Goal: Submit feedback/report problem: Submit feedback/report problem

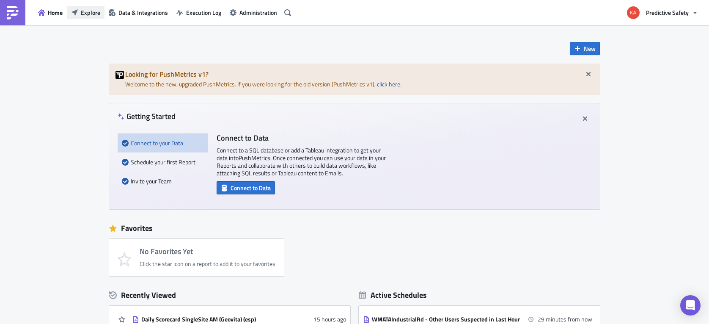
click at [87, 11] on span "Explore" at bounding box center [90, 12] width 19 height 9
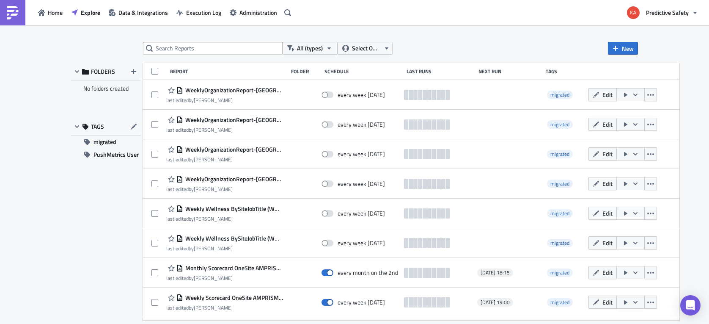
click at [409, 71] on div "Last Runs" at bounding box center [441, 71] width 68 height 6
click at [328, 45] on icon "button" at bounding box center [329, 48] width 7 height 7
click at [387, 46] on icon "button" at bounding box center [386, 48] width 7 height 7
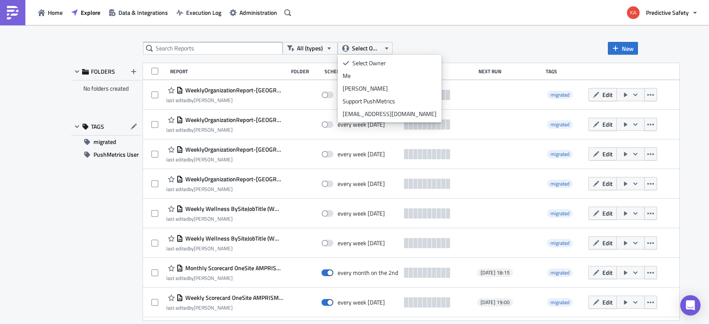
click at [461, 45] on div "All (types) Select Owner New" at bounding box center [390, 48] width 495 height 13
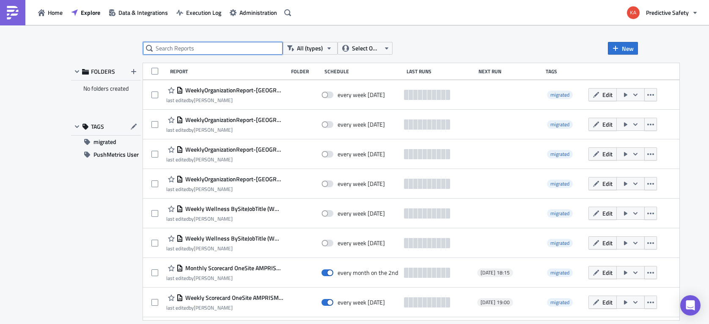
click at [193, 48] on input "text" at bounding box center [213, 48] width 140 height 13
type input "TriplesCLS"
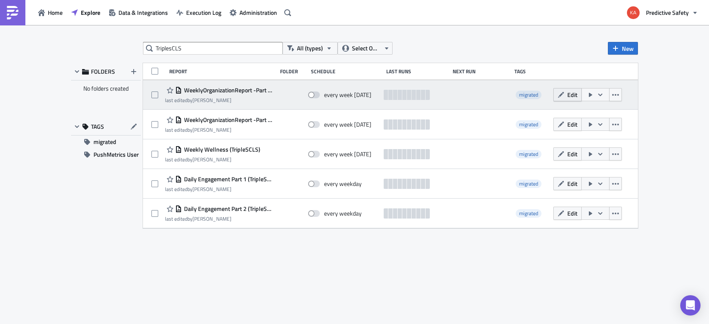
click at [571, 93] on span "Edit" at bounding box center [572, 94] width 10 height 9
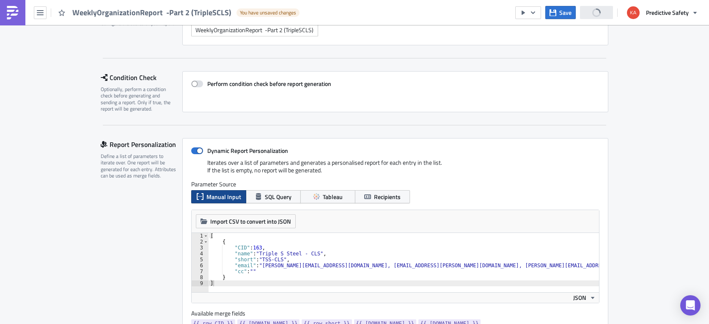
scroll to position [213, 0]
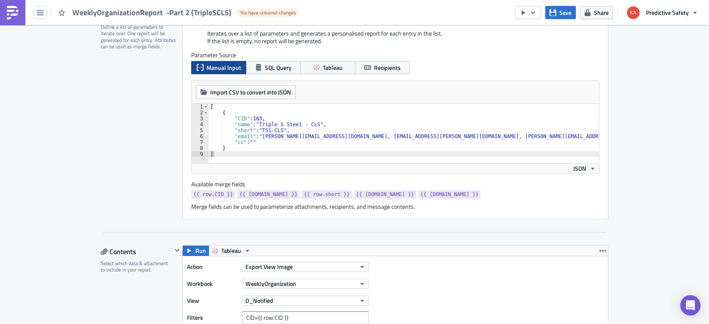
type textarea ""cc": """
drag, startPoint x: 242, startPoint y: 142, endPoint x: 260, endPoint y: 142, distance: 18.2
click at [260, 142] on div "[ { "CID" : 163 , "name" : "Triple S Steel - CLS" , "short" : "TSS-CLS" , "emai…" at bounding box center [572, 139] width 727 height 71
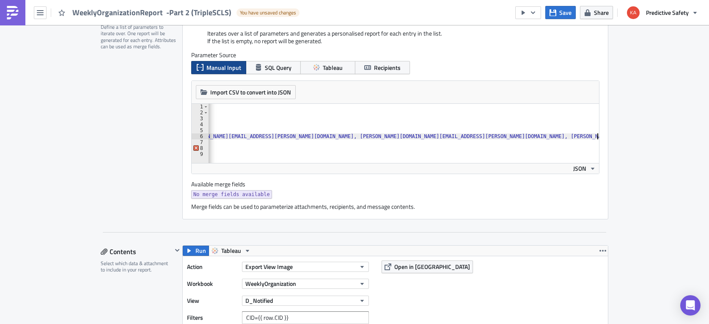
scroll to position [0, 336]
type textarea ""email": "Tracy.Krznar@SSS-STEEL.com, Rod.Fisher@RSSteel.com, Mike.Blea@intsels…"
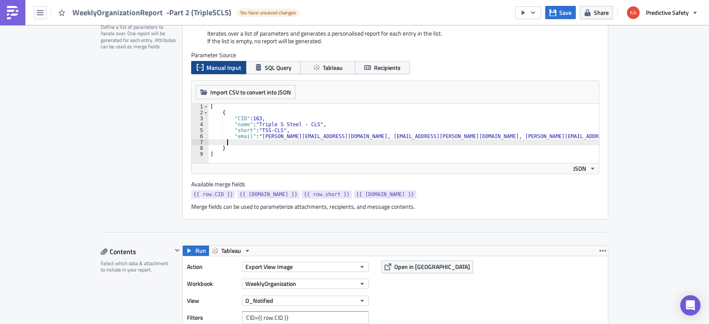
click at [226, 142] on div "[ { "CID" : 163 , "name" : "Triple S Steel - CLS" , "short" : "TSS-CLS" , "emai…" at bounding box center [571, 139] width 724 height 71
click at [262, 135] on div "[ { "CID" : 163 , "name" : "Triple S Steel - CLS" , "short" : "TSS-CLS" , "emai…" at bounding box center [571, 139] width 724 height 71
paste textarea "Woodrow.Martindale@maashansen.com"
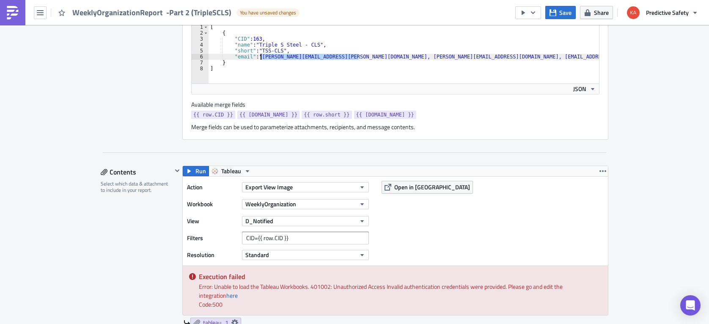
scroll to position [267, 0]
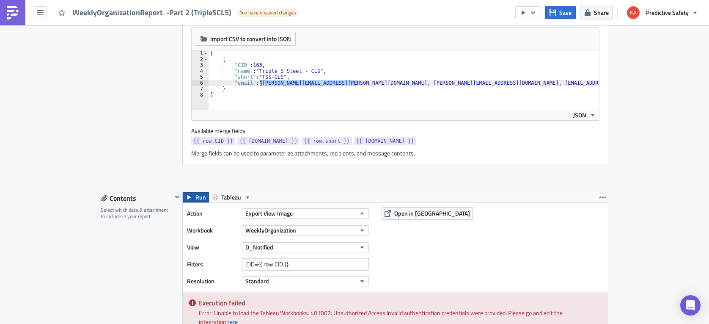
type textarea ""email": "Woodrow.Martindale@maashansen.com, Tracy.Krznar@SSS-STEEL.com, Rod.Fi…"
click at [196, 197] on span "Run" at bounding box center [201, 197] width 11 height 10
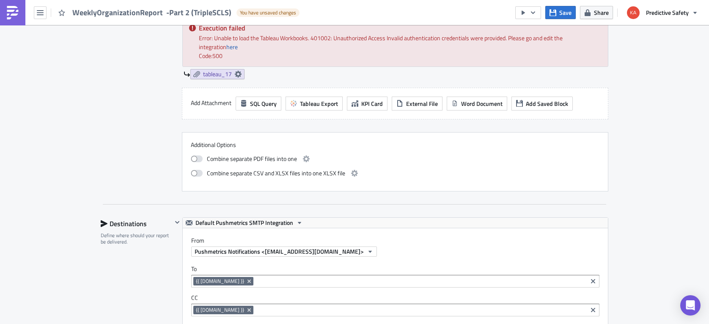
scroll to position [3412, 0]
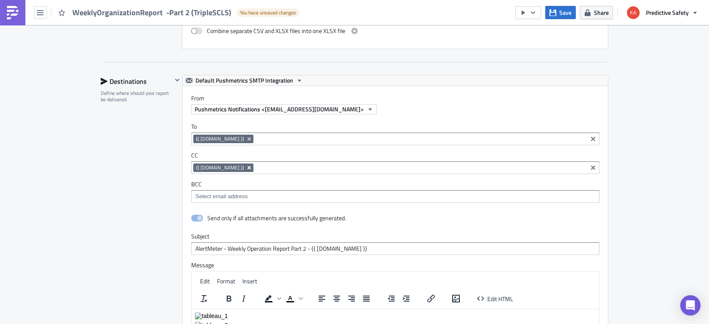
click at [246, 169] on icon "Remove Tag" at bounding box center [249, 167] width 7 height 7
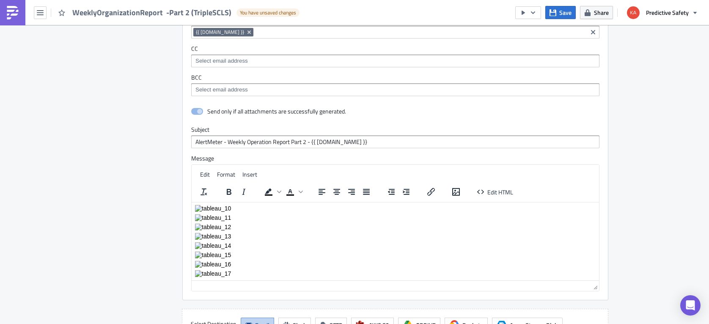
scroll to position [3692, 0]
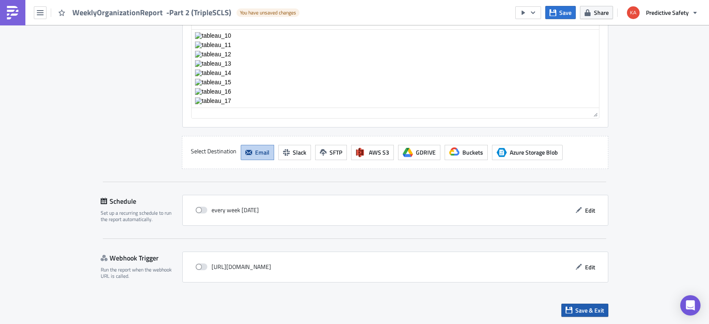
click at [585, 311] on span "Save & Exit" at bounding box center [590, 310] width 29 height 9
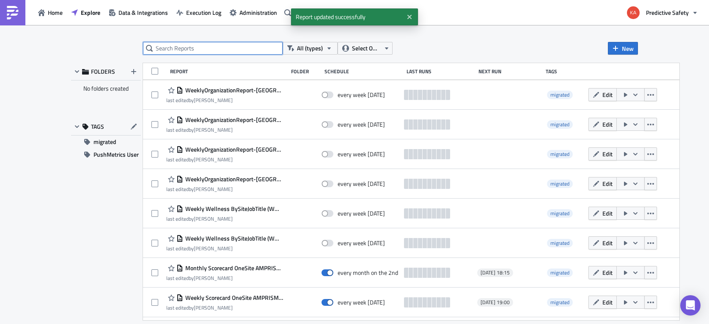
click at [204, 48] on input "text" at bounding box center [213, 48] width 140 height 13
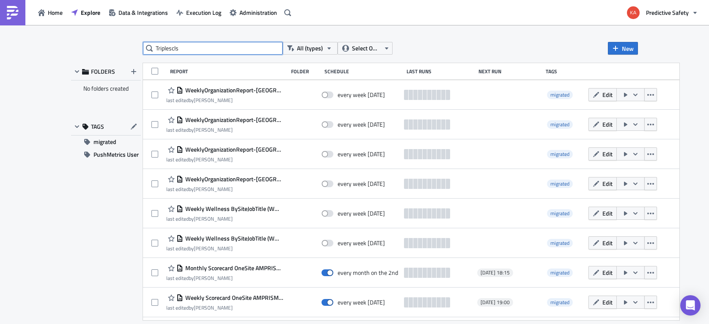
type input "Triplescls"
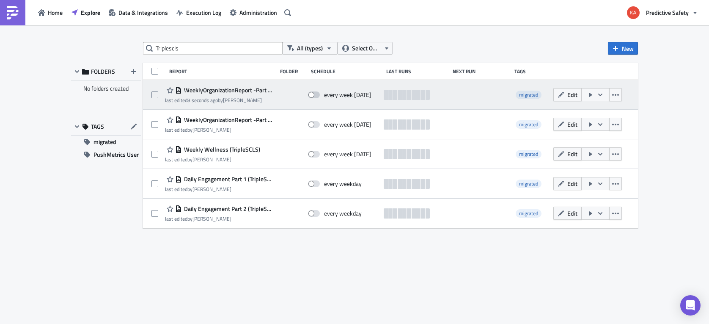
click at [317, 94] on span at bounding box center [314, 94] width 12 height 7
click at [315, 94] on input "checkbox" at bounding box center [313, 95] width 6 height 6
checkbox input "true"
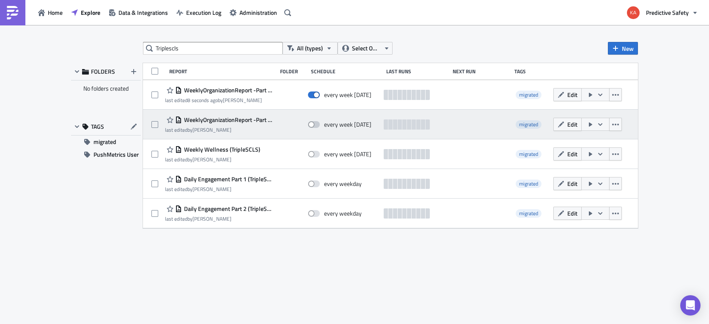
click at [317, 123] on span at bounding box center [314, 124] width 12 height 7
click at [315, 123] on input "checkbox" at bounding box center [313, 125] width 6 height 6
checkbox input "true"
click at [567, 122] on button "Edit" at bounding box center [568, 124] width 28 height 13
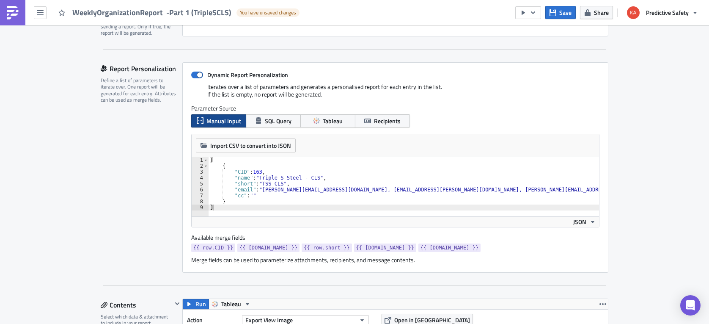
click at [260, 189] on div "[ { "CID" : 163 , "name" : "Triple S Steel - CLS" , "short" : "TSS-CLS" , "emai…" at bounding box center [572, 192] width 727 height 71
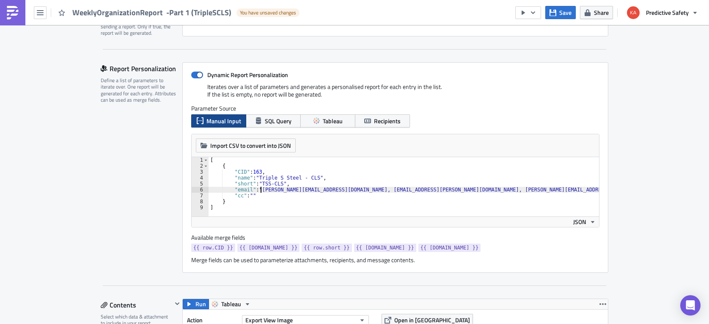
paste textarea "Woodrow.Martindale@maashansen.com,"
click at [257, 194] on div "[ { "CID" : 163 , "name" : "Triple S Steel - CLS" , "short" : "TSS-CLS" , "emai…" at bounding box center [621, 192] width 825 height 71
type textarea """
type textarea ""email": "Woodrow.Martindale@maashansen.com, Tracy.Krznar@SSS-STEEL.com, Rod.Fi…"
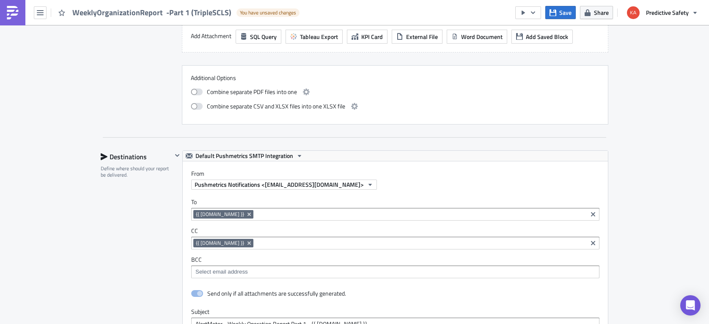
scroll to position [1866, 0]
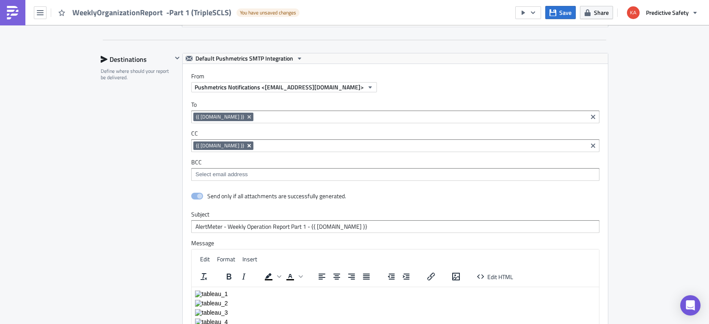
click at [248, 145] on icon "Remove Tag" at bounding box center [249, 145] width 3 height 3
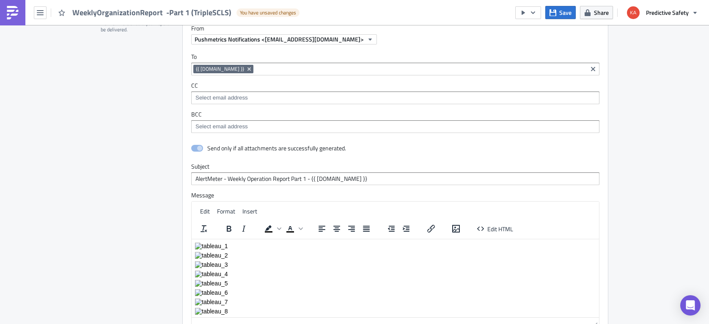
scroll to position [2123, 0]
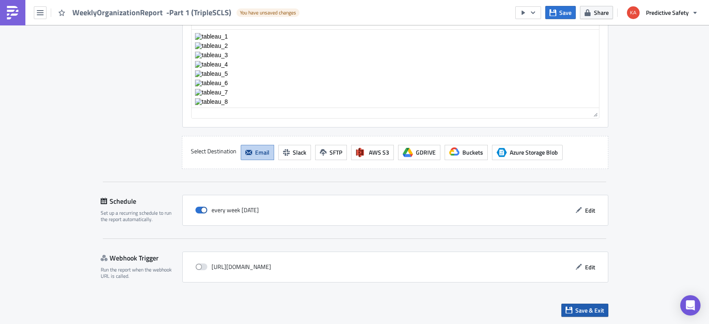
click at [592, 310] on span "Save & Exit" at bounding box center [590, 310] width 29 height 9
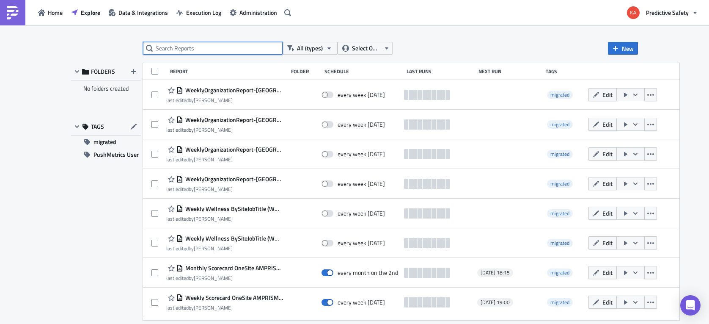
click at [207, 48] on input "text" at bounding box center [213, 48] width 140 height 13
type input "Triplescls"
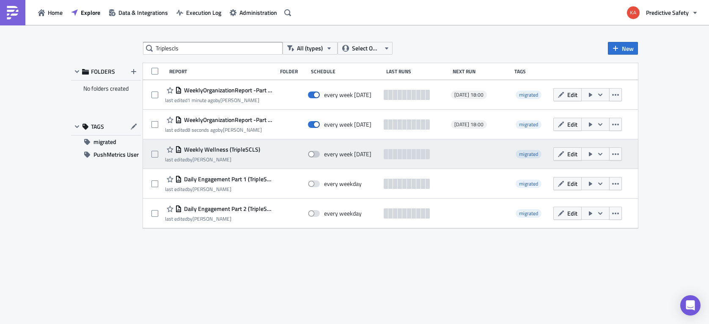
click at [316, 154] on span at bounding box center [314, 154] width 12 height 7
click at [315, 154] on input "checkbox" at bounding box center [313, 154] width 6 height 6
checkbox input "true"
click at [572, 153] on span "Edit" at bounding box center [572, 153] width 10 height 9
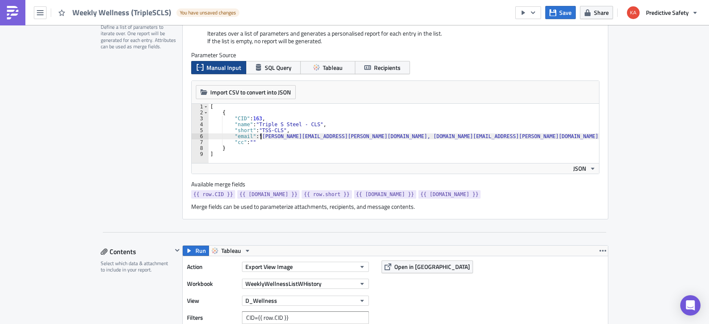
click at [261, 135] on div "[ { "CID" : 163 , "name" : "Triple S Steel - CLS" , "short" : "TSS-CLS" , "emai…" at bounding box center [608, 139] width 799 height 71
paste textarea "Woodrow.Martindale@maashansen.com,"
click at [262, 141] on div "[ { "CID" : 163 , "name" : "Triple S Steel - CLS" , "short" : "TSS-CLS" , "emai…" at bounding box center [658, 139] width 898 height 71
type textarea """
type textarea ""email": "Woodrow.Martindale@maashansen.com, Reymundo.Ruiz@intselsteel.com, rod…"
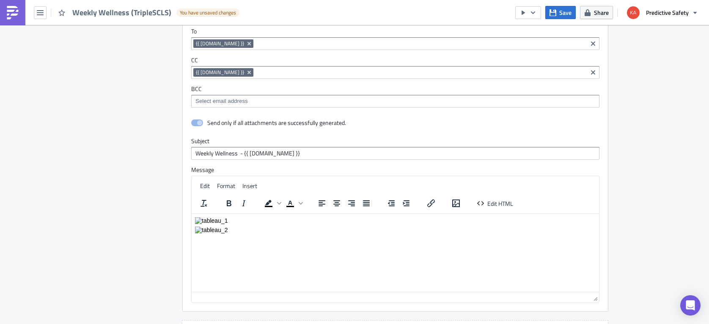
scroll to position [853, 0]
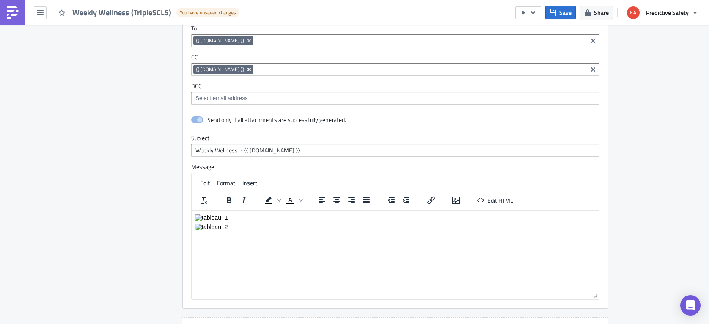
click at [248, 69] on icon "Remove Tag" at bounding box center [249, 69] width 3 height 3
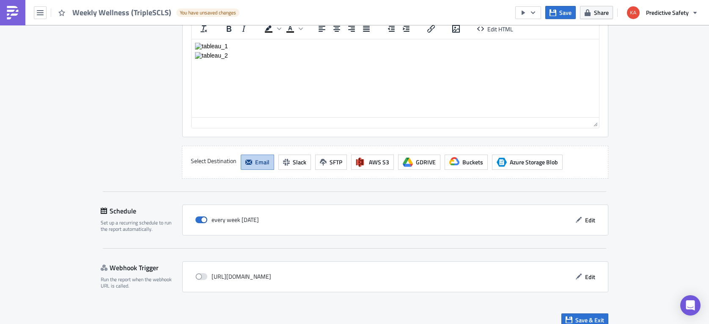
scroll to position [1034, 0]
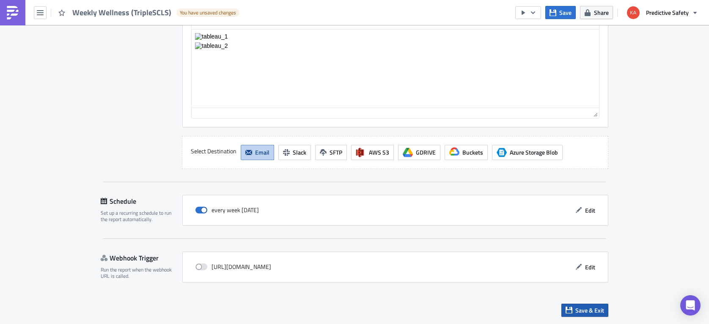
click at [584, 309] on span "Save & Exit" at bounding box center [590, 310] width 29 height 9
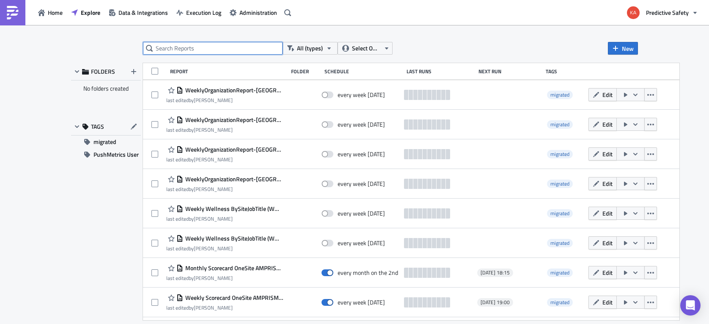
click at [200, 46] on input "text" at bounding box center [213, 48] width 140 height 13
type input "Triplescls"
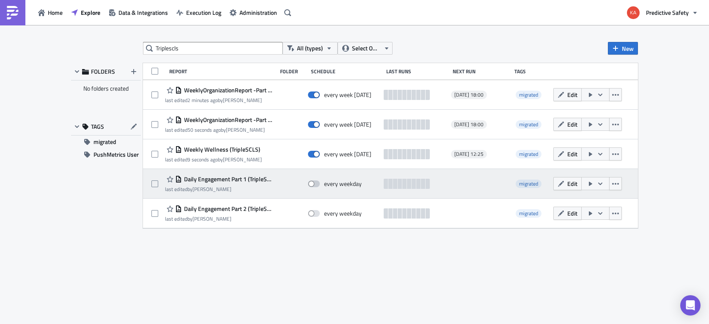
click at [318, 182] on span at bounding box center [314, 183] width 12 height 7
click at [315, 182] on input "checkbox" at bounding box center [313, 184] width 6 height 6
checkbox input "true"
click at [570, 184] on span "Edit" at bounding box center [572, 183] width 10 height 9
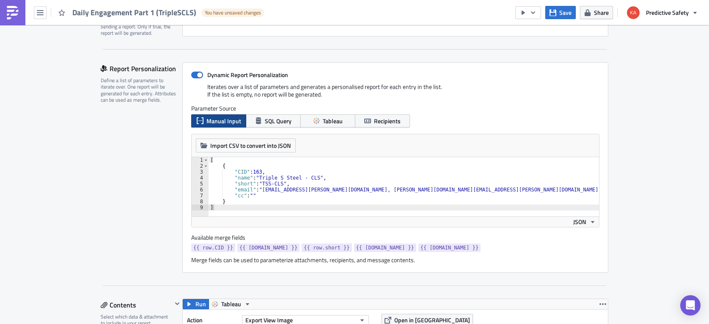
click at [260, 191] on div "[ { "CID" : 163 , "name" : "Triple S Steel - CLS" , "short" : "TSS-CLS" , "emai…" at bounding box center [565, 192] width 713 height 71
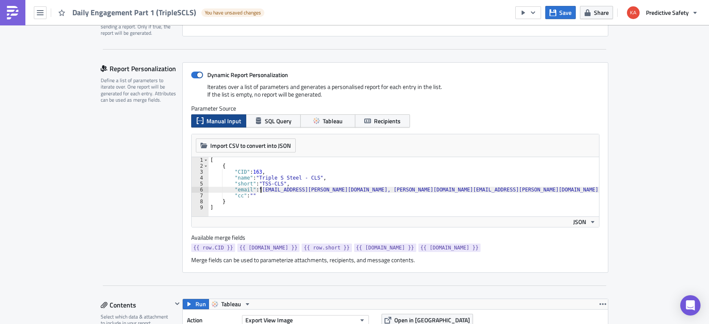
paste textarea "Woodrow.Martindale@maashansen.com,"
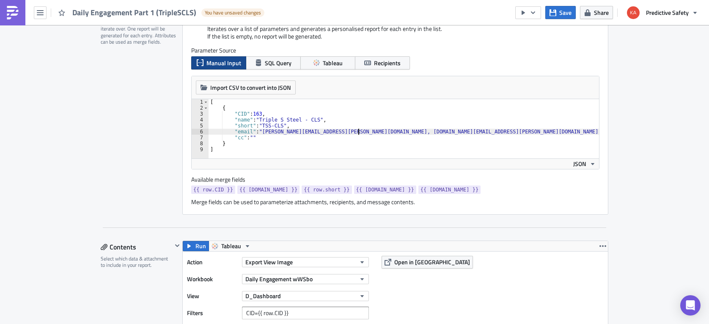
scroll to position [267, 0]
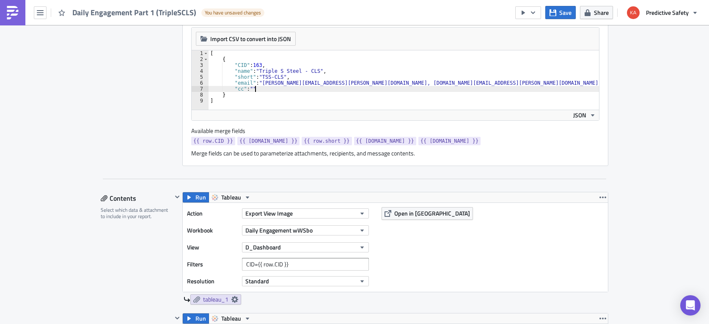
click at [263, 88] on div "[ { "CID" : 163 , "name" : "Triple S Steel - CLS" , "short" : "TSS-CLS" , "emai…" at bounding box center [614, 85] width 811 height 71
type textarea """
type textarea ""email": "Woodrow.Martindale@maashansen.com, rod.fisher@intselsteel.com, mike.b…"
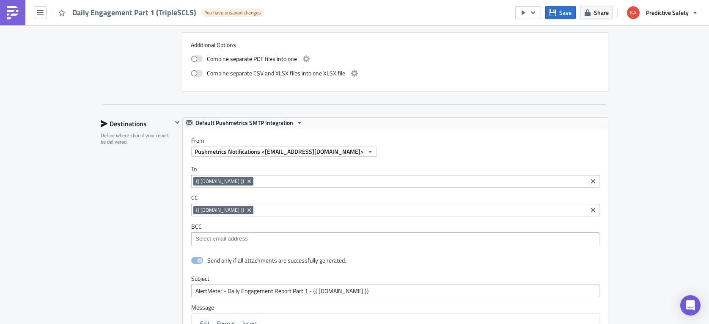
scroll to position [1440, 0]
click at [246, 208] on icon "Remove Tag" at bounding box center [249, 209] width 7 height 7
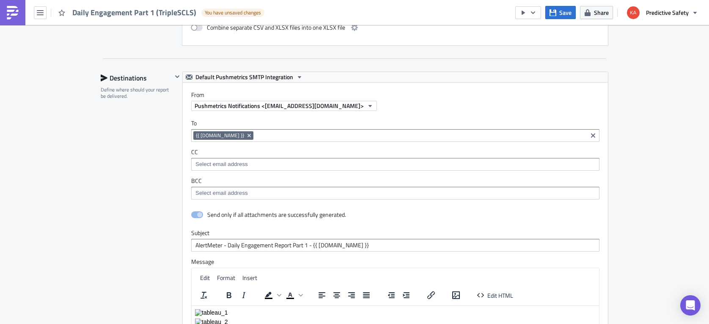
scroll to position [1760, 0]
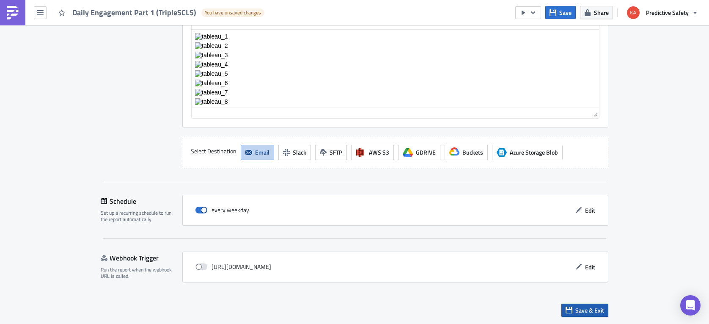
click at [591, 311] on span "Save & Exit" at bounding box center [590, 310] width 29 height 9
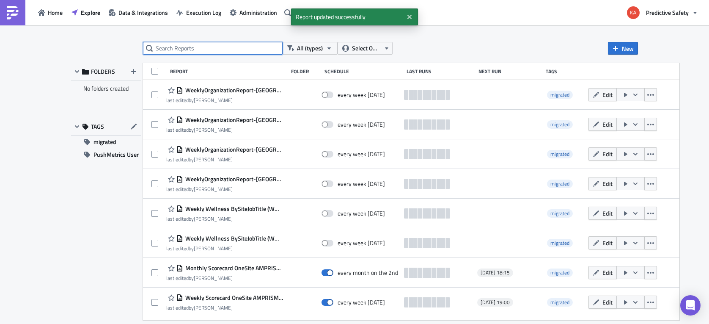
click at [194, 48] on input "text" at bounding box center [213, 48] width 140 height 13
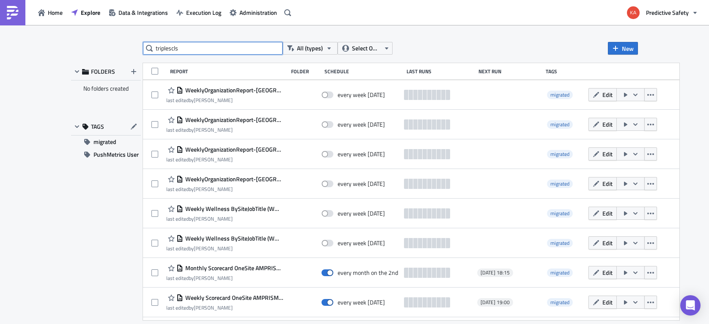
type input "triplescls"
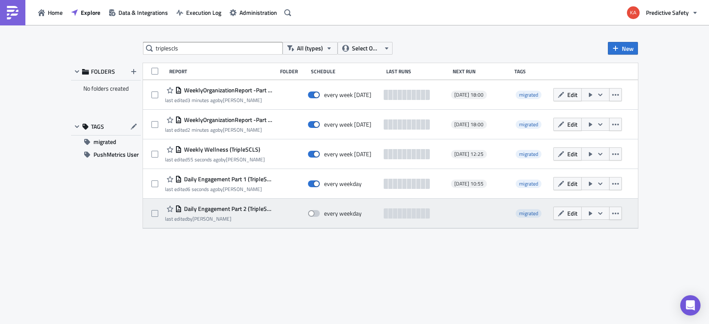
click at [318, 214] on span at bounding box center [314, 213] width 12 height 7
click at [315, 214] on input "checkbox" at bounding box center [313, 214] width 6 height 6
checkbox input "true"
click at [565, 213] on button "Edit" at bounding box center [568, 213] width 28 height 13
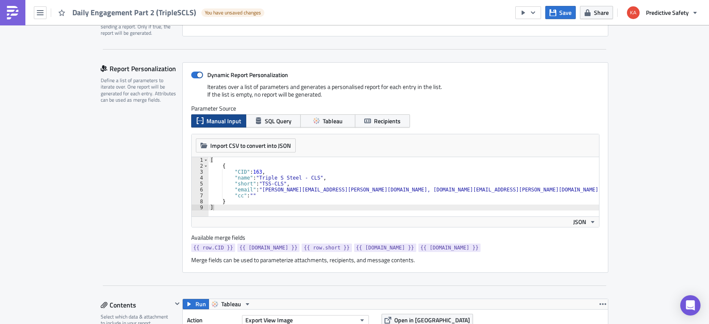
click at [261, 188] on div "[ { "CID" : 163 , "name" : "Triple S Steel - CLS" , "short" : "TSS-CLS" , "emai…" at bounding box center [608, 192] width 799 height 71
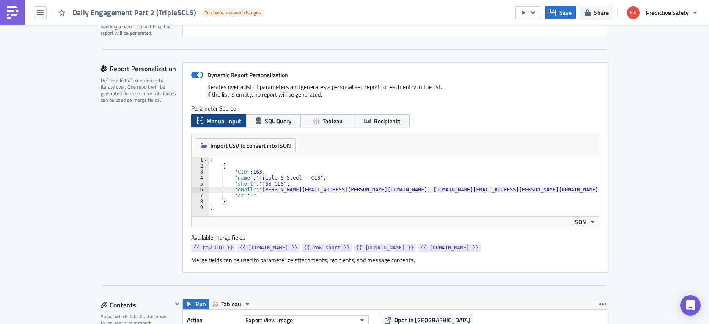
paste textarea "Woodrow.Martindale@maashansen.com,"
click at [260, 193] on div "[ { "CID" : 163 , "name" : "Triple S Steel - CLS" , "short" : "TSS-CLS" , "emai…" at bounding box center [658, 192] width 898 height 71
type textarea """
type textarea ""email": "Woodrow.Martindale@maashansen.com, Reymundo.Ruiz@intselsteel.com, rod…"
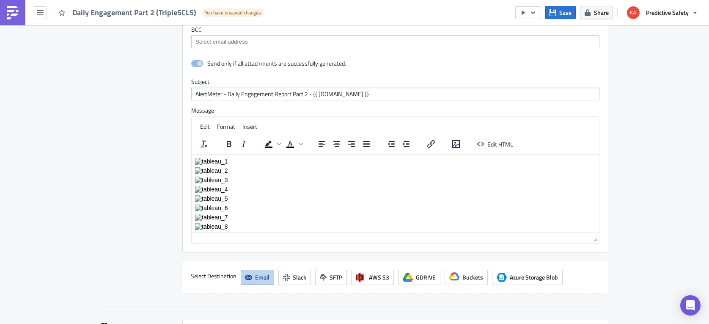
scroll to position [1721, 0]
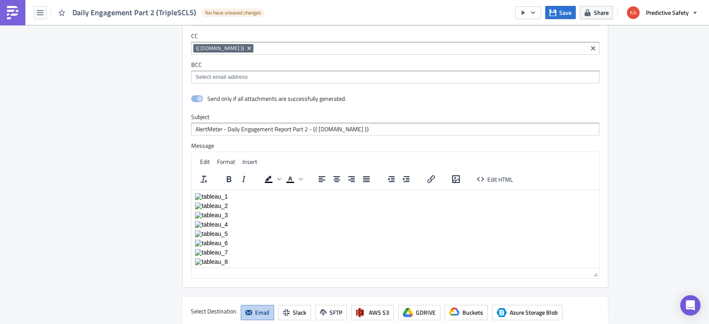
click at [246, 48] on icon "Remove Tag" at bounding box center [249, 48] width 7 height 7
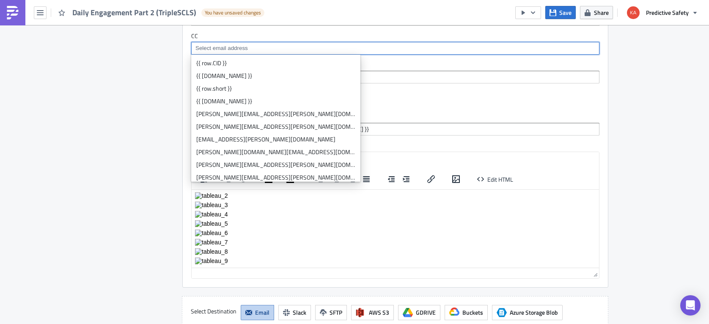
scroll to position [14, 0]
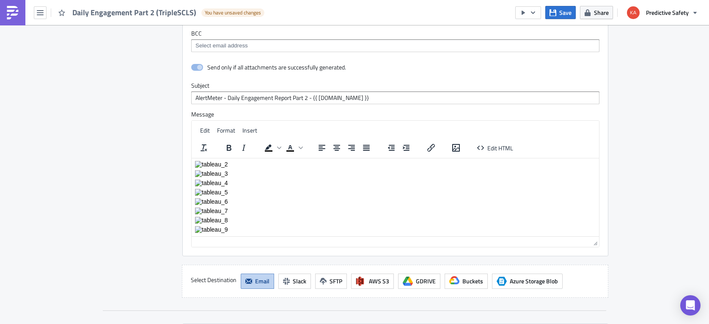
scroll to position [1881, 0]
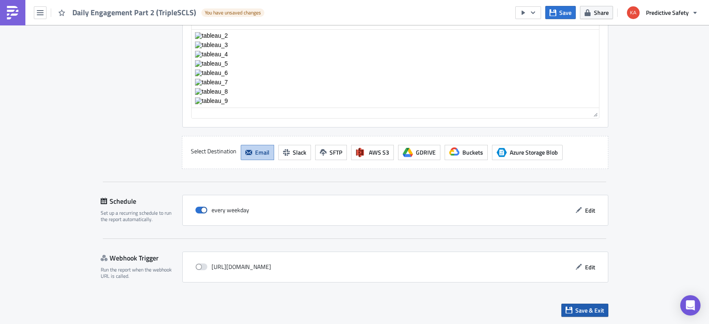
click at [591, 309] on span "Save & Exit" at bounding box center [590, 310] width 29 height 9
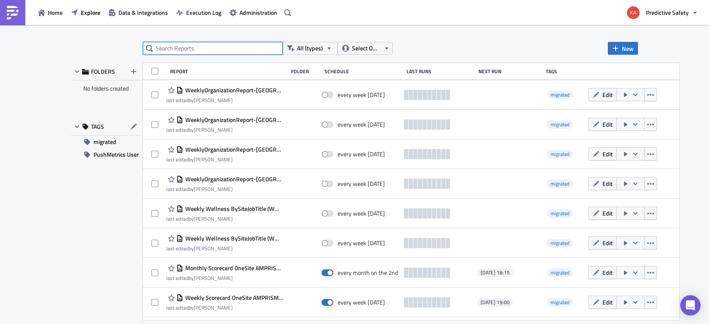
click at [204, 48] on input "text" at bounding box center [213, 48] width 140 height 13
type input "Western"
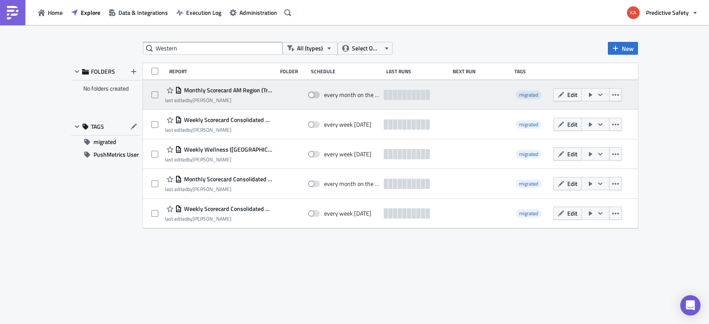
click at [316, 95] on span at bounding box center [314, 94] width 12 height 7
click at [315, 95] on input "checkbox" at bounding box center [313, 95] width 6 height 6
checkbox input "true"
click at [574, 95] on span "Edit" at bounding box center [572, 94] width 10 height 9
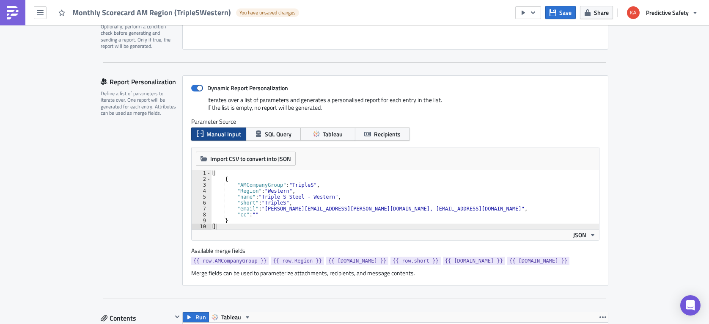
scroll to position [160, 0]
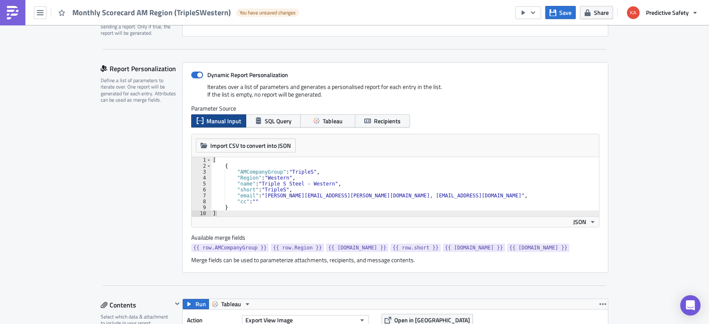
click at [263, 194] on div "[ { "AMCompanyGroup" : "TripleS" , "Region" : "Western" , "name" : "Triple S St…" at bounding box center [405, 192] width 388 height 71
paste textarea "Woodrow.Martindale@maashansen.com,"
click at [262, 202] on div "[ { "AMCompanyGroup" : "TripleS" , "Region" : "Western" , "name" : "Triple S St…" at bounding box center [405, 192] width 388 height 71
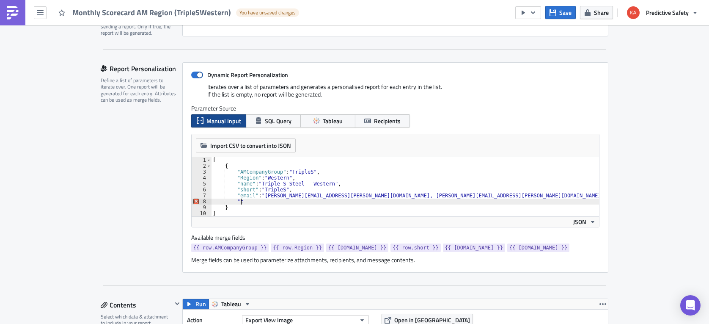
type textarea """
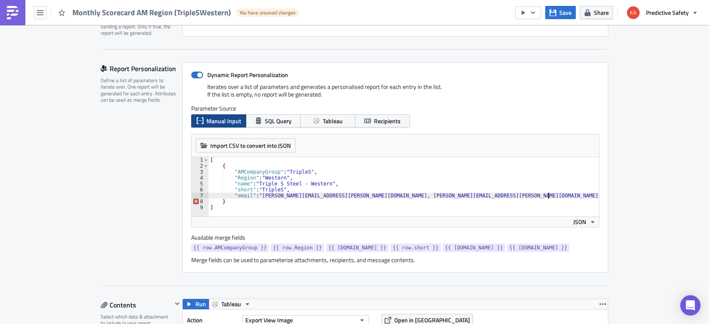
type textarea ""email": "Woodrow.Martindale@maashansen.com, Mike.Blea@intselsteel.com, pushmet…"
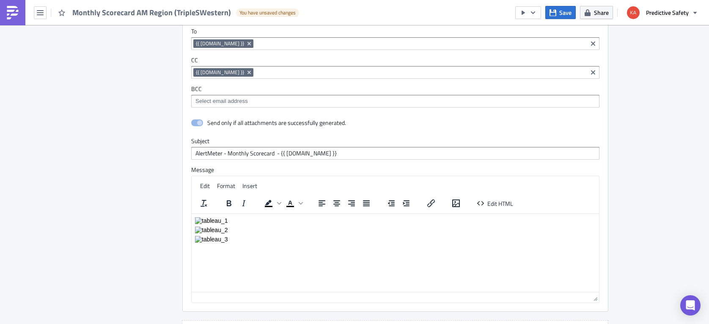
scroll to position [942, 0]
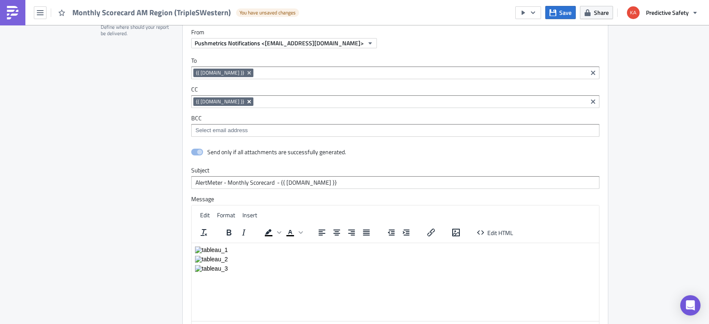
click at [248, 102] on icon "Remove Tag" at bounding box center [249, 101] width 3 height 3
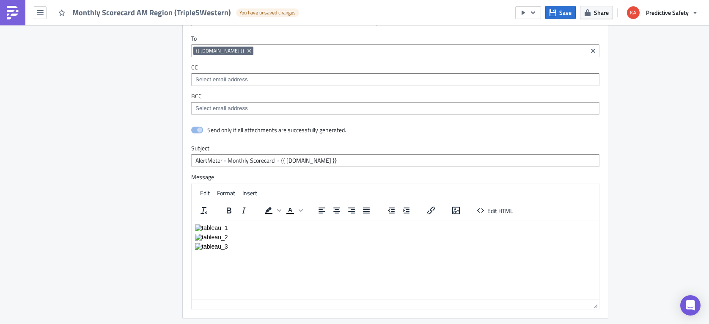
scroll to position [1155, 0]
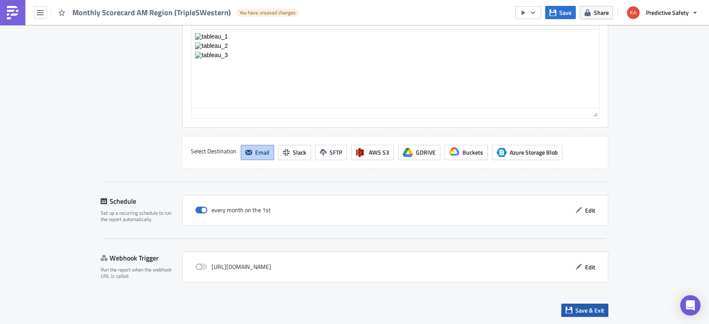
click at [584, 310] on span "Save & Exit" at bounding box center [590, 310] width 29 height 9
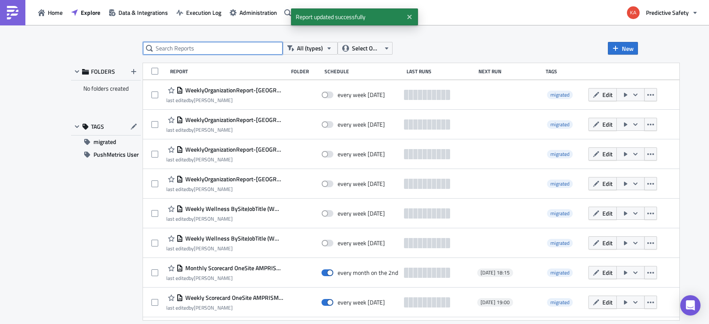
click at [194, 48] on input "text" at bounding box center [213, 48] width 140 height 13
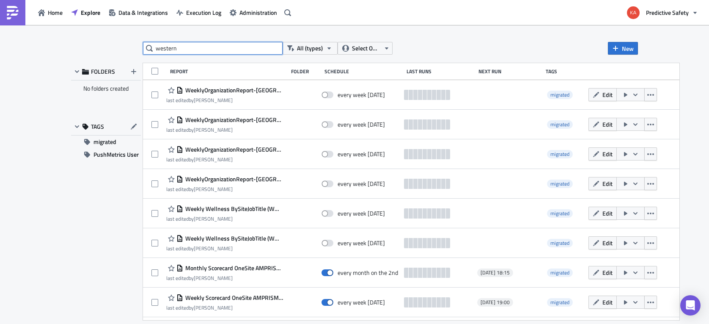
type input "western"
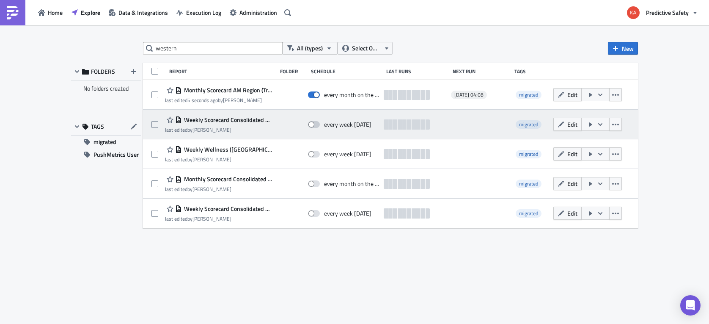
click at [318, 125] on span at bounding box center [314, 124] width 12 height 7
click at [315, 125] on input "checkbox" at bounding box center [313, 125] width 6 height 6
checkbox input "true"
click at [567, 124] on button "Edit" at bounding box center [568, 124] width 28 height 13
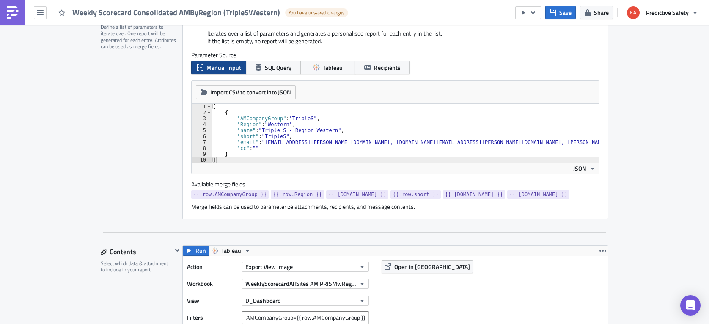
click at [263, 143] on div "[ { "AMCompanyGroup" : "TripleS" , "Region" : "Western" , "name" : "Triple S - …" at bounding box center [572, 139] width 722 height 71
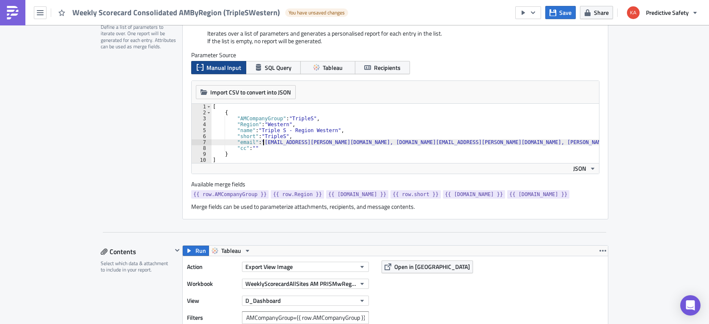
paste textarea "Woodrow.Martindale@maashansen.com,"
click at [266, 147] on div "[ { "AMCompanyGroup" : "TripleS" , "Region" : "Western" , "name" : "Triple S - …" at bounding box center [620, 139] width 819 height 71
type textarea """
type textarea ""email": "Woodrow.Martindale@maashansen.com, Rod.Fisher@rssteel.com, rod.fisher…"
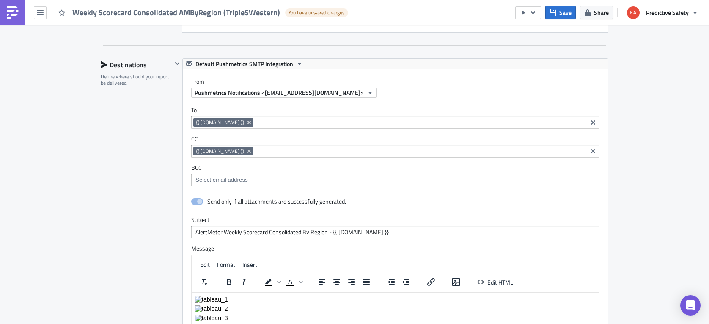
scroll to position [1013, 0]
click at [246, 150] on icon "Remove Tag" at bounding box center [249, 151] width 7 height 7
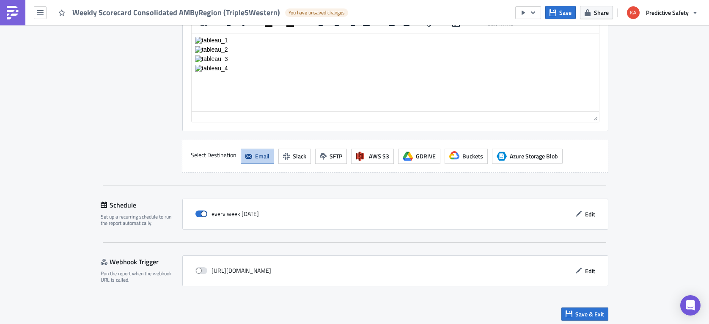
scroll to position [1276, 0]
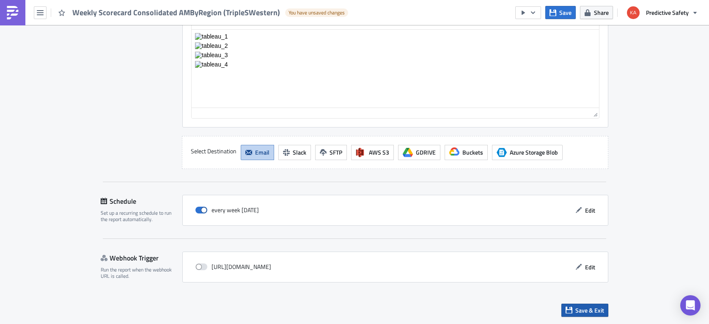
click at [593, 309] on span "Save & Exit" at bounding box center [590, 310] width 29 height 9
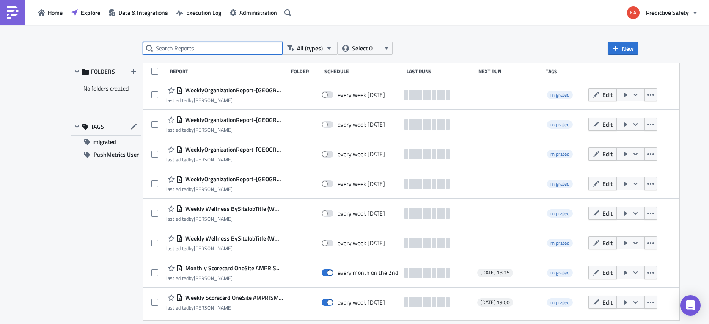
click at [176, 47] on input "text" at bounding box center [213, 48] width 140 height 13
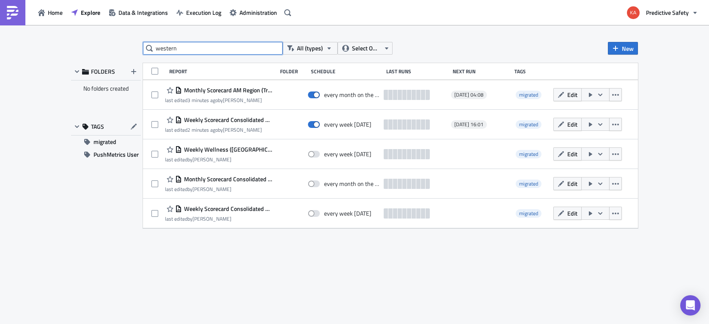
drag, startPoint x: 180, startPoint y: 49, endPoint x: 124, endPoint y: 47, distance: 55.9
click at [143, 47] on input "western" at bounding box center [213, 48] width 140 height 13
type input "mhs"
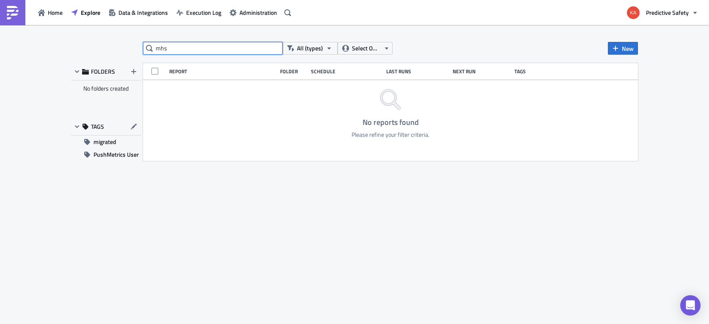
drag, startPoint x: 175, startPoint y: 51, endPoint x: 123, endPoint y: 58, distance: 52.5
click at [143, 55] on input "mhs" at bounding box center [213, 48] width 140 height 13
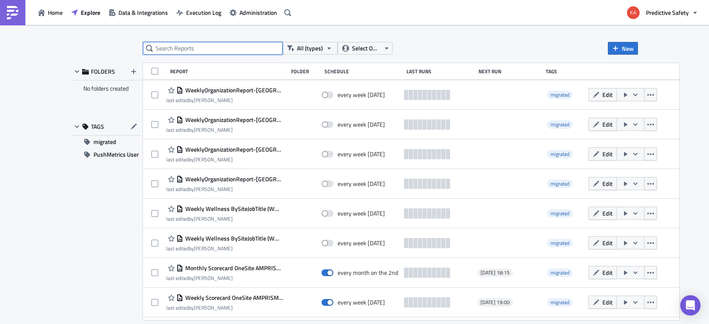
click at [182, 47] on input "text" at bounding box center [213, 48] width 140 height 13
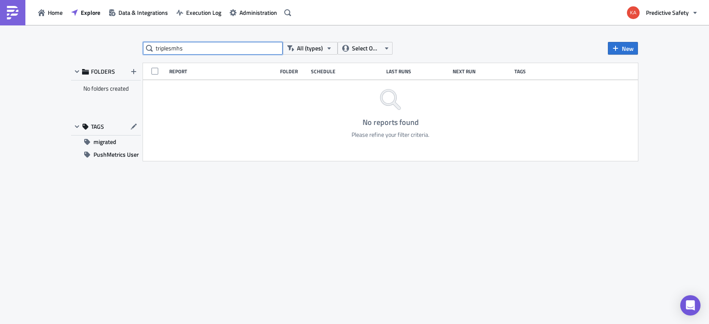
click at [187, 48] on input "triplesmhs" at bounding box center [213, 48] width 140 height 13
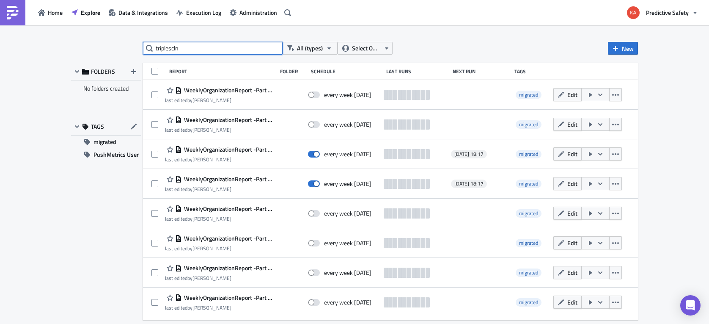
type input "triplescln"
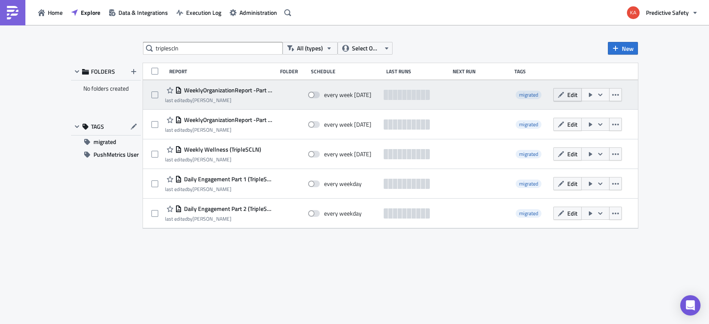
click at [572, 94] on span "Edit" at bounding box center [572, 94] width 10 height 9
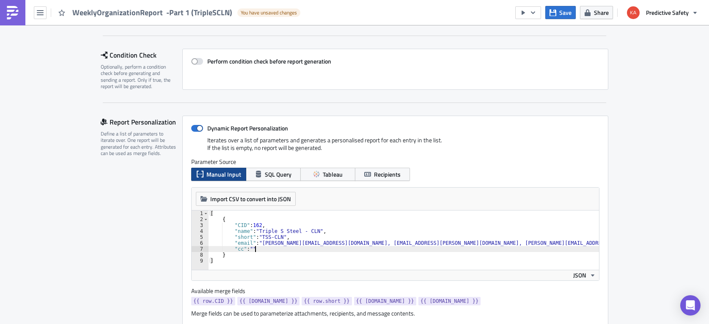
click at [260, 247] on div "[ { "CID" : 162 , "name" : "Triple S Steel - CLN" , "short" : "TSS-CLN" , "emai…" at bounding box center [582, 245] width 746 height 71
type textarea """
click at [261, 242] on div "[ { "CID" : 162 , "name" : "Triple S Steel - CLN" , "short" : "TSS-CLN" , "emai…" at bounding box center [581, 245] width 744 height 71
paste textarea "Woodrow.Martindale@maashansen.com,"
type textarea ""email": "Woodrow.Martindale@maashansen.com, Tracy.Krznar@SSS-STEEL.com, Rod.Fi…"
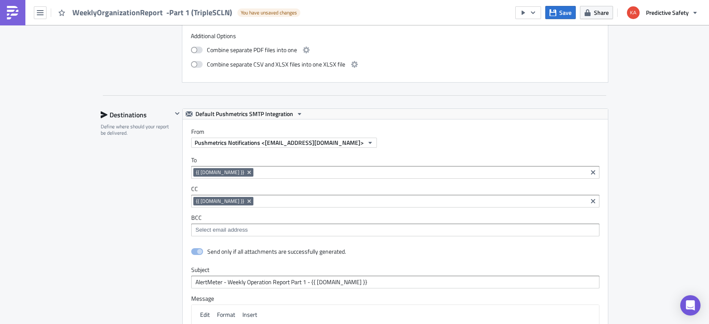
scroll to position [1813, 0]
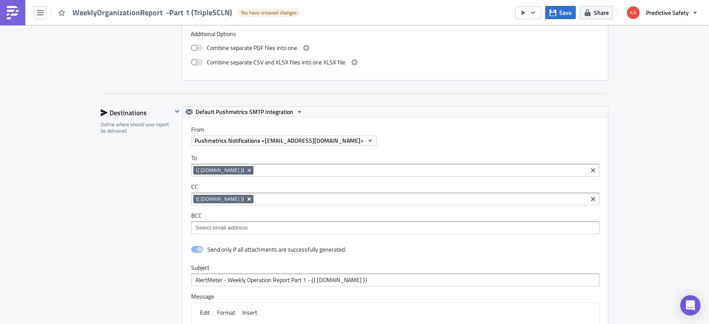
click at [248, 199] on icon "Remove Tag" at bounding box center [249, 198] width 3 height 3
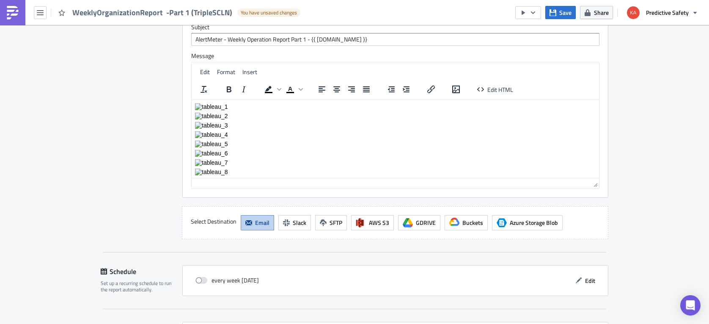
scroll to position [2123, 0]
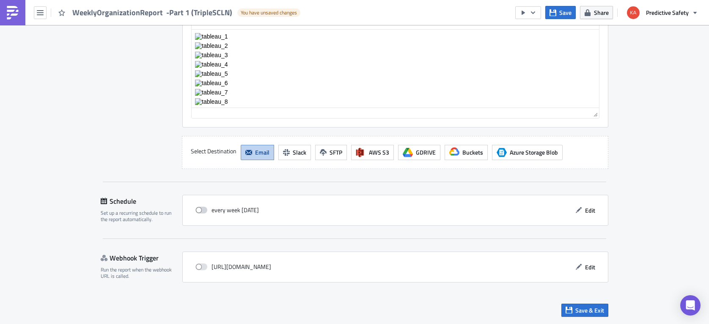
click at [202, 209] on span at bounding box center [202, 210] width 12 height 7
click at [202, 209] on input "checkbox" at bounding box center [200, 210] width 6 height 6
checkbox input "true"
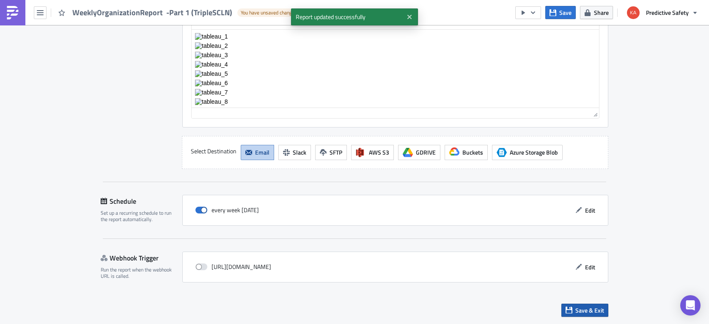
click at [587, 311] on span "Save & Exit" at bounding box center [590, 310] width 29 height 9
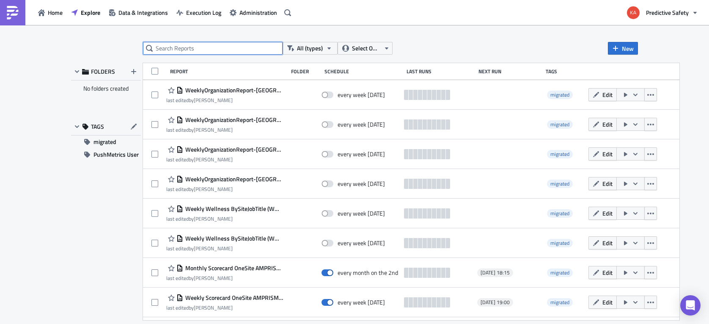
click at [207, 50] on input "text" at bounding box center [213, 48] width 140 height 13
type input "triplescln"
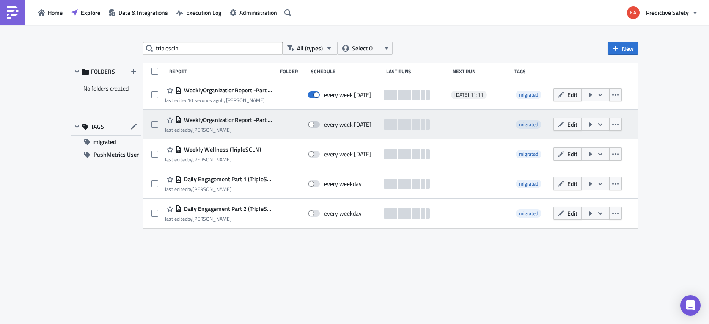
click at [316, 124] on span at bounding box center [314, 124] width 12 height 7
click at [315, 124] on input "checkbox" at bounding box center [313, 125] width 6 height 6
checkbox input "true"
click at [566, 124] on button "Edit" at bounding box center [568, 124] width 28 height 13
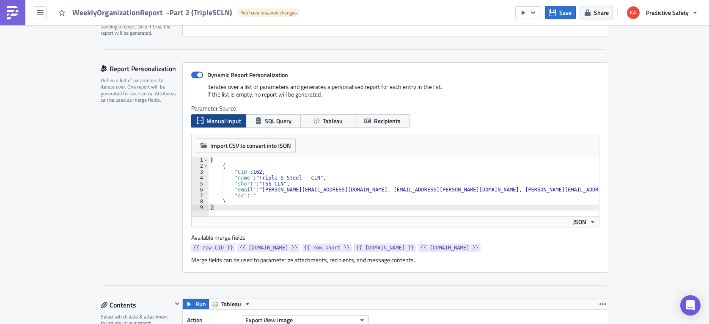
click at [260, 187] on div "[ { "CID" : 162 , "name" : "Triple S Steel - CLN" , "short" : "TSS-CLN" , "emai…" at bounding box center [582, 192] width 746 height 71
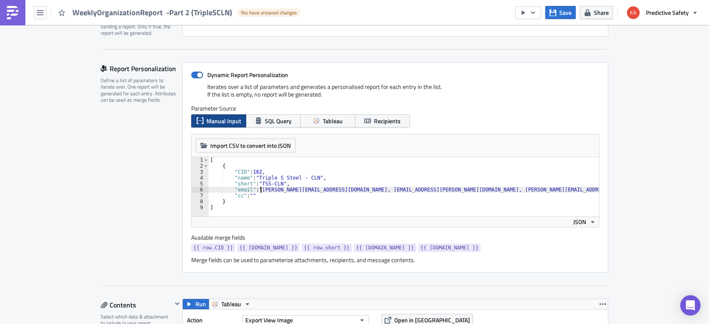
paste textarea "Woodrow.Martindale@maashansen.com,"
click at [262, 193] on div "[ { "CID" : 162 , "name" : "Triple S Steel - CLN" , "short" : "TSS-CLN" , "emai…" at bounding box center [631, 192] width 844 height 71
type textarea """
type textarea ""email": "Woodrow.Martindale@maashansen.com, Tracy.Krznar@SSS-STEEL.com, Rod.Fi…"
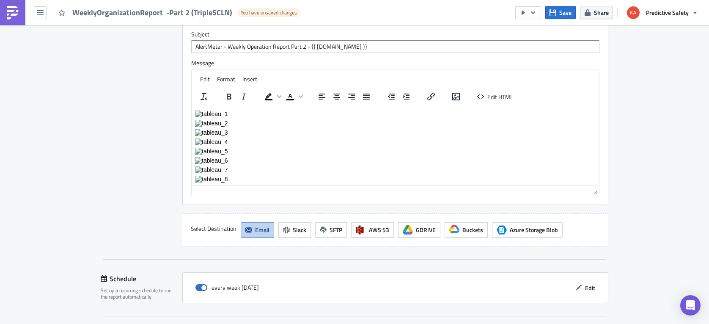
scroll to position [2613, 0]
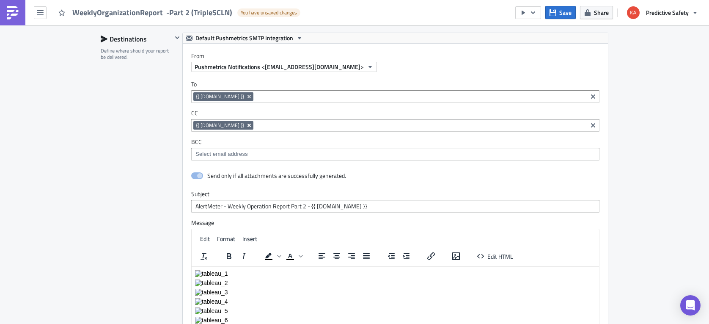
click at [246, 123] on icon "Remove Tag" at bounding box center [249, 125] width 7 height 7
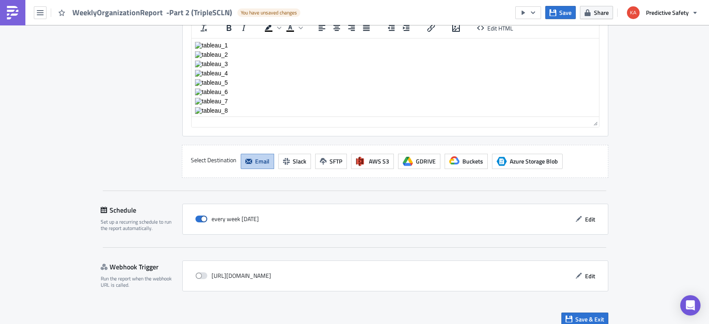
scroll to position [2850, 0]
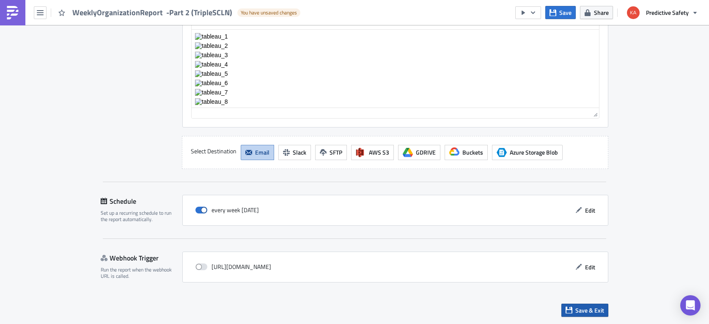
click at [581, 310] on span "Save & Exit" at bounding box center [590, 310] width 29 height 9
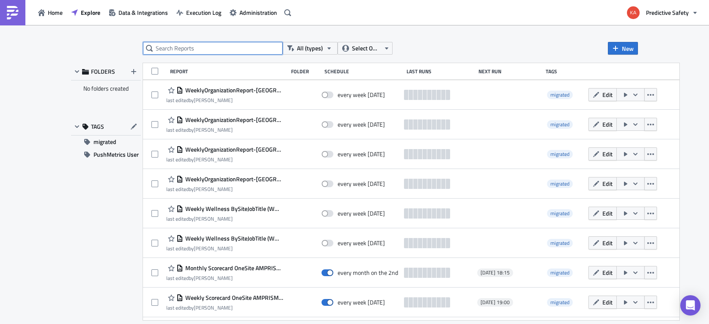
click at [198, 47] on input "text" at bounding box center [213, 48] width 140 height 13
type input "triplescln"
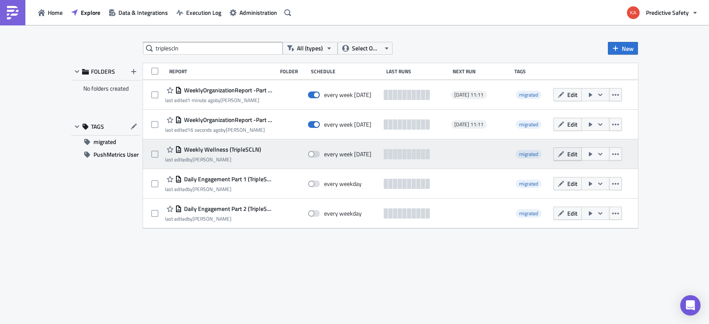
click at [568, 154] on span "Edit" at bounding box center [572, 153] width 10 height 9
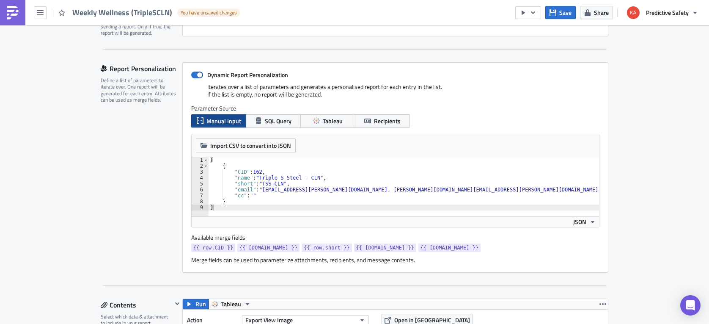
click at [261, 190] on div "[ { "CID" : 162 , "name" : "Triple S Steel - CLN" , "short" : "TSS-CLN" , "emai…" at bounding box center [659, 192] width 900 height 71
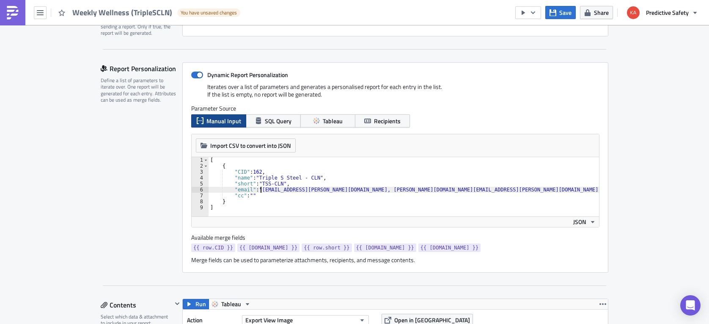
paste textarea "Woodrow.Martindale@maashansen.com,"
click at [261, 197] on div "[ { "CID" : 162 , "name" : "Triple S Steel - CLN" , "short" : "TSS-CLN" , "emai…" at bounding box center [708, 192] width 998 height 71
type textarea """
type textarea ""email": "Woodrow.Martindale@maashansen.com, rod.fisher@intselsteel.com, mike.b…"
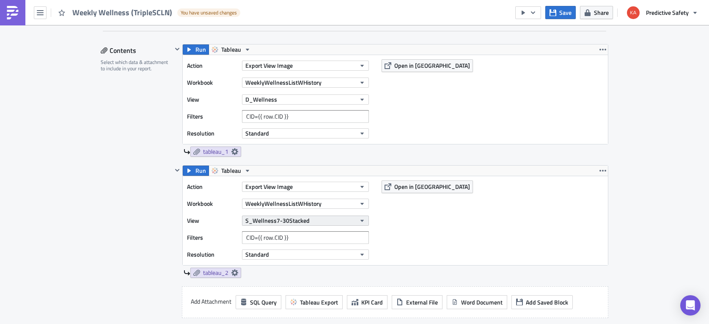
scroll to position [853, 0]
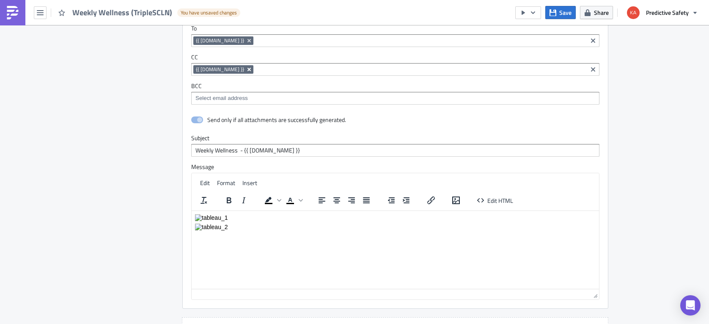
click at [246, 69] on icon "Remove Tag" at bounding box center [249, 69] width 7 height 7
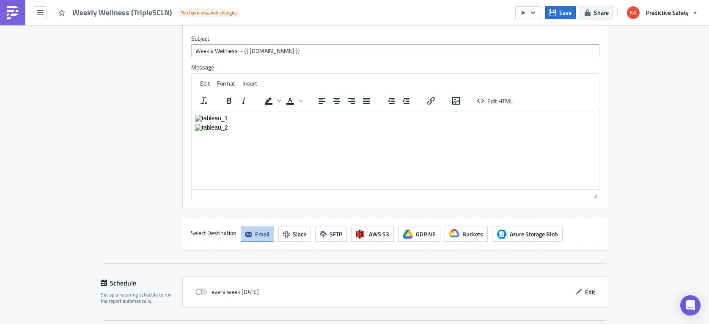
scroll to position [1034, 0]
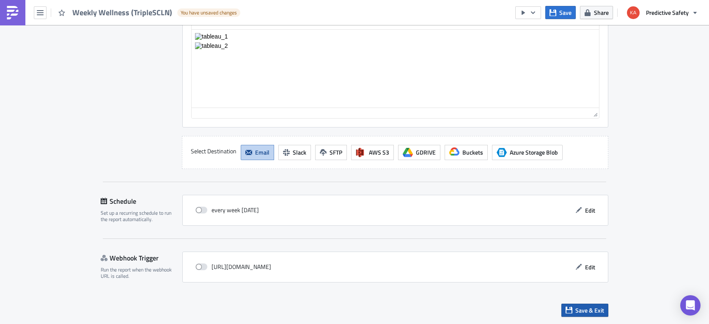
click at [586, 310] on span "Save & Exit" at bounding box center [590, 310] width 29 height 9
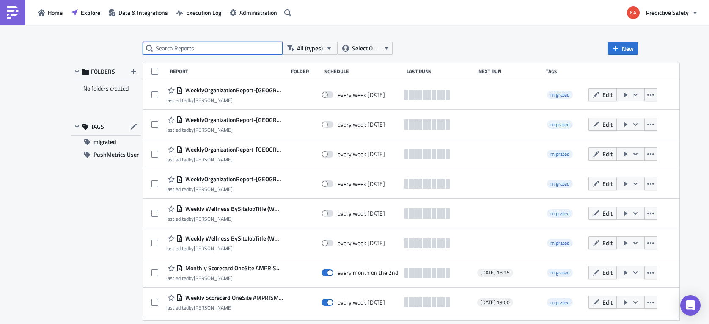
click at [179, 47] on input "text" at bounding box center [213, 48] width 140 height 13
type input "triplescln"
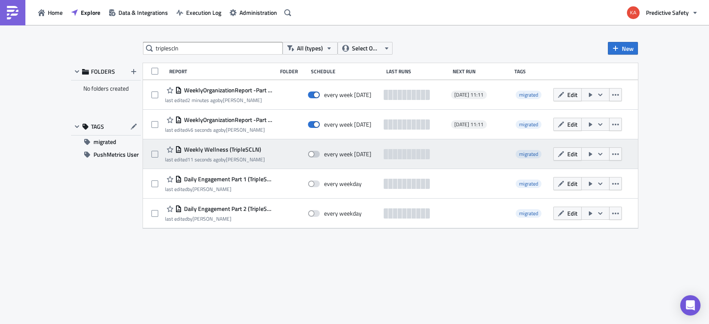
click at [317, 155] on span at bounding box center [314, 154] width 12 height 7
click at [315, 155] on input "checkbox" at bounding box center [313, 154] width 6 height 6
checkbox input "true"
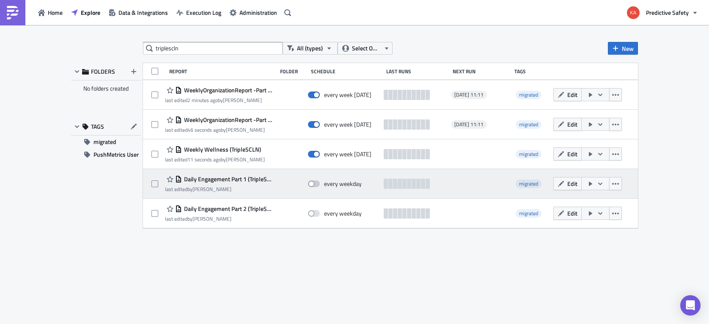
click at [314, 182] on span at bounding box center [314, 183] width 12 height 7
click at [314, 182] on input "checkbox" at bounding box center [313, 184] width 6 height 6
checkbox input "true"
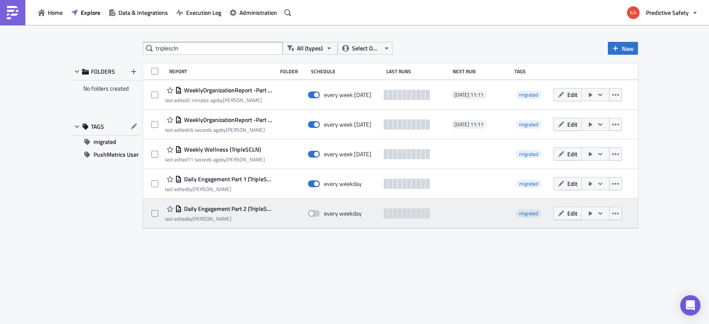
click at [316, 213] on span at bounding box center [314, 213] width 12 height 7
click at [315, 213] on input "checkbox" at bounding box center [313, 214] width 6 height 6
checkbox input "true"
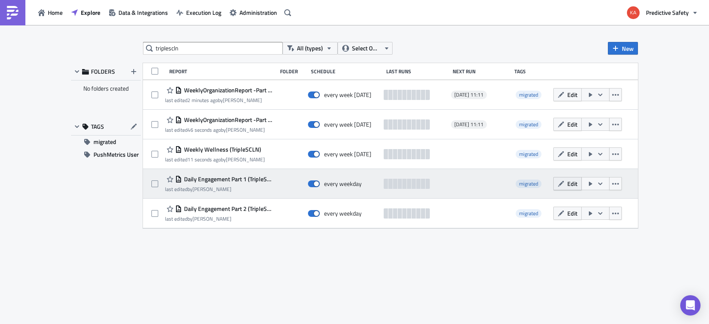
click at [571, 182] on span "Edit" at bounding box center [572, 183] width 10 height 9
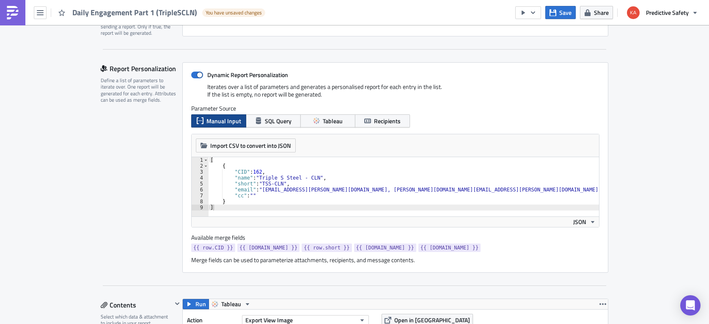
click at [261, 189] on div "[ { "CID" : 162 , "name" : "Triple S Steel - CLN" , "short" : "TSS-CLN" , "emai…" at bounding box center [659, 192] width 900 height 71
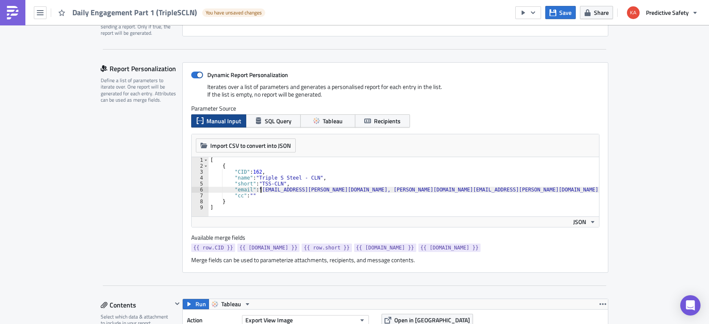
paste textarea "Woodrow.Martindale@maashansen.com,"
click at [263, 197] on div "[ { "CID" : 162 , "name" : "Triple S Steel - CLN" , "short" : "TSS-CLN" , "emai…" at bounding box center [708, 192] width 998 height 71
type textarea """
type textarea ""email": "Woodrow.Martindale@maashansen.com, rod.fisher@intselsteel.com, mike.b…"
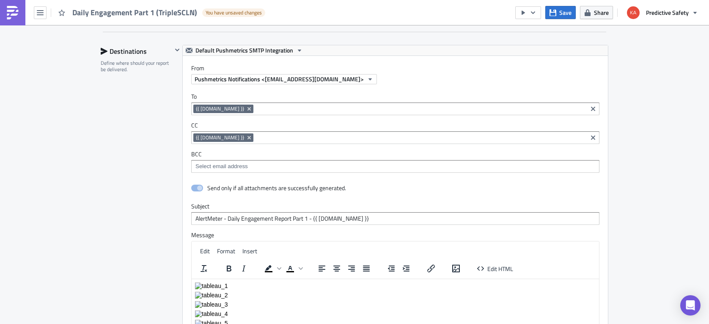
scroll to position [1546, 0]
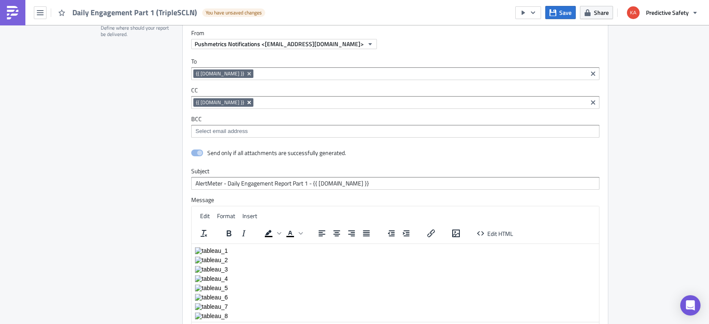
click at [246, 101] on icon "Remove Tag" at bounding box center [249, 102] width 7 height 7
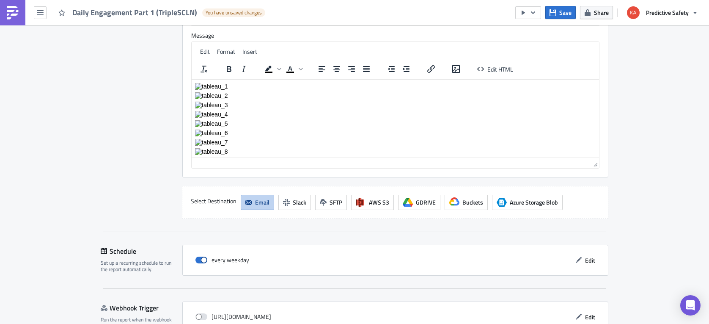
scroll to position [1760, 0]
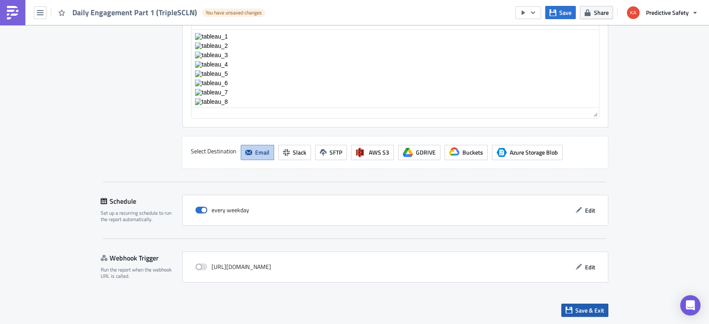
click at [589, 309] on span "Save & Exit" at bounding box center [590, 310] width 29 height 9
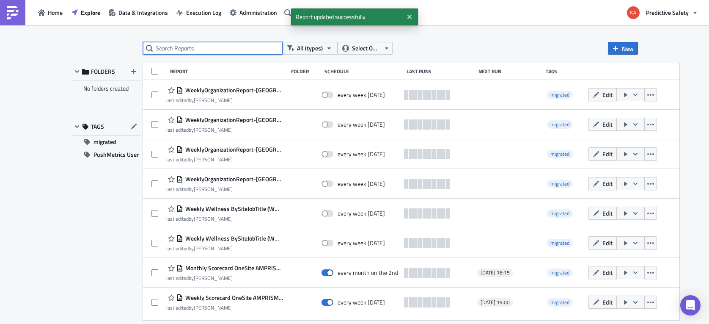
click at [195, 49] on input "text" at bounding box center [213, 48] width 140 height 13
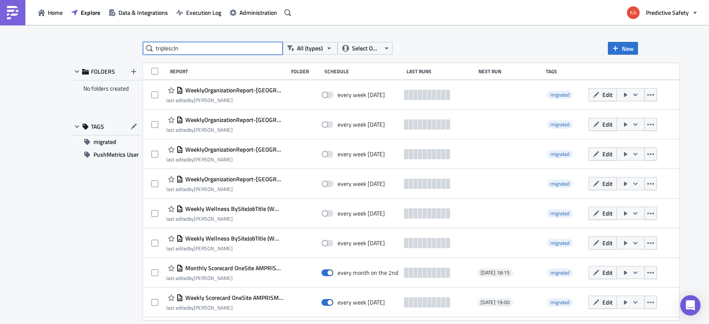
type input "triplescln"
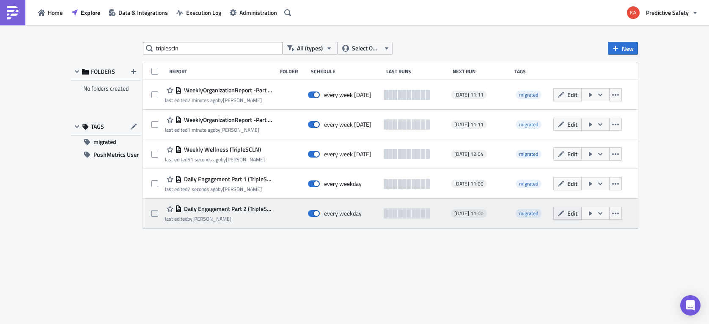
click at [573, 214] on span "Edit" at bounding box center [572, 213] width 10 height 9
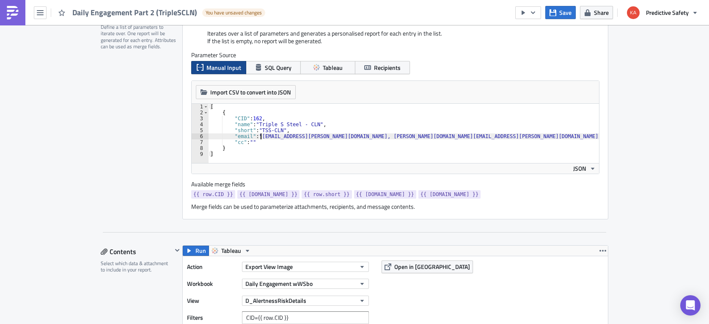
click at [261, 135] on div "[ { "CID" : 162 , "name" : "Triple S Steel - CLN" , "short" : "TSS-CLN" , "emai…" at bounding box center [659, 139] width 900 height 71
paste textarea "Woodrow.Martindale@maashansen.com,"
click at [272, 144] on div "[ { "CID" : 162 , "name" : "Triple S Steel - CLN" , "short" : "TSS-CLN" , "emai…" at bounding box center [708, 139] width 998 height 71
type textarea """
type textarea ""email": "Woodrow.Martindale@maashansen.com, rod.fisher@intselsteel.com, mike.b…"
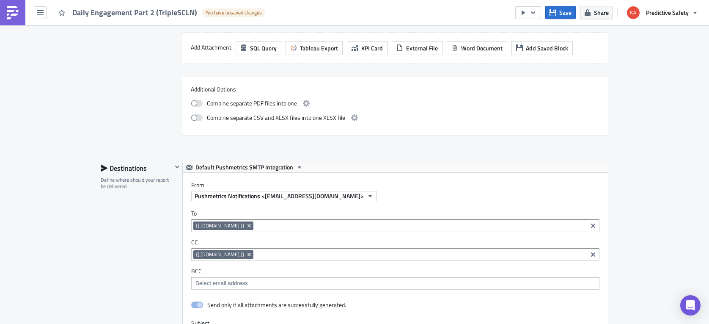
scroll to position [1546, 0]
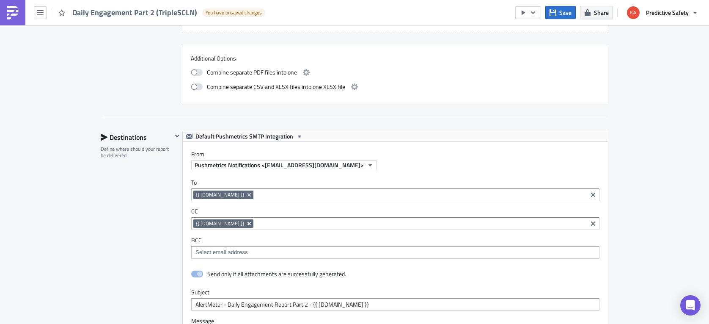
click at [248, 224] on icon "Remove Tag" at bounding box center [249, 223] width 3 height 3
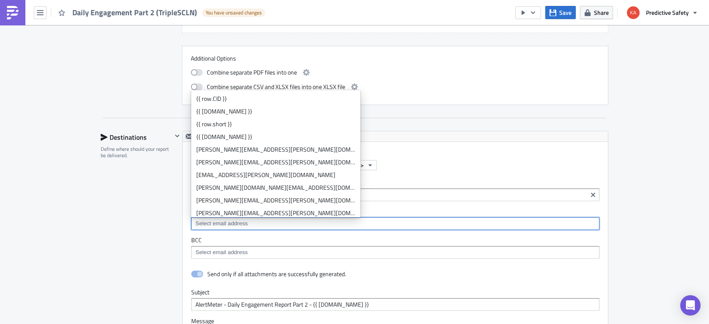
drag, startPoint x: 658, startPoint y: 193, endPoint x: 600, endPoint y: 171, distance: 62.0
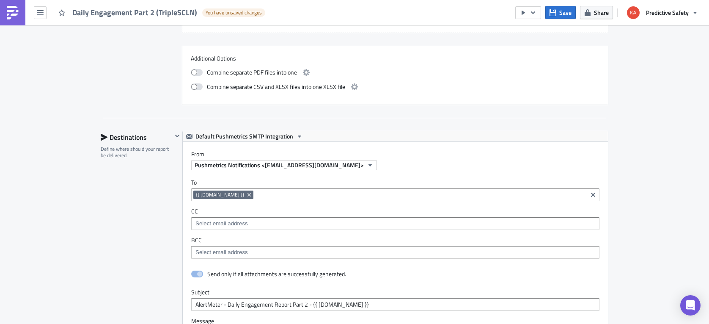
scroll to position [1881, 0]
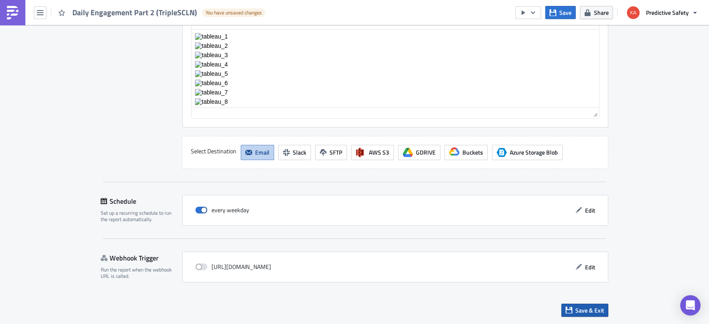
click at [584, 310] on span "Save & Exit" at bounding box center [590, 310] width 29 height 9
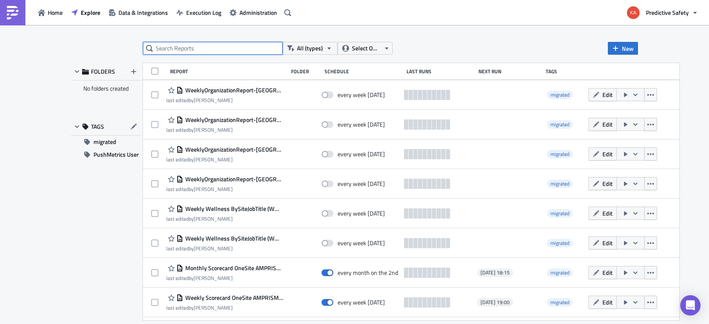
click at [201, 50] on input "text" at bounding box center [213, 48] width 140 height 13
type input "triplesncs"
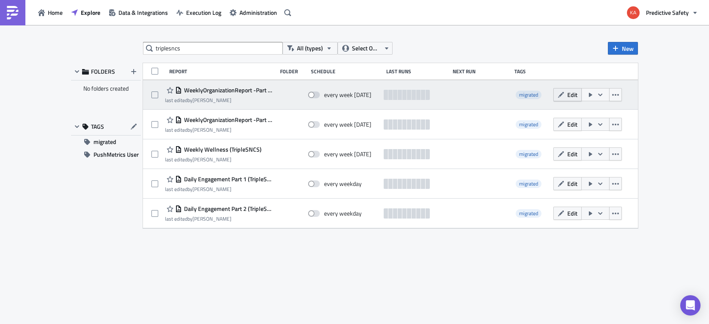
click at [567, 95] on button "Edit" at bounding box center [568, 94] width 28 height 13
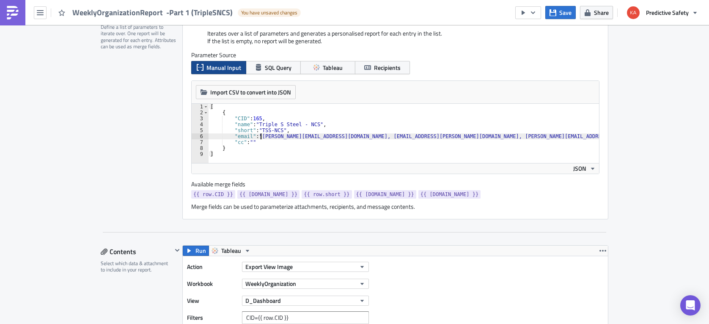
click at [261, 135] on div "[ { "CID" : 165 , "name" : "Triple S Steel - NCS" , "short" : "TSS-NCS" , "emai…" at bounding box center [575, 139] width 733 height 71
paste textarea "Woodrow.Martindale@maashansen.com,"
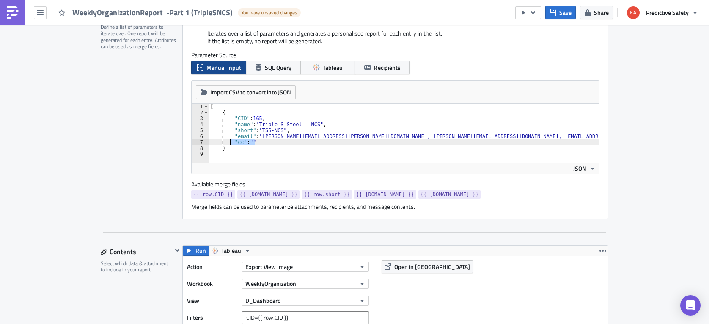
drag, startPoint x: 264, startPoint y: 143, endPoint x: 231, endPoint y: 143, distance: 33.0
click at [231, 143] on div "[ { "CID" : 165 , "name" : "Triple S Steel - NCS" , "short" : "TSS-NCS" , "emai…" at bounding box center [624, 139] width 830 height 71
type textarea ""cc": """
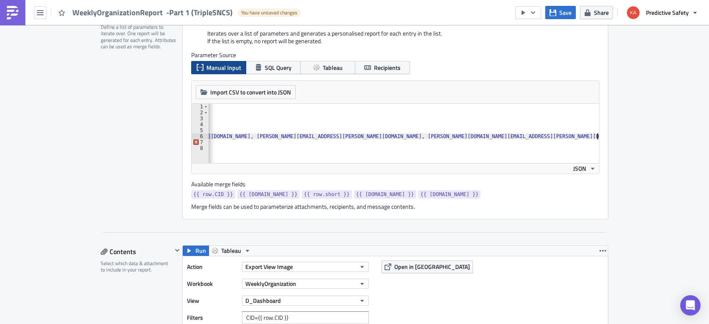
type textarea ""email": "Woodrow.Martindale@maashansen.com, Tracy.Krznar@SSS-STEEL.com, Rod.Fi…"
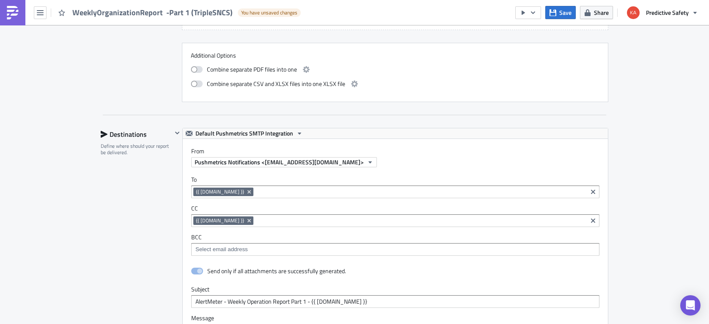
scroll to position [1813, 0]
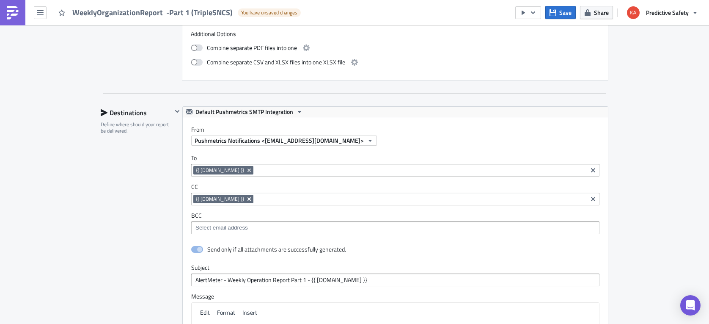
click at [246, 199] on icon "Remove Tag" at bounding box center [249, 199] width 7 height 7
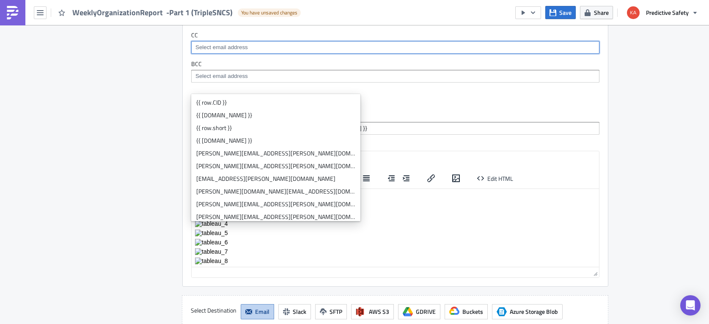
scroll to position [2123, 0]
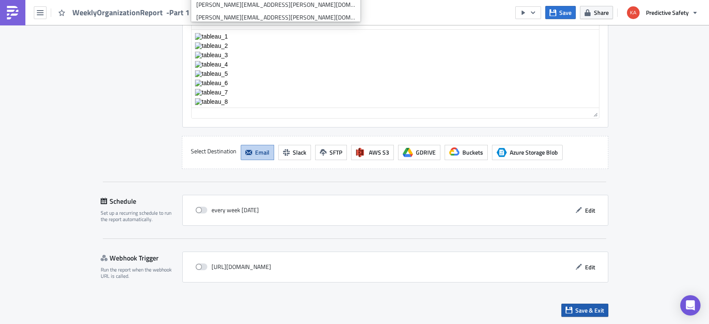
click at [590, 311] on span "Save & Exit" at bounding box center [590, 310] width 29 height 9
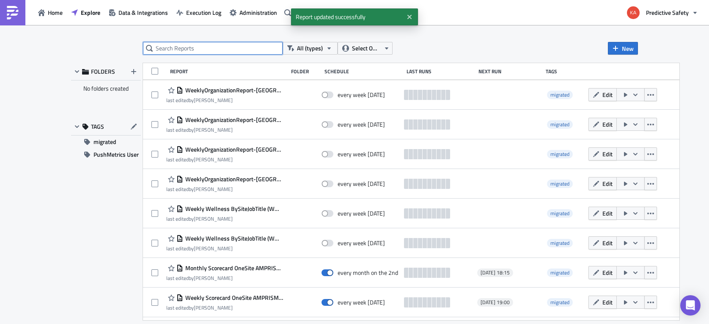
click at [169, 47] on input "text" at bounding box center [213, 48] width 140 height 13
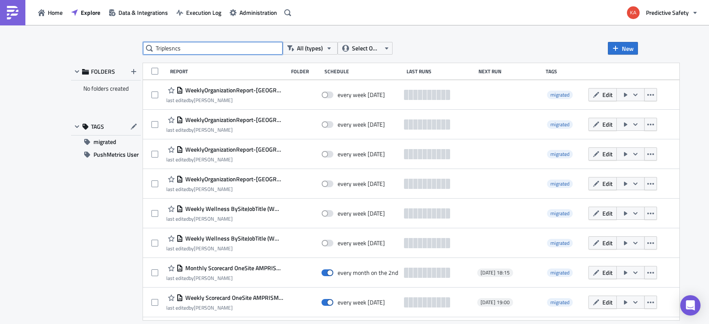
type input "Triplesncs"
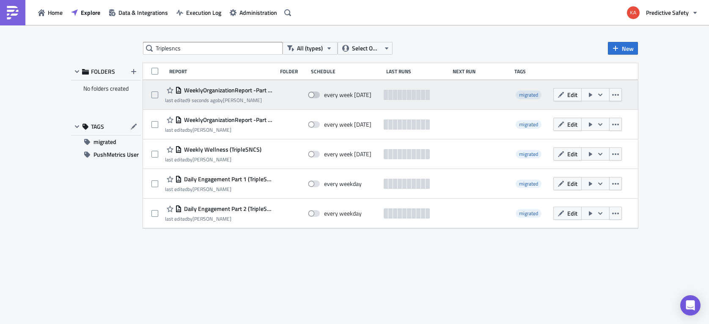
click at [317, 95] on span at bounding box center [314, 94] width 12 height 7
click at [315, 95] on input "checkbox" at bounding box center [313, 95] width 6 height 6
checkbox input "true"
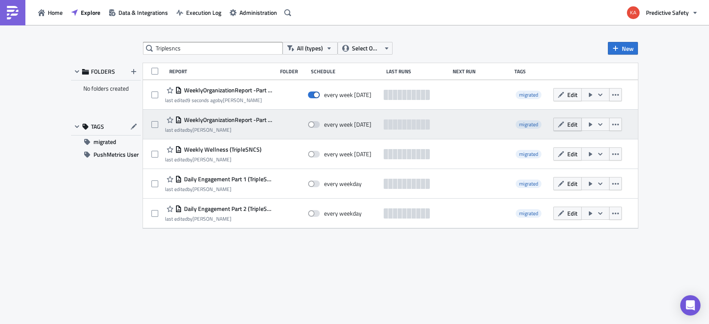
click at [571, 123] on span "Edit" at bounding box center [572, 124] width 10 height 9
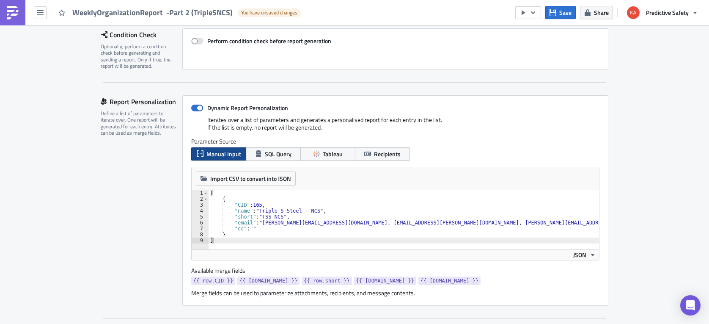
scroll to position [160, 0]
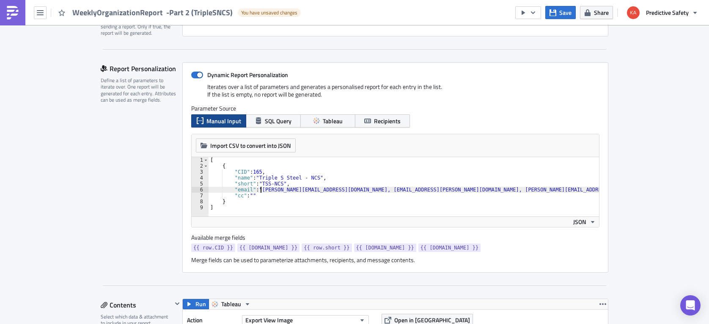
click at [261, 187] on div "[ { "CID" : 165 , "name" : "Triple S Steel - NCS" , "short" : "TSS-NCS" , "emai…" at bounding box center [575, 192] width 733 height 71
paste textarea "Woodrow.Martindale@maashansen.com,"
click at [260, 194] on div "[ { "CID" : 165 , "name" : "Triple S Steel - NCS" , "short" : "TSS-NCS" , "emai…" at bounding box center [624, 192] width 830 height 71
type textarea """
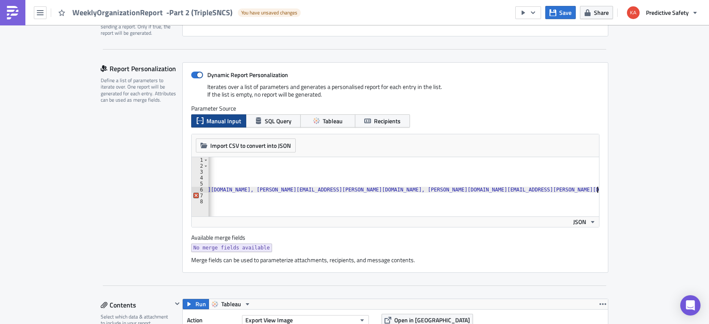
type textarea ""email": "Woodrow.Martindale@maashansen.com, Tracy.Krznar@SSS-STEEL.com, Rod.Fi…"
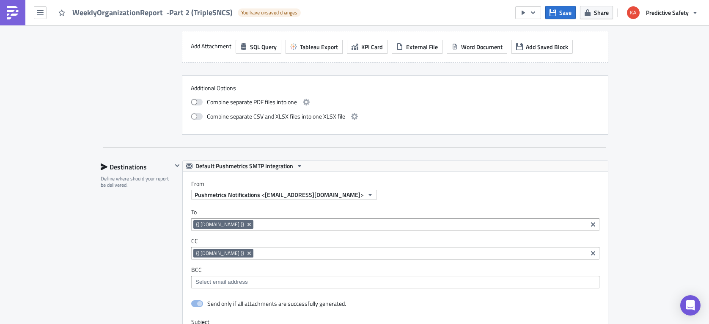
scroll to position [2506, 0]
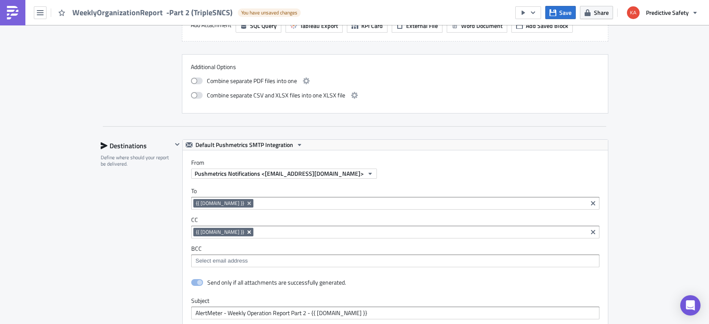
click at [246, 232] on icon "Remove Tag" at bounding box center [249, 232] width 7 height 7
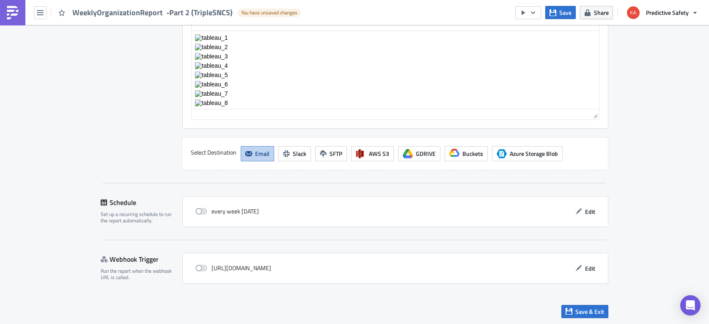
scroll to position [2850, 0]
click at [202, 209] on span at bounding box center [202, 210] width 12 height 7
click at [202, 209] on input "checkbox" at bounding box center [200, 210] width 6 height 6
checkbox input "true"
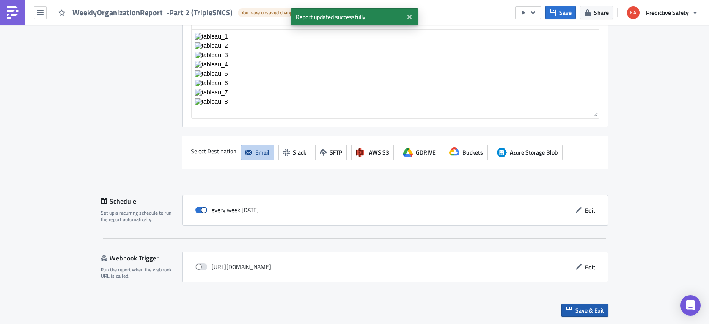
click at [592, 311] on span "Save & Exit" at bounding box center [590, 310] width 29 height 9
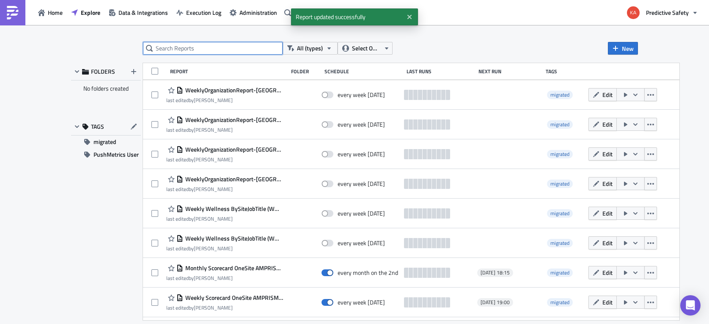
click at [198, 47] on input "text" at bounding box center [213, 48] width 140 height 13
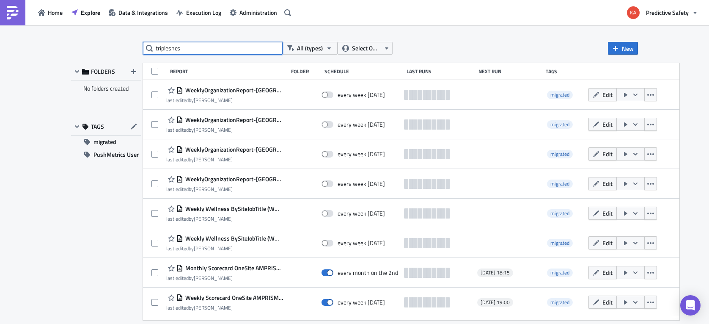
type input "triplesncs"
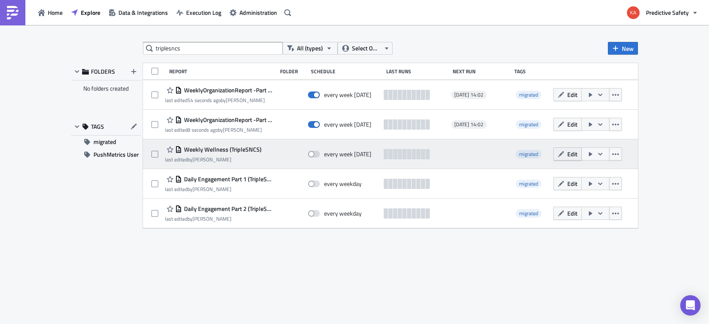
click at [570, 153] on span "Edit" at bounding box center [572, 153] width 10 height 9
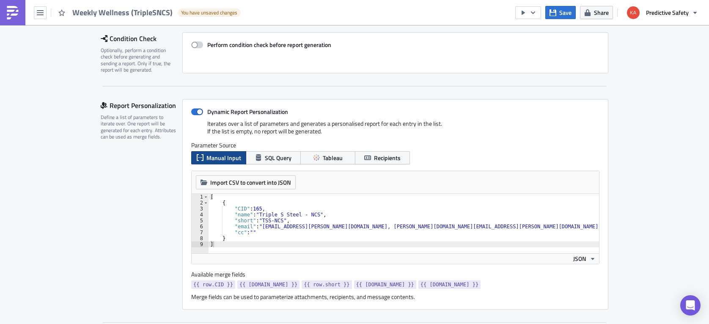
scroll to position [160, 0]
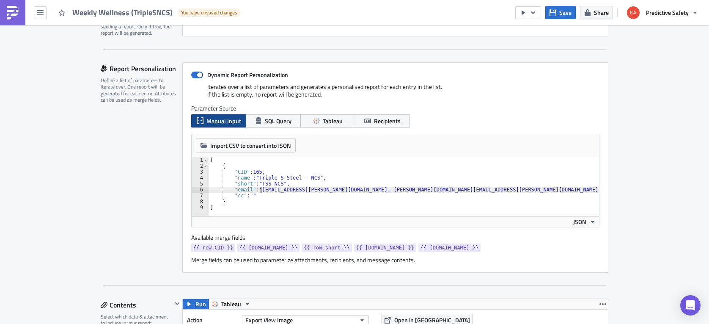
click at [261, 189] on div "[ { "CID" : 165 , "name" : "Triple S Steel - NCS" , "short" : "TSS-NCS" , "emai…" at bounding box center [652, 192] width 886 height 71
paste textarea "Woodrow.Martindale@maashansen.com,"
click at [263, 196] on div "[ { "CID" : 165 , "name" : "Triple S Steel - NCS" , "short" : "TSS-NCS" , "emai…" at bounding box center [701, 192] width 984 height 71
type textarea """
type textarea ""email": "Woodrow.Martindale@maashansen.com, rod.fisher@intselsteel.com, mike.b…"
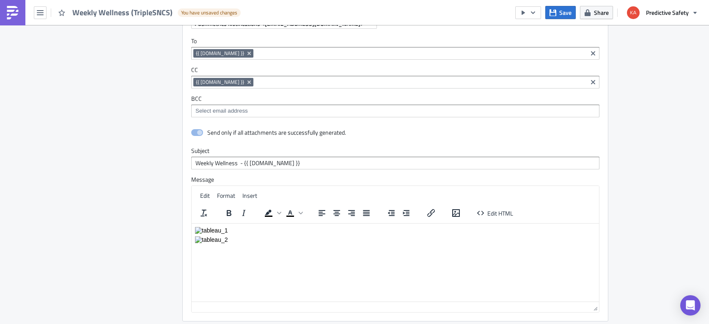
scroll to position [853, 0]
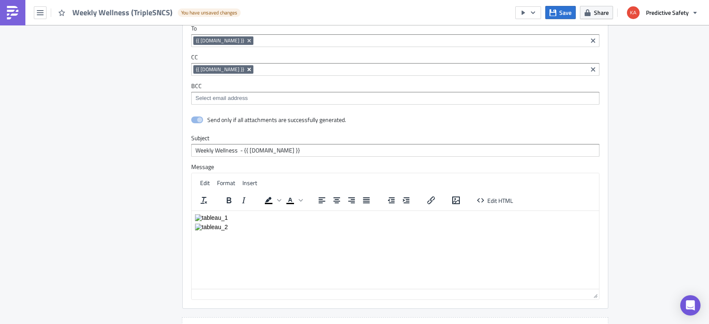
click at [246, 69] on icon "Remove Tag" at bounding box center [249, 69] width 7 height 7
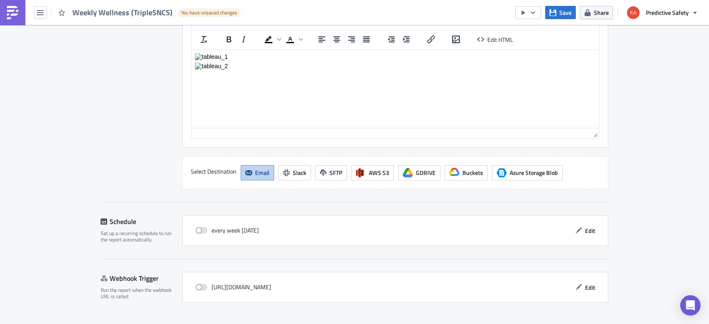
scroll to position [1034, 0]
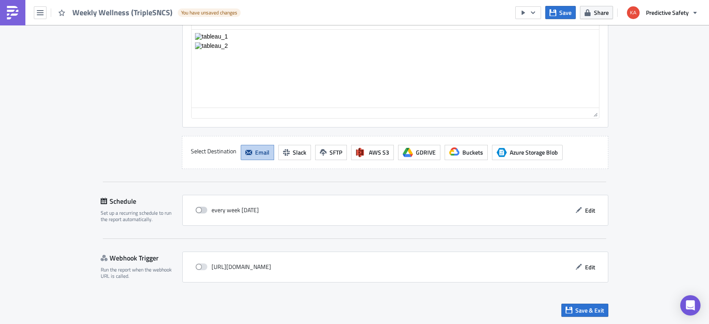
click at [203, 209] on span at bounding box center [202, 210] width 12 height 7
click at [203, 209] on input "checkbox" at bounding box center [200, 210] width 6 height 6
checkbox input "true"
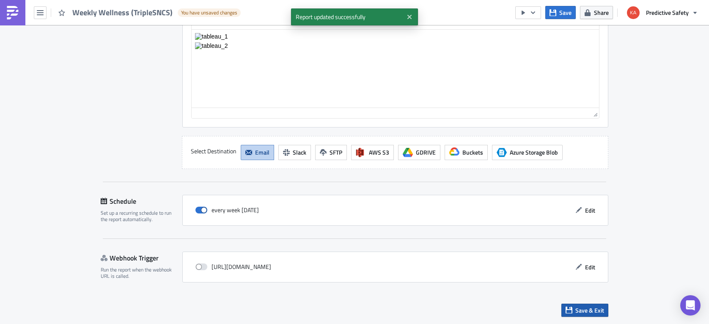
click at [587, 308] on span "Save & Exit" at bounding box center [590, 310] width 29 height 9
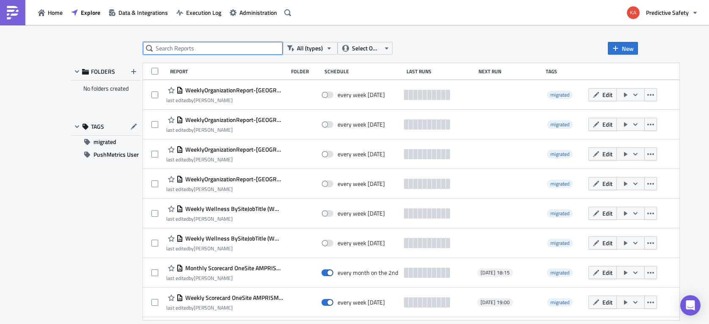
click at [186, 48] on input "text" at bounding box center [213, 48] width 140 height 13
type input "triplesncs"
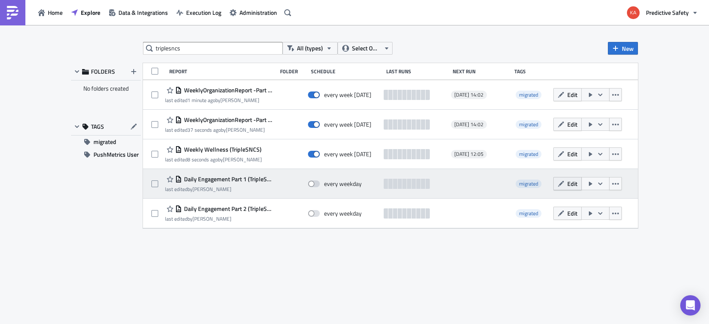
click at [570, 182] on span "Edit" at bounding box center [572, 183] width 10 height 9
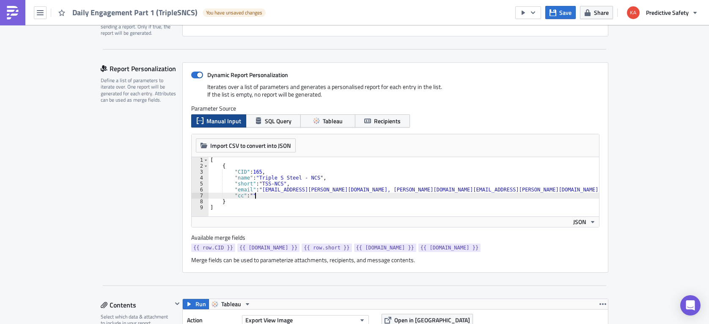
click at [263, 195] on div "[ { "CID" : 165 , "name" : "Triple S Steel - NCS" , "short" : "TSS-NCS" , "emai…" at bounding box center [652, 192] width 886 height 71
type textarea """
click at [262, 189] on div "[ { "CID" : 165 , "name" : "Triple S Steel - NCS" , "short" : "TSS-NCS" , "emai…" at bounding box center [650, 192] width 883 height 71
paste textarea "Woodrow.Martindale@maashansen.com,"
type textarea ""email": "Woodrow.Martindale@maashansen.com, rod.fisher@intselsteel.com, mike.b…"
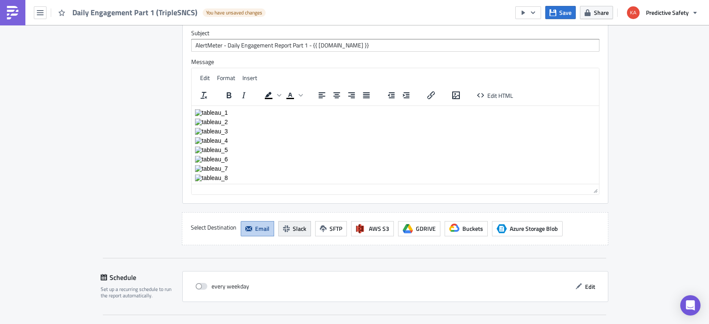
scroll to position [1546, 0]
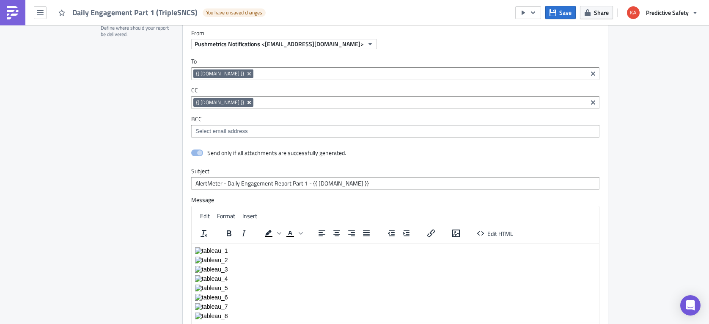
click at [248, 102] on icon "Remove Tag" at bounding box center [249, 102] width 3 height 3
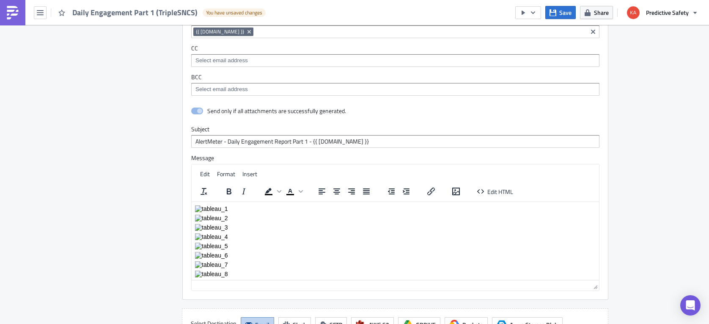
scroll to position [1760, 0]
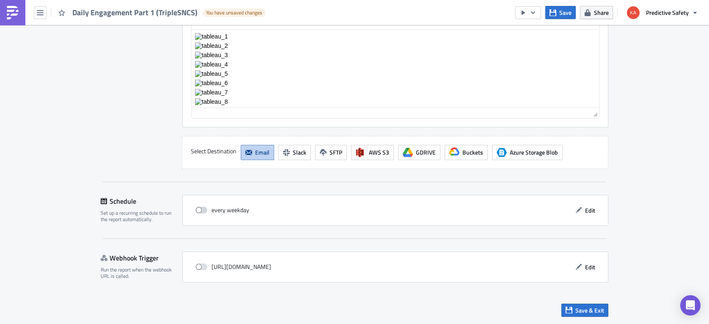
click at [207, 209] on span at bounding box center [202, 210] width 12 height 7
click at [203, 209] on input "checkbox" at bounding box center [200, 210] width 6 height 6
checkbox input "true"
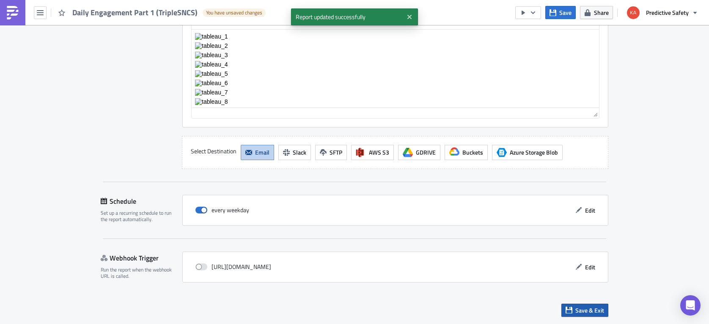
click at [585, 311] on span "Save & Exit" at bounding box center [590, 310] width 29 height 9
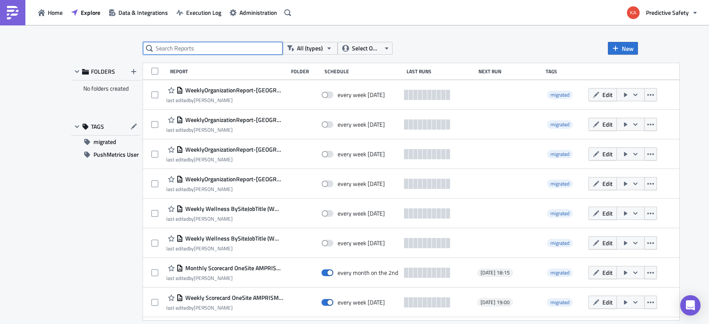
click at [180, 47] on input "text" at bounding box center [213, 48] width 140 height 13
type input "triplesncs"
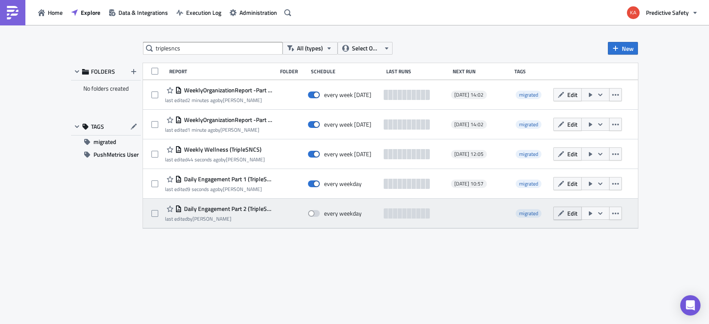
click at [572, 214] on span "Edit" at bounding box center [572, 213] width 10 height 9
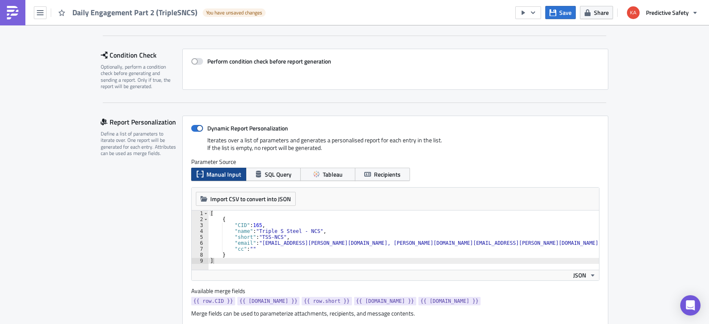
click at [258, 249] on div "[ { "CID" : 165 , "name" : "Triple S Steel - NCS" , "short" : "TSS-NCS" , "emai…" at bounding box center [652, 245] width 886 height 71
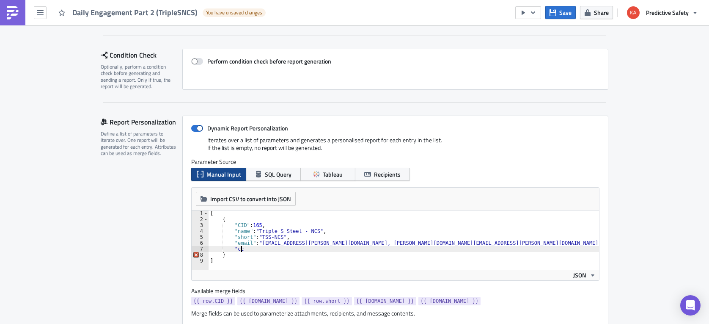
type textarea """
click at [261, 244] on div "[ { "CID" : 165 , "name" : "Triple S Steel - NCS" , "short" : "TSS-NCS" , "emai…" at bounding box center [650, 245] width 883 height 71
paste textarea "Woodrow.Martindale@maashansen.com,"
type textarea ""email": "Woodrow.Martindale@maashansen.com, rod.fisher@intselsteel.com, mike.b…"
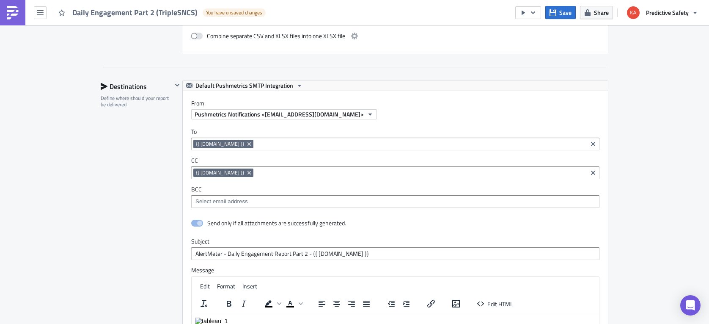
scroll to position [1600, 0]
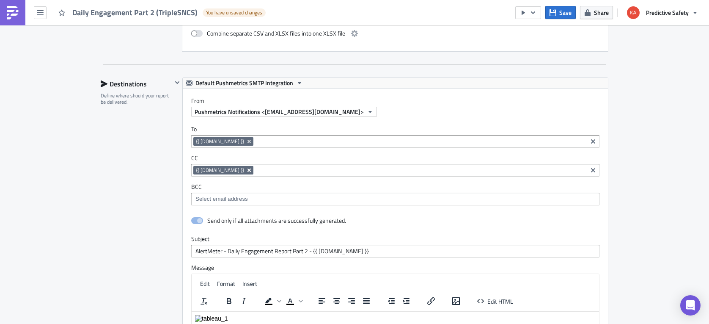
click at [246, 173] on icon "Remove Tag" at bounding box center [249, 170] width 7 height 7
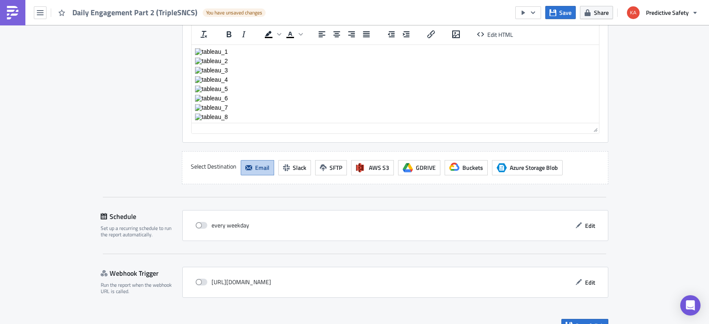
scroll to position [1881, 0]
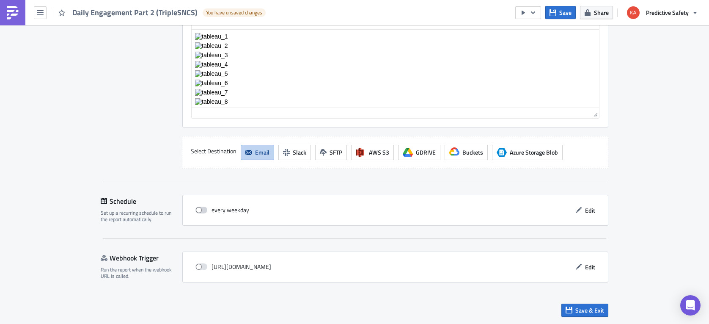
click at [204, 209] on span at bounding box center [202, 210] width 12 height 7
click at [203, 209] on input "checkbox" at bounding box center [200, 210] width 6 height 6
checkbox input "true"
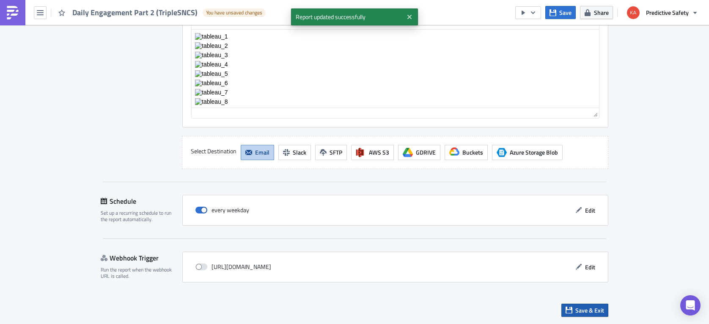
click at [584, 312] on span "Save & Exit" at bounding box center [590, 310] width 29 height 9
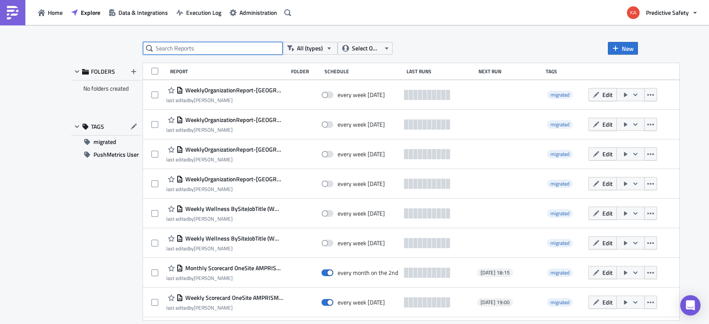
click at [188, 48] on input "text" at bounding box center [213, 48] width 140 height 13
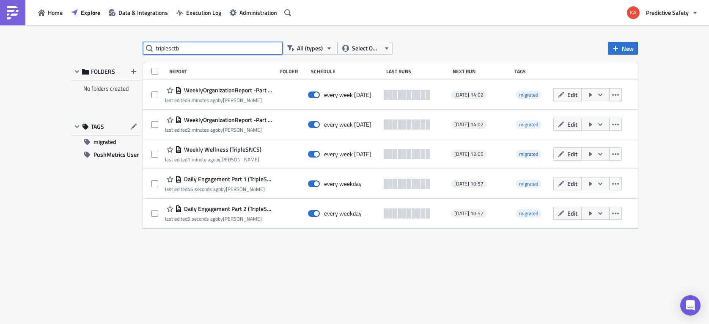
type input "triplesctb"
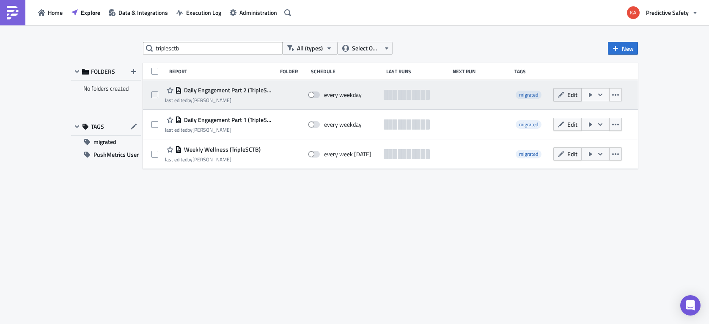
click at [570, 93] on span "Edit" at bounding box center [572, 94] width 10 height 9
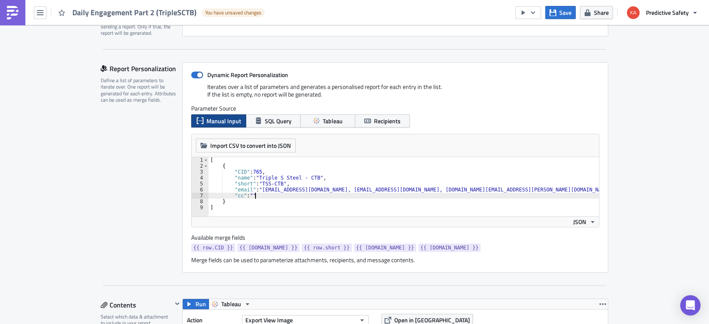
click at [259, 196] on div "[ { "CID" : 765 , "name" : "Triple S Steel - CTB" , "short" : "TSS-CTB" , "emai…" at bounding box center [549, 192] width 680 height 71
type textarea """
click at [260, 190] on div "[ { "CID" : 765 , "name" : "Triple S Steel - CTB" , "short" : "TSS-CTB" , "emai…" at bounding box center [547, 192] width 677 height 71
paste textarea "Woodrow.Martindale@maashansen.com,"
type textarea ""email": "Woodrow.Martindale@maashansen.com, eddieg@sss-steel.com, dohlberg@sss…"
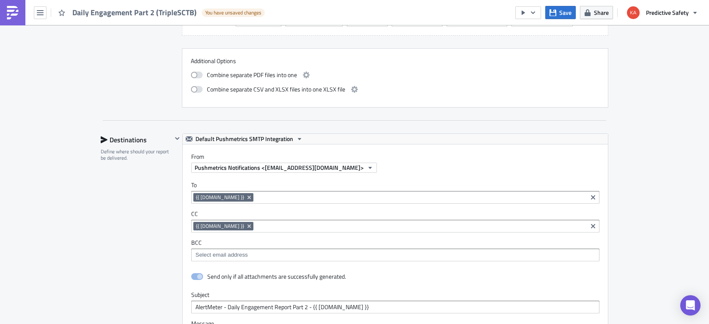
scroll to position [1546, 0]
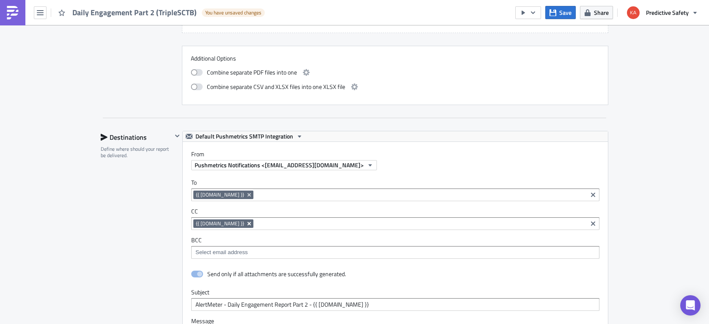
click at [246, 223] on icon "Remove Tag" at bounding box center [249, 223] width 7 height 7
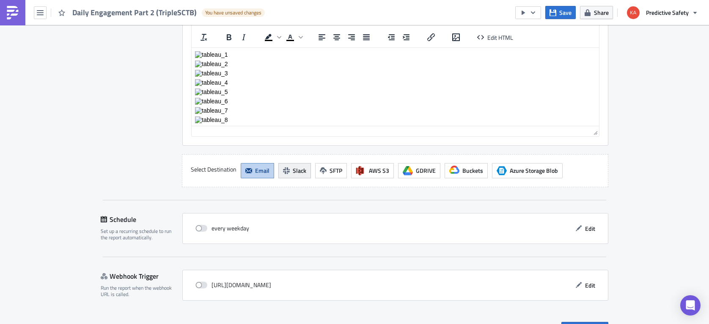
scroll to position [1881, 0]
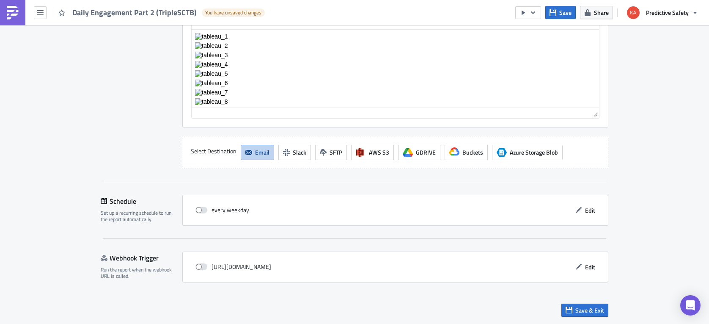
drag, startPoint x: 203, startPoint y: 210, endPoint x: 256, endPoint y: 218, distance: 53.9
click at [203, 210] on span at bounding box center [202, 210] width 12 height 7
click at [203, 210] on input "checkbox" at bounding box center [200, 210] width 6 height 6
checkbox input "true"
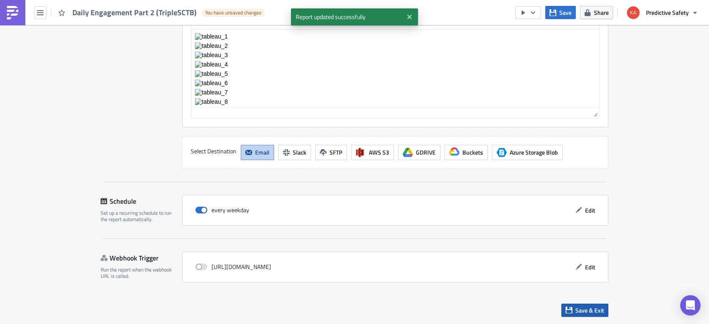
click at [587, 312] on span "Save & Exit" at bounding box center [590, 310] width 29 height 9
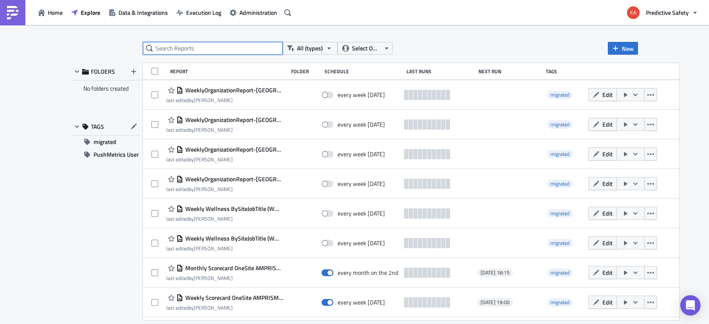
click at [205, 50] on input "text" at bounding box center [213, 48] width 140 height 13
type input "triplesctb"
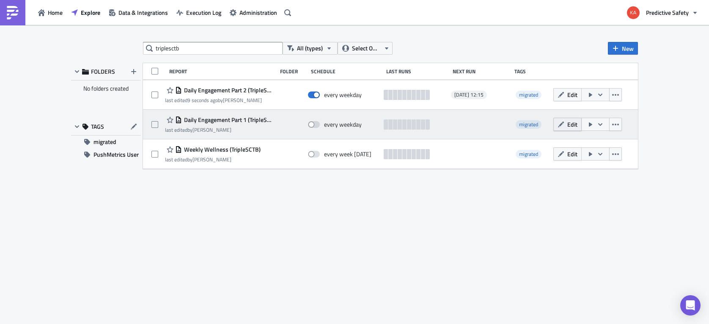
click at [572, 124] on span "Edit" at bounding box center [572, 124] width 10 height 9
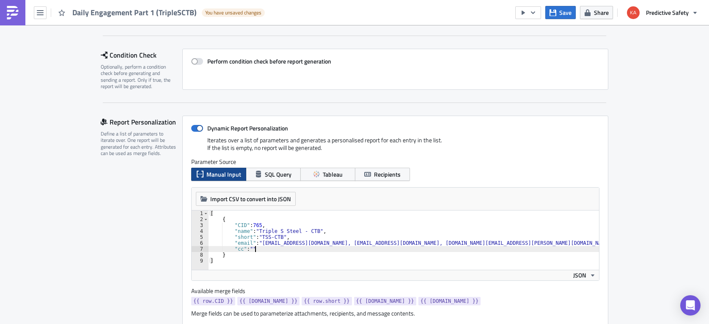
click at [262, 248] on div "[ { "CID" : 765 , "name" : "Triple S Steel - CTB" , "short" : "TSS-CTB" , "emai…" at bounding box center [549, 245] width 680 height 71
type textarea """
click at [251, 244] on div "[ { "CID" : 765 , "name" : "Triple S Steel - CTB" , "short" : "TSS-CTB" , "emai…" at bounding box center [537, 245] width 677 height 71
paste textarea "Woodrow.Martindale@maashansen.com,"
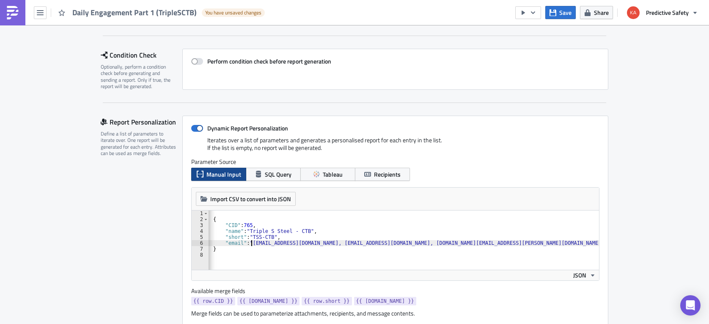
type textarea ""email": "Woodrow.Martindale@maashansen.com, eddieg@sss-steel.com, dohlberg@sss…"
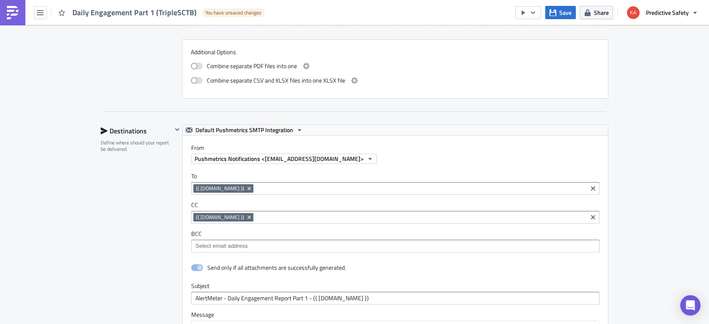
scroll to position [1440, 0]
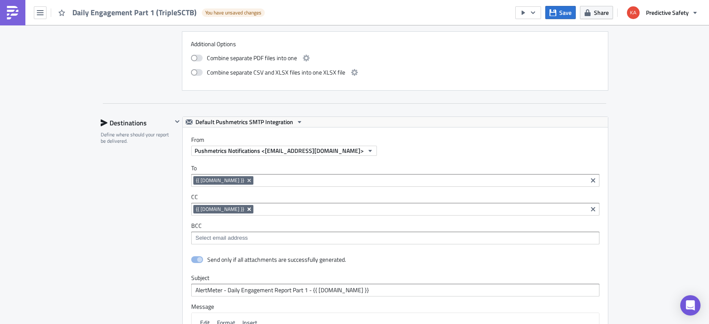
click at [246, 208] on icon "Remove Tag" at bounding box center [249, 209] width 7 height 7
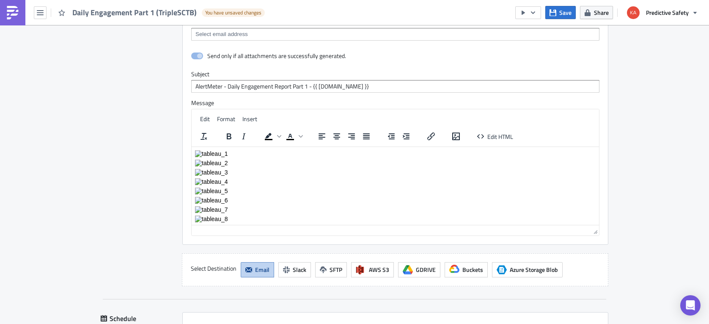
scroll to position [1760, 0]
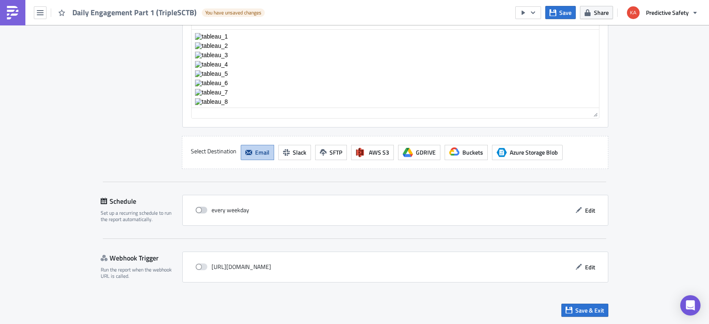
click at [202, 210] on span at bounding box center [202, 210] width 12 height 7
click at [202, 210] on input "checkbox" at bounding box center [200, 210] width 6 height 6
checkbox input "true"
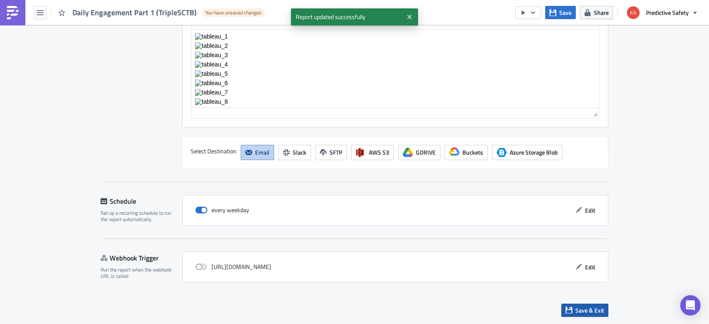
click at [586, 311] on span "Save & Exit" at bounding box center [590, 310] width 29 height 9
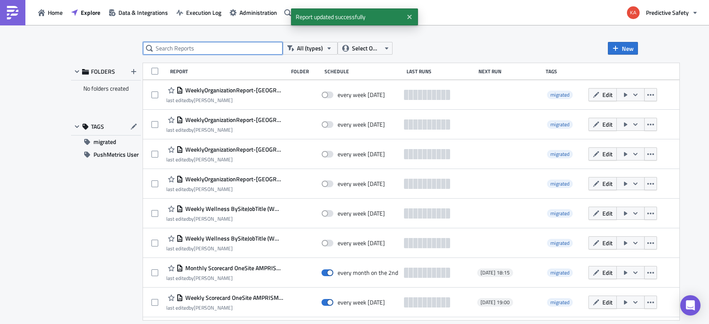
click at [193, 48] on input "text" at bounding box center [213, 48] width 140 height 13
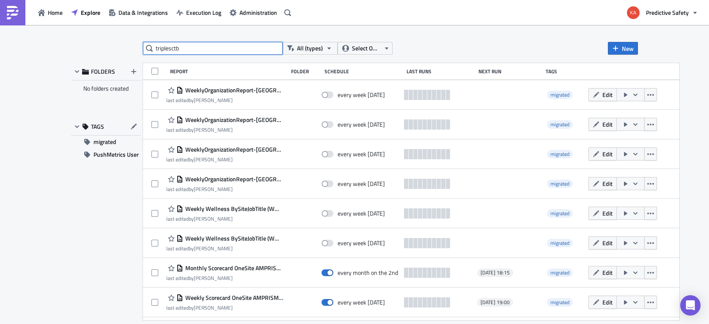
type input "triplesctb"
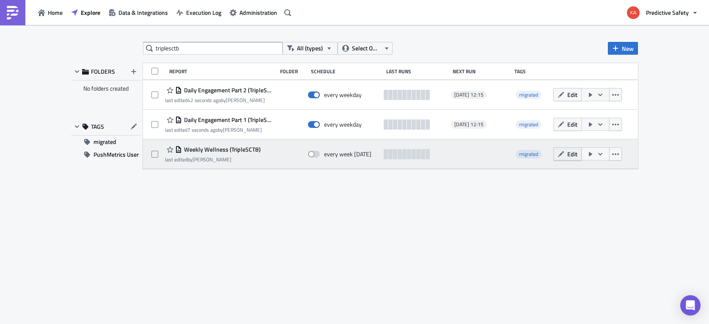
click at [571, 153] on span "Edit" at bounding box center [572, 153] width 10 height 9
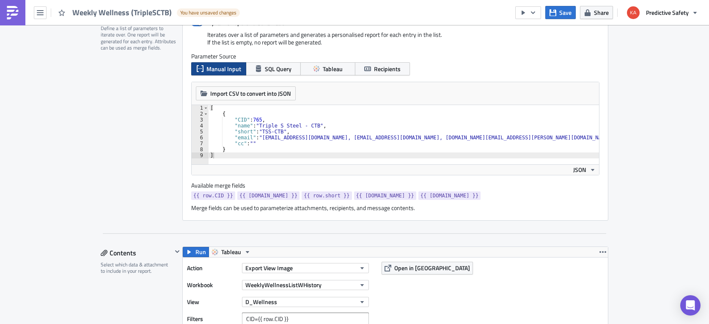
scroll to position [213, 0]
click at [257, 142] on div "[ { "CID" : 765 , "name" : "Triple S Steel - CTB" , "short" : "TSS-CTB" , "emai…" at bounding box center [549, 139] width 680 height 71
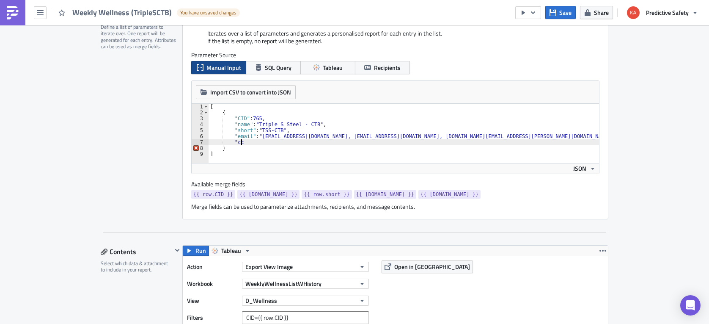
type textarea """
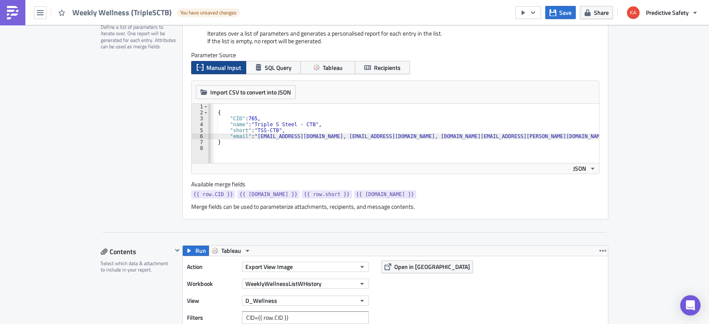
scroll to position [0, 0]
click at [261, 138] on div "[ { "CID" : 765 , "name" : "Triple S Steel - CTB" , "short" : "TSS-CTB" , "emai…" at bounding box center [547, 139] width 677 height 71
paste textarea "Woodrow.Martindale@maashansen.com,"
type textarea ""email": "Woodrow.Martindale@maashansen.com, eddieg@sss-steel.com, dohlberg@sss…"
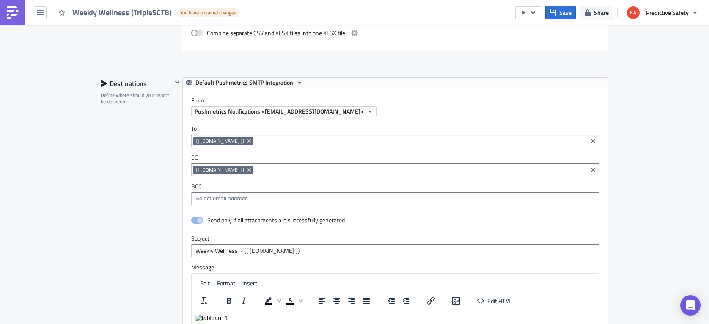
scroll to position [800, 0]
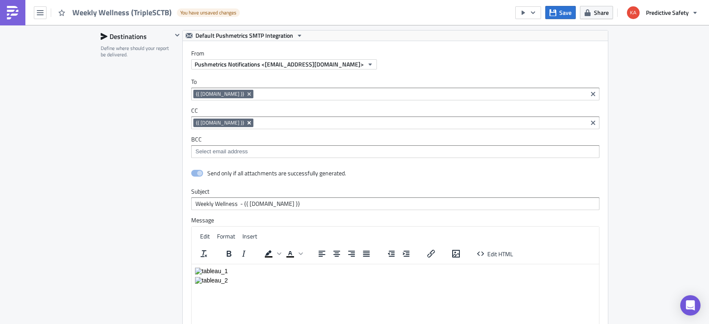
click at [246, 122] on icon "Remove Tag" at bounding box center [249, 122] width 7 height 7
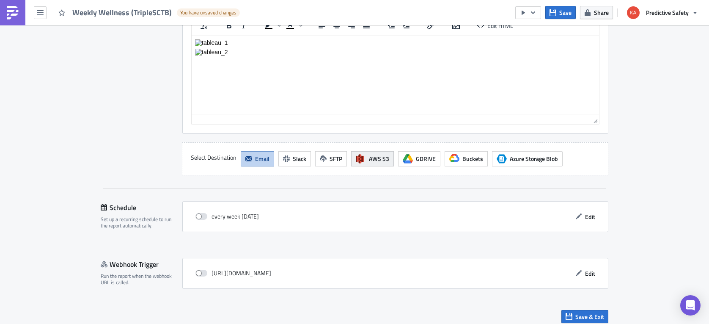
scroll to position [1034, 0]
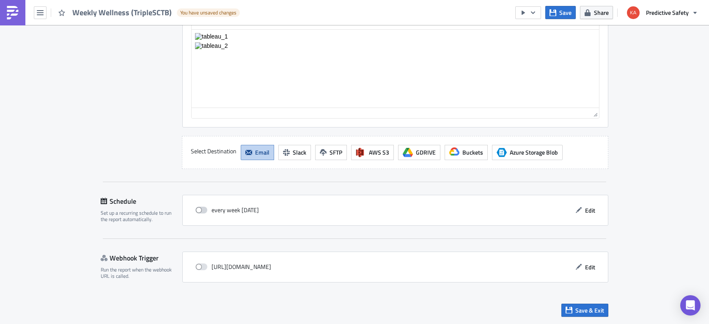
click at [204, 209] on span at bounding box center [202, 210] width 12 height 7
click at [203, 209] on input "checkbox" at bounding box center [200, 210] width 6 height 6
checkbox input "true"
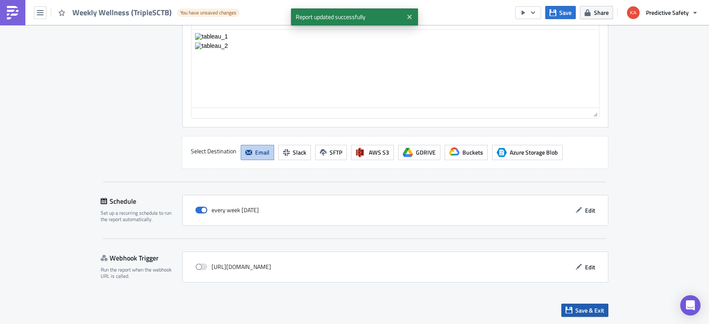
click at [587, 310] on span "Save & Exit" at bounding box center [590, 310] width 29 height 9
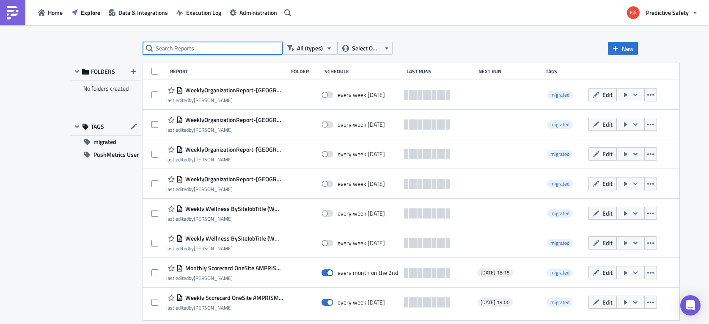
click at [222, 47] on input "text" at bounding box center [213, 48] width 140 height 13
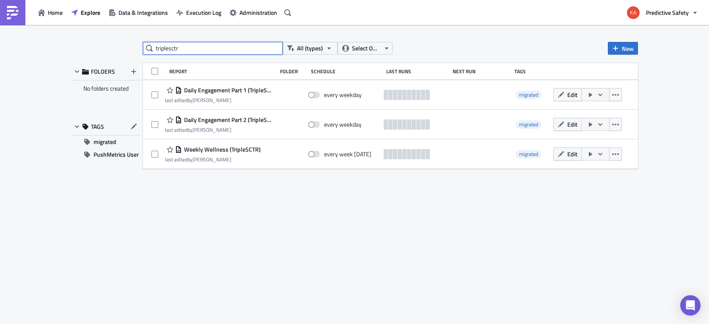
type input "triplesctr"
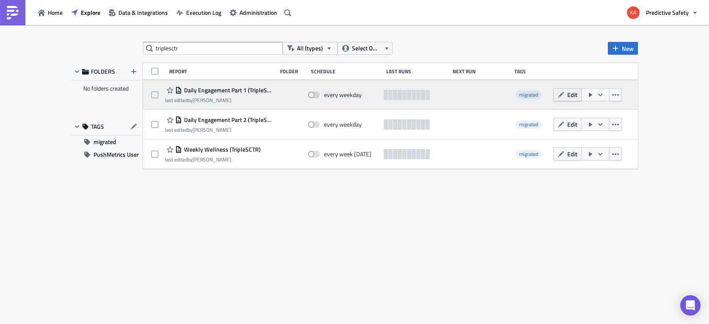
click at [566, 94] on button "Edit" at bounding box center [568, 94] width 28 height 13
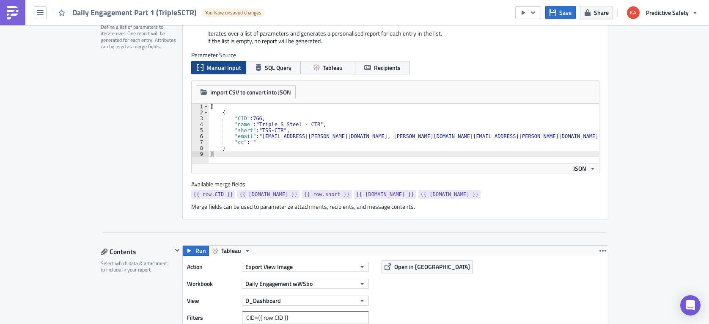
click at [258, 141] on div "[ { "CID" : 766 , "name" : "Triple S Steel - CTR" , "short" : "TSS-CTR" , "emai…" at bounding box center [484, 139] width 551 height 71
type textarea """
click at [260, 137] on div "[ { "CID" : 766 , "name" : "Triple S Steel - CTR" , "short" : "TSS-CTR" , "emai…" at bounding box center [483, 139] width 548 height 71
paste textarea "Woodrow.Martindale@maashansen.com,"
type textarea ""email": "Woodrow.Martindale@maashansen.com, rod.fisher@intselsteel.com, mike.b…"
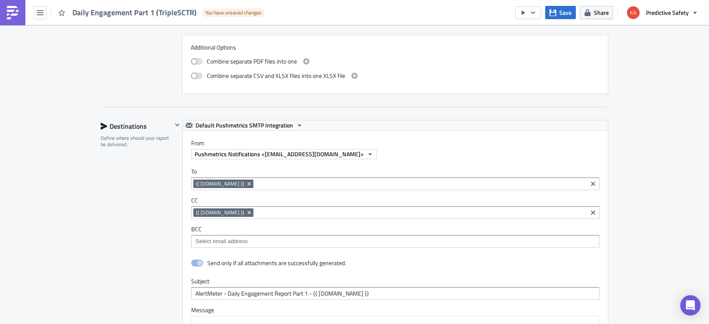
scroll to position [1440, 0]
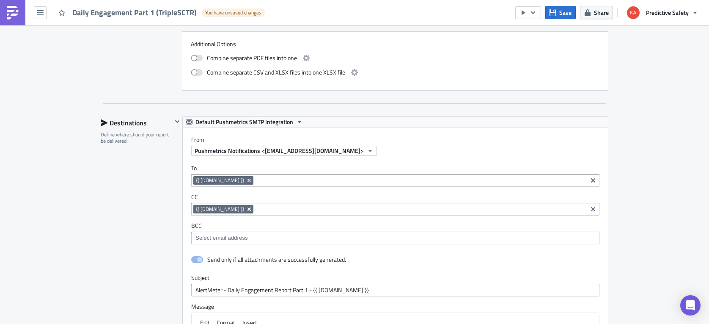
click at [246, 209] on icon "Remove Tag" at bounding box center [249, 209] width 7 height 7
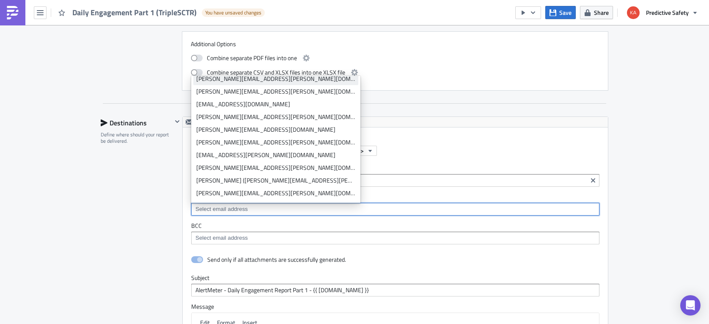
scroll to position [213, 0]
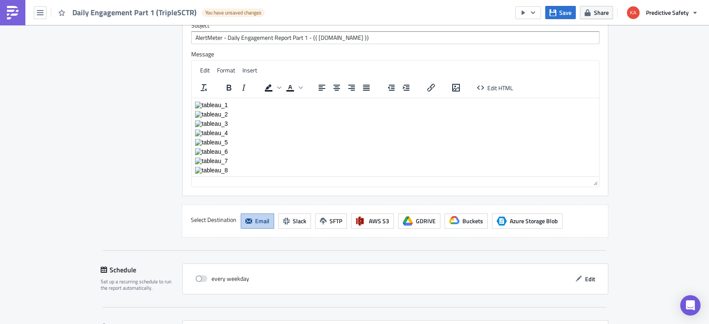
scroll to position [1760, 0]
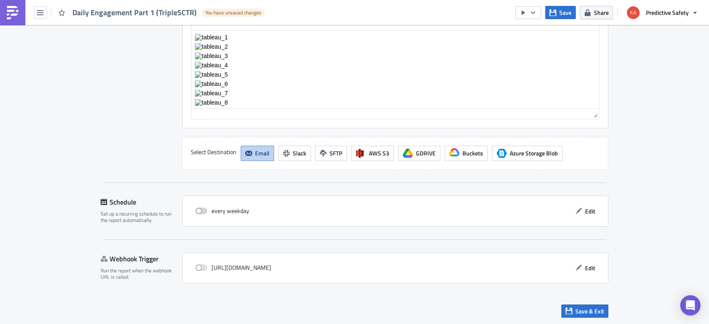
drag, startPoint x: 203, startPoint y: 210, endPoint x: 273, endPoint y: 196, distance: 71.5
click at [203, 210] on span at bounding box center [202, 210] width 12 height 7
click at [203, 210] on input "checkbox" at bounding box center [200, 211] width 6 height 6
checkbox input "true"
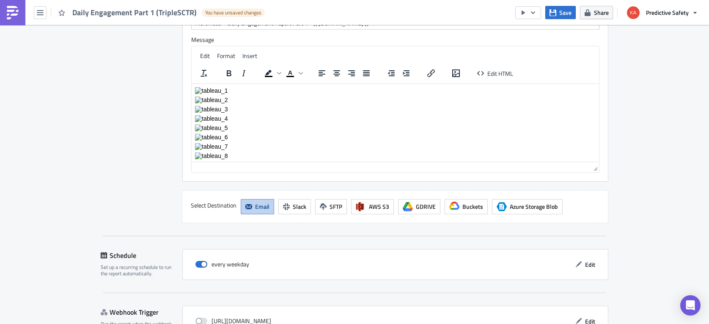
scroll to position [1760, 0]
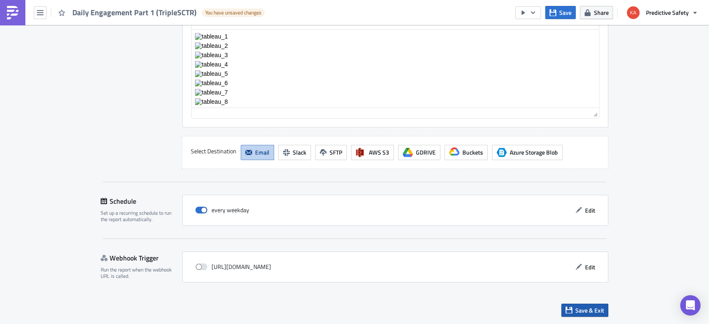
click at [591, 309] on span "Save & Exit" at bounding box center [590, 310] width 29 height 9
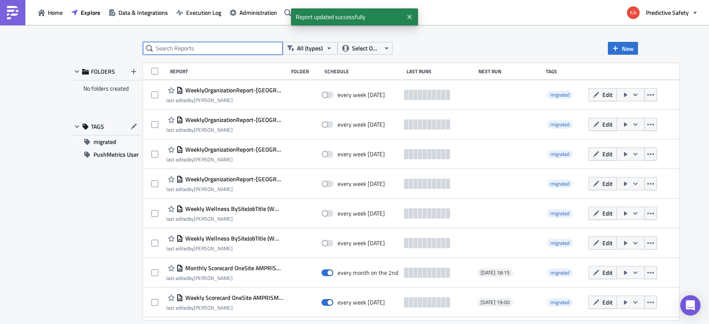
click at [204, 47] on input "text" at bounding box center [213, 48] width 140 height 13
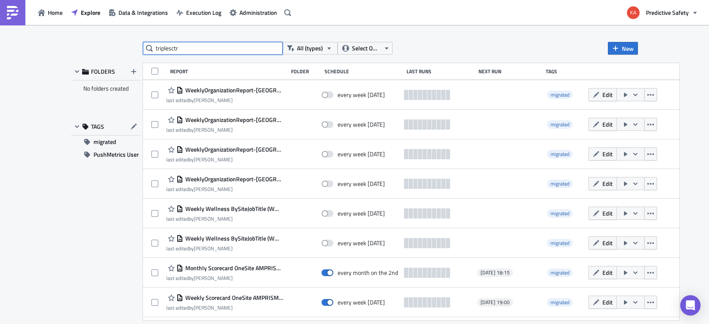
type input "triplesctr"
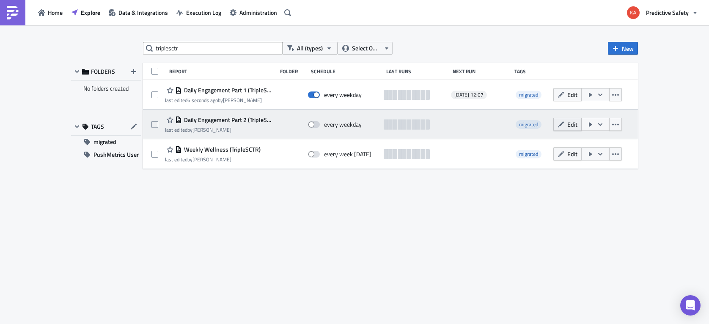
click at [572, 125] on span "Edit" at bounding box center [572, 124] width 10 height 9
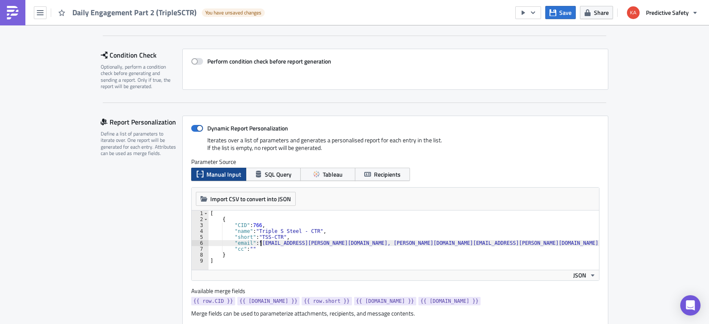
click at [260, 242] on div "[ { "CID" : 766 , "name" : "Triple S Steel - CTR" , "short" : "TSS-CTR" , "emai…" at bounding box center [484, 245] width 551 height 71
paste textarea "Woodrow.Martindale@maashansen.com,"
click at [260, 250] on div "[ { "CID" : 766 , "name" : "Triple S Steel - CTR" , "short" : "TSS-CTR" , "emai…" at bounding box center [533, 245] width 649 height 71
type textarea """
type textarea ""email": "Woodrow.Martindale@maashansen.com, rod.fisher@intselsteel.com, mike.b…"
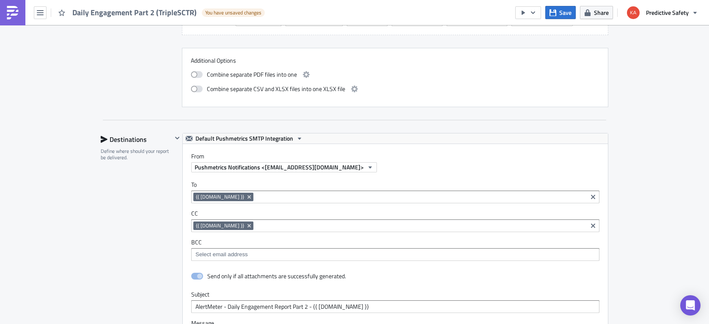
scroll to position [1546, 0]
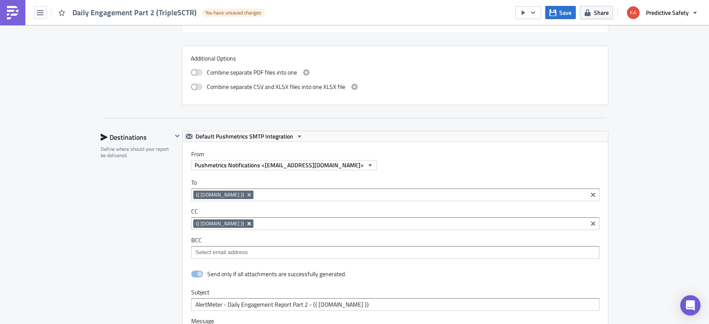
drag, startPoint x: 224, startPoint y: 224, endPoint x: 285, endPoint y: 231, distance: 61.3
click at [248, 224] on icon "Remove Tag" at bounding box center [249, 223] width 3 height 3
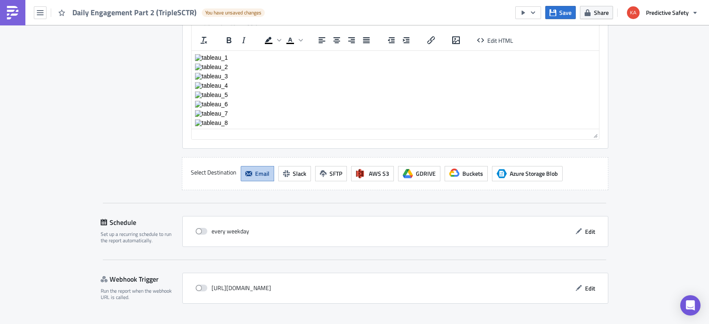
scroll to position [1881, 0]
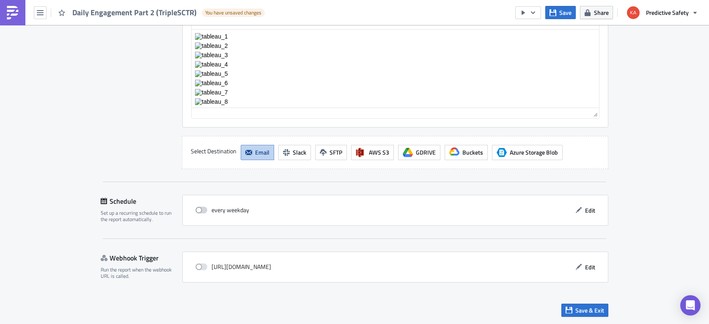
drag, startPoint x: 206, startPoint y: 210, endPoint x: 307, endPoint y: 230, distance: 103.0
click at [206, 210] on span at bounding box center [202, 210] width 12 height 7
click at [203, 210] on input "checkbox" at bounding box center [200, 210] width 6 height 6
checkbox input "true"
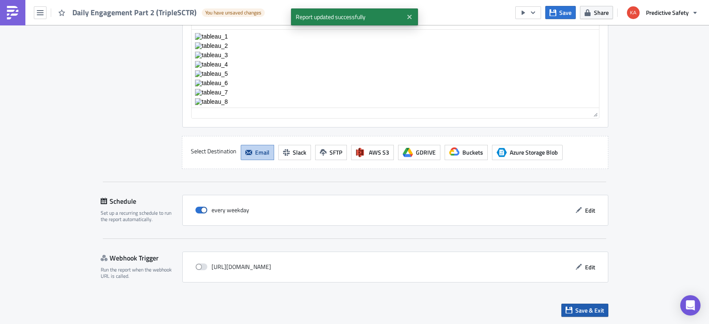
click at [589, 308] on span "Save & Exit" at bounding box center [590, 310] width 29 height 9
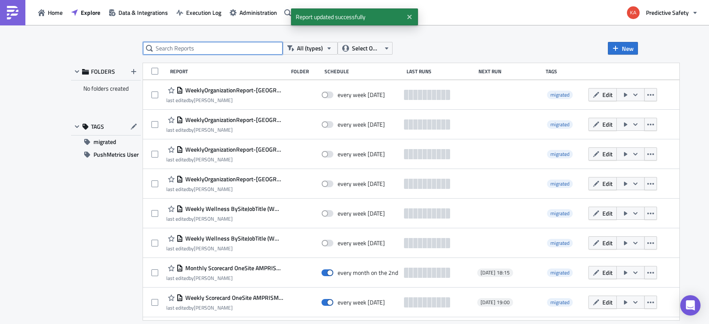
click at [212, 49] on input "text" at bounding box center [213, 48] width 140 height 13
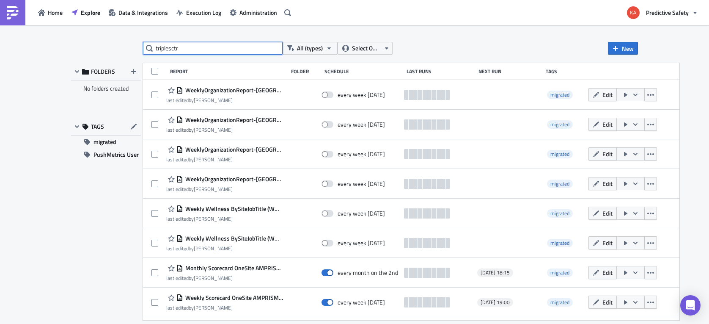
type input "triplesctr"
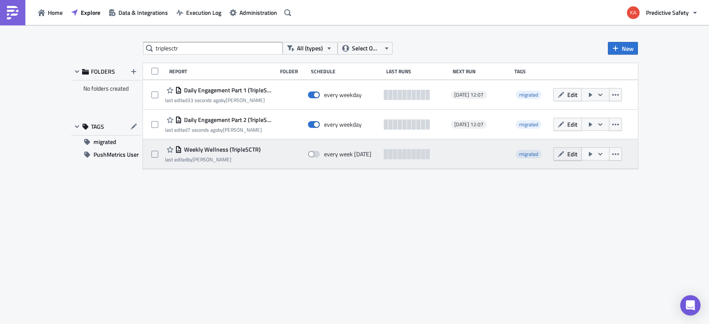
click at [569, 154] on span "Edit" at bounding box center [572, 153] width 10 height 9
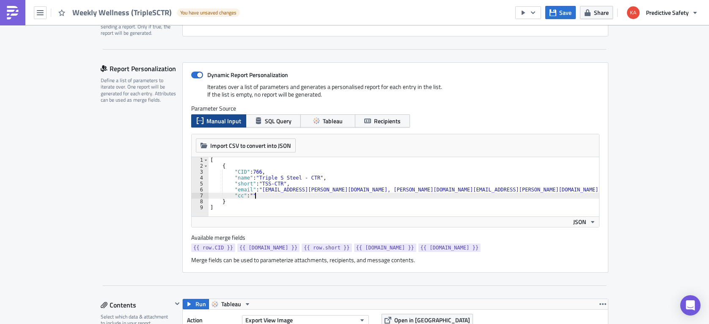
click at [256, 196] on div "[ { "CID" : 766 , "name" : "Triple S Steel - CTR" , "short" : "TSS-CTR" , "emai…" at bounding box center [484, 192] width 551 height 71
type textarea """
click at [260, 190] on div "[ { "CID" : 766 , "name" : "Triple S Steel - CTR" , "short" : "TSS-CTR" , "emai…" at bounding box center [483, 192] width 548 height 71
paste textarea "Woodrow.Martindale@maashansen.com,"
type textarea ""email": "Woodrow.Martindale@maashansen.com, rod.fisher@intselsteel.com, mike.b…"
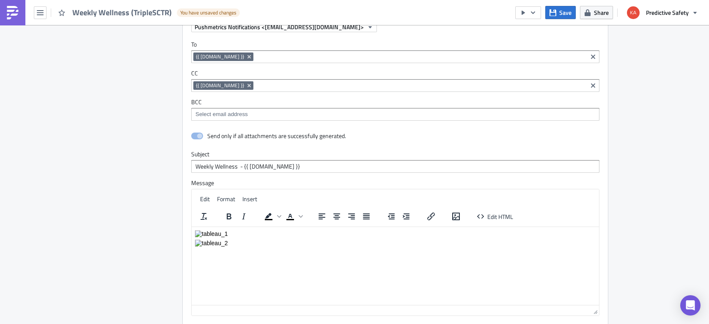
scroll to position [800, 0]
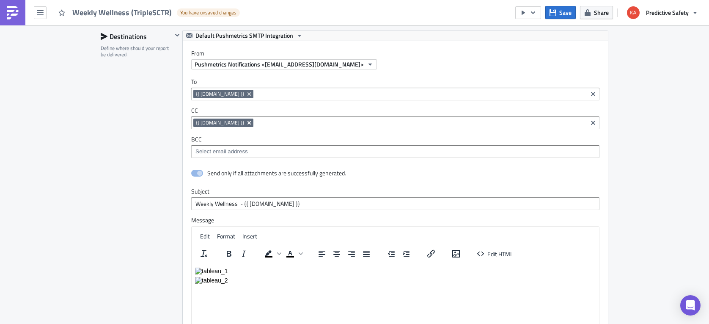
click at [248, 124] on icon "Remove Tag" at bounding box center [249, 122] width 3 height 3
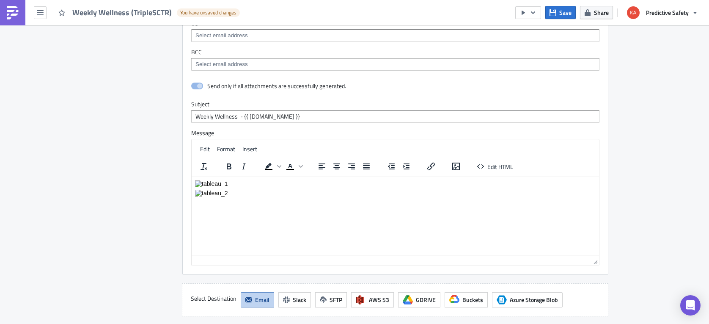
scroll to position [1034, 0]
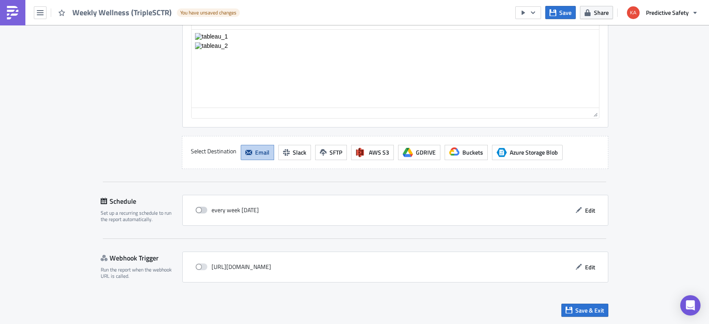
click at [204, 209] on span at bounding box center [202, 210] width 12 height 7
click at [203, 209] on input "checkbox" at bounding box center [200, 210] width 6 height 6
checkbox input "true"
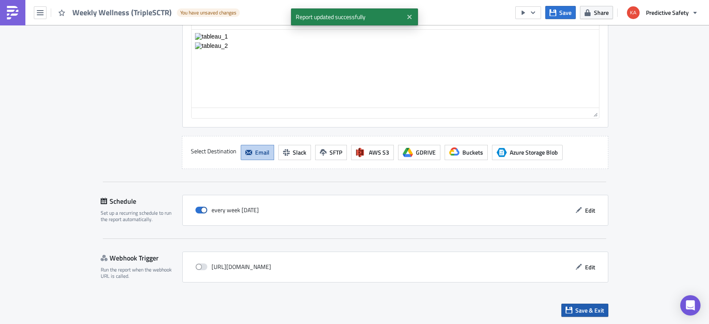
click at [589, 310] on span "Save & Exit" at bounding box center [590, 310] width 29 height 9
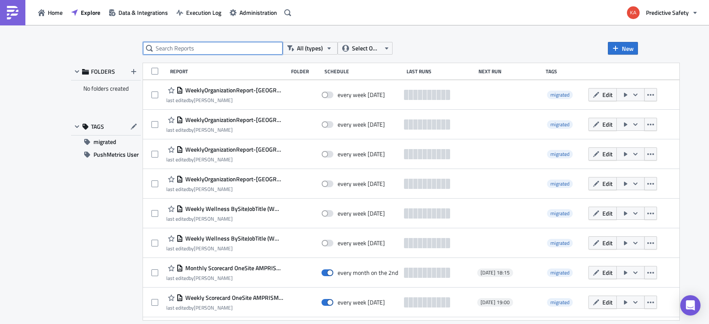
click at [175, 45] on input "text" at bounding box center [213, 48] width 140 height 13
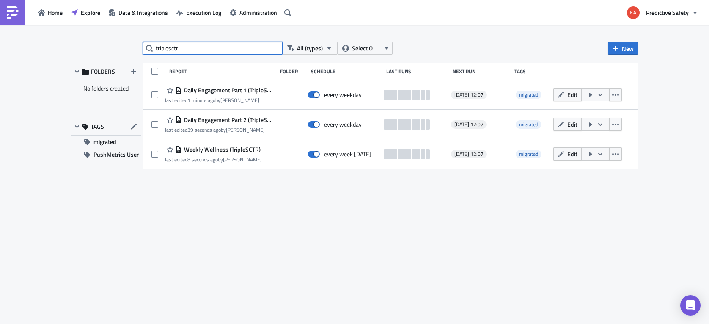
drag, startPoint x: 189, startPoint y: 48, endPoint x: 150, endPoint y: 52, distance: 39.1
click at [150, 52] on input "triplesctr" at bounding box center [213, 48] width 140 height 13
type input "adnoc"
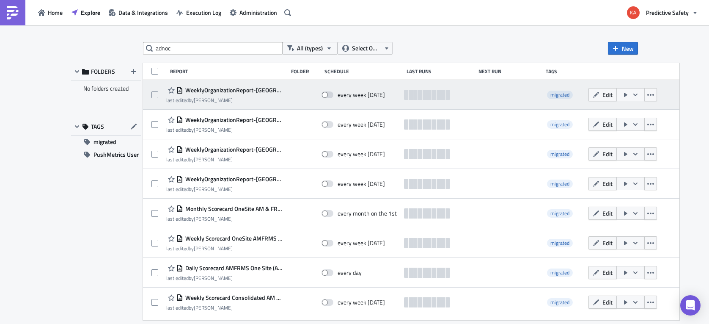
click at [632, 94] on icon "button" at bounding box center [635, 94] width 7 height 7
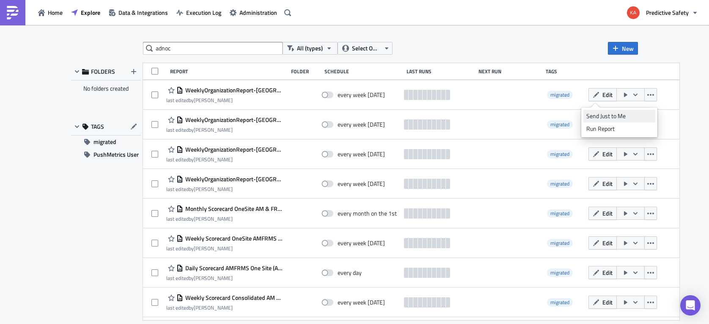
click at [599, 117] on div "Send Just to Me" at bounding box center [620, 116] width 66 height 8
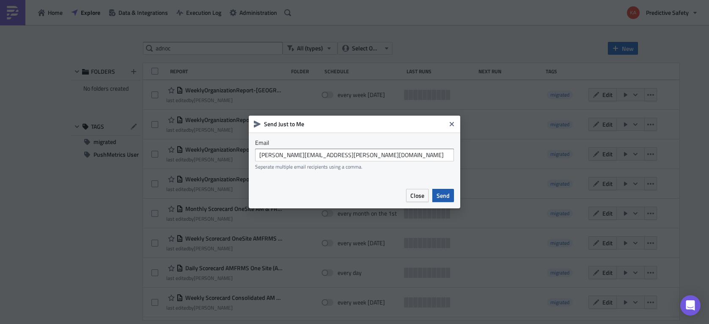
click at [446, 196] on span "Send" at bounding box center [443, 195] width 13 height 9
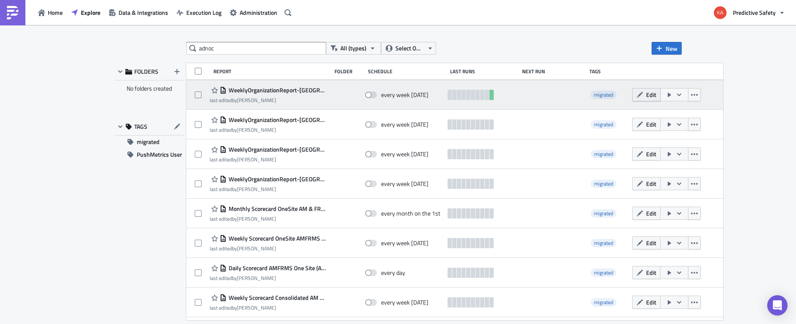
click at [632, 94] on button "Edit" at bounding box center [646, 94] width 28 height 13
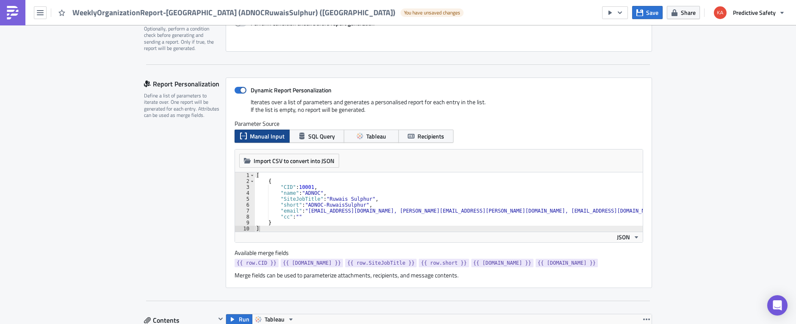
type textarea ""email": "isudjono@predictivesafety.com, Jeff.sease@predictivesafety.com, russh…"
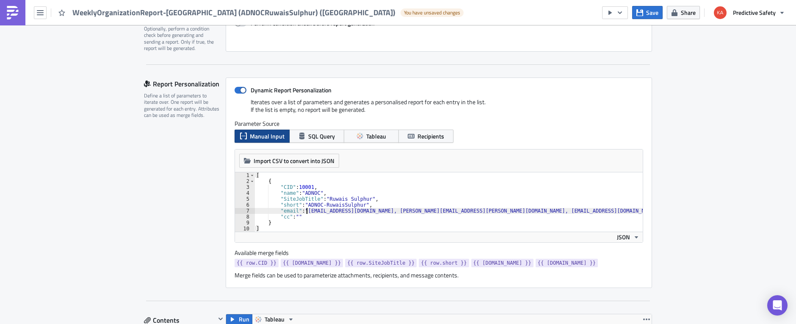
click at [306, 210] on div "[ { "CID" : 10001 , "name" : "ADNOC" , "SiteJobTitle" : "Ruwais Sulphur" , "sho…" at bounding box center [466, 207] width 425 height 71
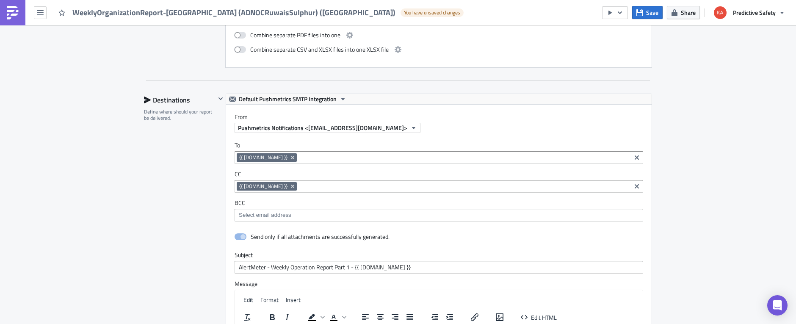
scroll to position [1546, 0]
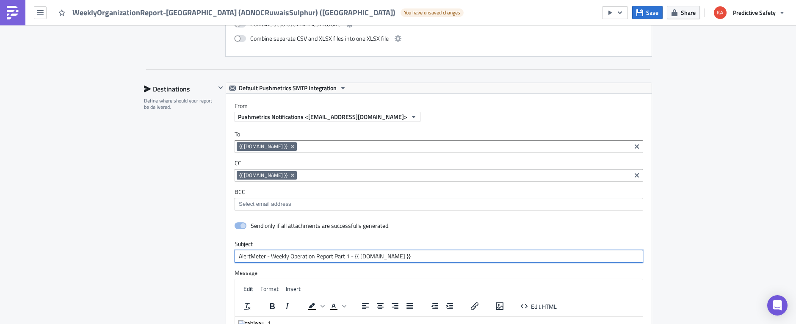
drag, startPoint x: 271, startPoint y: 255, endPoint x: 315, endPoint y: 257, distance: 43.6
click at [315, 257] on input "AlertMeter - Weekly Operation Report Part 1 - {{ row.name }}" at bounding box center [438, 256] width 408 height 13
drag, startPoint x: 315, startPoint y: 255, endPoint x: 328, endPoint y: 267, distance: 16.8
click at [316, 256] on input "AlertMeter - Baselining Report Part 1 - {{ row.name }}" at bounding box center [438, 256] width 408 height 13
drag, startPoint x: 320, startPoint y: 256, endPoint x: 209, endPoint y: 259, distance: 111.4
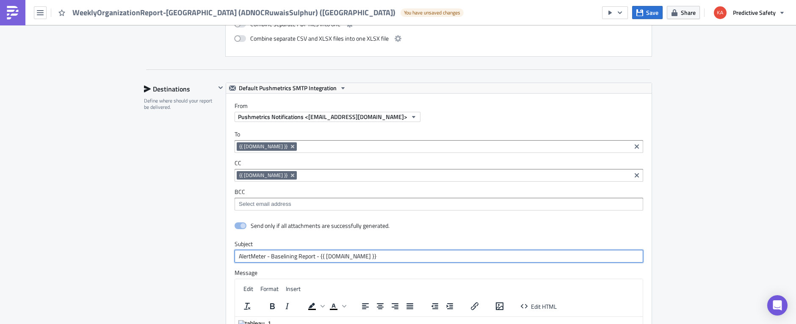
click at [234, 259] on input "AlertMeter - Baselining Report - {{ [DOMAIN_NAME] }}" at bounding box center [438, 256] width 408 height 13
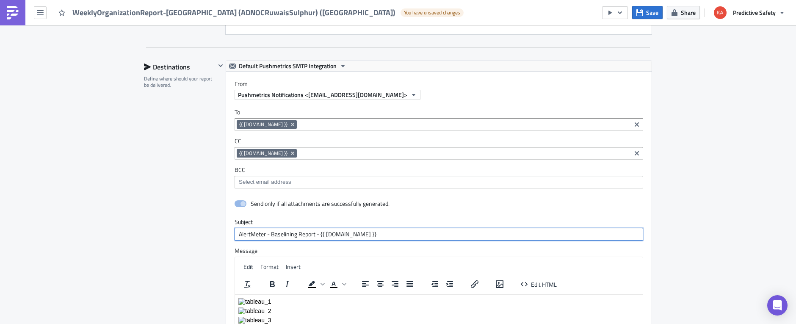
scroll to position [1600, 0]
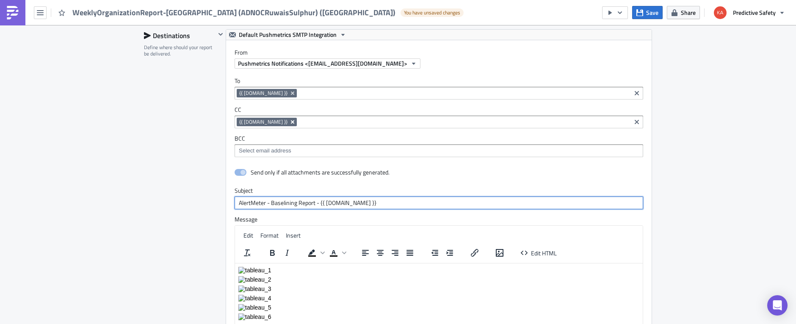
type input "AlertMeter - Baselining Report - {{ [DOMAIN_NAME] }}"
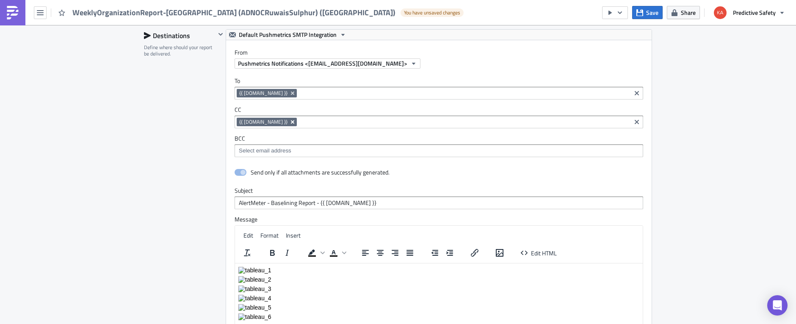
click at [291, 122] on icon "Remove Tag" at bounding box center [292, 121] width 3 height 3
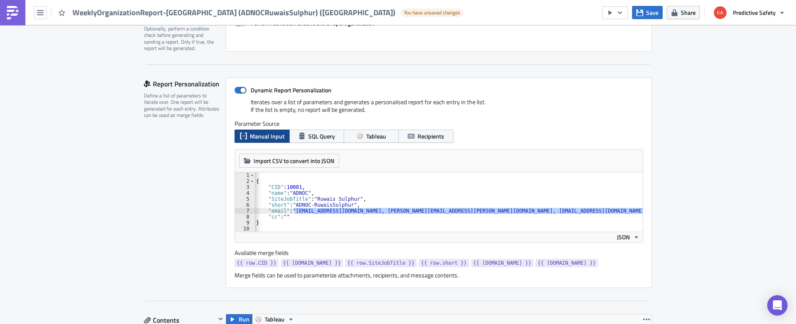
scroll to position [0, 0]
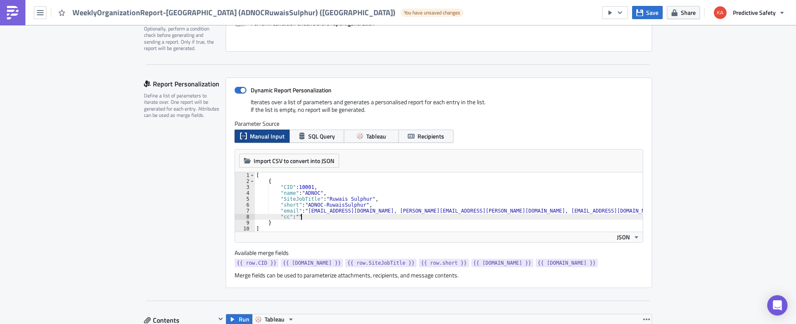
drag, startPoint x: 306, startPoint y: 217, endPoint x: 310, endPoint y: 218, distance: 4.3
click at [306, 217] on div "[ { "CID" : 10001 , "name" : "ADNOC" , "SiteJobTitle" : "Ruwais Sulphur" , "sho…" at bounding box center [466, 207] width 425 height 71
type textarea """
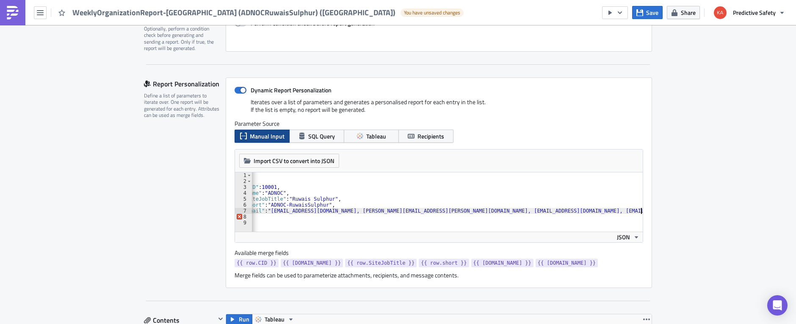
type textarea ""email": "isudjono@predictivesafety.com, Jeff.sease@predictivesafety.com, russh…"
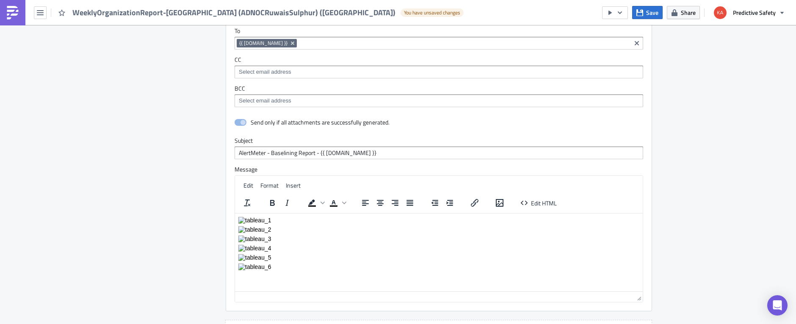
scroll to position [1833, 0]
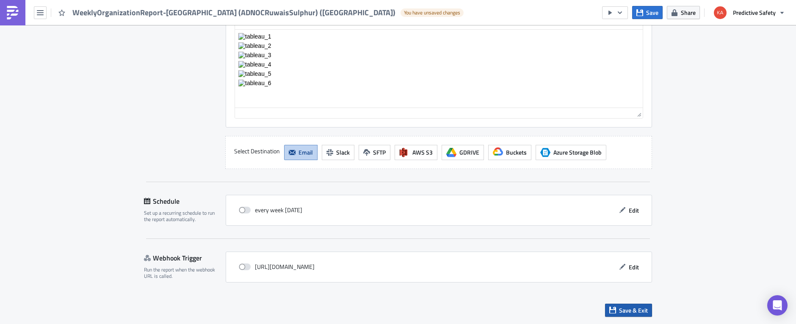
click at [639, 310] on span "Save & Exit" at bounding box center [633, 310] width 29 height 9
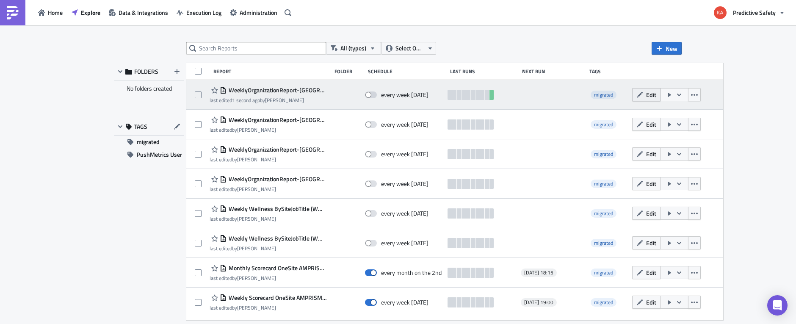
click at [646, 93] on span "Edit" at bounding box center [651, 94] width 10 height 9
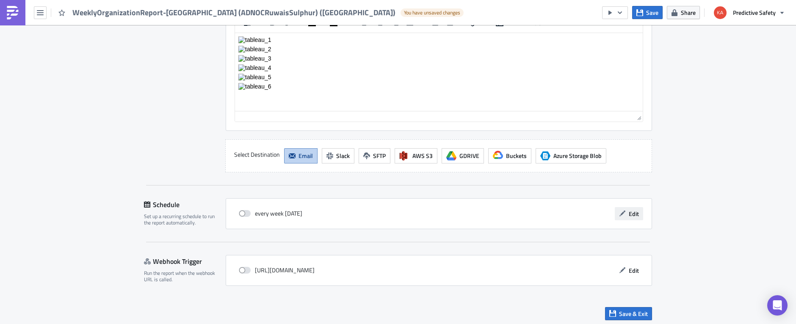
scroll to position [1830, 0]
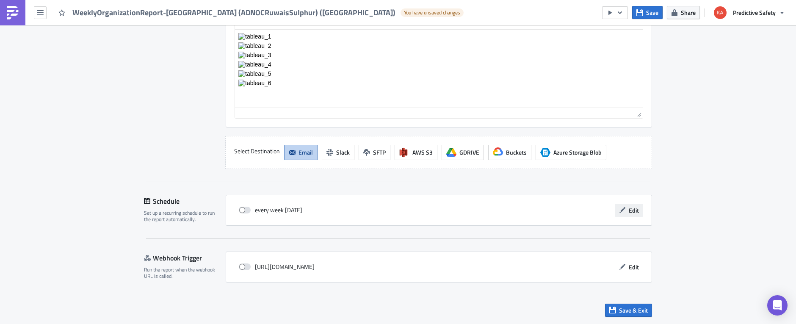
click at [632, 213] on span "Edit" at bounding box center [633, 210] width 10 height 9
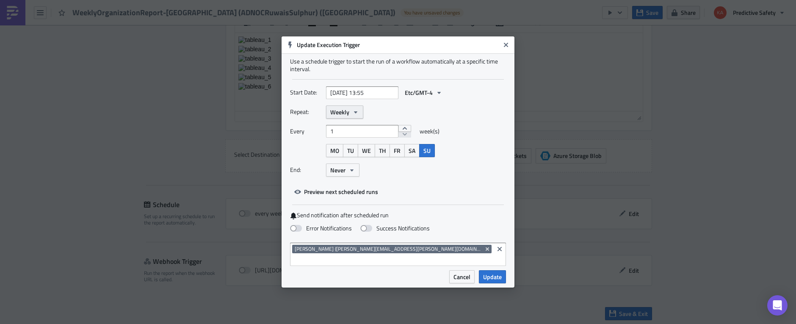
click at [357, 115] on icon "button" at bounding box center [355, 112] width 7 height 7
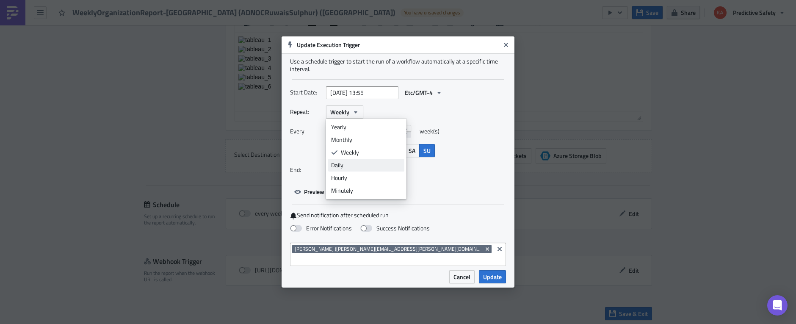
click at [337, 169] on div "Daily" at bounding box center [366, 165] width 70 height 8
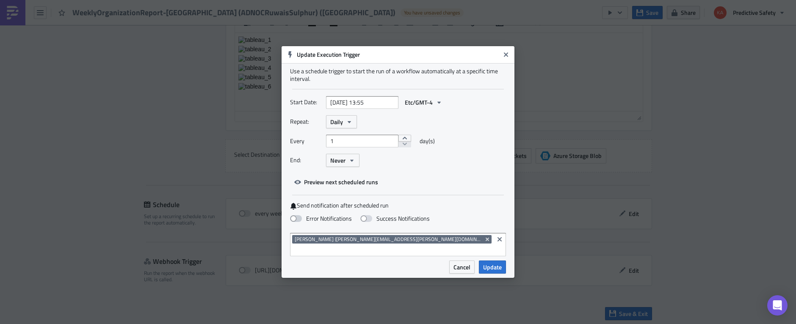
click at [297, 222] on span at bounding box center [296, 218] width 12 height 7
click at [7, 7] on input "Error Notifications" at bounding box center [5, 4] width 6 height 6
checkbox input "true"
click at [493, 262] on span "Update" at bounding box center [492, 266] width 19 height 9
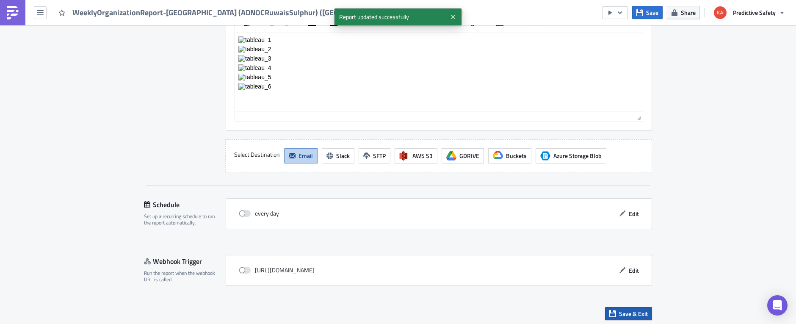
click at [632, 315] on span "Save & Exit" at bounding box center [633, 313] width 29 height 9
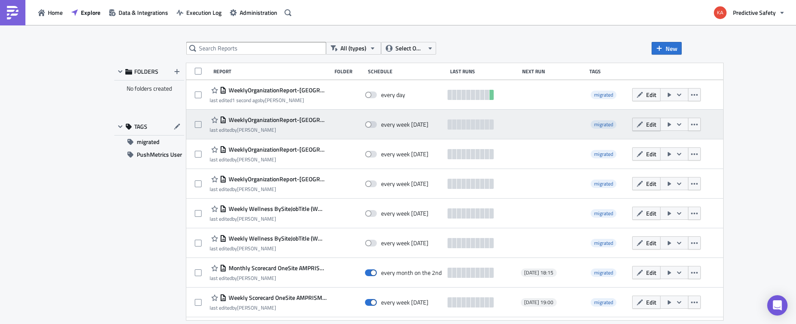
click at [646, 122] on span "Edit" at bounding box center [651, 124] width 10 height 9
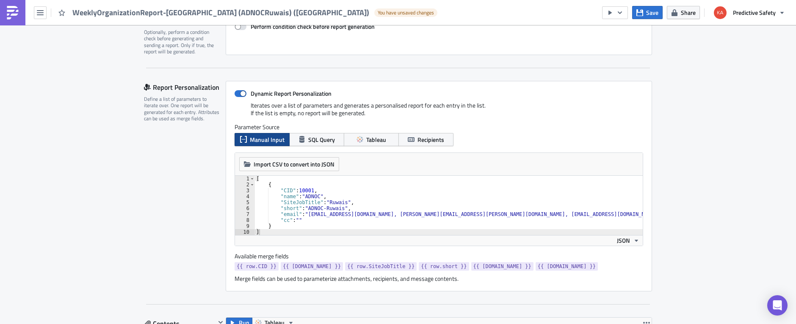
scroll to position [160, 0]
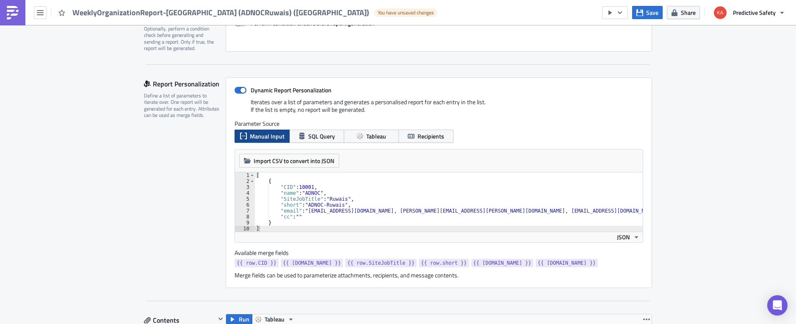
click at [310, 200] on div "[ { "CID" : 10001 , "name" : "ADNOC" , "SiteJobTitle" : "Ruwais" , "short" : "A…" at bounding box center [466, 207] width 425 height 71
type textarea """
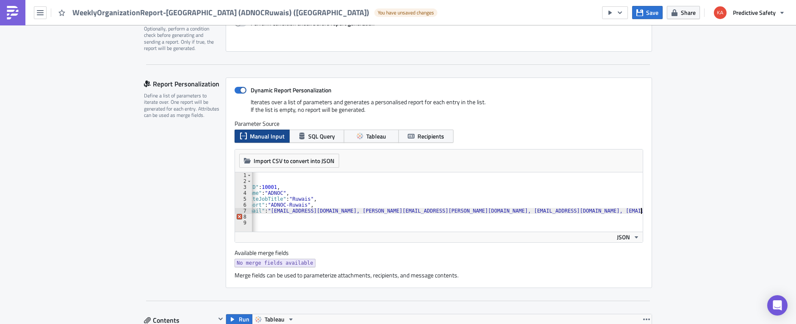
type textarea ""email": "isudjono@predictivesafety.com, Jeff.sease@predictivesafety.com, russh…"
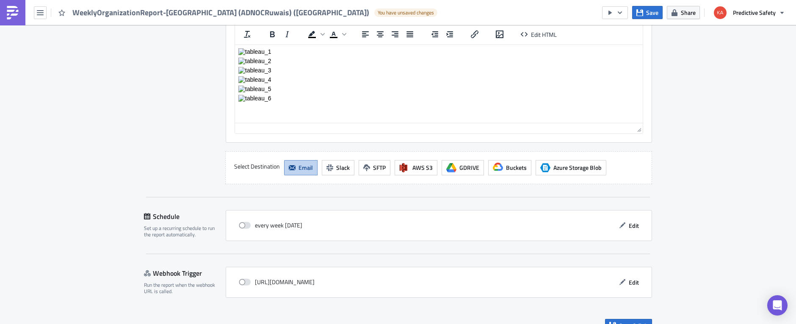
scroll to position [1305, 0]
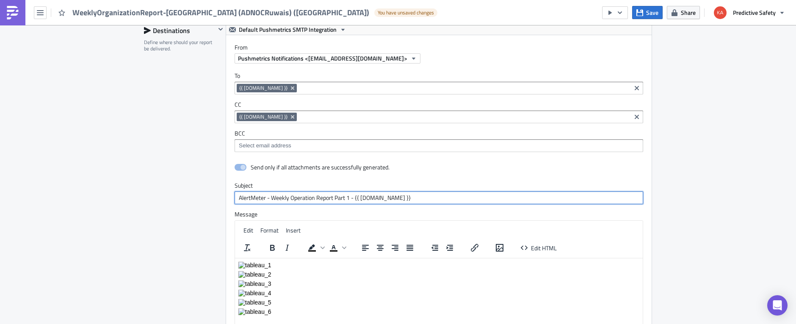
drag, startPoint x: 354, startPoint y: 182, endPoint x: 231, endPoint y: 182, distance: 123.1
click at [234, 191] on input "AlertMeter - Weekly Operation Report Part 1 - {{ row.name }}" at bounding box center [438, 197] width 408 height 13
paste input "Baselining Report -"
type input "AlertMeter - Baselining Report - {{ [DOMAIN_NAME] }}"
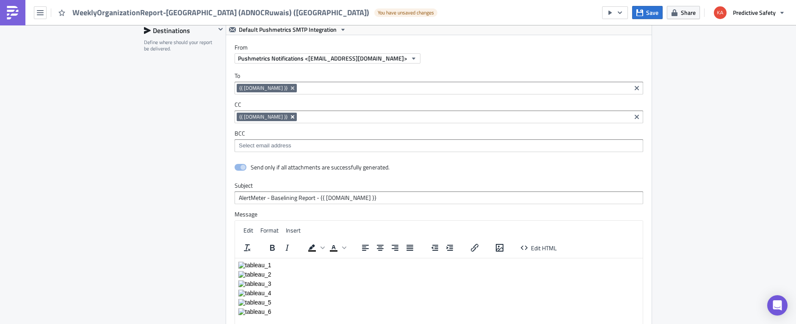
click at [291, 115] on icon "Remove Tag" at bounding box center [292, 116] width 3 height 3
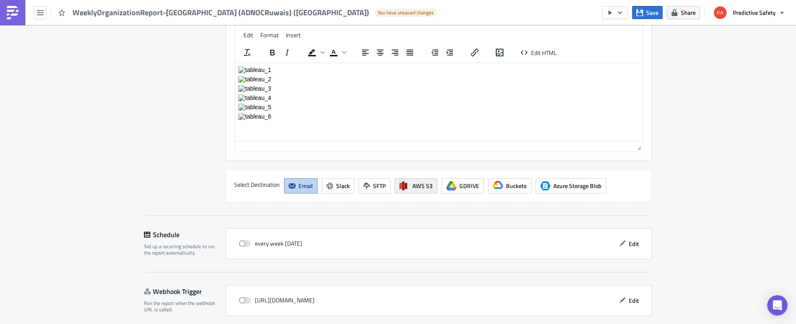
scroll to position [1518, 0]
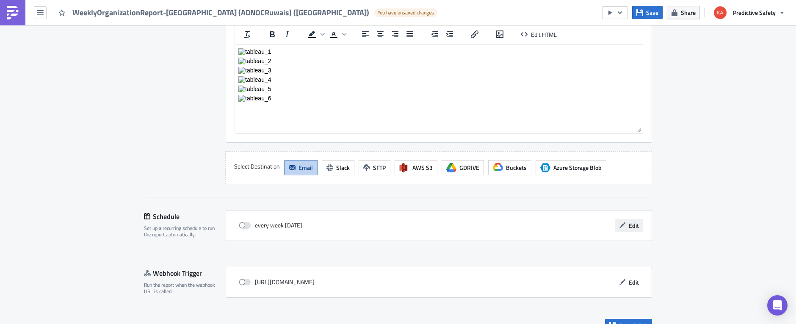
click at [631, 221] on span "Edit" at bounding box center [633, 225] width 10 height 9
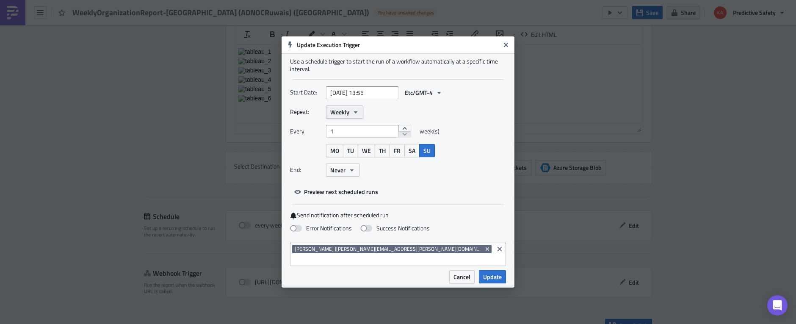
click at [355, 116] on icon "button" at bounding box center [355, 112] width 7 height 7
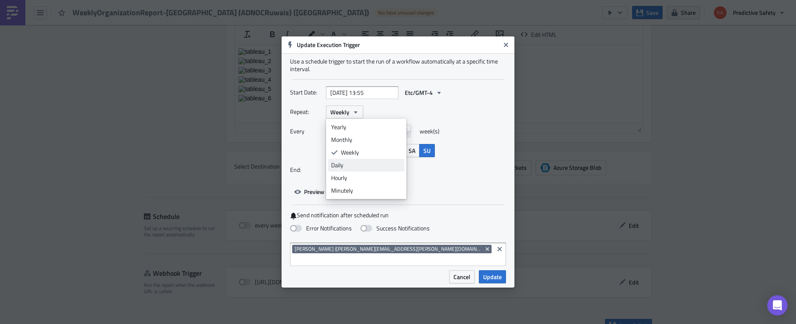
click at [336, 169] on div "Daily" at bounding box center [366, 165] width 70 height 8
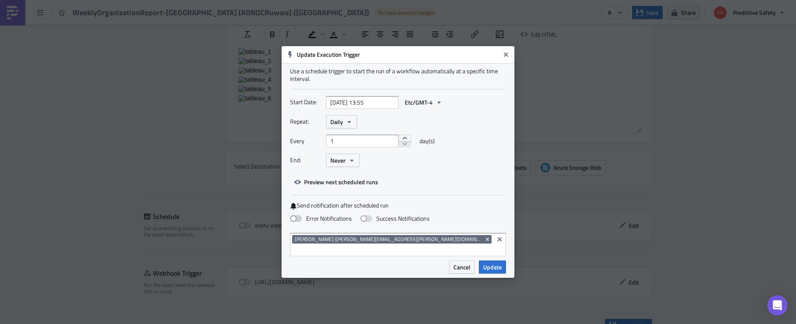
click at [297, 222] on span at bounding box center [296, 218] width 12 height 7
click at [7, 7] on input "Error Notifications" at bounding box center [5, 4] width 6 height 6
checkbox input "true"
click at [493, 262] on span "Update" at bounding box center [492, 266] width 19 height 9
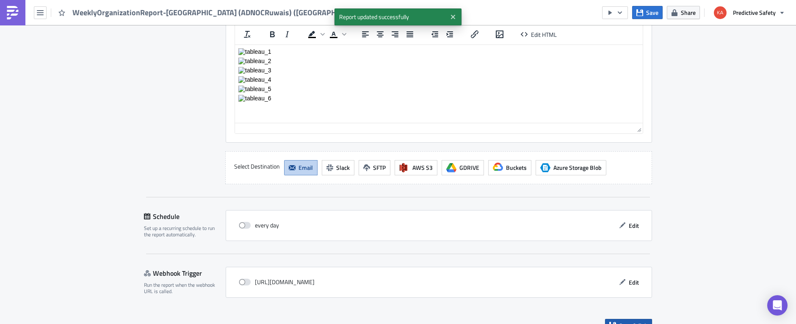
click at [631, 321] on span "Save & Exit" at bounding box center [633, 325] width 29 height 9
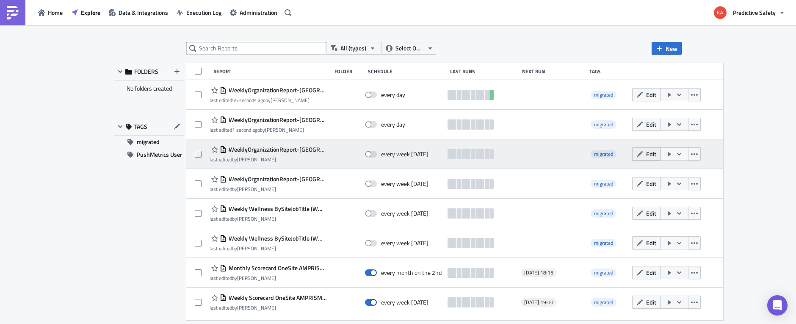
click at [646, 151] on span "Edit" at bounding box center [651, 153] width 10 height 9
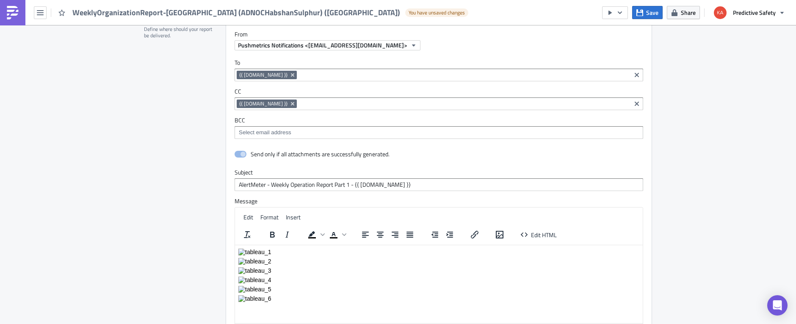
scroll to position [1317, 0]
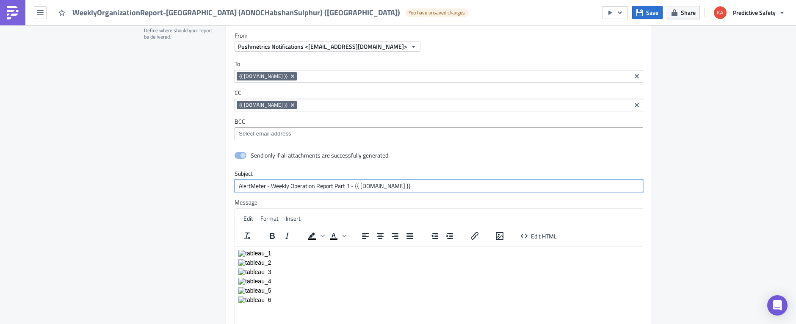
drag, startPoint x: 354, startPoint y: 185, endPoint x: 232, endPoint y: 187, distance: 122.3
click at [234, 188] on input "AlertMeter - Weekly Operation Report Part 1 - {{ row.name }}" at bounding box center [438, 185] width 408 height 13
paste input "Baselining Report -"
type input "AlertMeter - Baselining Report - {{ [DOMAIN_NAME] }}"
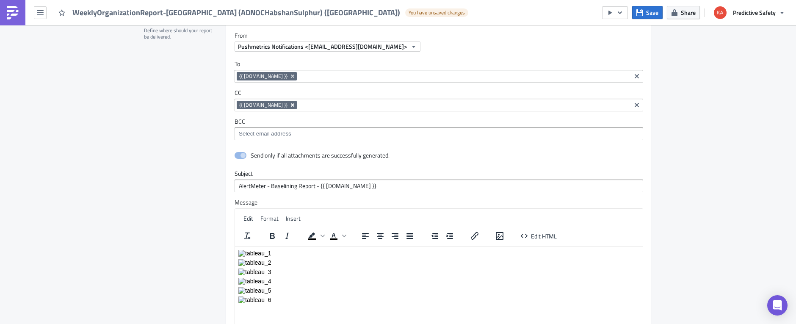
click at [291, 104] on icon "Remove Tag" at bounding box center [292, 104] width 3 height 3
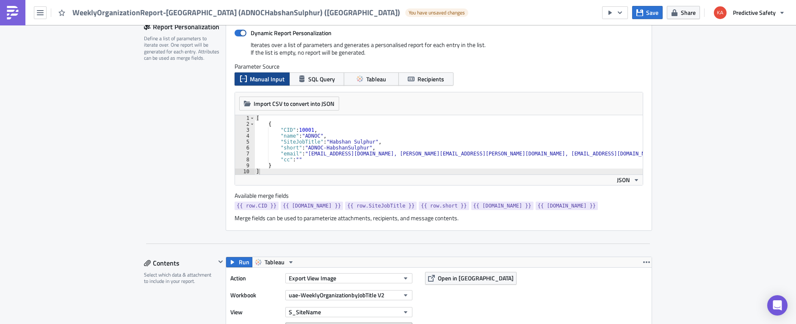
scroll to position [144, 0]
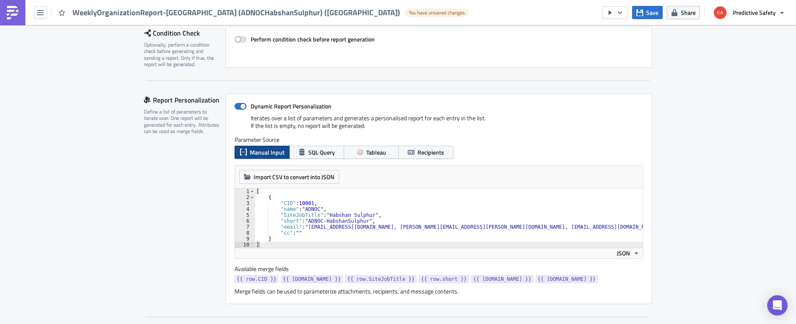
type textarea ""cc": """
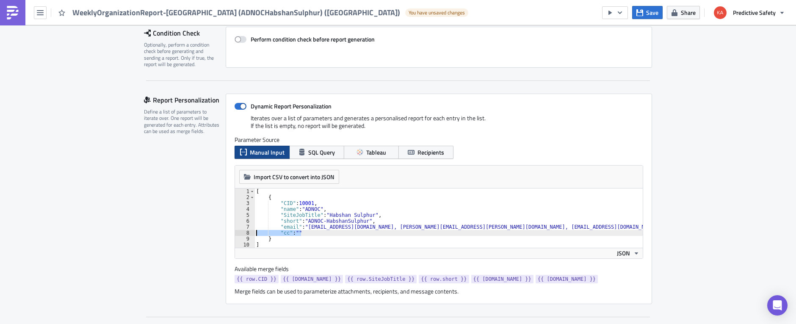
drag, startPoint x: 300, startPoint y: 234, endPoint x: 238, endPoint y: 232, distance: 62.6
click at [254, 232] on div "[ { "CID" : 10001 , "name" : "ADNOC" , "SiteJobTitle" : "Habshan Sulphur" , "sh…" at bounding box center [448, 217] width 388 height 59
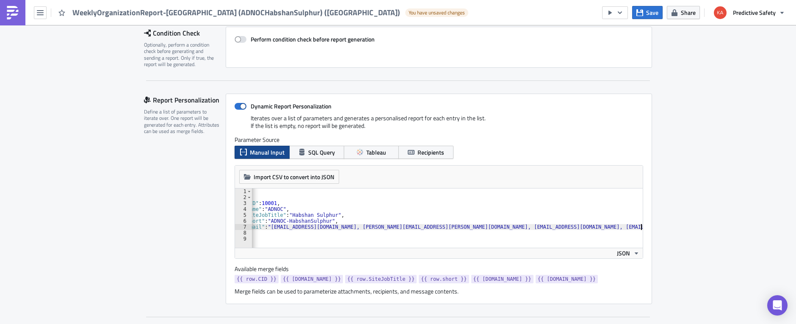
type textarea ""email": "isudjono@predictivesafety.com, Jeff.sease@predictivesafety.com, russh…"
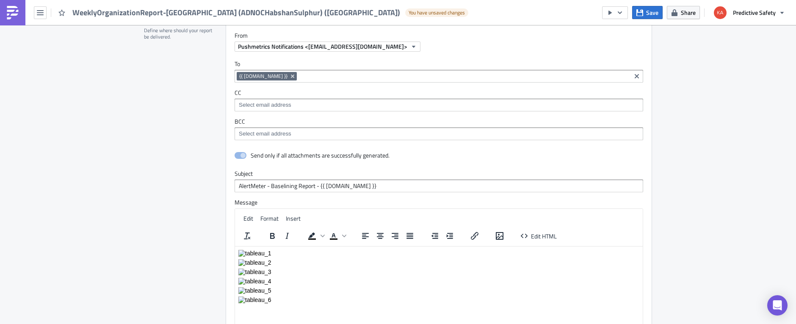
scroll to position [1534, 0]
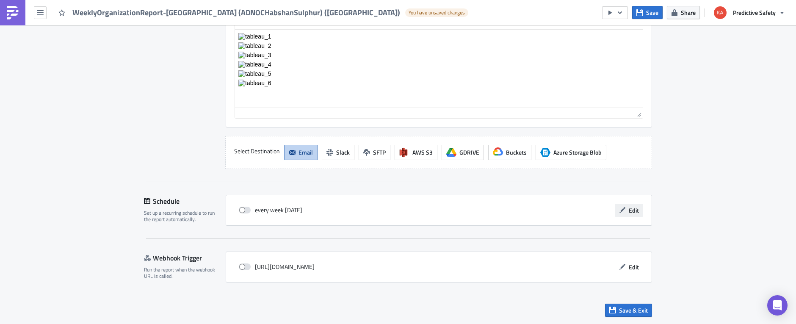
click at [630, 211] on span "Edit" at bounding box center [633, 210] width 10 height 9
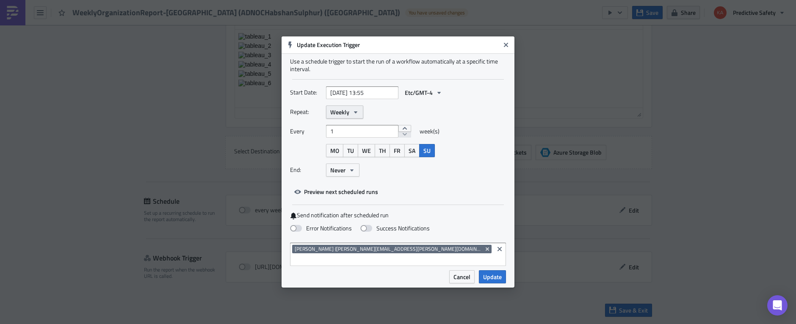
click at [353, 114] on icon "button" at bounding box center [355, 112] width 7 height 7
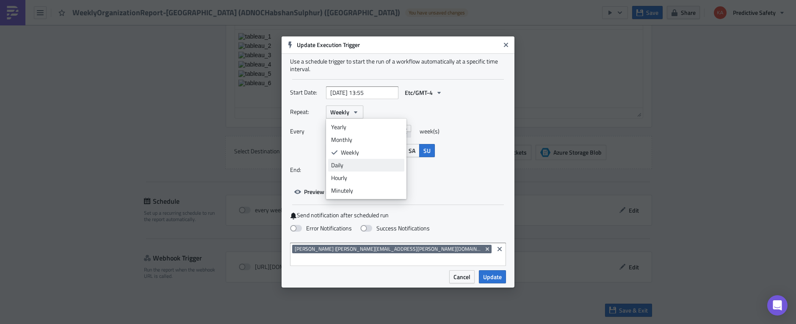
click at [334, 169] on div "Daily" at bounding box center [366, 165] width 70 height 8
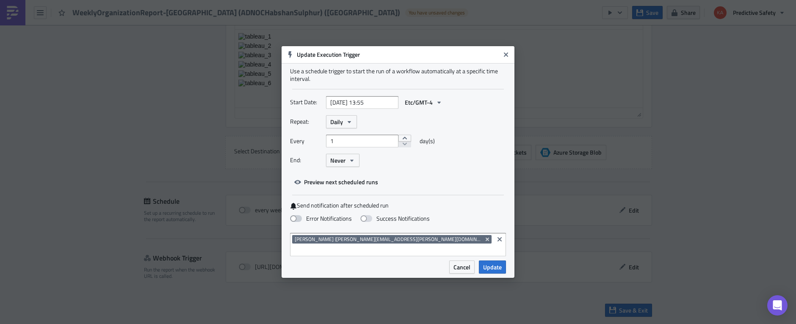
click at [297, 222] on span at bounding box center [296, 218] width 12 height 7
click at [7, 7] on input "Error Notifications" at bounding box center [5, 4] width 6 height 6
checkbox input "true"
click at [496, 262] on span "Update" at bounding box center [492, 266] width 19 height 9
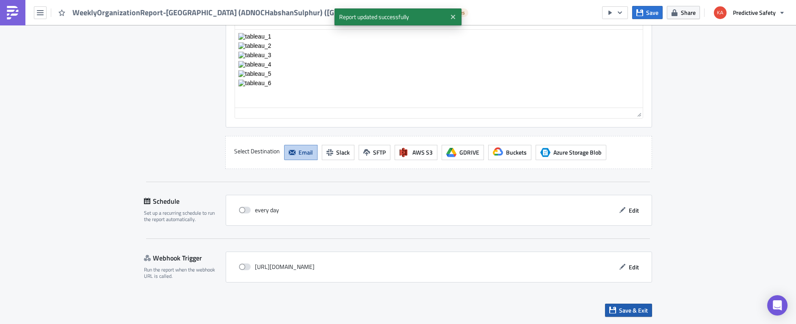
click at [639, 311] on span "Save & Exit" at bounding box center [633, 310] width 29 height 9
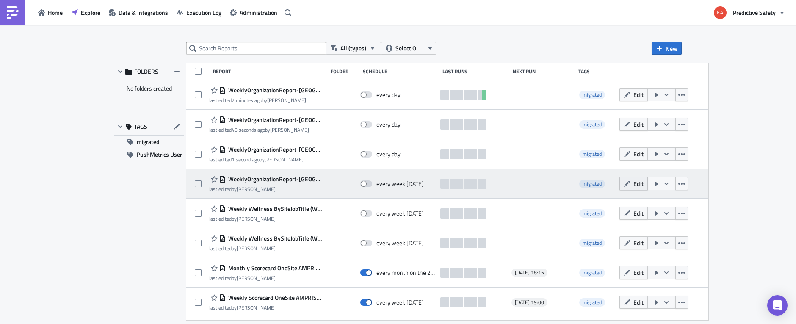
click at [619, 183] on button "Edit" at bounding box center [633, 183] width 28 height 13
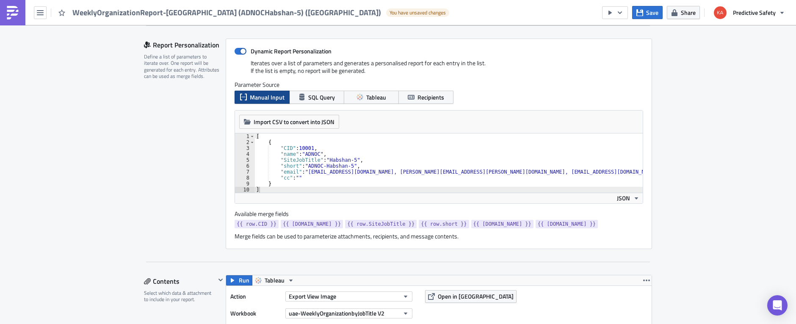
scroll to position [213, 0]
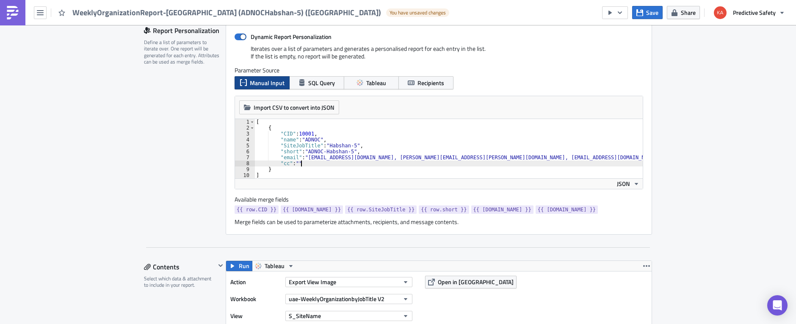
click at [307, 163] on div "[ { "CID" : 10001 , "name" : "ADNOC" , "SiteJobTitle" : "Habshan-5" , "short" :…" at bounding box center [466, 154] width 425 height 71
type textarea """
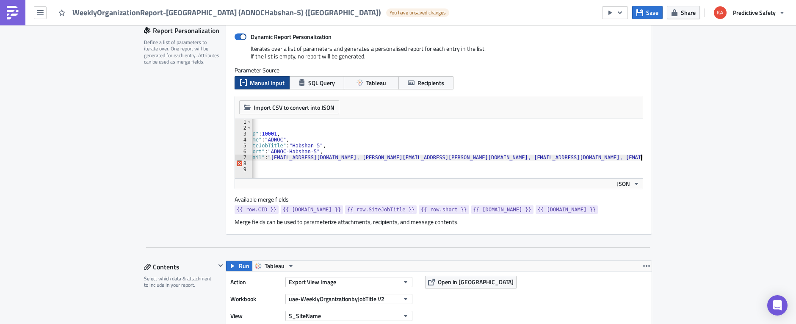
type textarea ""email": "isudjono@predictivesafety.com, Jeff.sease@predictivesafety.com, russh…"
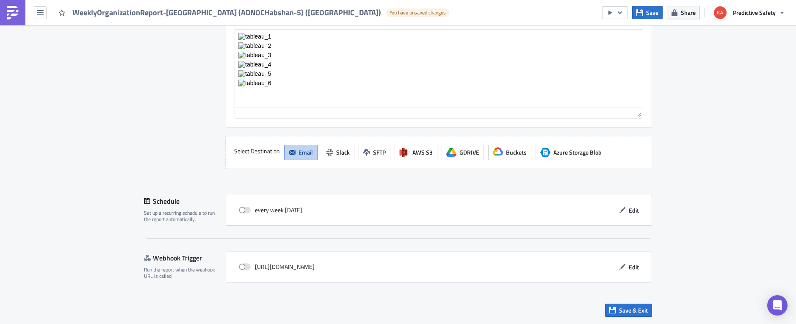
scroll to position [1320, 0]
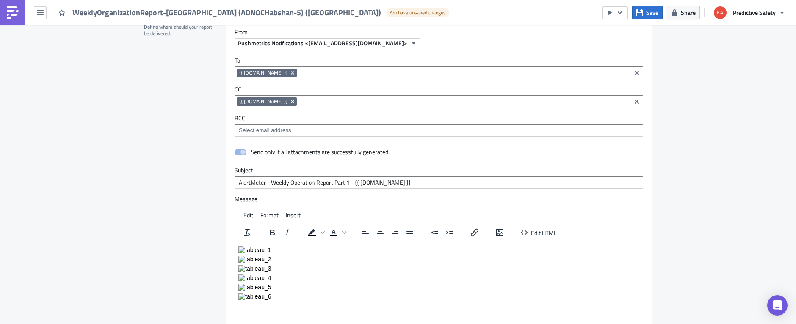
click at [289, 100] on icon "Remove Tag" at bounding box center [292, 101] width 7 height 7
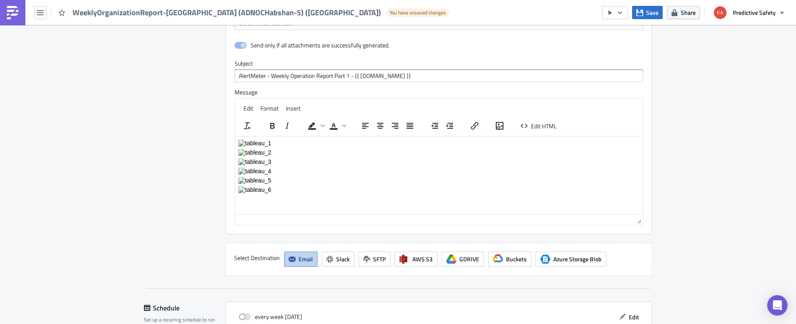
scroll to position [1534, 0]
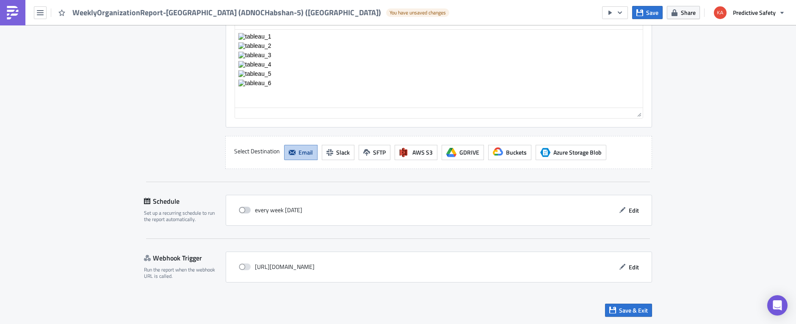
click at [245, 210] on span at bounding box center [245, 210] width 12 height 7
click at [245, 210] on input "checkbox" at bounding box center [243, 210] width 6 height 6
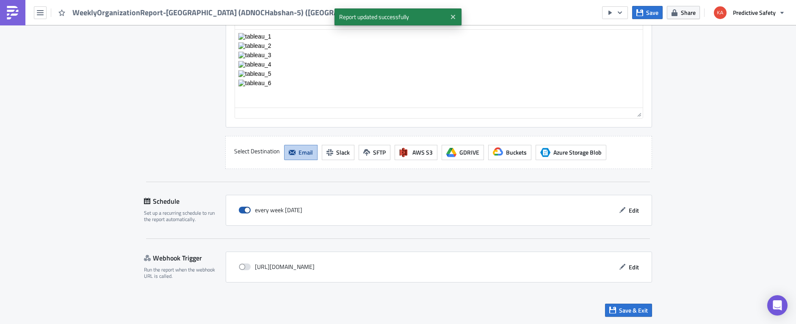
click at [243, 210] on span at bounding box center [245, 210] width 12 height 7
click at [243, 210] on input "checkbox" at bounding box center [243, 210] width 6 height 6
checkbox input "false"
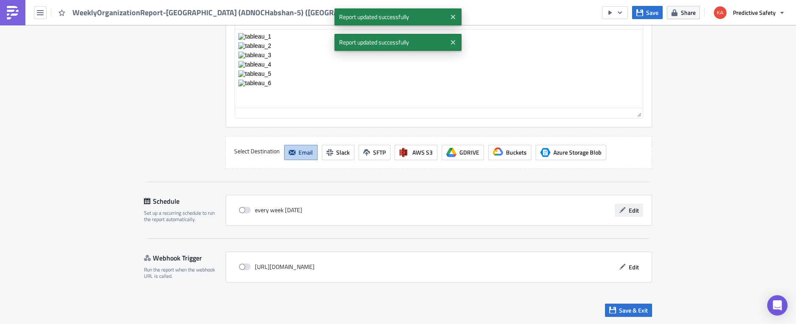
click at [637, 210] on span "Edit" at bounding box center [633, 210] width 10 height 9
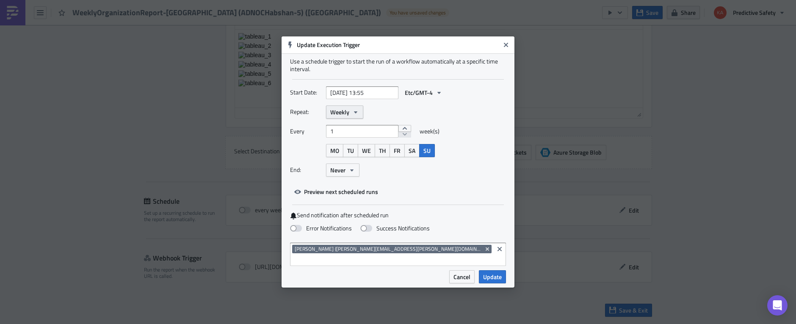
click at [355, 116] on icon "button" at bounding box center [355, 112] width 7 height 7
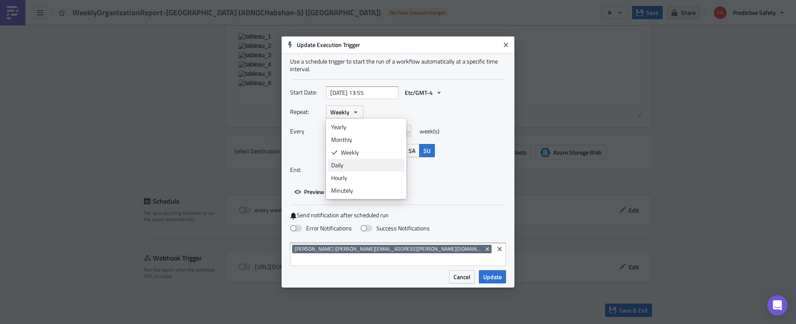
click at [339, 169] on div "Daily" at bounding box center [366, 165] width 70 height 8
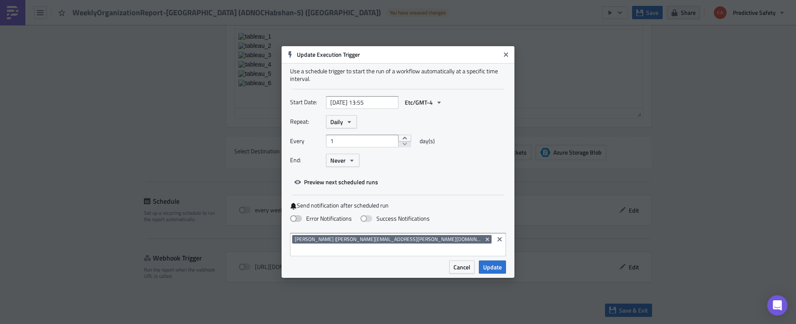
click at [298, 222] on span at bounding box center [296, 218] width 12 height 7
click at [7, 7] on input "Error Notifications" at bounding box center [5, 4] width 6 height 6
checkbox input "true"
click at [492, 262] on span "Update" at bounding box center [492, 266] width 19 height 9
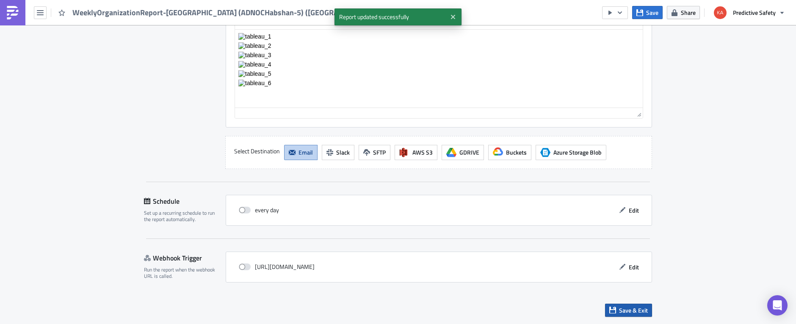
click at [633, 308] on span "Save & Exit" at bounding box center [633, 310] width 29 height 9
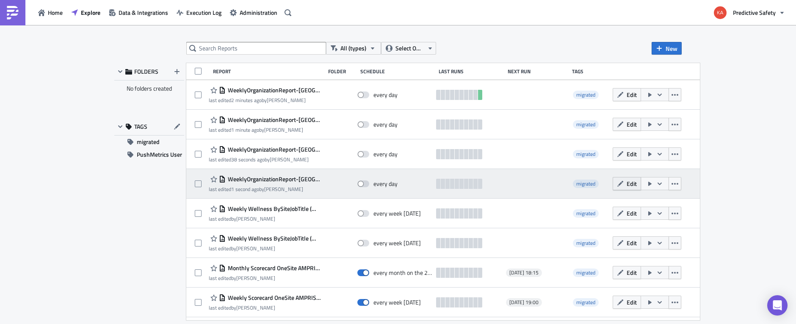
click at [613, 184] on button "Edit" at bounding box center [626, 183] width 28 height 13
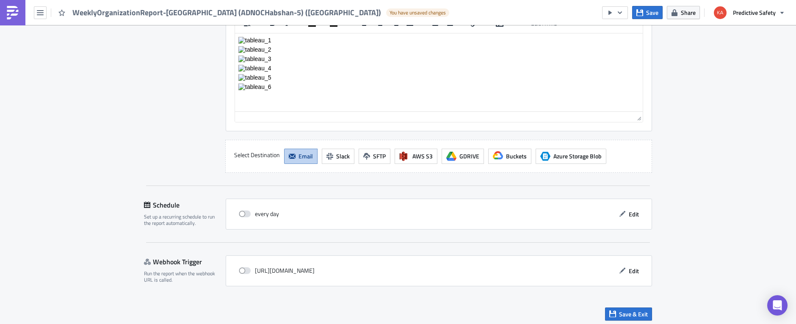
scroll to position [1534, 0]
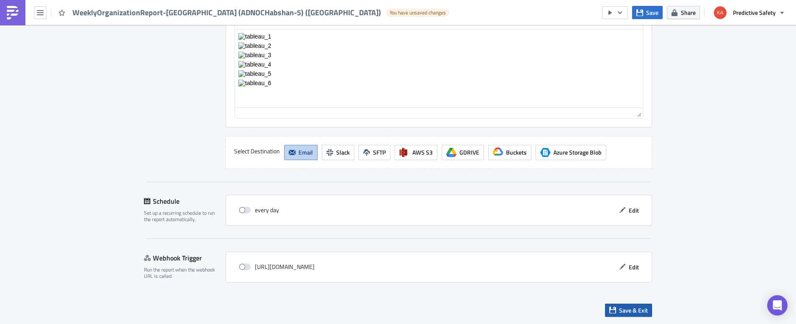
click at [634, 309] on span "Save & Exit" at bounding box center [633, 310] width 29 height 9
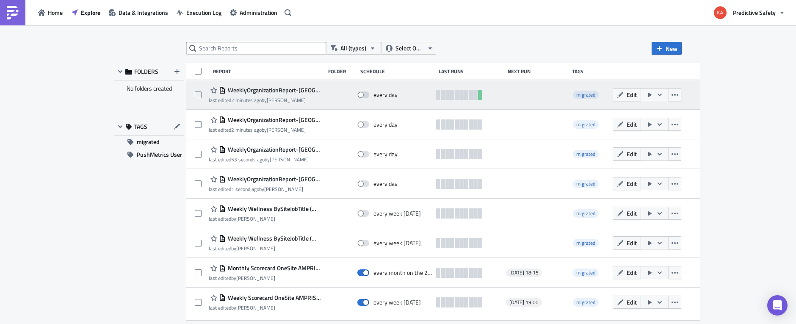
click at [656, 93] on icon "button" at bounding box center [659, 94] width 7 height 7
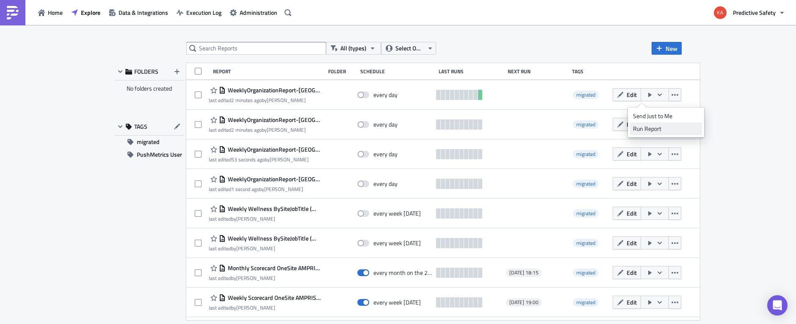
click at [645, 129] on div "Run Report" at bounding box center [666, 128] width 66 height 8
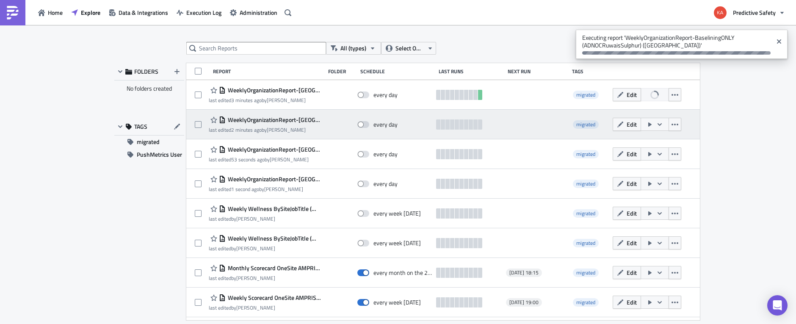
click at [656, 123] on icon "button" at bounding box center [659, 124] width 7 height 7
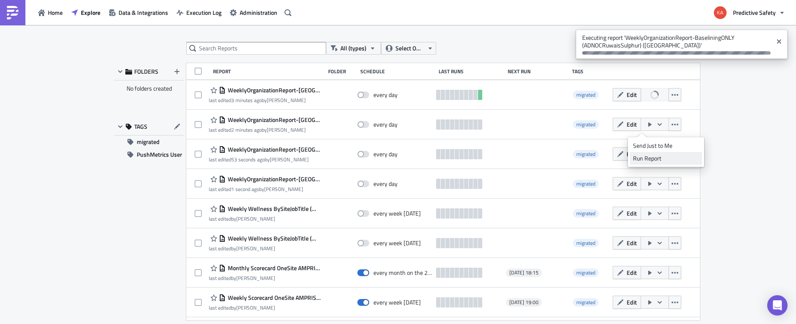
click at [644, 161] on div "Run Report" at bounding box center [666, 158] width 66 height 8
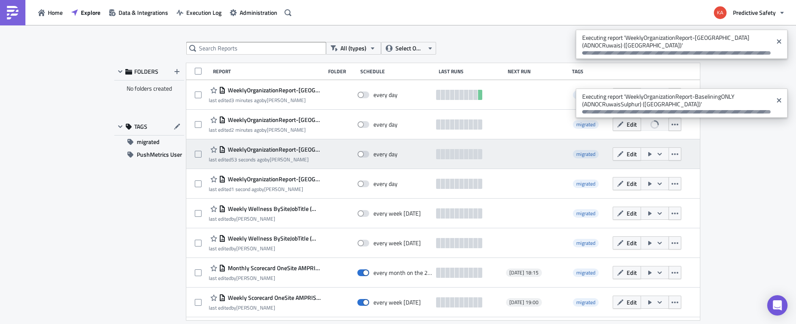
click at [656, 153] on icon "button" at bounding box center [659, 154] width 7 height 7
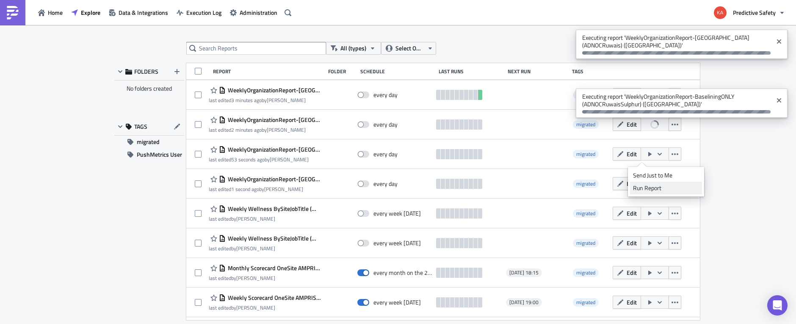
click at [645, 189] on div "Run Report" at bounding box center [666, 188] width 66 height 8
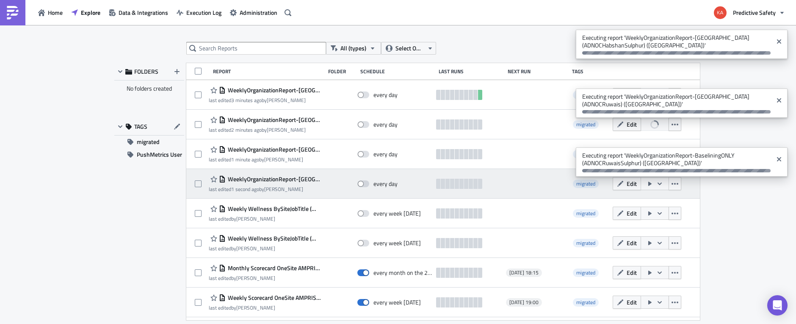
click at [657, 184] on icon "button" at bounding box center [659, 183] width 4 height 3
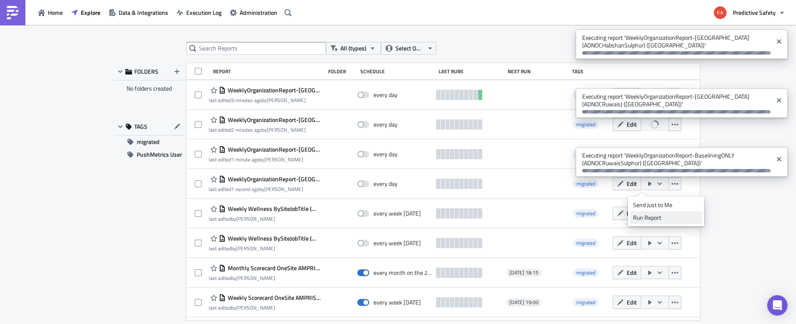
click at [644, 218] on div "Run Report" at bounding box center [666, 217] width 66 height 8
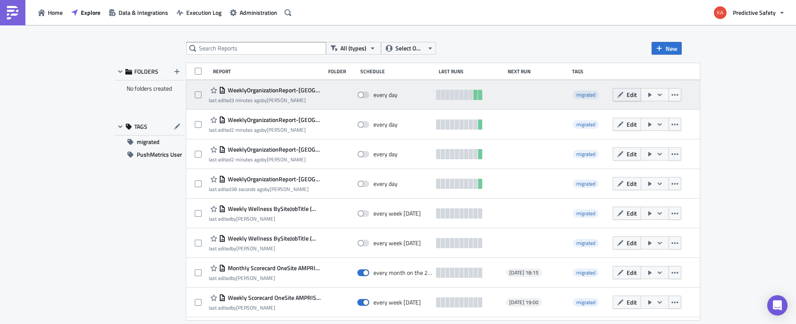
click at [626, 96] on span "Edit" at bounding box center [631, 94] width 10 height 9
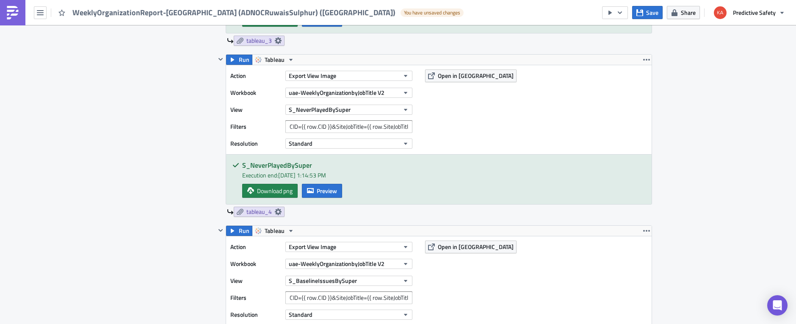
scroll to position [906, 0]
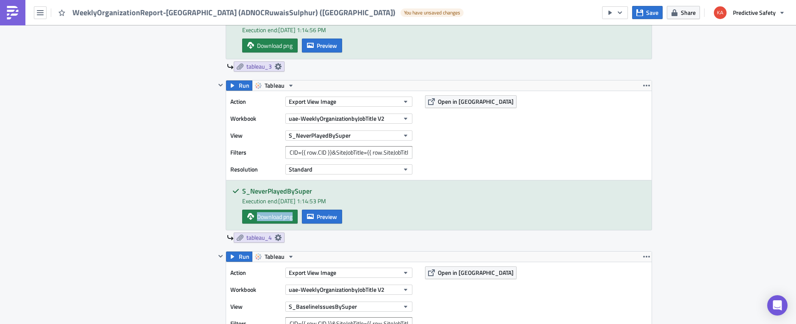
drag, startPoint x: 315, startPoint y: 258, endPoint x: 710, endPoint y: 213, distance: 397.7
click at [709, 213] on div "Execution Log Edit " WeeklyOrganizationReport-BaseliningONLY (ADNOCRuwaisSulphu…" at bounding box center [398, 185] width 796 height 2133
click at [647, 256] on icon "button" at bounding box center [646, 257] width 7 height 2
click at [709, 187] on div "Execution Log Edit " WeeklyOrganizationReport-BaseliningONLY (ADNOCRuwaisSulphu…" at bounding box center [398, 185] width 796 height 2133
click at [289, 84] on icon "button" at bounding box center [290, 85] width 7 height 7
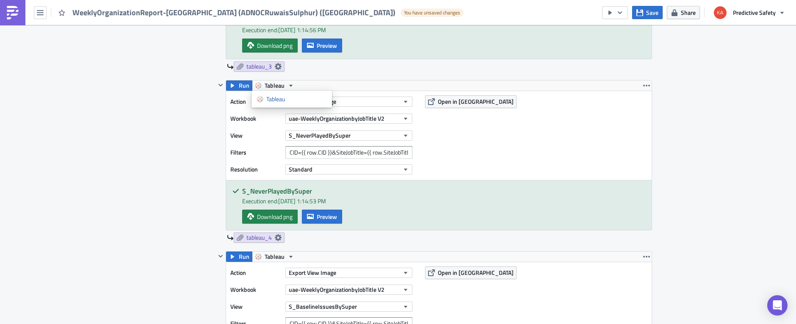
click at [334, 84] on div "Run Tableau" at bounding box center [438, 85] width 425 height 10
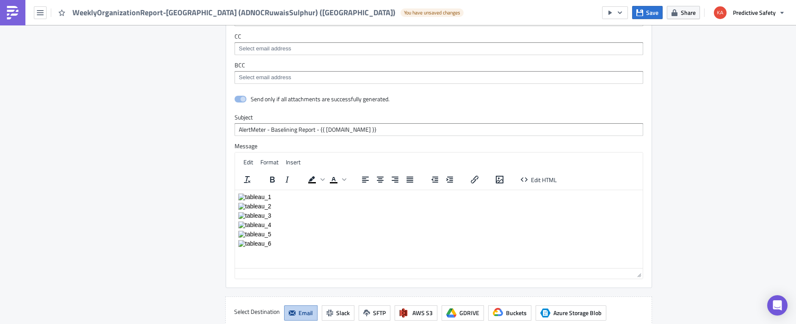
scroll to position [1673, 0]
drag, startPoint x: 266, startPoint y: 224, endPoint x: 239, endPoint y: 227, distance: 27.6
click at [239, 227] on p "Rich Text Area. Press ALT-0 for help." at bounding box center [438, 223] width 401 height 7
click at [361, 223] on p "Rich Text Area. Press ALT-0 for help." at bounding box center [438, 223] width 401 height 7
drag, startPoint x: 267, startPoint y: 226, endPoint x: 469, endPoint y: 416, distance: 276.9
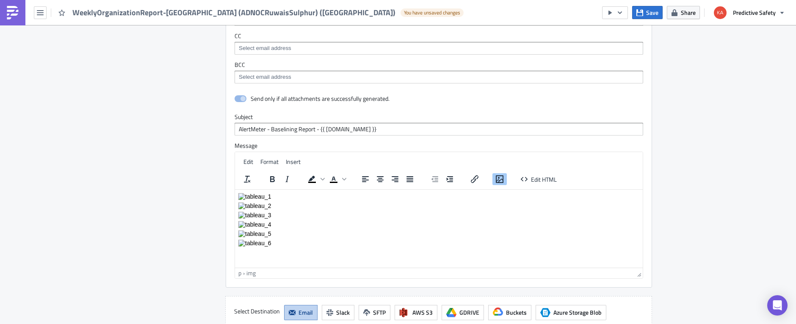
click at [235, 226] on html at bounding box center [439, 219] width 408 height 60
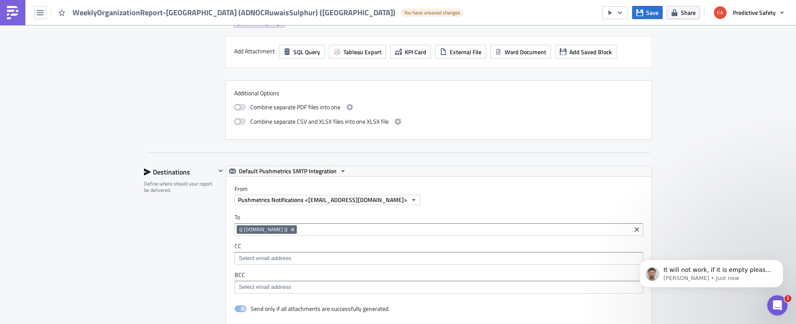
scroll to position [1460, 0]
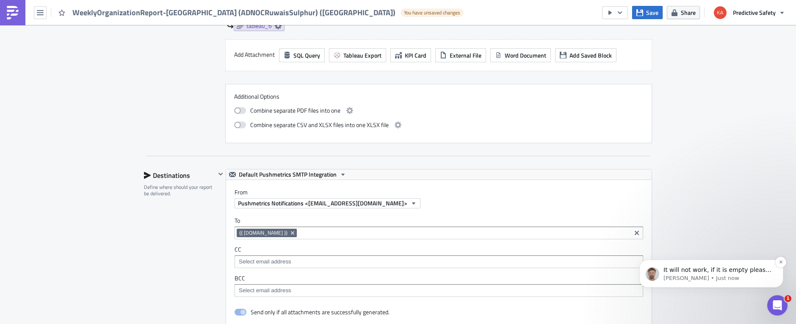
click at [709, 267] on span "It will not work, if it is empty please remove this {{ [DOMAIN_NAME] }} from CC…" at bounding box center [717, 278] width 108 height 24
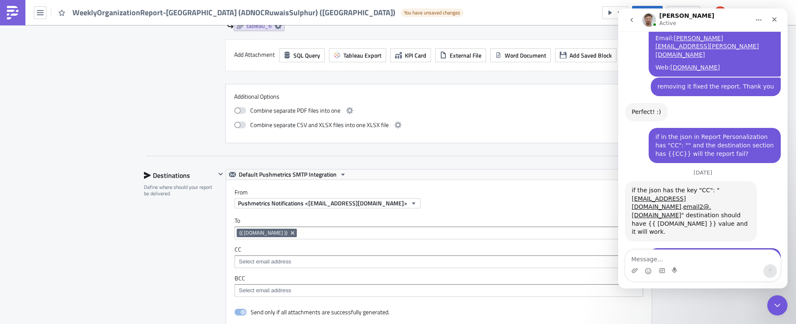
scroll to position [458, 0]
click at [688, 264] on div "Intercom messenger" at bounding box center [702, 271] width 155 height 14
click at [646, 259] on textarea "Message…" at bounding box center [702, 257] width 155 height 14
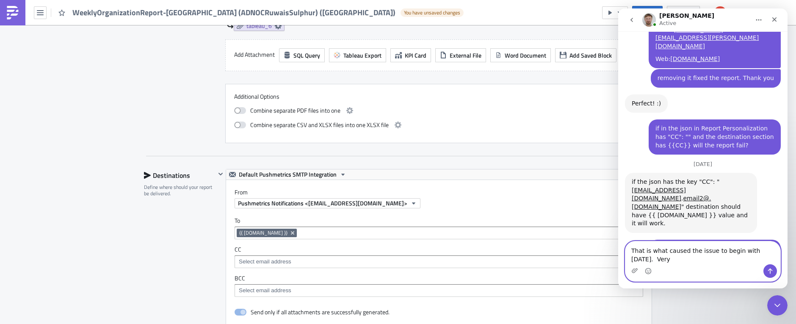
scroll to position [466, 0]
type textarea "That is what caused the issue to begin with [DATE]. Very well. I'll remove. Tha…"
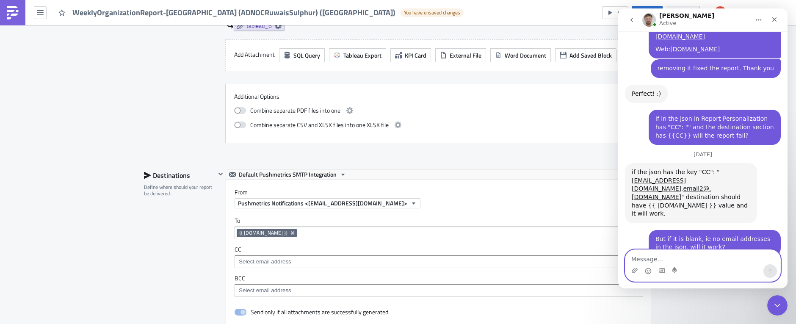
scroll to position [477, 0]
click at [709, 17] on icon "Close" at bounding box center [774, 19] width 7 height 7
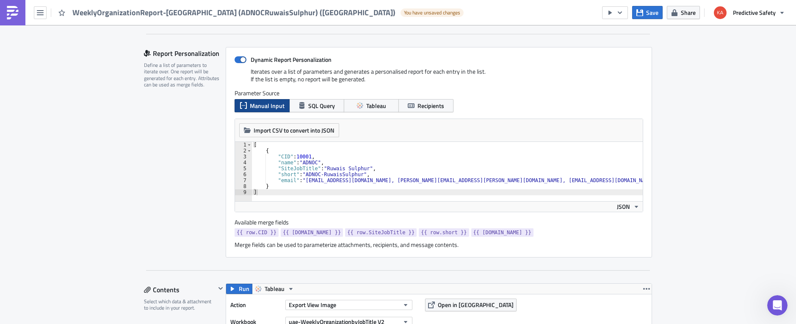
scroll to position [213, 0]
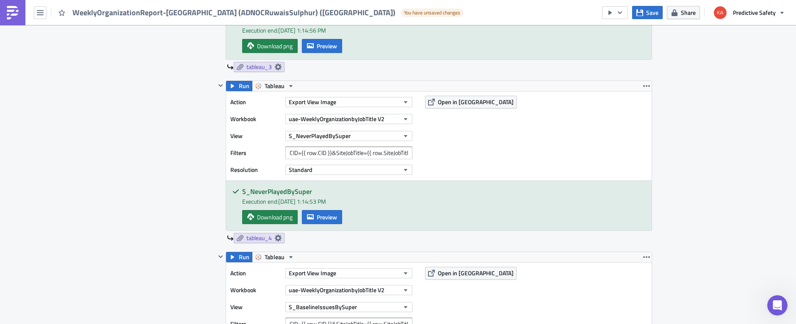
scroll to position [906, 0]
click at [644, 84] on icon "button" at bounding box center [646, 85] width 7 height 7
click at [699, 194] on div "Execution Log Edit " WeeklyOrganizationReport-BaseliningONLY (ADNOCRuwaisSulphu…" at bounding box center [398, 185] width 796 height 2133
click at [345, 85] on div "Run Tableau" at bounding box center [438, 85] width 425 height 10
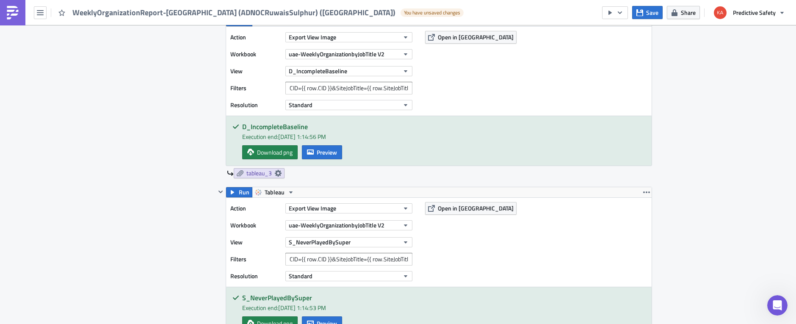
scroll to position [746, 0]
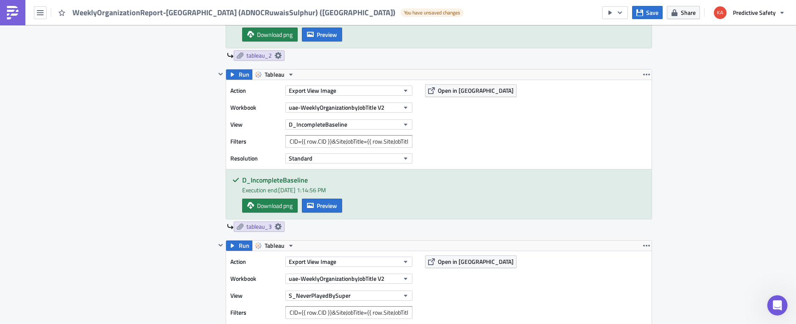
drag, startPoint x: 413, startPoint y: 245, endPoint x: 386, endPoint y: 62, distance: 184.7
click at [382, 62] on div "Run Tableau Action Export View Image Workbook uae-WeeklyOrganizationbyJobTitle …" at bounding box center [433, 291] width 436 height 1129
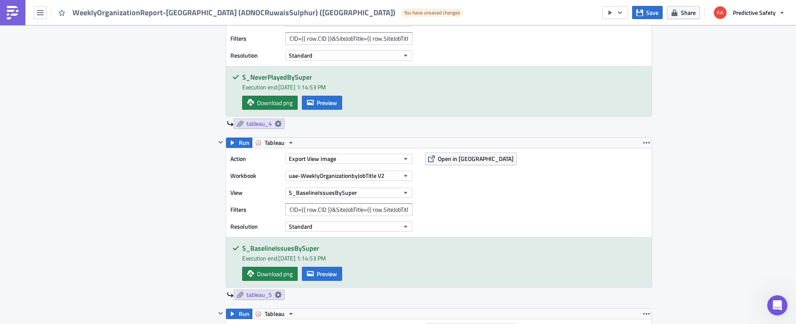
scroll to position [960, 0]
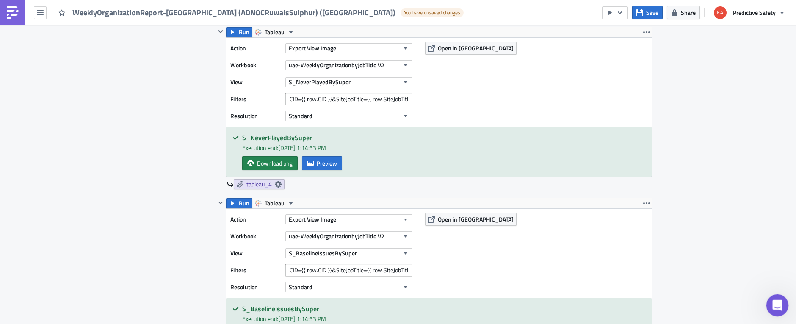
click at [709, 306] on icon "Open Intercom Messenger" at bounding box center [776, 304] width 14 height 14
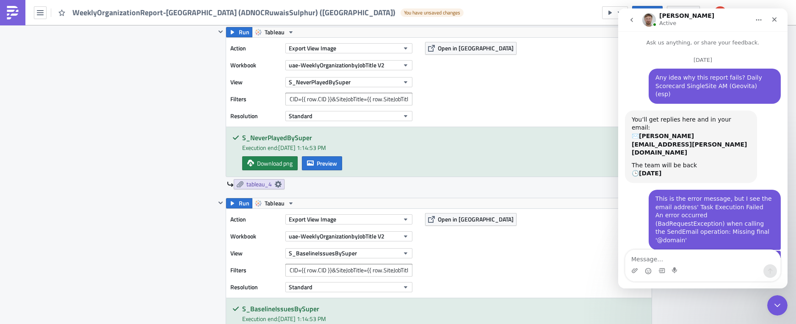
scroll to position [510, 0]
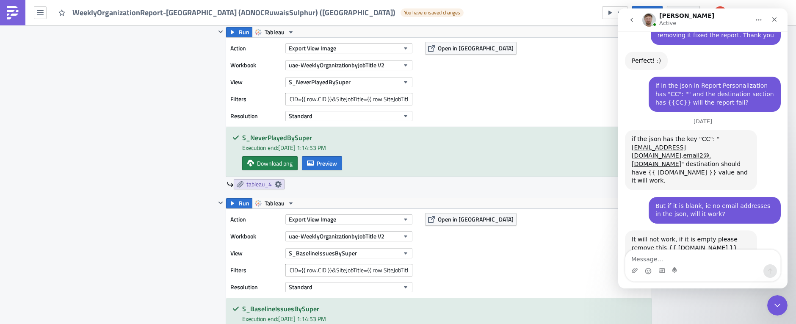
click at [655, 260] on textarea "Message…" at bounding box center [702, 257] width 155 height 14
type textarea "U"
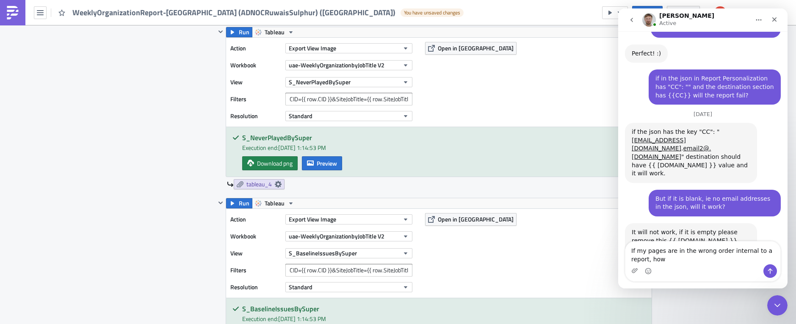
scroll to position [518, 0]
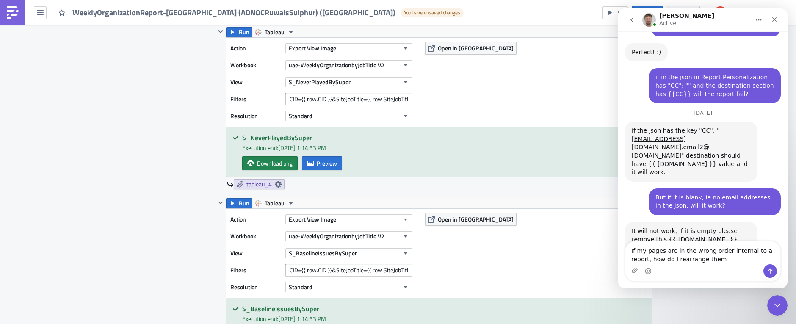
type textarea "If my pages are in the wrong order internal to a report, how do I rearrange the…"
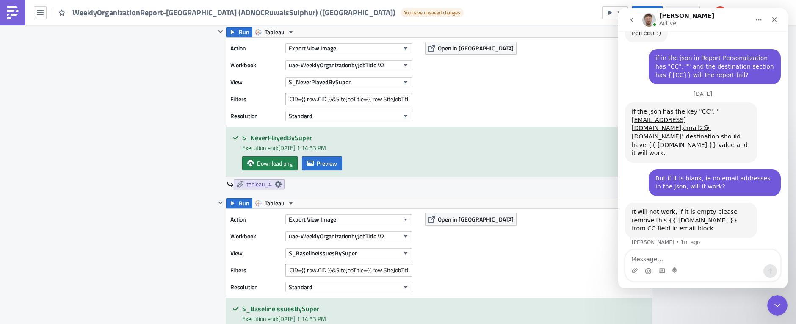
click at [112, 232] on div "Execution Log Edit " WeeklyOrganizationReport-BaseliningONLY (ADNOCRuwaisSulphu…" at bounding box center [398, 131] width 796 height 2133
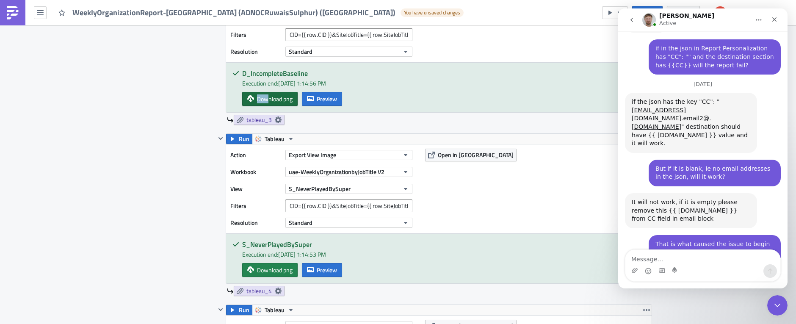
scroll to position [547, 0]
drag, startPoint x: 250, startPoint y: 288, endPoint x: 267, endPoint y: 103, distance: 185.7
click at [267, 103] on div "Run Tableau Action Export View Image Workbook uae-WeeklyOrganizationbyJobTitle …" at bounding box center [433, 184] width 436 height 1129
click at [158, 154] on div "Contents Select which data & attachment to include in your report." at bounding box center [180, 184] width 72 height 1129
click at [709, 265] on div "Intercom messenger" at bounding box center [702, 271] width 155 height 14
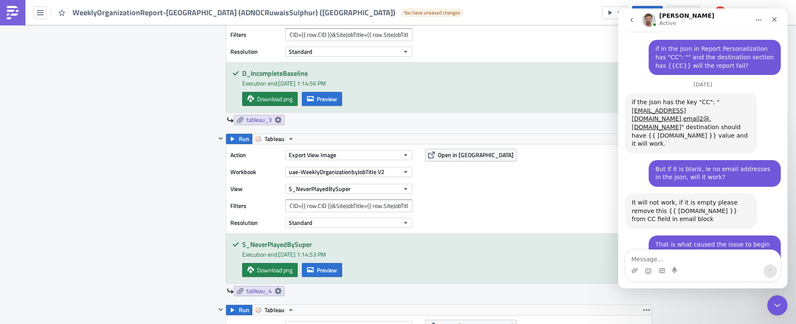
click at [117, 198] on div "Execution Log Edit " WeeklyOrganizationReport-BaseliningONLY (ADNOCRuwaisSulphu…" at bounding box center [398, 238] width 796 height 2133
click at [118, 163] on div "Execution Log Edit " WeeklyOrganizationReport-BaseliningONLY (ADNOCRuwaisSulphu…" at bounding box center [398, 238] width 796 height 2133
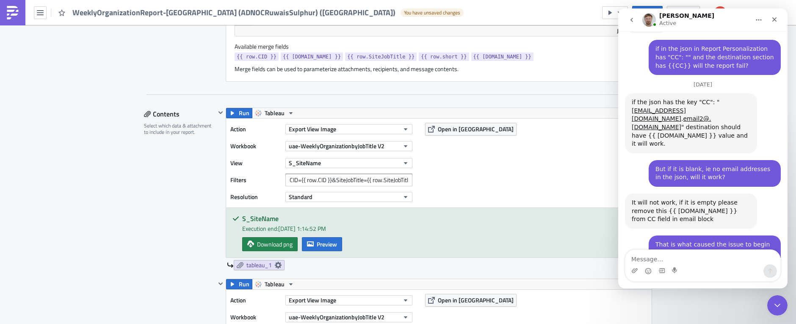
scroll to position [373, 0]
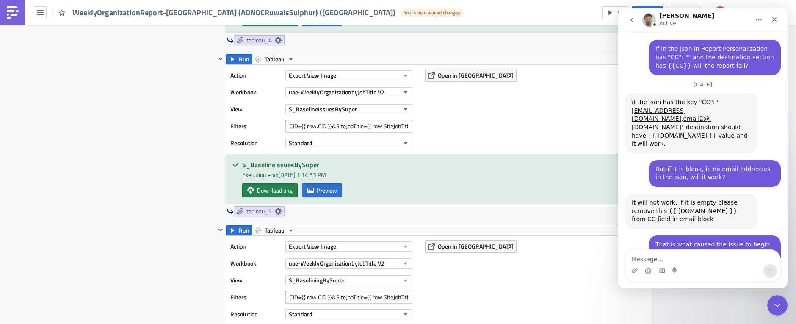
scroll to position [1120, 0]
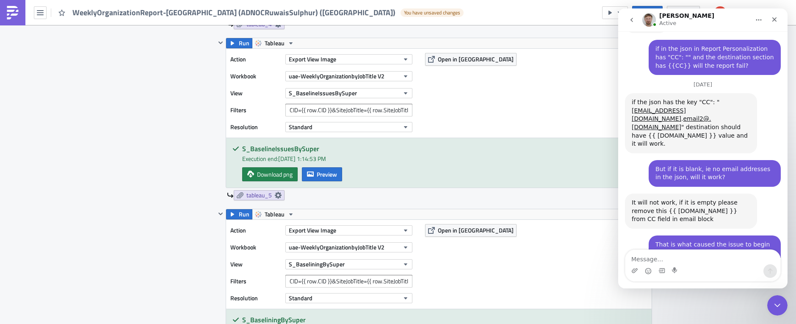
drag, startPoint x: 90, startPoint y: 168, endPoint x: 124, endPoint y: 183, distance: 37.3
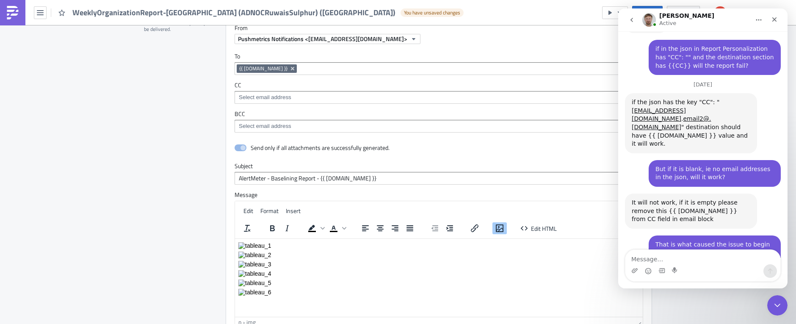
scroll to position [1653, 0]
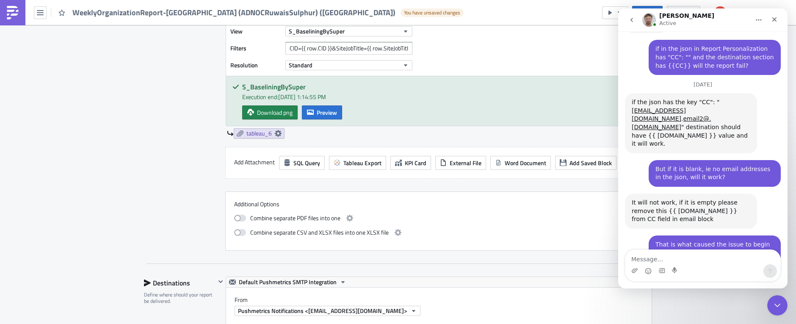
scroll to position [1333, 0]
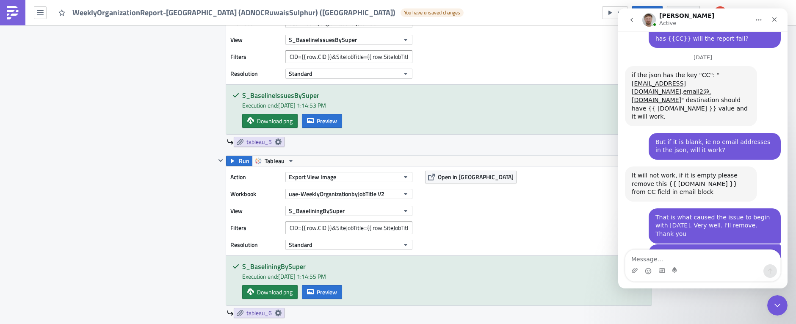
scroll to position [574, 0]
click at [669, 258] on textarea "Message…" at bounding box center [702, 257] width 155 height 14
type textarea "Yes."
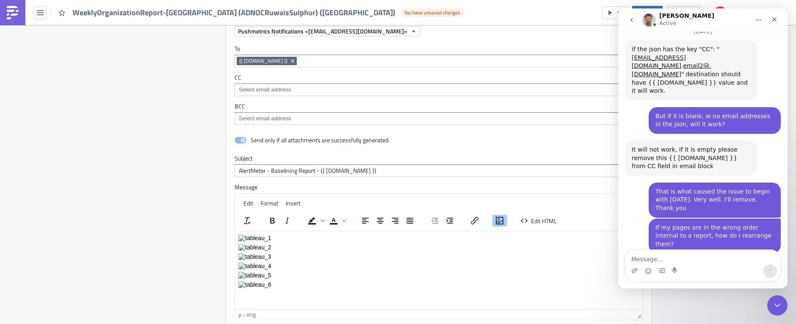
scroll to position [1706, 0]
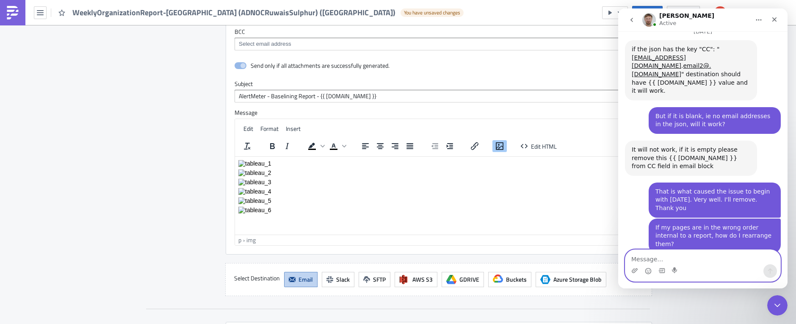
click at [671, 258] on textarea "Message…" at bounding box center [702, 257] width 155 height 14
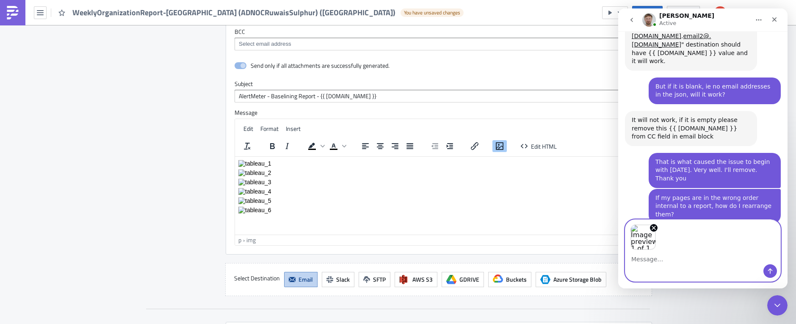
scroll to position [630, 0]
type textarea "Page 4 here needs to be before page 3"
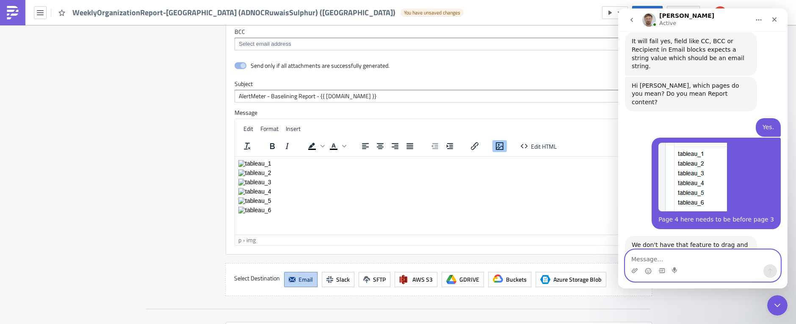
scroll to position [828, 0]
click at [672, 286] on img "Łukasz says…" at bounding box center [687, 322] width 113 height 73
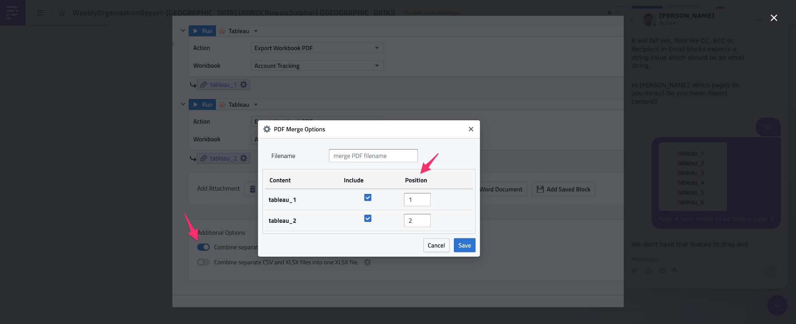
click at [709, 14] on icon "Close" at bounding box center [773, 18] width 10 height 10
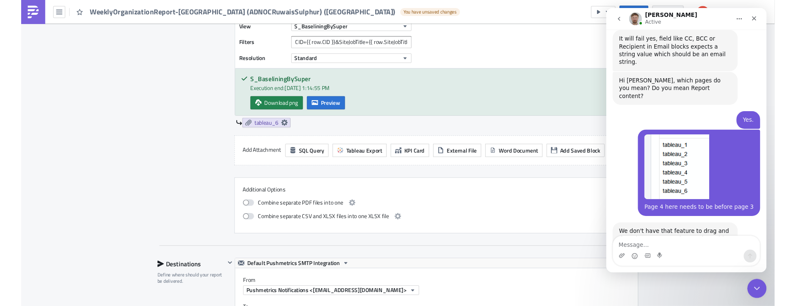
scroll to position [1353, 0]
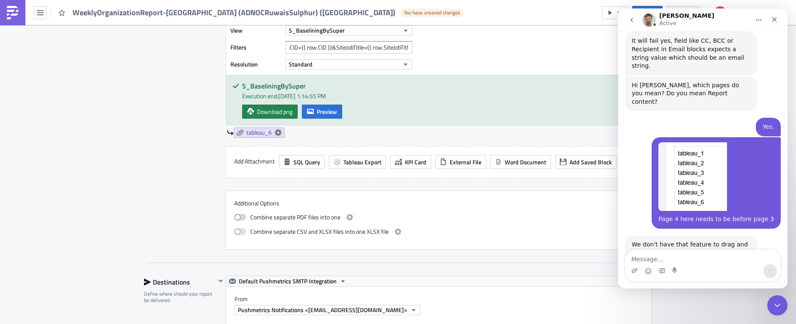
click at [242, 216] on span at bounding box center [240, 217] width 12 height 7
click at [241, 216] on input "checkbox" at bounding box center [239, 216] width 6 height 6
checkbox input "true"
click at [349, 216] on icon "button" at bounding box center [349, 217] width 7 height 7
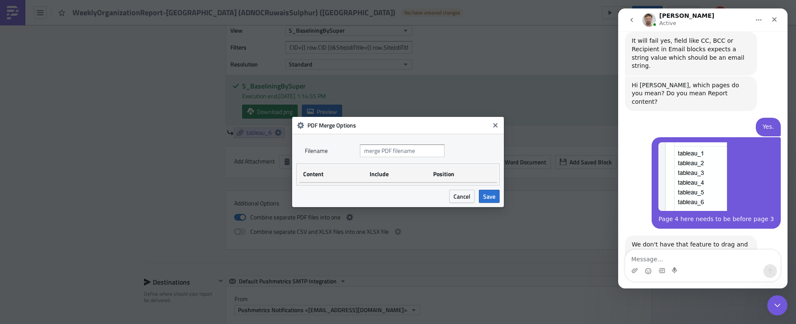
click at [657, 259] on textarea "Message…" at bounding box center [702, 257] width 155 height 14
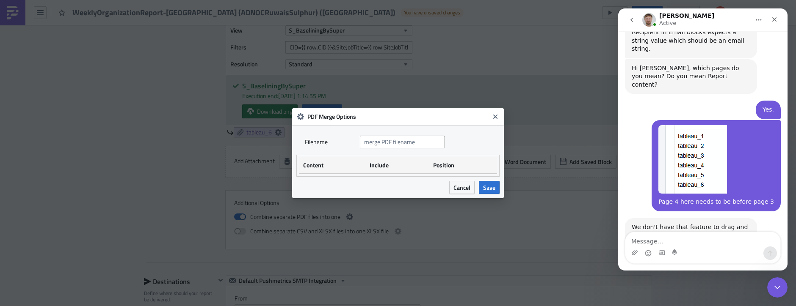
scroll to position [845, 0]
click at [646, 240] on textarea "Message…" at bounding box center [702, 239] width 155 height 14
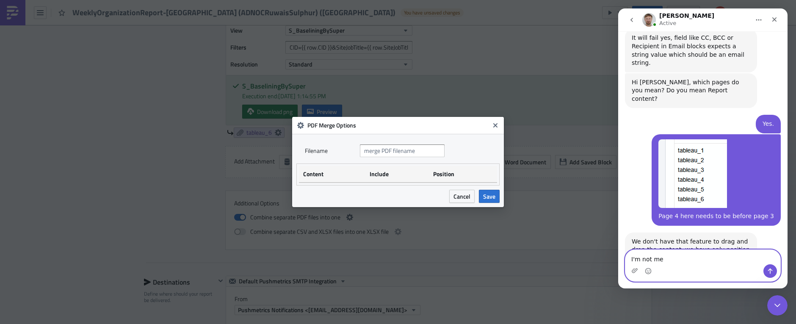
scroll to position [828, 0]
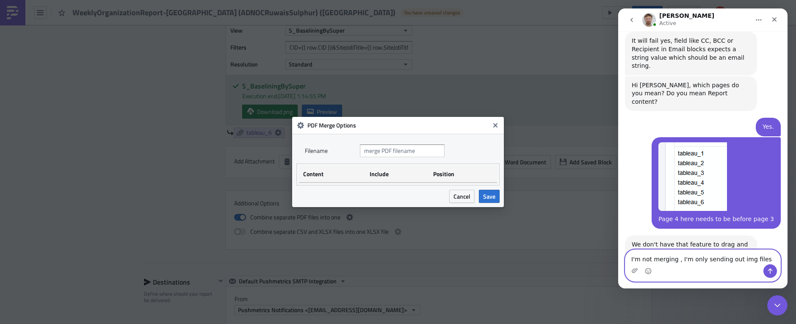
type textarea "I'm not merging , I'm only sending out img files."
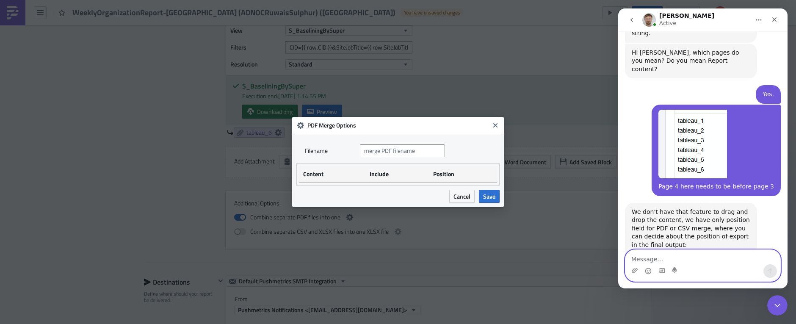
scroll to position [861, 0]
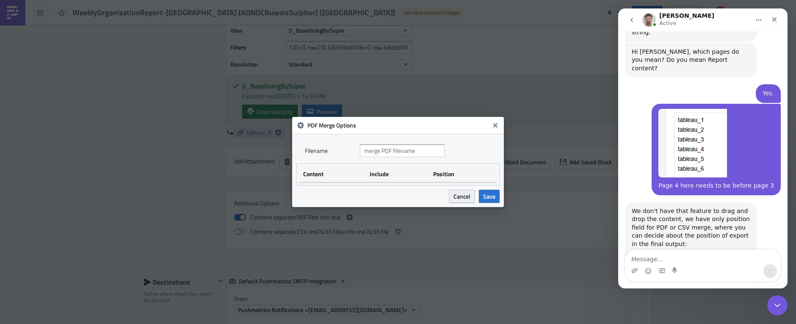
click at [459, 196] on span "Cancel" at bounding box center [461, 196] width 17 height 9
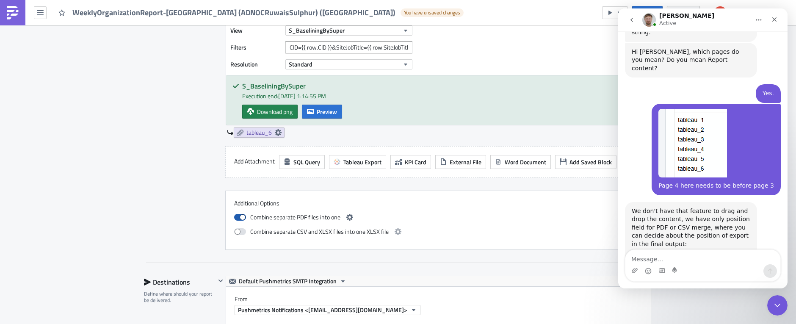
click at [240, 218] on span at bounding box center [240, 217] width 12 height 7
click at [240, 218] on input "checkbox" at bounding box center [239, 216] width 6 height 6
checkbox input "false"
click at [244, 231] on span at bounding box center [240, 231] width 12 height 7
click at [241, 231] on input "checkbox" at bounding box center [239, 231] width 6 height 6
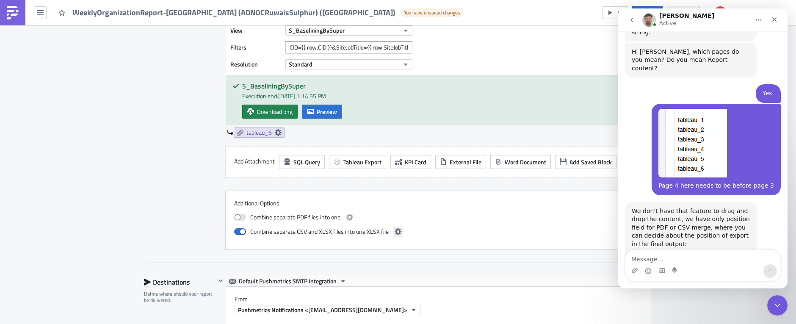
click at [399, 229] on icon "button" at bounding box center [397, 231] width 7 height 7
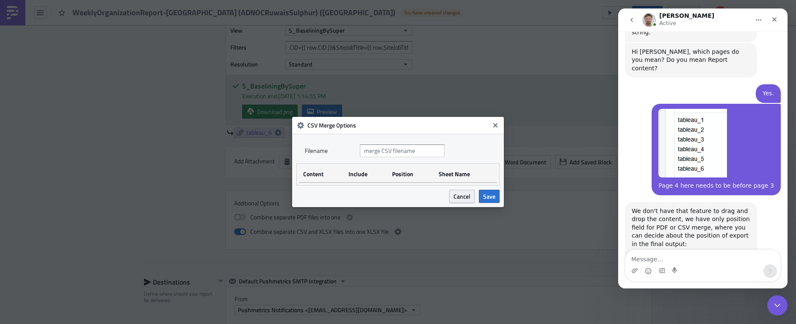
click at [465, 193] on span "Cancel" at bounding box center [461, 196] width 17 height 9
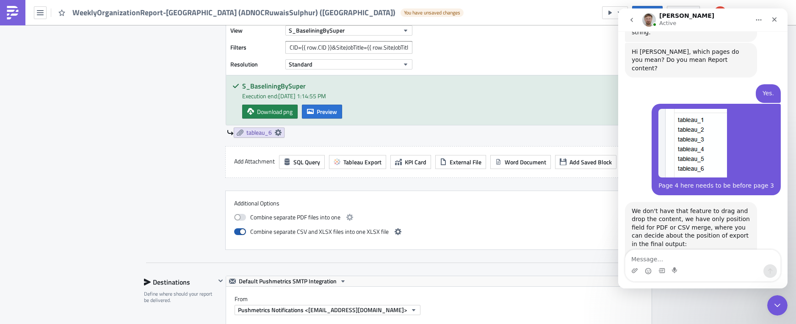
click at [238, 231] on span at bounding box center [240, 231] width 12 height 7
click at [238, 231] on input "checkbox" at bounding box center [239, 231] width 6 height 6
checkbox input "false"
click at [672, 253] on img "Łukasz says…" at bounding box center [687, 289] width 113 height 73
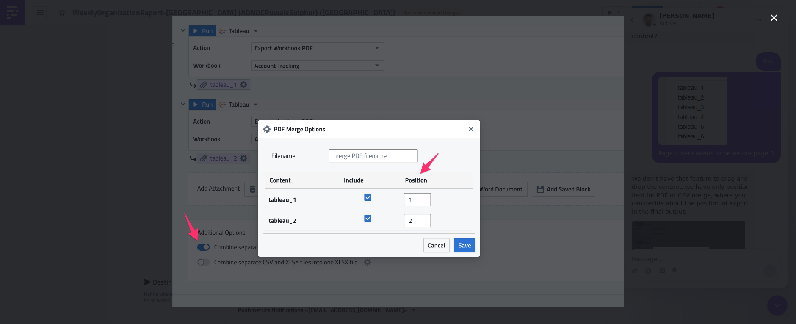
scroll to position [894, 0]
click at [709, 14] on icon "Close" at bounding box center [773, 18] width 10 height 10
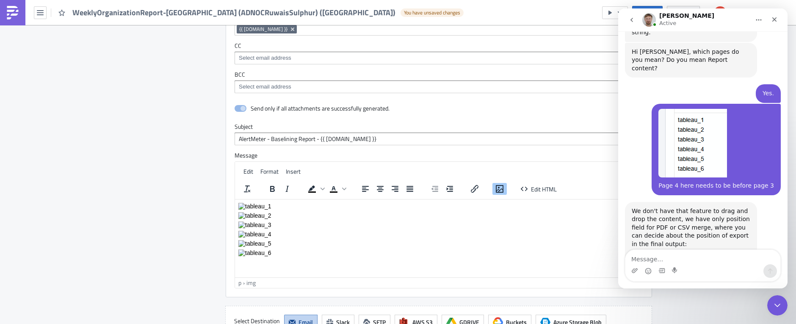
scroll to position [1653, 0]
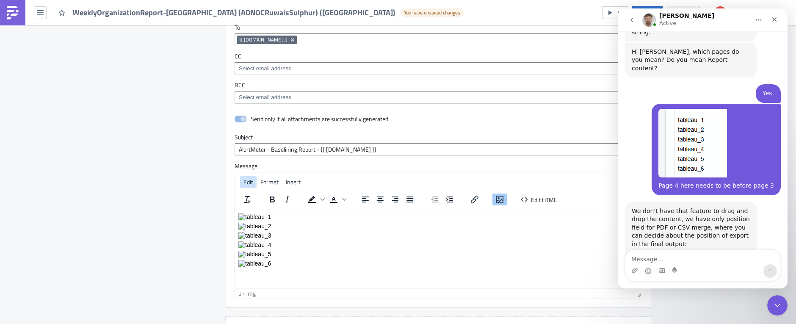
click at [246, 182] on span "Edit" at bounding box center [248, 181] width 10 height 9
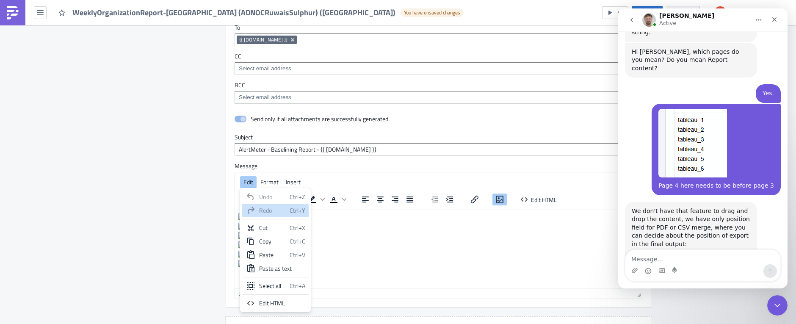
click at [386, 256] on p "Rich Text Area. Press ALT-0 for help." at bounding box center [438, 253] width 401 height 7
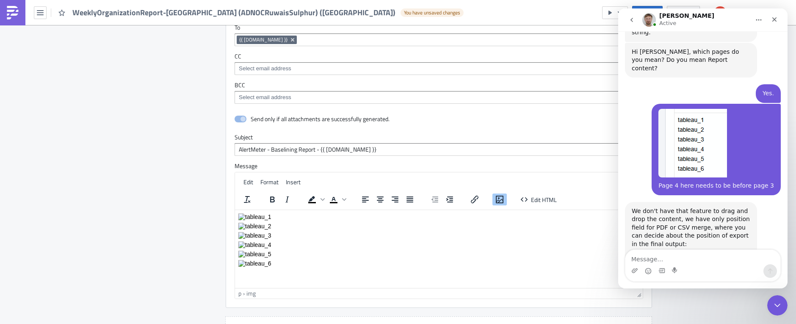
click at [271, 244] on p "Rich Text Area. Press ALT-0 for help." at bounding box center [438, 244] width 401 height 7
drag, startPoint x: 341, startPoint y: 274, endPoint x: 346, endPoint y: 279, distance: 6.9
click at [342, 270] on html at bounding box center [439, 239] width 408 height 60
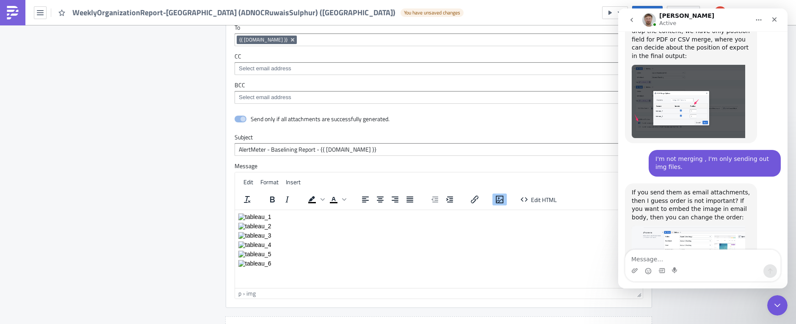
scroll to position [1049, 0]
click at [687, 225] on img "Łukasz says…" at bounding box center [687, 258] width 113 height 66
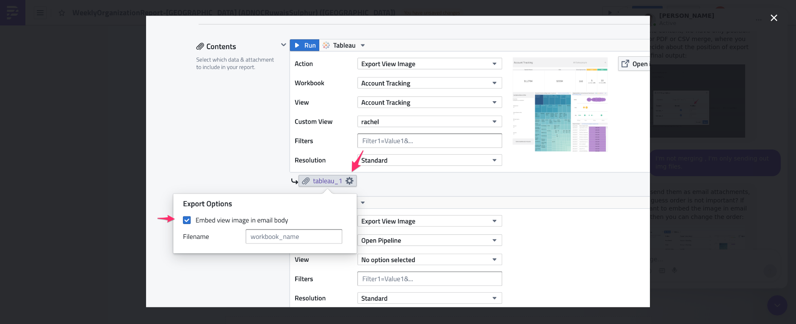
click at [709, 17] on icon "Close" at bounding box center [773, 17] width 7 height 7
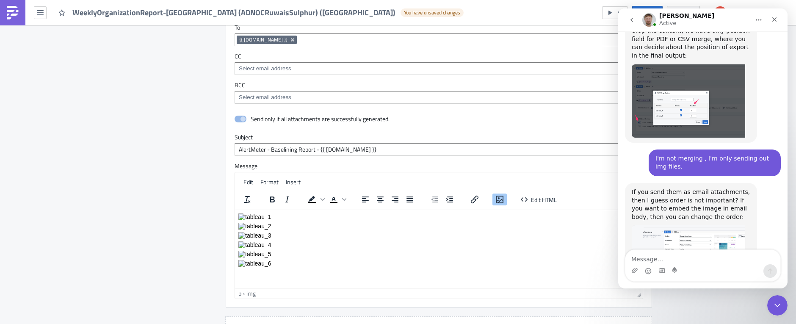
click at [683, 295] on img "Łukasz says…" at bounding box center [687, 327] width 113 height 64
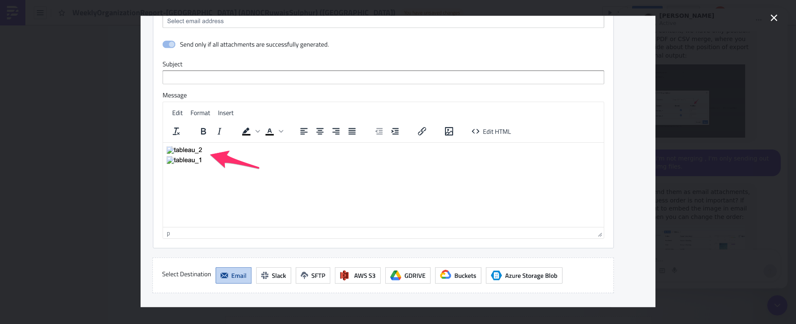
click at [709, 17] on icon "Close" at bounding box center [773, 17] width 7 height 7
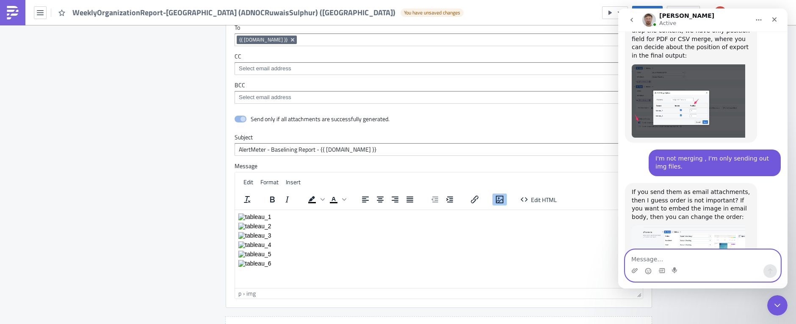
click at [679, 256] on textarea "Message…" at bounding box center [702, 257] width 155 height 14
click at [666, 258] on textarea "Message…" at bounding box center [702, 257] width 155 height 14
type textarea "I send them as an attachment,"
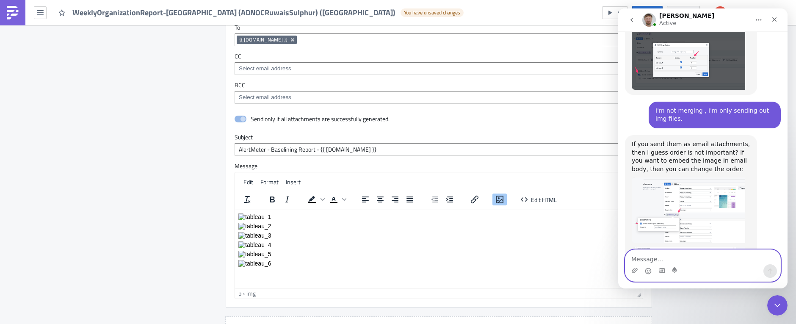
scroll to position [1098, 0]
type textarea "and in the body it looks like:"
click at [706, 262] on textarea "and in the body it looks like:" at bounding box center [702, 257] width 155 height 14
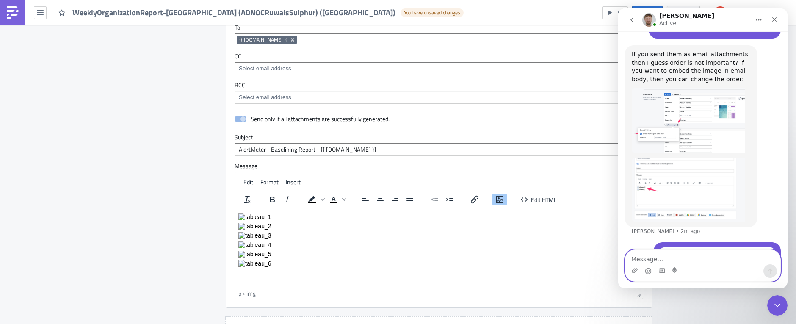
scroll to position [1188, 0]
click at [660, 259] on textarea "Message…" at bounding box center [702, 257] width 155 height 14
type textarea "See how 3 is before 2?"
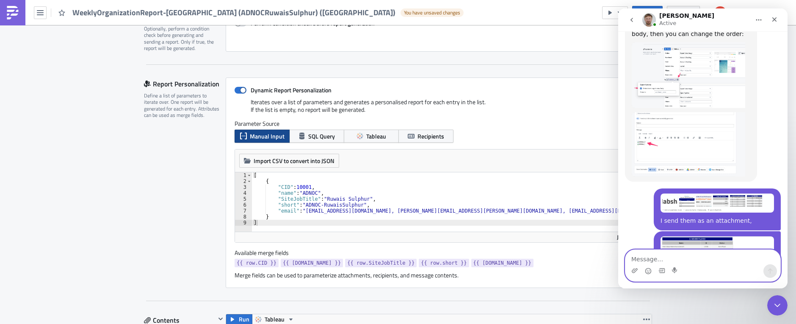
scroll to position [0, 0]
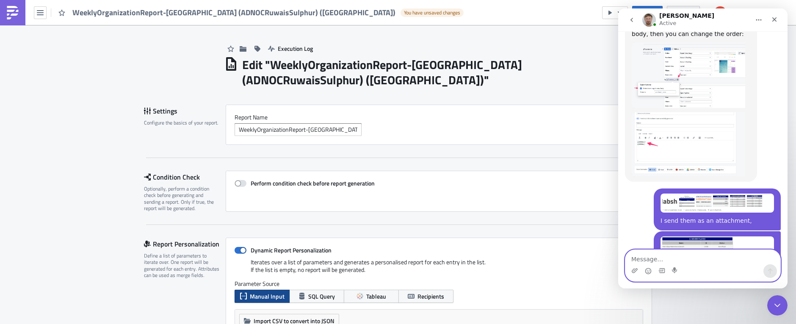
click at [660, 258] on textarea "Message…" at bounding box center [702, 257] width 155 height 14
paste textarea "[URL][DOMAIN_NAME]"
type textarea "[URL][DOMAIN_NAME]"
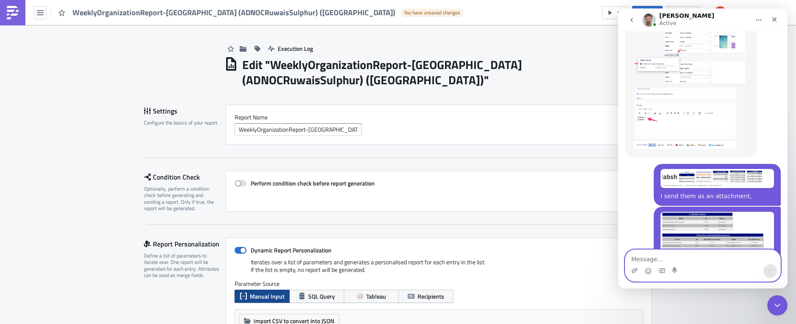
scroll to position [1257, 0]
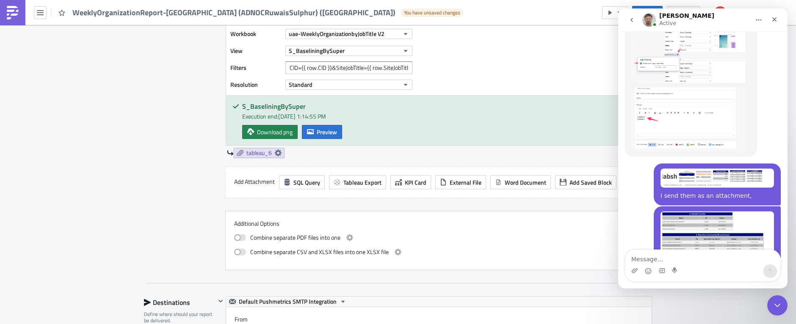
scroll to position [1833, 0]
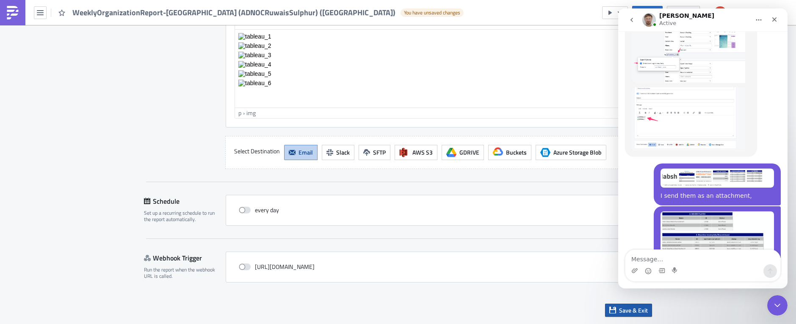
click at [633, 306] on span "Save & Exit" at bounding box center [633, 310] width 29 height 9
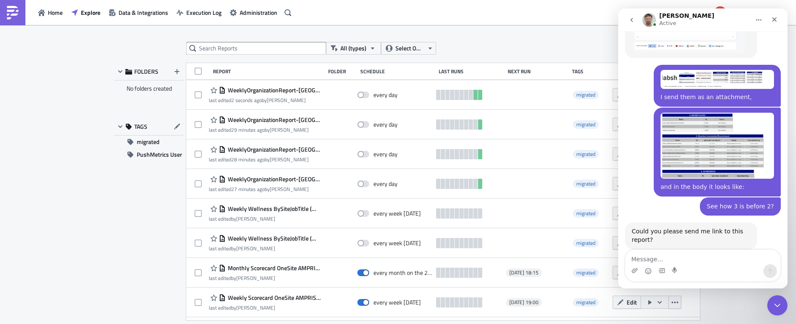
scroll to position [1356, 0]
click at [657, 259] on textarea "Message…" at bounding box center [702, 257] width 155 height 14
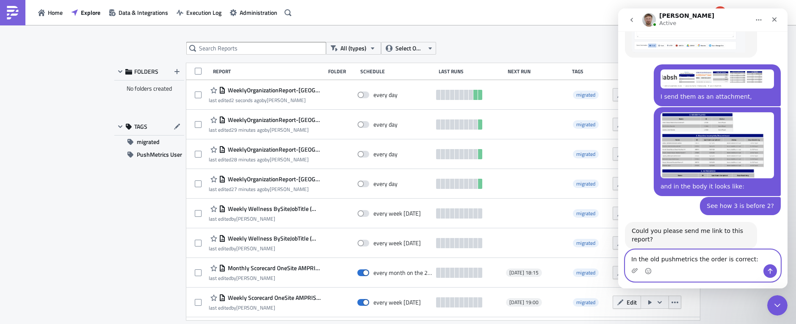
type textarea "In the old pushmetrics the order is correct:"
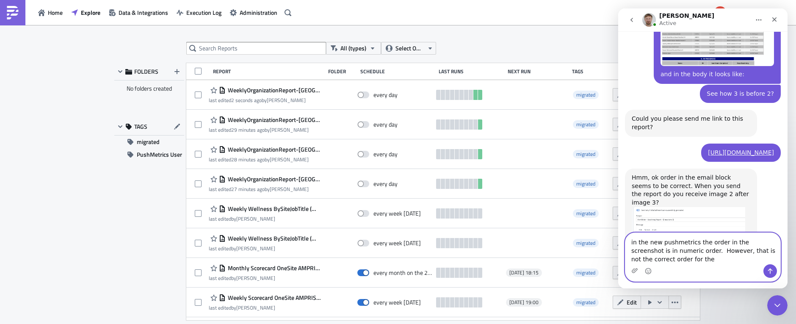
scroll to position [1469, 0]
type textarea "in the new pushmetrics the order in the screenshot is in numeric order. However…"
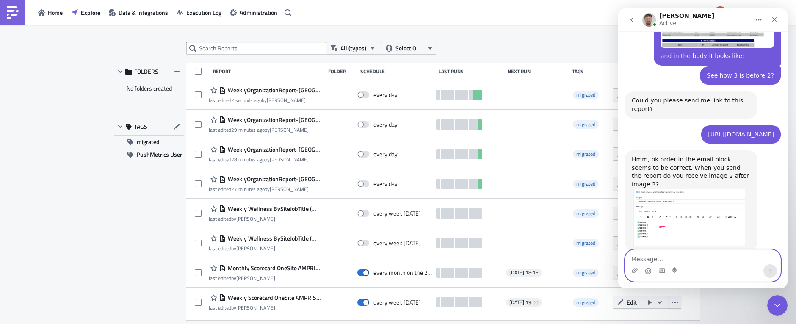
scroll to position [1487, 0]
click at [691, 188] on img "Łukasz says…" at bounding box center [687, 216] width 113 height 57
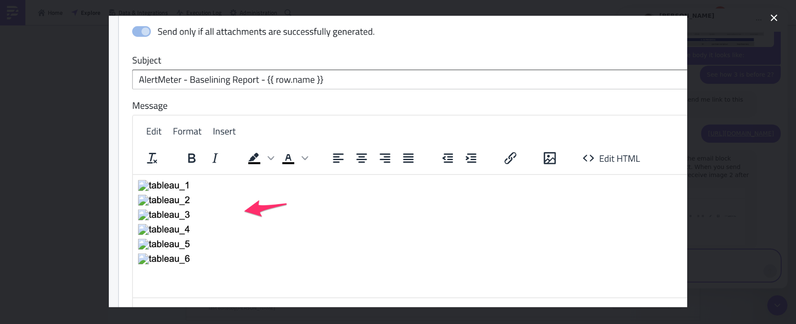
click at [709, 17] on icon "Close" at bounding box center [773, 17] width 7 height 7
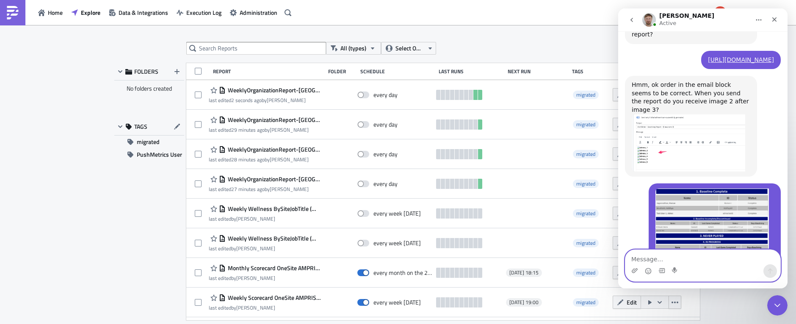
scroll to position [1562, 0]
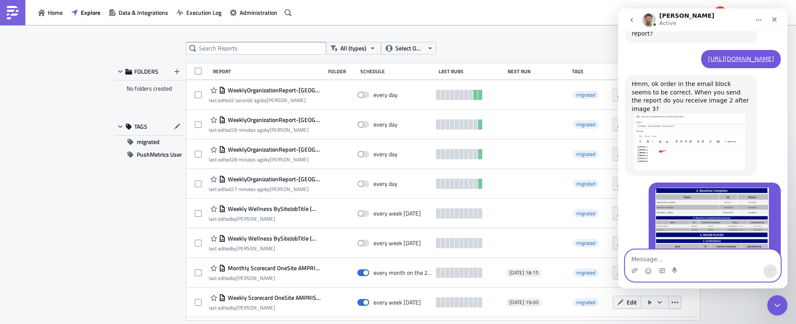
click at [679, 256] on textarea "Message…" at bounding box center [702, 257] width 155 height 14
type textarea "yes"
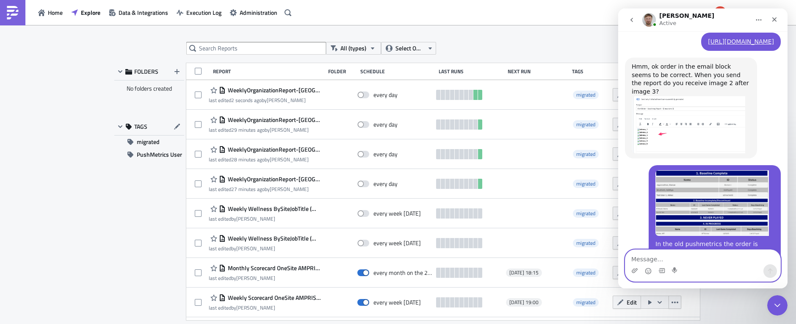
scroll to position [1580, 0]
type textarea "What do you mean by that?"
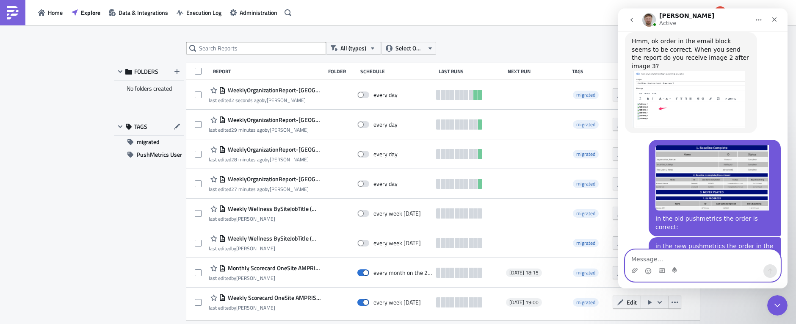
scroll to position [1605, 0]
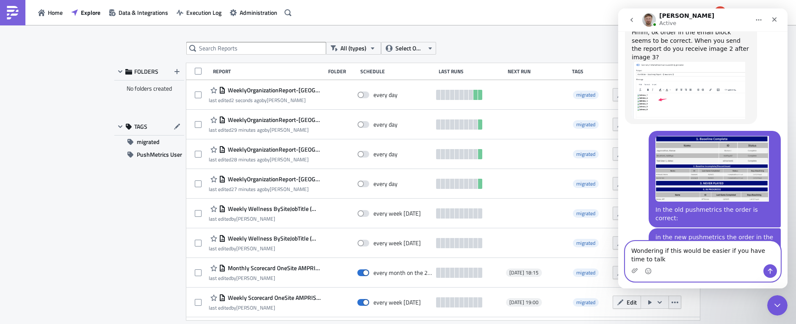
type textarea "Wondering if this would be easier if you have time to talk?"
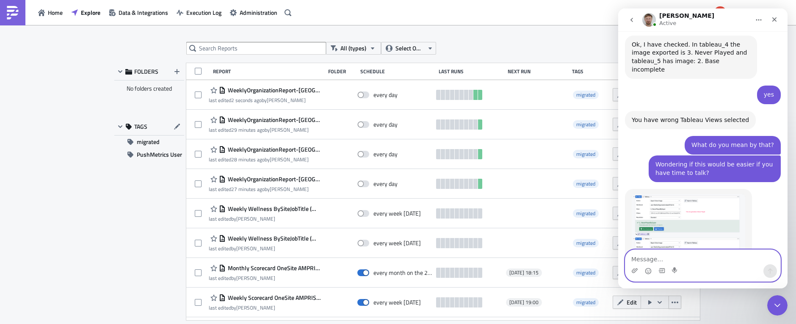
scroll to position [1857, 0]
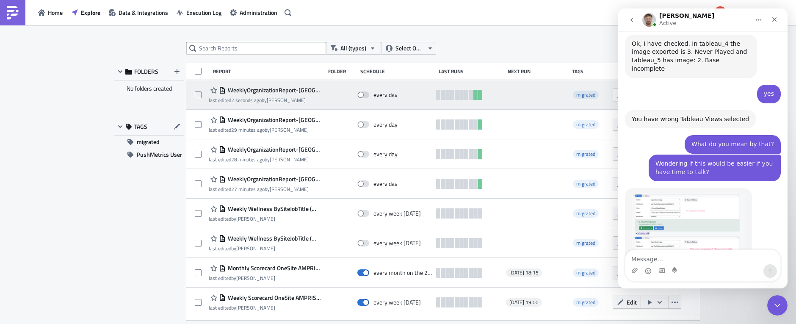
click at [520, 93] on div at bounding box center [536, 94] width 61 height 17
click at [617, 94] on icon "button" at bounding box center [620, 94] width 6 height 6
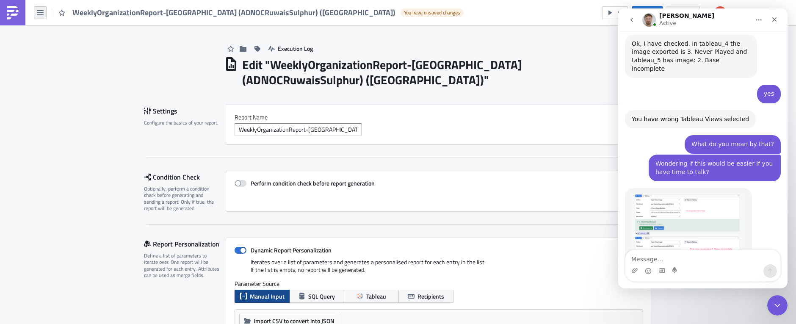
click at [43, 13] on icon "button" at bounding box center [40, 12] width 7 height 5
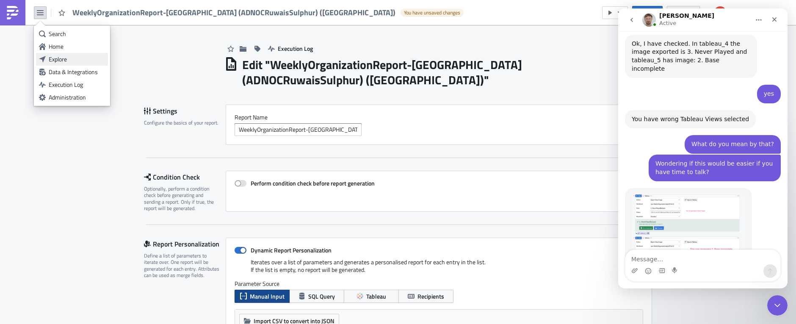
click at [78, 58] on div "Explore" at bounding box center [77, 59] width 56 height 8
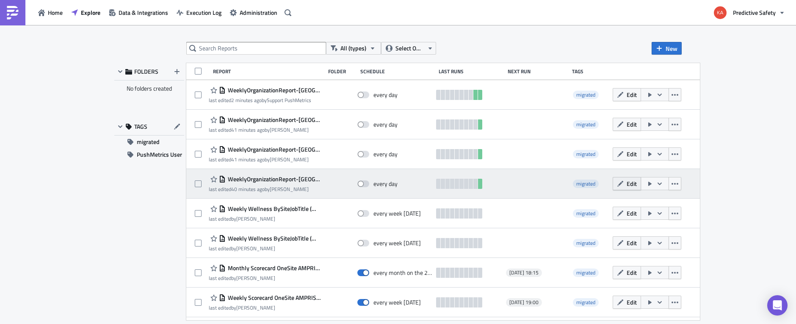
click at [626, 183] on span "Edit" at bounding box center [631, 183] width 10 height 9
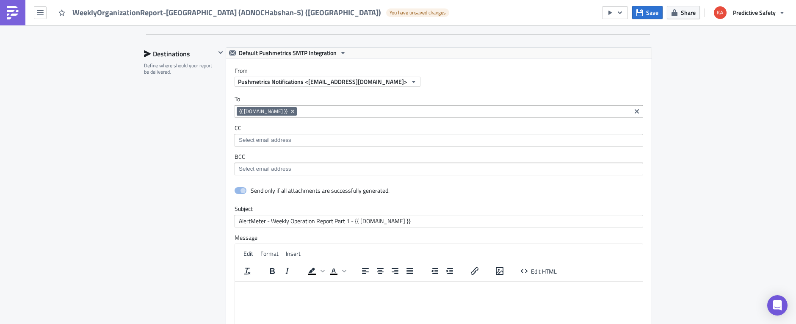
scroll to position [1833, 0]
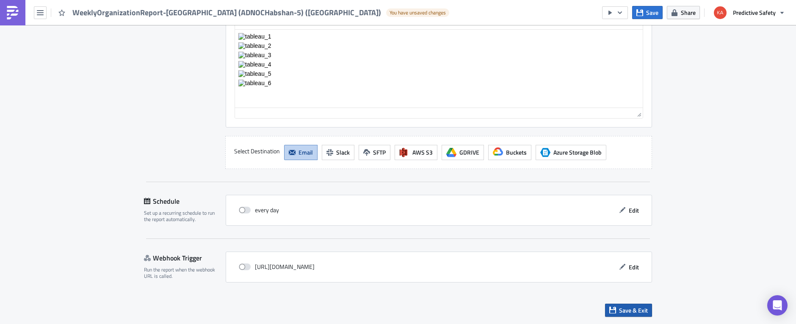
click at [630, 308] on span "Save & Exit" at bounding box center [633, 310] width 29 height 9
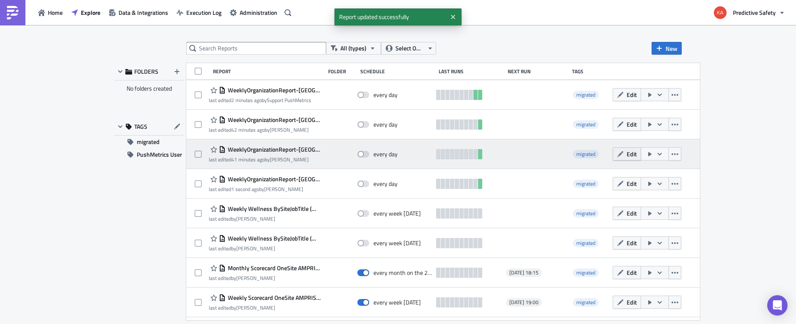
click at [626, 153] on span "Edit" at bounding box center [631, 153] width 10 height 9
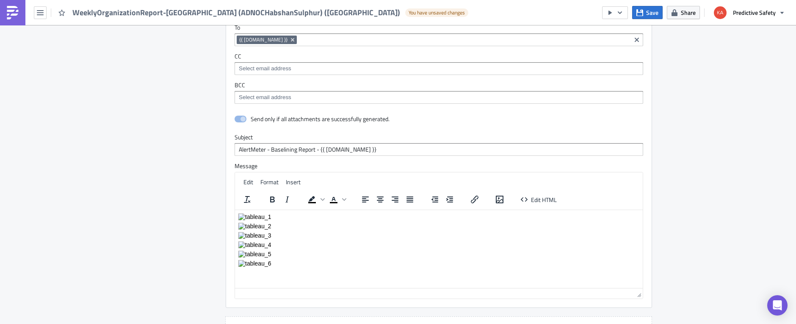
scroll to position [1833, 0]
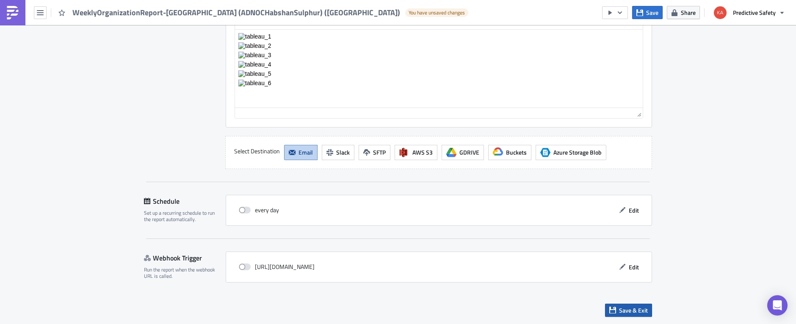
click at [636, 311] on span "Save & Exit" at bounding box center [633, 310] width 29 height 9
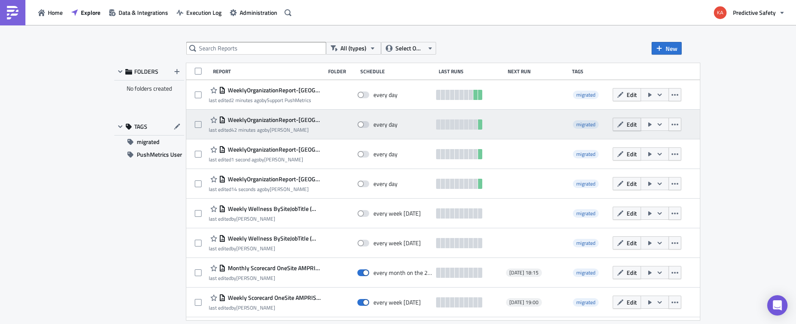
click at [626, 124] on span "Edit" at bounding box center [631, 124] width 10 height 9
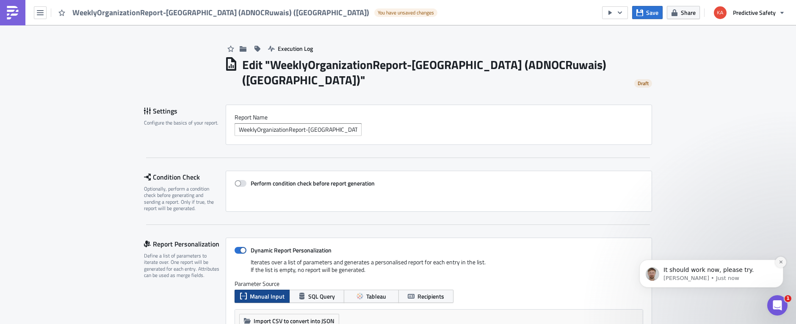
click at [781, 262] on icon "Dismiss notification" at bounding box center [780, 261] width 5 height 5
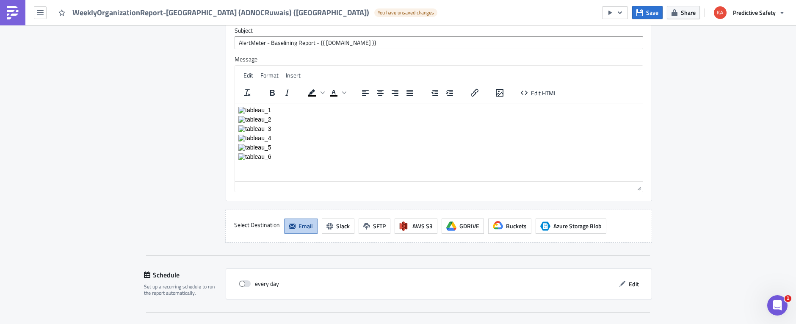
scroll to position [1818, 0]
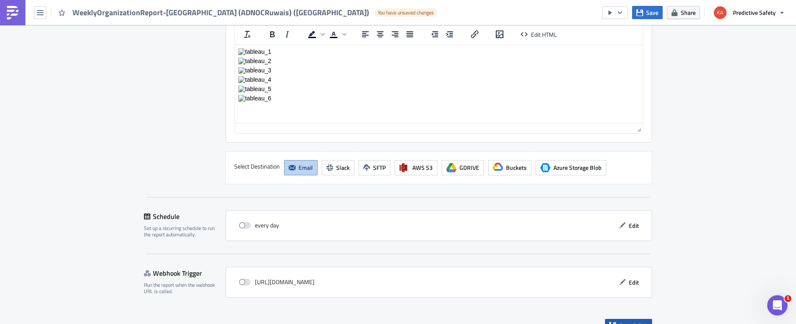
click at [636, 321] on span "Save & Exit" at bounding box center [633, 325] width 29 height 9
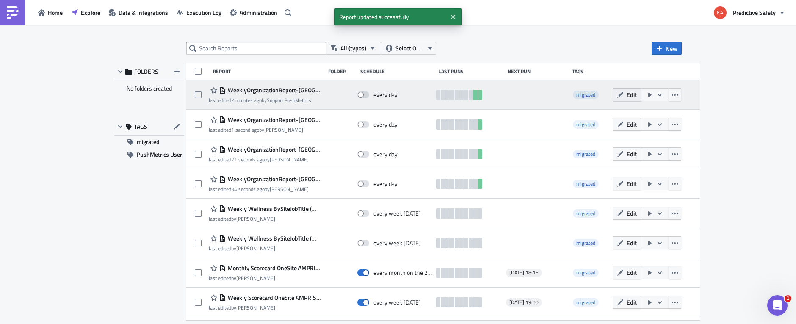
click at [626, 95] on span "Edit" at bounding box center [631, 94] width 10 height 9
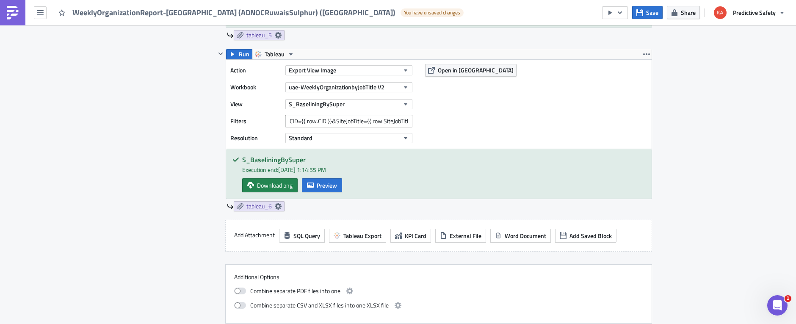
scroll to position [1833, 0]
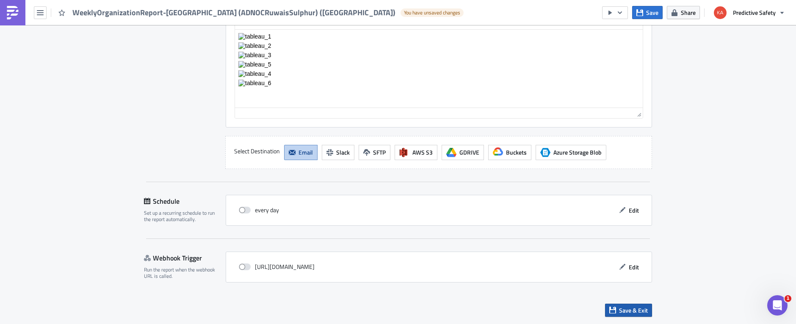
click at [629, 310] on span "Save & Exit" at bounding box center [633, 310] width 29 height 9
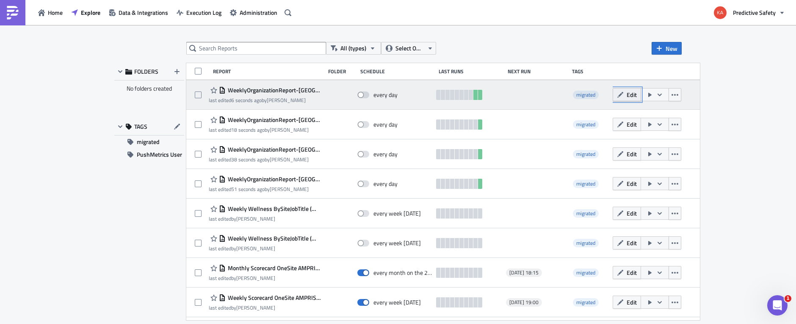
click at [626, 96] on span "Edit" at bounding box center [631, 94] width 10 height 9
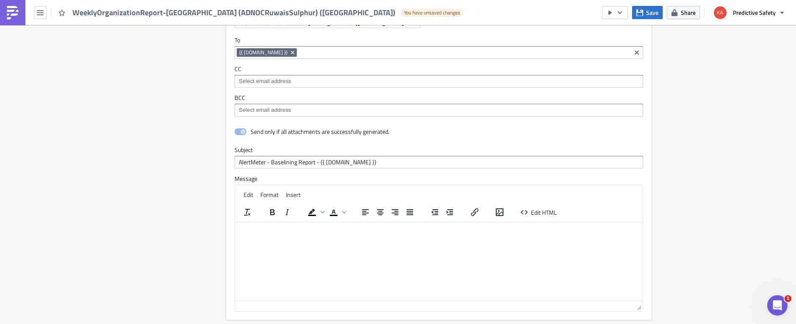
scroll to position [1440, 0]
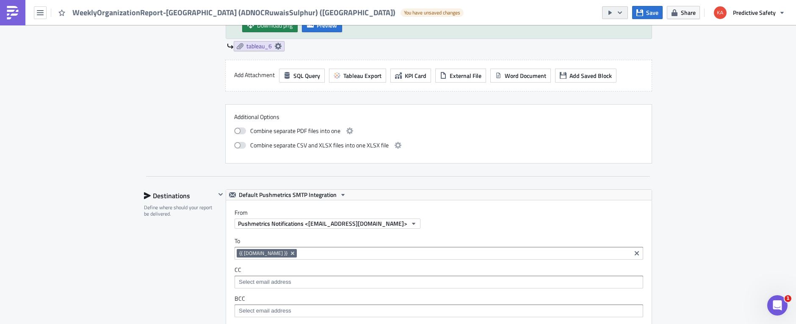
click at [619, 9] on icon "button" at bounding box center [619, 12] width 7 height 7
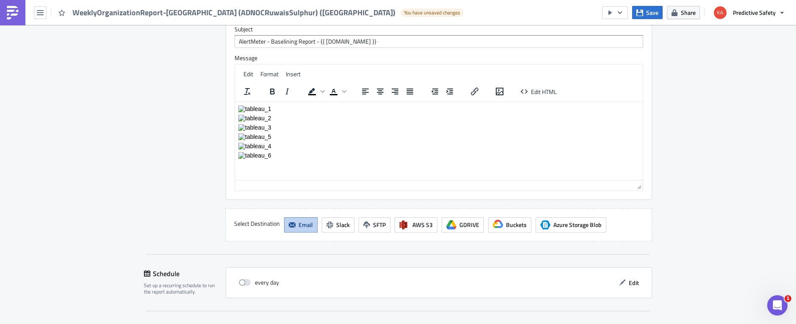
scroll to position [1833, 0]
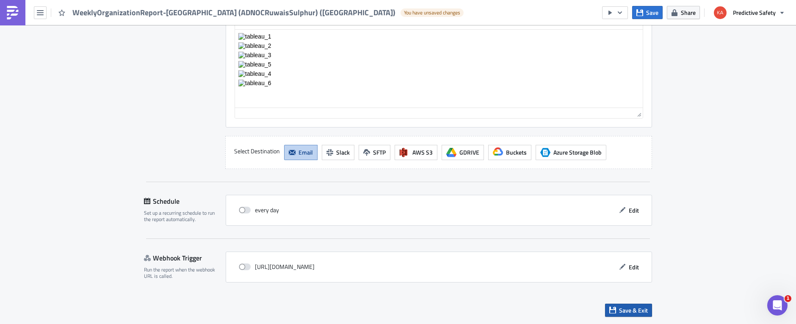
click at [636, 309] on span "Save & Exit" at bounding box center [633, 310] width 29 height 9
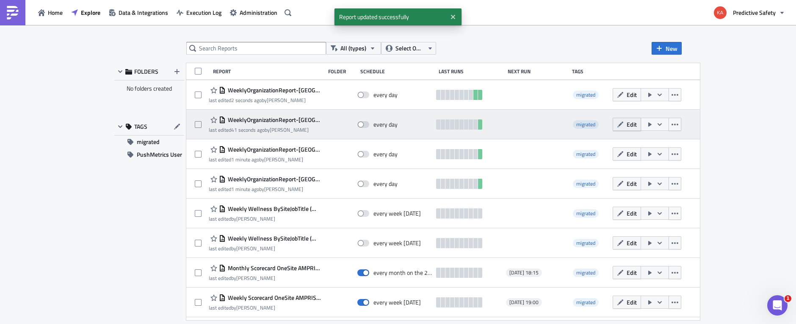
click at [626, 125] on span "Edit" at bounding box center [631, 124] width 10 height 9
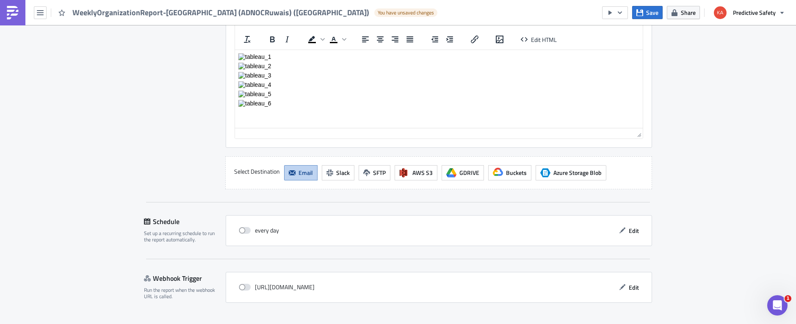
scroll to position [1818, 0]
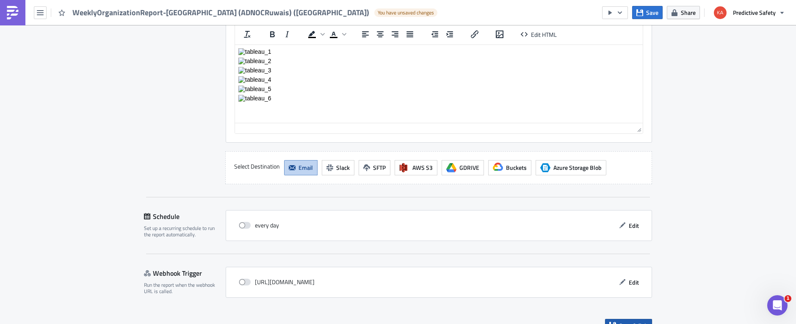
click at [632, 321] on span "Save & Exit" at bounding box center [633, 325] width 29 height 9
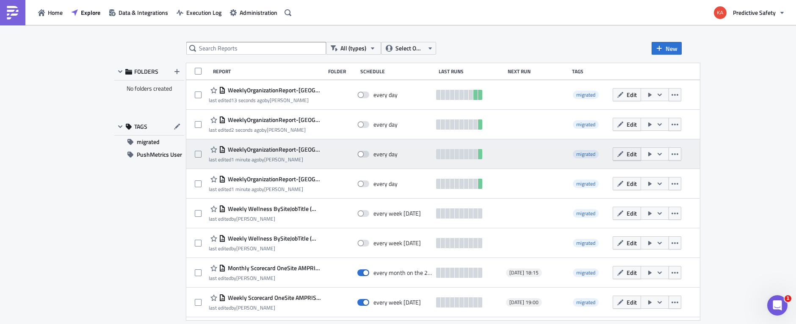
click at [626, 155] on span "Edit" at bounding box center [631, 153] width 10 height 9
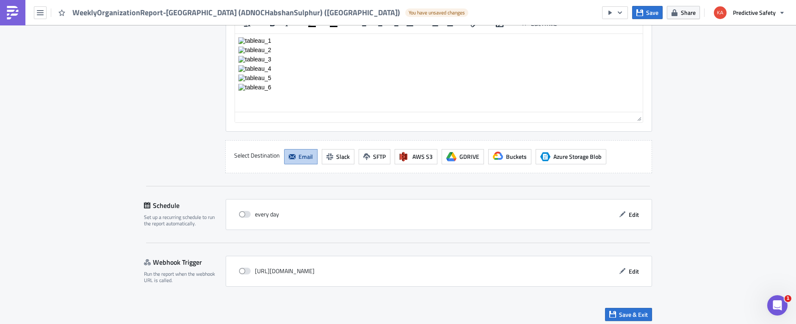
scroll to position [1833, 0]
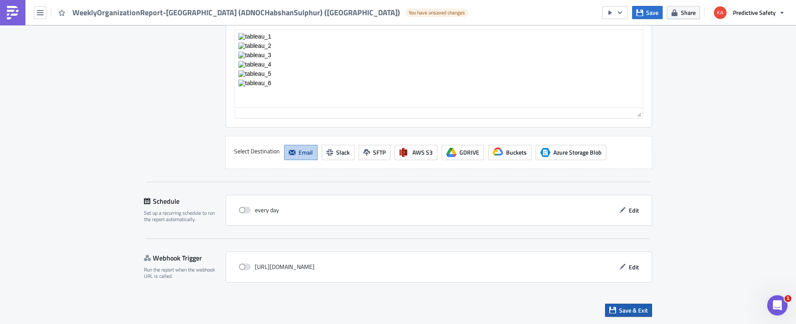
click at [633, 310] on span "Save & Exit" at bounding box center [633, 310] width 29 height 9
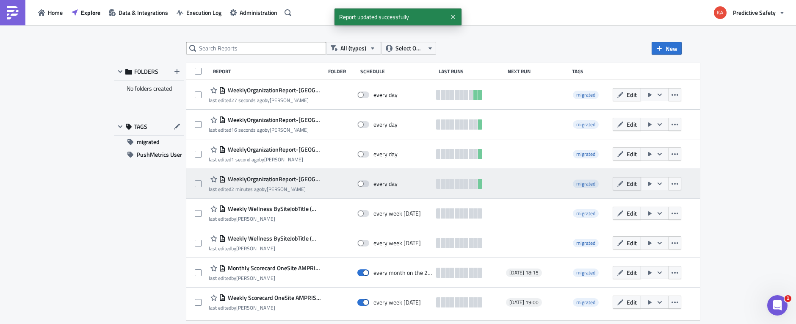
click at [626, 185] on span "Edit" at bounding box center [631, 183] width 10 height 9
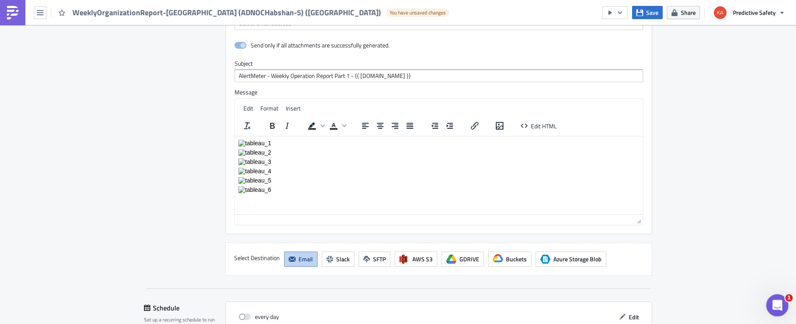
scroll to position [1776, 0]
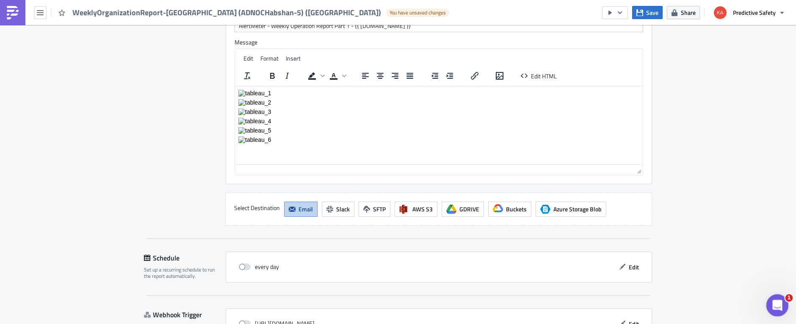
drag, startPoint x: 782, startPoint y: 305, endPoint x: 781, endPoint y: 300, distance: 4.8
click at [782, 305] on div "Open Intercom Messenger" at bounding box center [776, 304] width 28 height 28
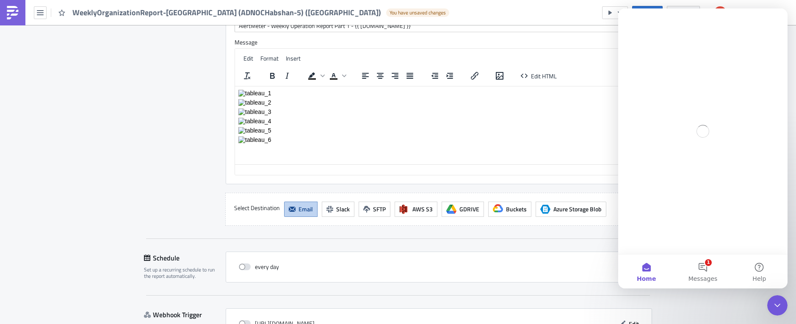
scroll to position [0, 0]
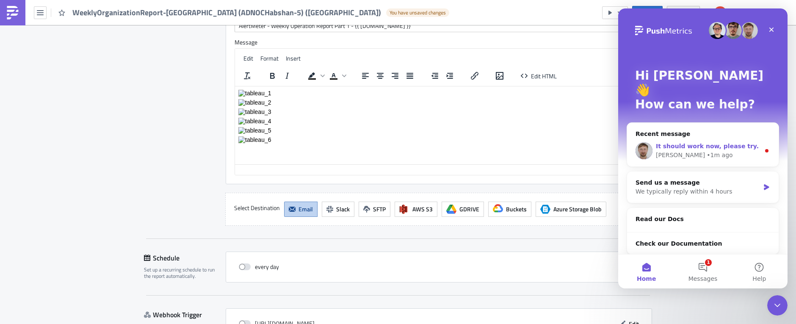
click at [685, 143] on span "It should work now, please try." at bounding box center [706, 146] width 103 height 7
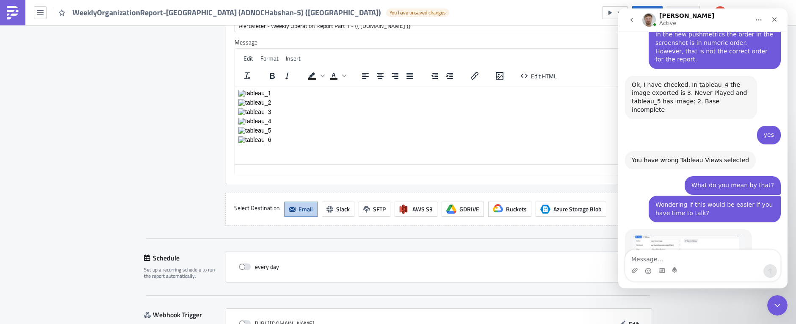
scroll to position [1770, 0]
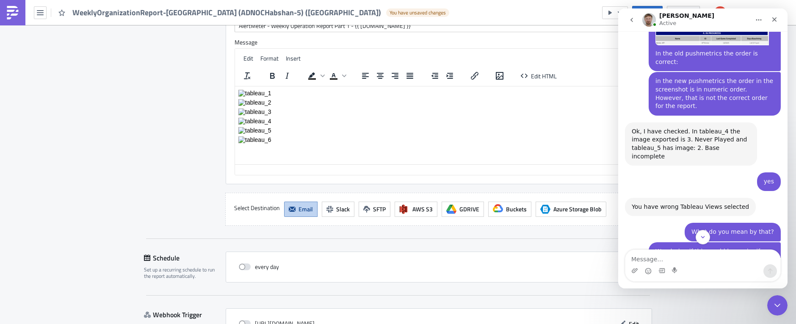
click at [716, 281] on img "Łukasz says…" at bounding box center [687, 322] width 113 height 83
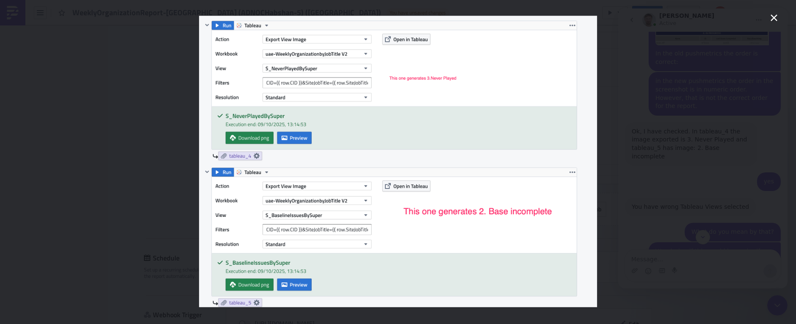
click at [775, 15] on icon "Close" at bounding box center [773, 18] width 10 height 10
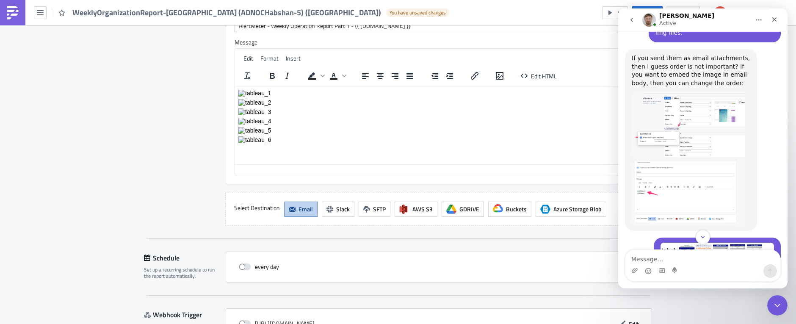
scroll to position [1343, 0]
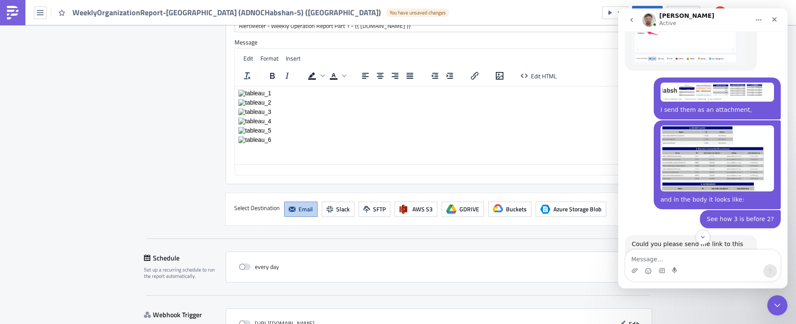
drag, startPoint x: 775, startPoint y: 137, endPoint x: 661, endPoint y: 139, distance: 113.4
click at [701, 269] on div "https://pushmetrics.io/r/edit/zBL2b3mLKY Kari • 15m ago" at bounding box center [741, 278] width 80 height 19
copy link "[URL][DOMAIN_NAME]"
click at [777, 306] on icon "Close Intercom Messenger" at bounding box center [776, 304] width 10 height 10
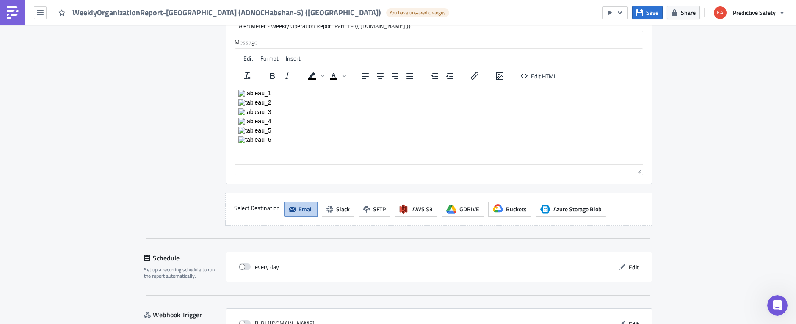
scroll to position [1833, 0]
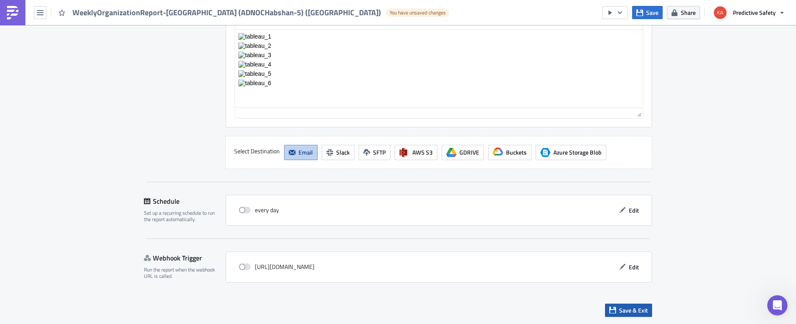
click at [622, 310] on span "Save & Exit" at bounding box center [633, 310] width 29 height 9
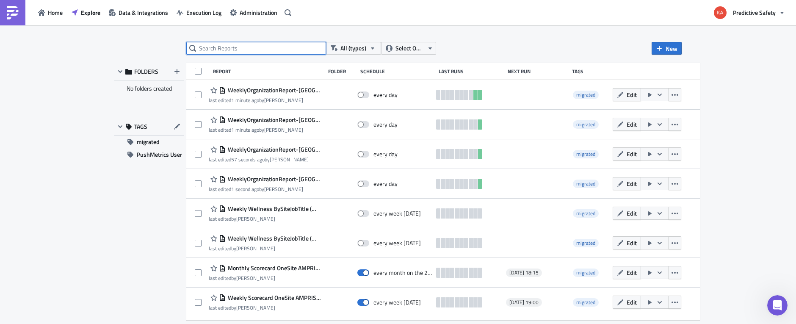
click at [223, 46] on input "text" at bounding box center [256, 48] width 140 height 13
type input "adnoc"
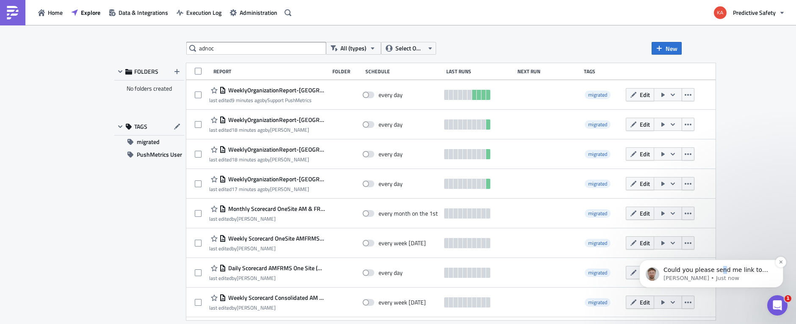
click at [717, 274] on div "Could you please send me link to the old report?" at bounding box center [718, 269] width 112 height 11
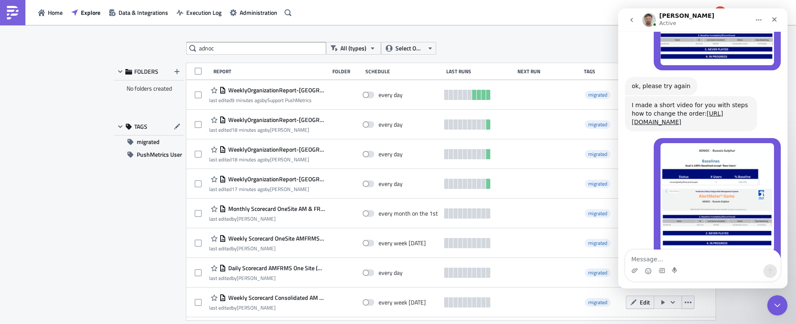
scroll to position [2498, 0]
click at [654, 257] on textarea "Message…" at bounding box center [702, 257] width 155 height 14
paste textarea "[URL][DOMAIN_NAME]"
type textarea "[URL][DOMAIN_NAME]"
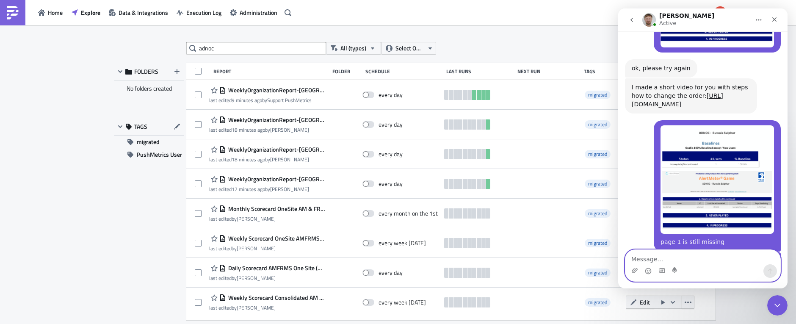
scroll to position [2517, 0]
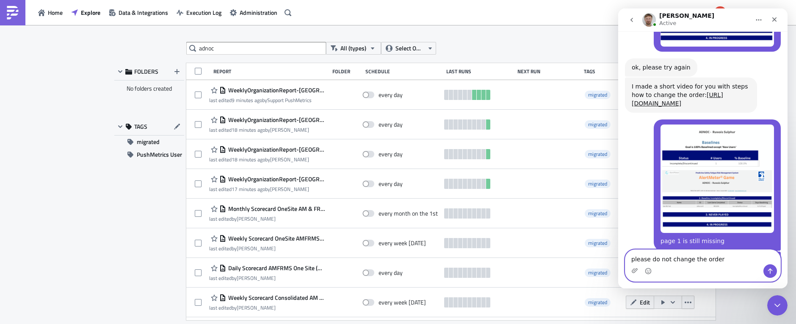
type textarea "please do not change the order."
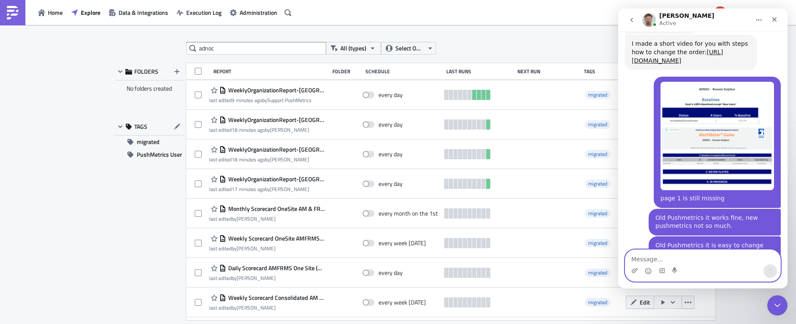
scroll to position [2562, 0]
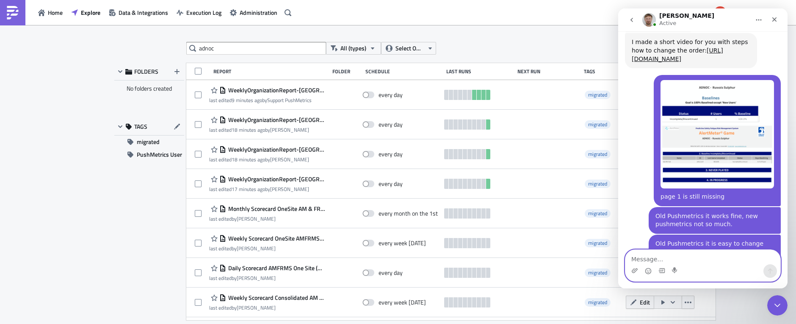
click at [682, 256] on textarea "Message…" at bounding box center [702, 257] width 155 height 14
type textarea "Thank you"
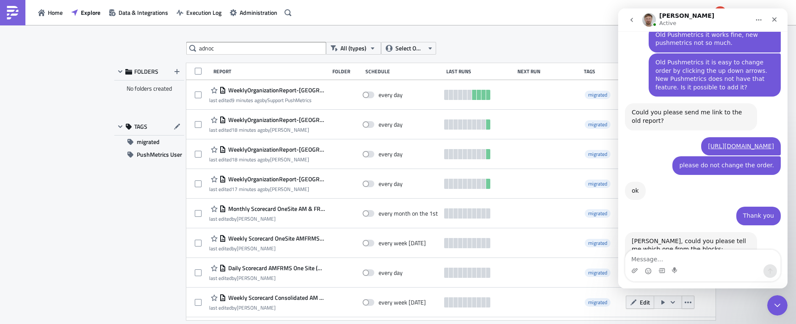
scroll to position [2743, 0]
click at [58, 252] on div "adnoc All (types) Select Owner New FOLDERS No folders created TAGS migrated Pus…" at bounding box center [398, 175] width 796 height 300
drag, startPoint x: 775, startPoint y: 16, endPoint x: 1385, endPoint y: 26, distance: 610.3
click at [775, 16] on icon "Close" at bounding box center [774, 19] width 7 height 7
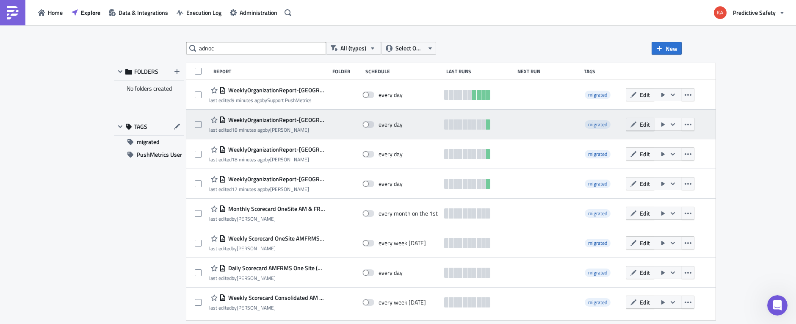
click at [639, 122] on span "Edit" at bounding box center [644, 124] width 10 height 9
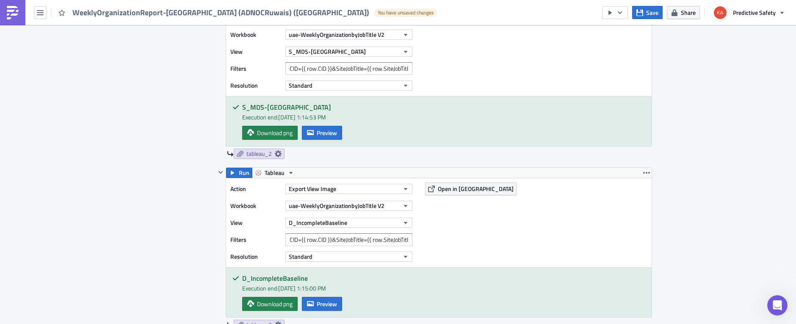
scroll to position [693, 0]
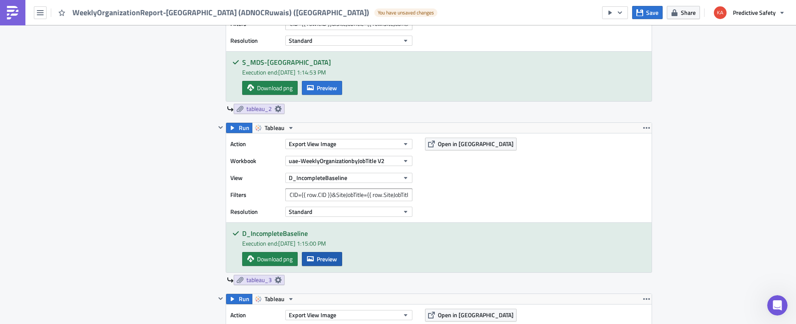
click at [330, 254] on span "Preview" at bounding box center [327, 258] width 20 height 9
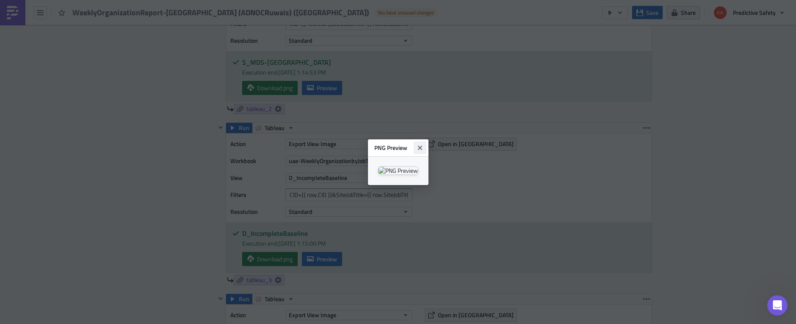
click at [423, 144] on icon "Close" at bounding box center [419, 147] width 7 height 7
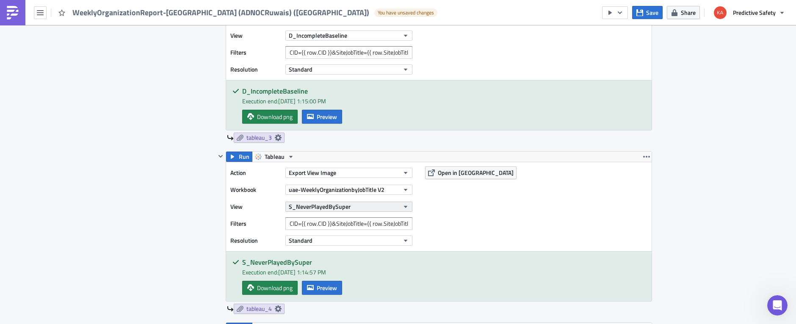
scroll to position [853, 0]
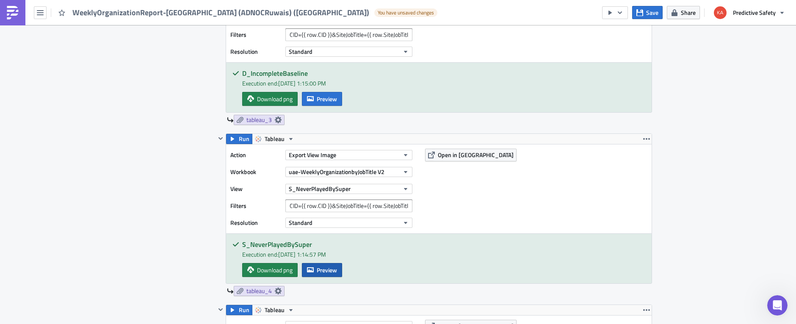
click at [327, 265] on span "Preview" at bounding box center [327, 269] width 20 height 9
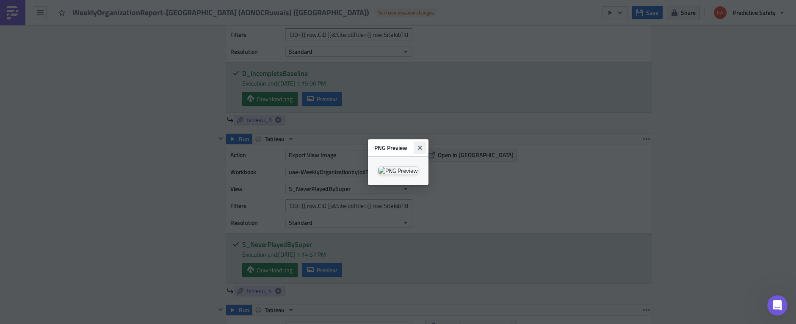
click at [423, 144] on icon "Close" at bounding box center [419, 147] width 7 height 7
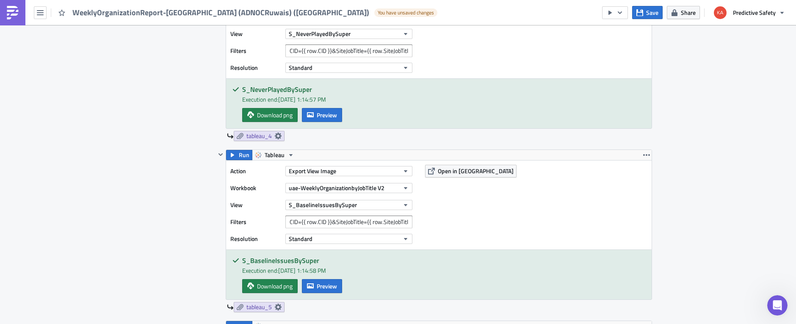
scroll to position [1013, 0]
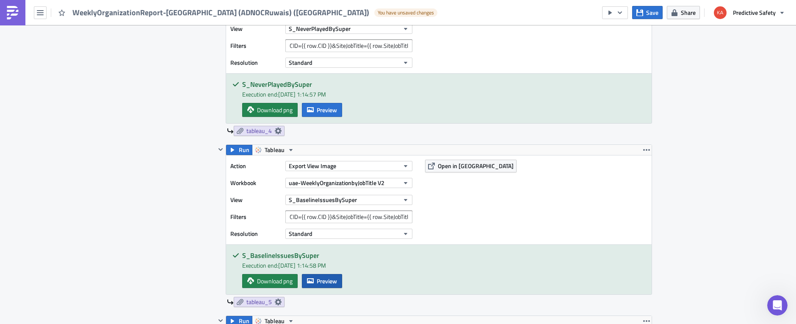
click at [325, 276] on span "Preview" at bounding box center [327, 280] width 20 height 9
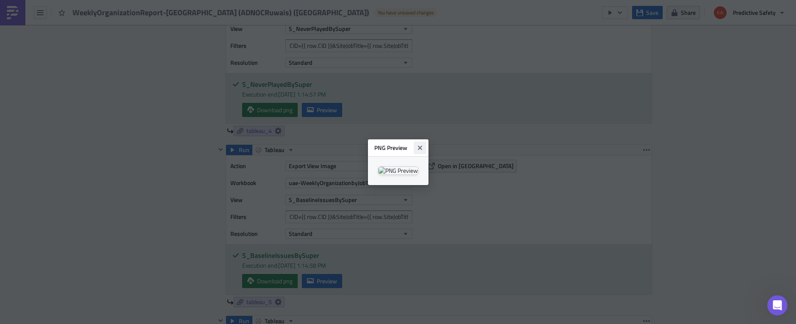
click at [421, 145] on icon "Close" at bounding box center [419, 147] width 4 height 4
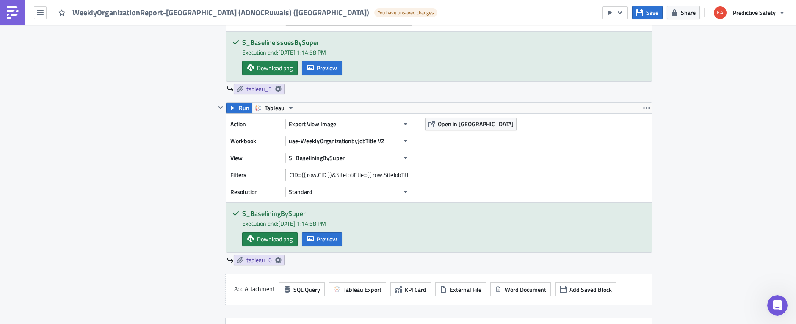
scroll to position [1226, 0]
click at [345, 213] on div "S_BaseliningBySuper Execution end: 10/9/2025, 1:14:58 PM Download png Preview" at bounding box center [438, 227] width 425 height 50
click at [321, 234] on span "Preview" at bounding box center [327, 238] width 20 height 9
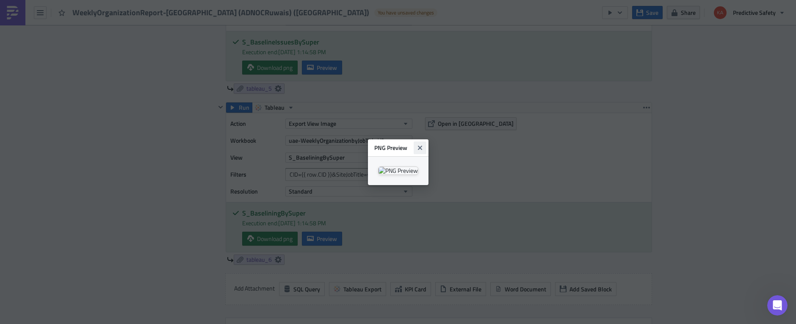
click at [423, 144] on icon "Close" at bounding box center [419, 147] width 7 height 7
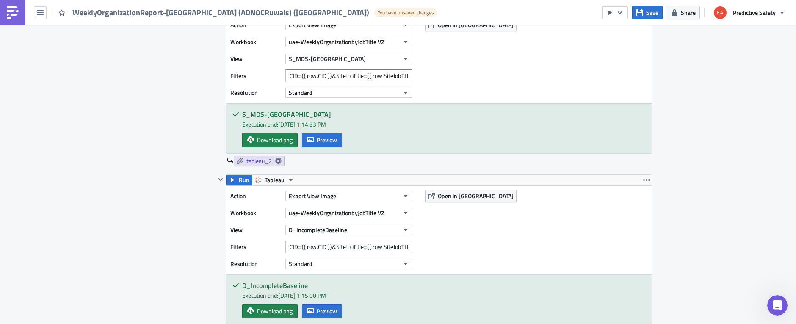
scroll to position [640, 0]
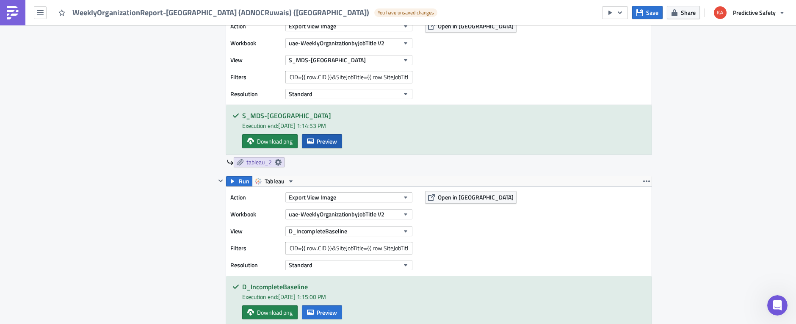
click at [323, 137] on span "Preview" at bounding box center [327, 141] width 20 height 9
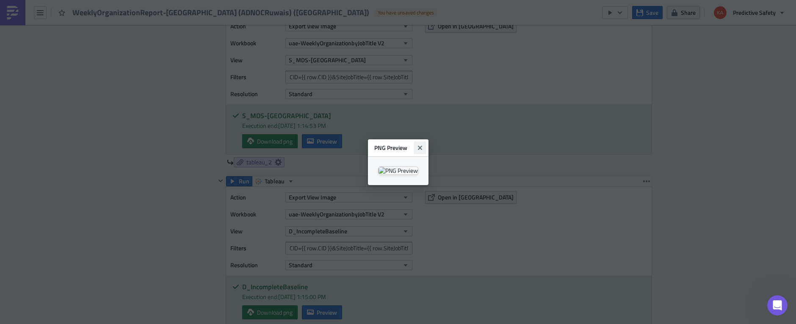
click at [421, 145] on icon "Close" at bounding box center [419, 147] width 4 height 4
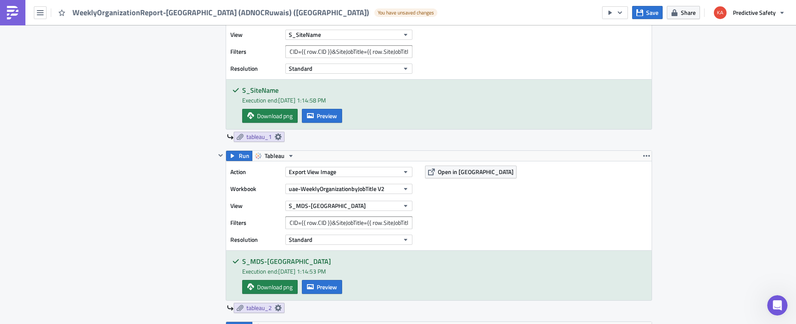
scroll to position [480, 0]
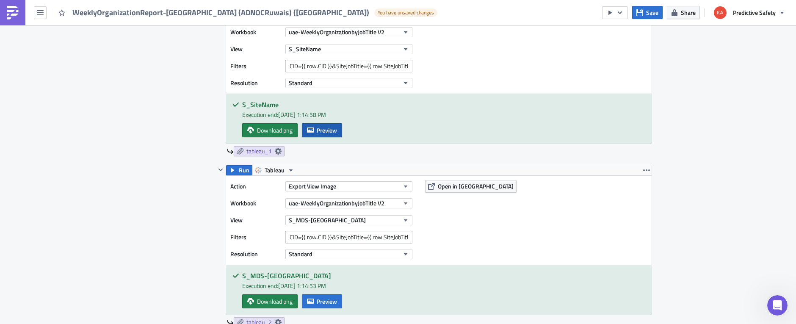
click at [322, 126] on span "Preview" at bounding box center [327, 130] width 20 height 9
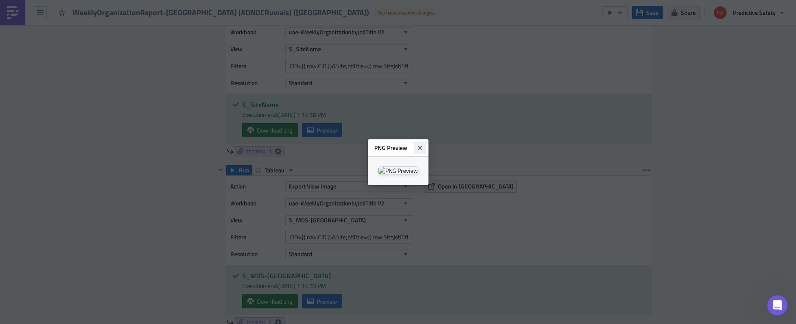
click at [423, 144] on icon "Close" at bounding box center [419, 147] width 7 height 7
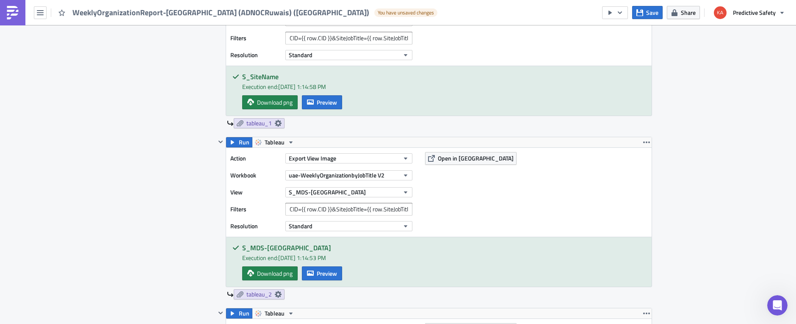
scroll to position [533, 0]
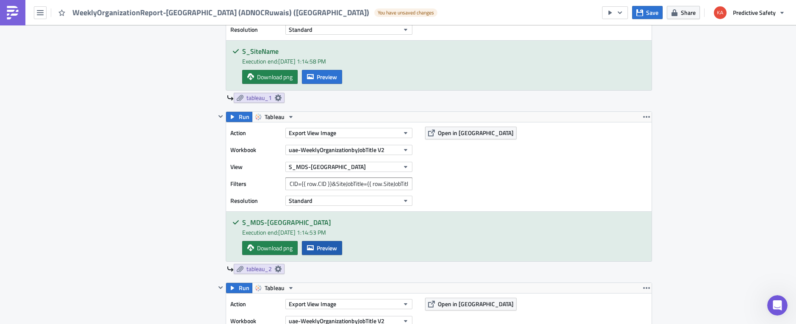
click at [327, 243] on span "Preview" at bounding box center [327, 247] width 20 height 9
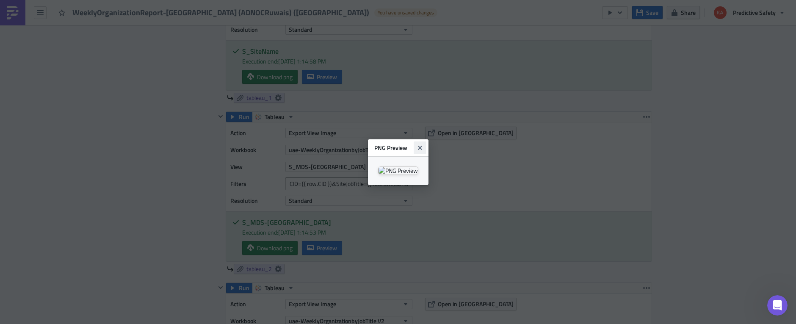
click at [423, 144] on icon "Close" at bounding box center [419, 147] width 7 height 7
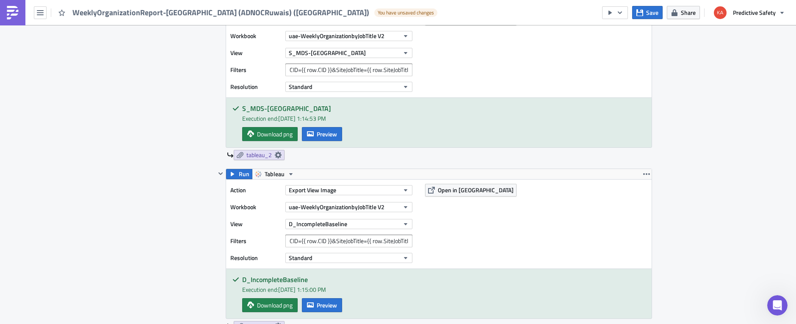
scroll to position [693, 0]
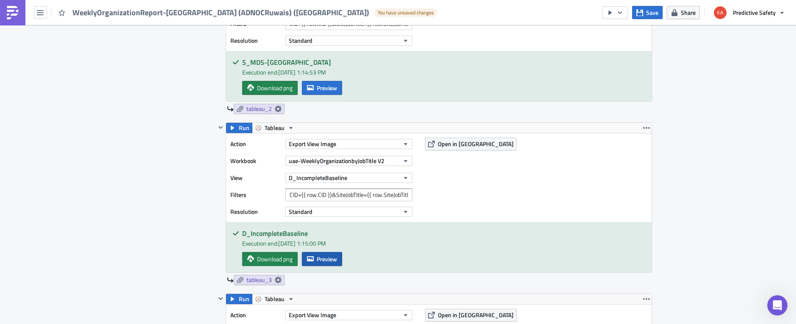
click at [328, 254] on span "Preview" at bounding box center [327, 258] width 20 height 9
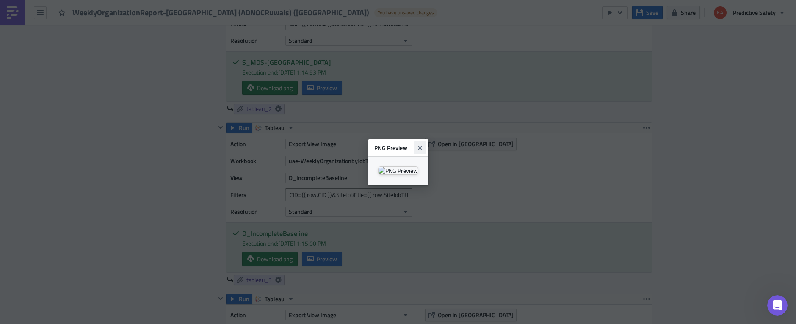
click at [421, 145] on icon "Close" at bounding box center [419, 147] width 4 height 4
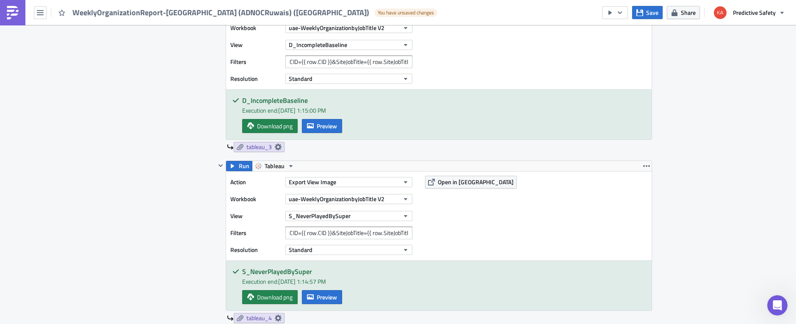
scroll to position [853, 0]
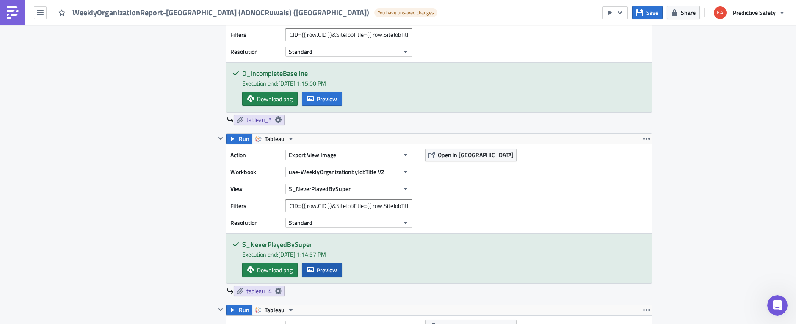
click at [325, 265] on span "Preview" at bounding box center [327, 269] width 20 height 9
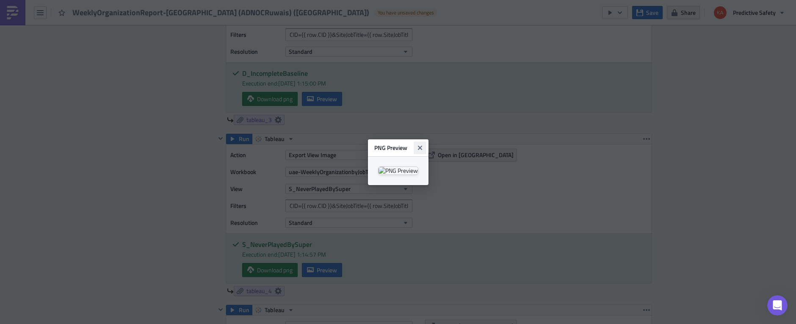
click at [421, 145] on icon "Close" at bounding box center [419, 147] width 4 height 4
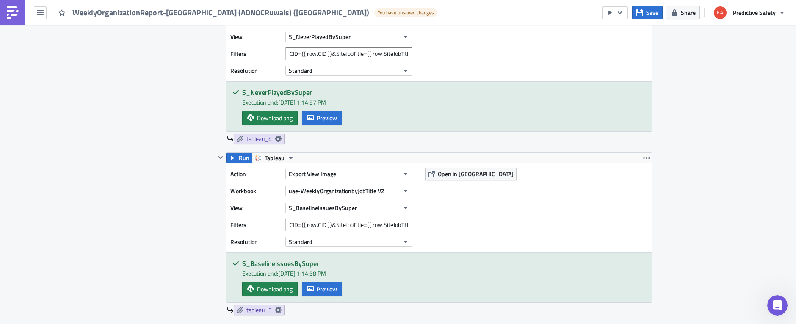
scroll to position [1013, 0]
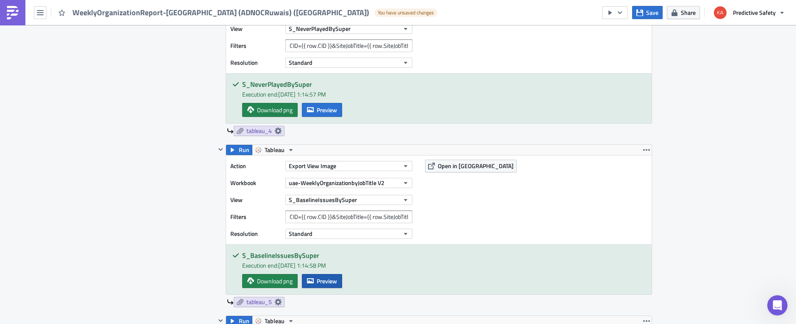
click at [329, 276] on span "Preview" at bounding box center [327, 280] width 20 height 9
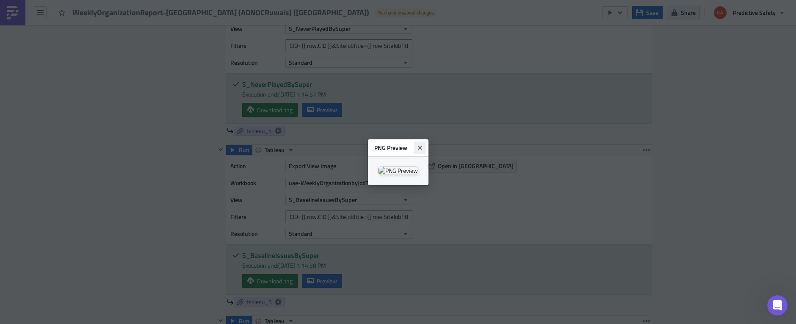
click at [421, 145] on icon "Close" at bounding box center [419, 147] width 4 height 4
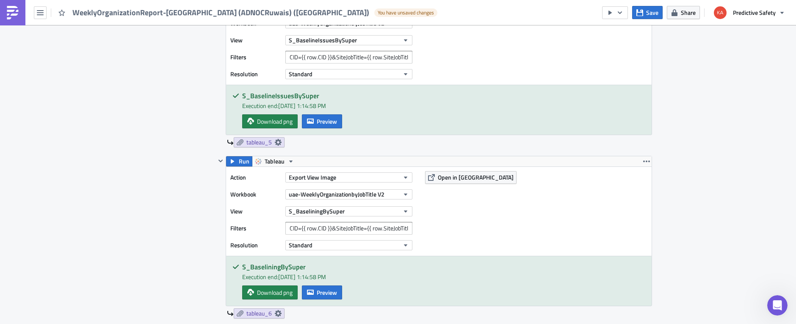
scroll to position [1173, 0]
click at [324, 287] on span "Preview" at bounding box center [327, 291] width 20 height 9
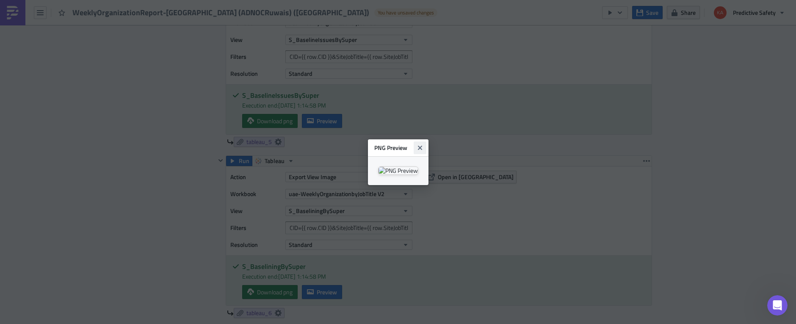
click at [421, 145] on icon "Close" at bounding box center [419, 147] width 4 height 4
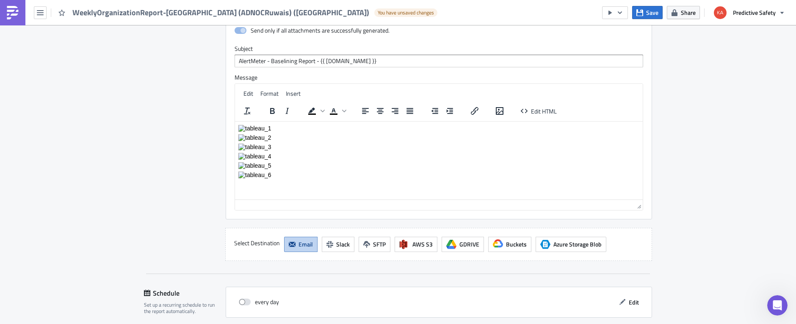
scroll to position [1818, 0]
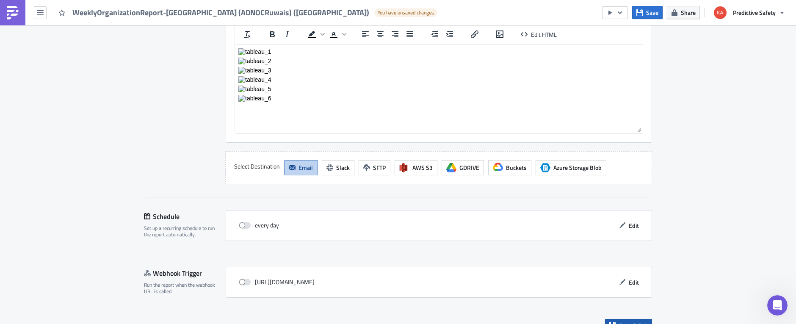
click at [635, 321] on span "Save & Exit" at bounding box center [633, 325] width 29 height 9
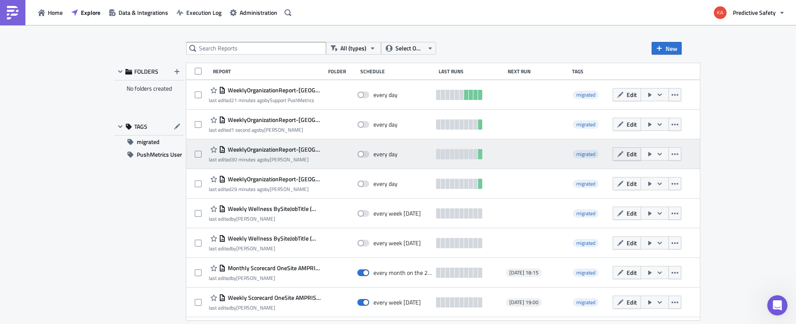
click at [626, 152] on span "Edit" at bounding box center [631, 153] width 10 height 9
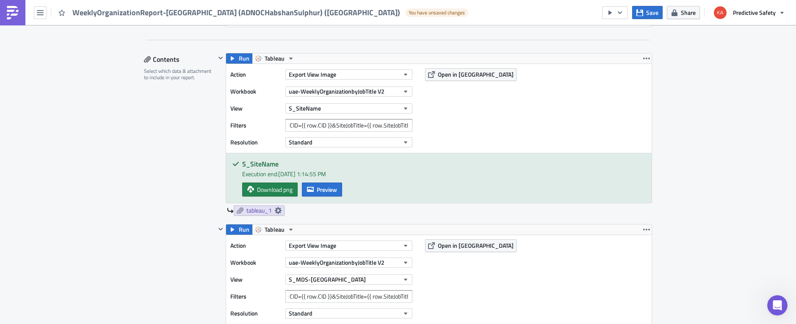
scroll to position [427, 0]
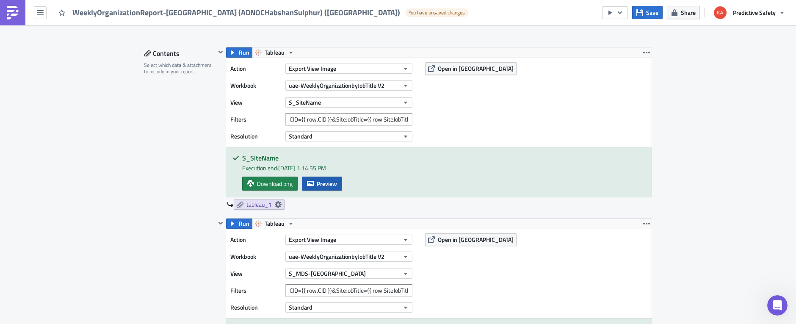
click at [328, 185] on span "Preview" at bounding box center [327, 183] width 20 height 9
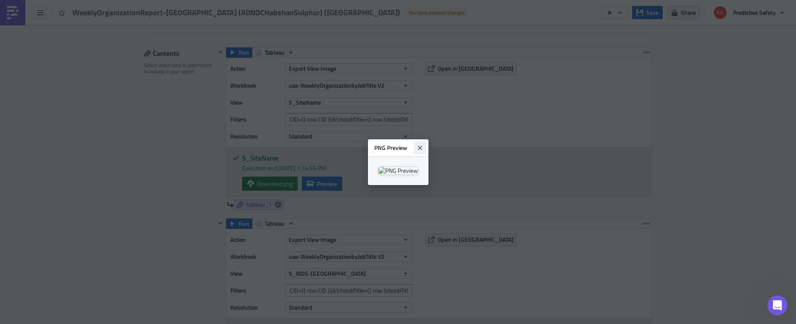
click at [421, 145] on icon "Close" at bounding box center [419, 147] width 4 height 4
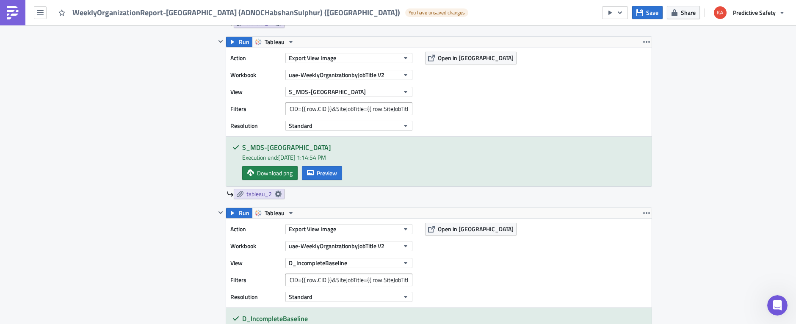
scroll to position [640, 0]
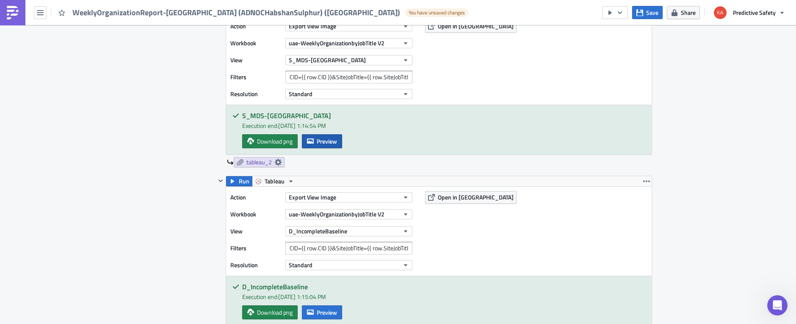
click at [325, 141] on span "Preview" at bounding box center [327, 141] width 20 height 9
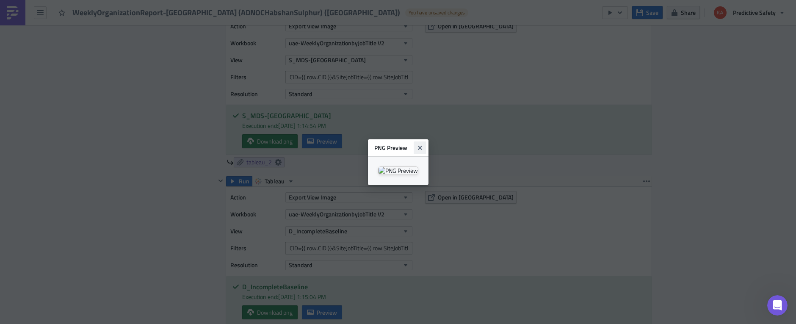
click at [421, 145] on icon "Close" at bounding box center [419, 147] width 4 height 4
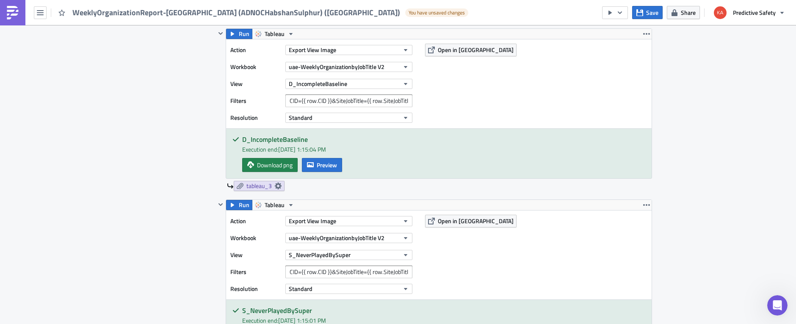
scroll to position [800, 0]
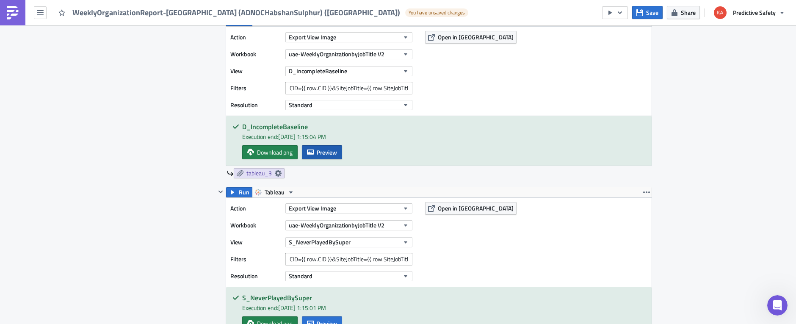
click at [328, 152] on span "Preview" at bounding box center [327, 152] width 20 height 9
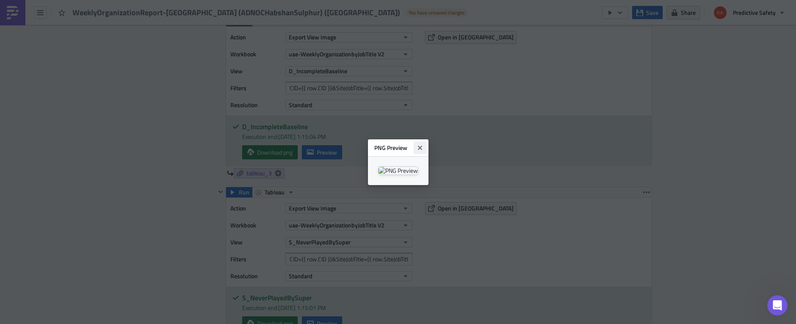
click at [421, 145] on icon "Close" at bounding box center [419, 147] width 4 height 4
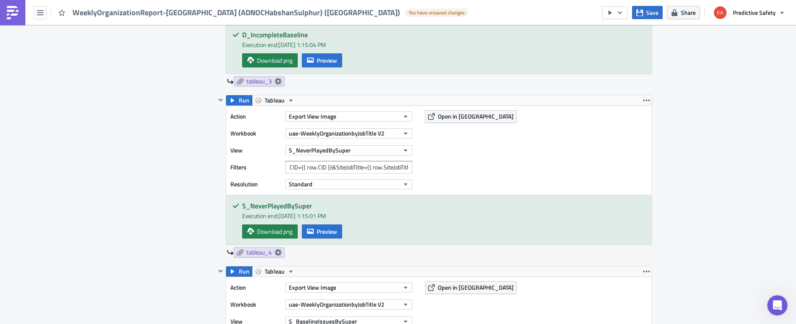
scroll to position [906, 0]
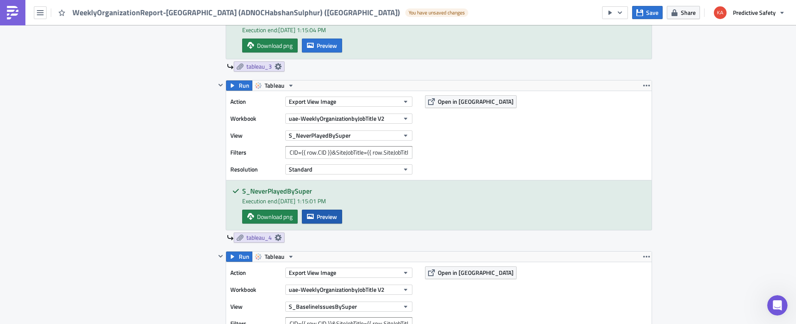
click at [328, 215] on span "Preview" at bounding box center [327, 216] width 20 height 9
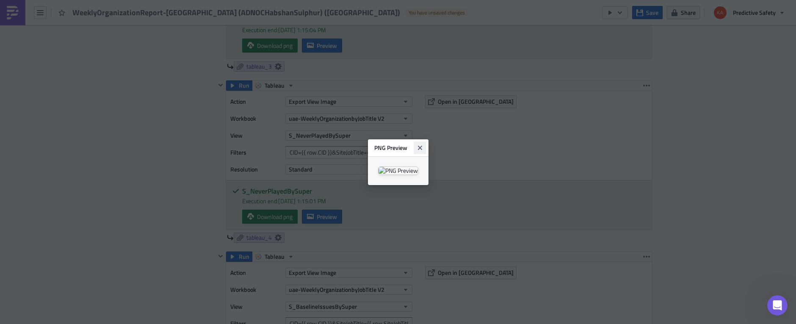
click at [421, 145] on icon "Close" at bounding box center [419, 147] width 4 height 4
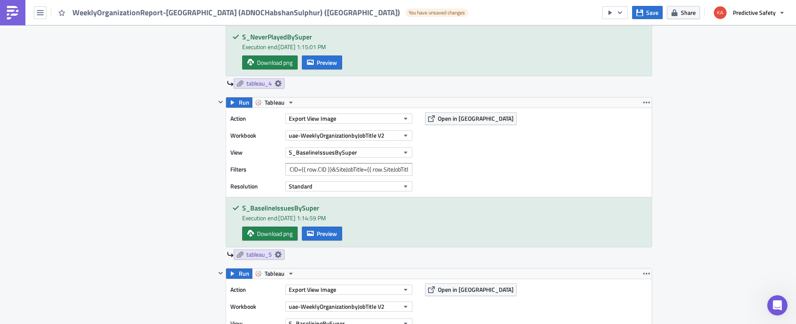
scroll to position [1066, 0]
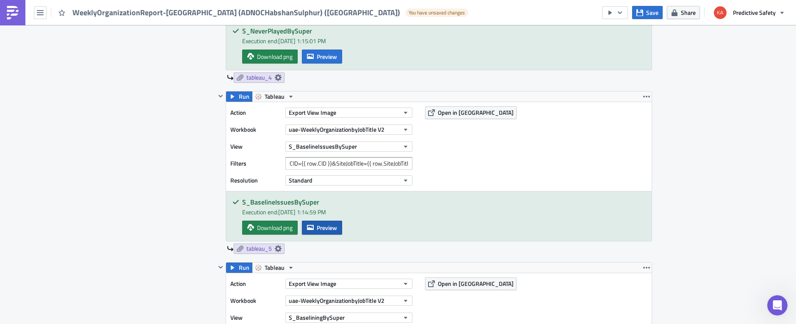
click at [324, 227] on span "Preview" at bounding box center [327, 227] width 20 height 9
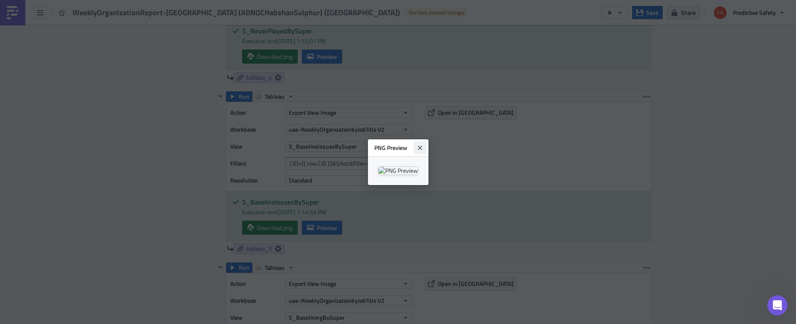
click at [423, 144] on icon "Close" at bounding box center [419, 147] width 7 height 7
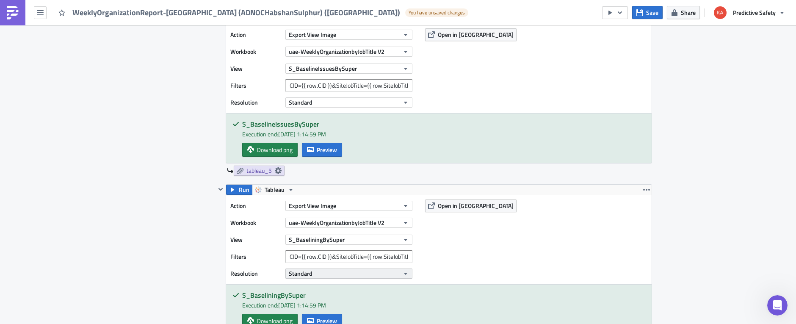
scroll to position [1226, 0]
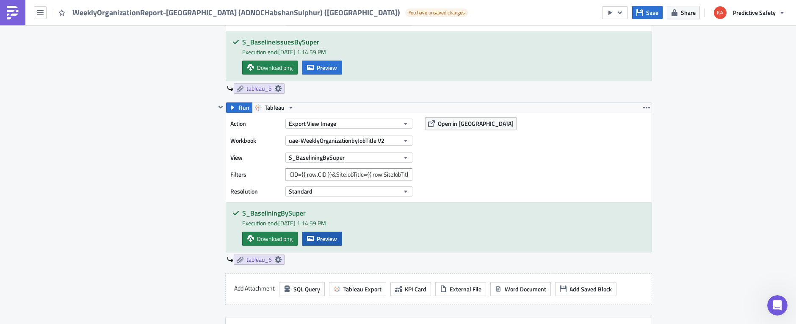
click at [323, 237] on span "Preview" at bounding box center [327, 238] width 20 height 9
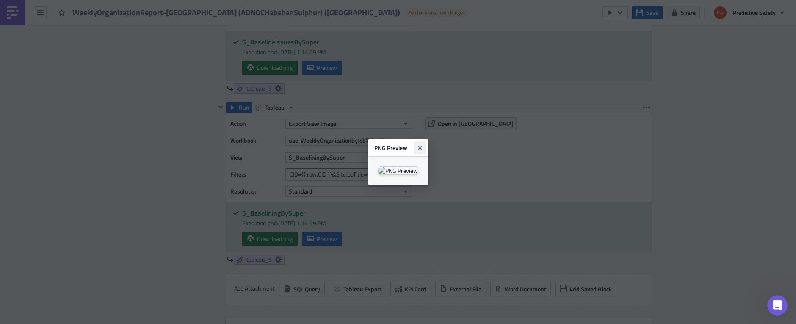
click at [423, 144] on icon "Close" at bounding box center [419, 147] width 7 height 7
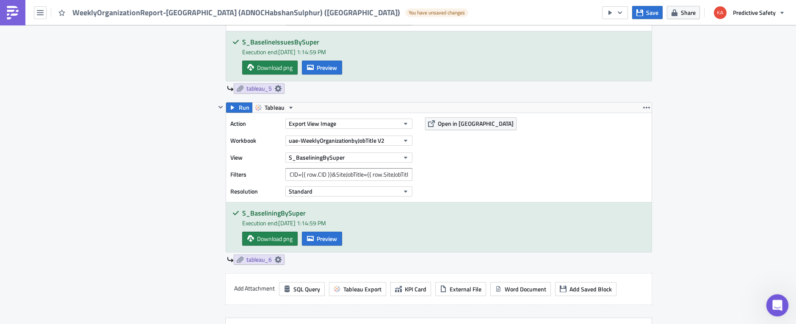
drag, startPoint x: 778, startPoint y: 300, endPoint x: 1538, endPoint y: 587, distance: 812.9
click at [778, 300] on icon "Open Intercom Messenger" at bounding box center [776, 304] width 14 height 14
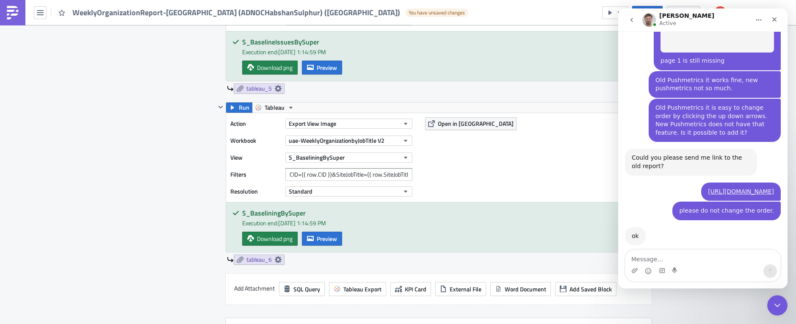
scroll to position [2743, 0]
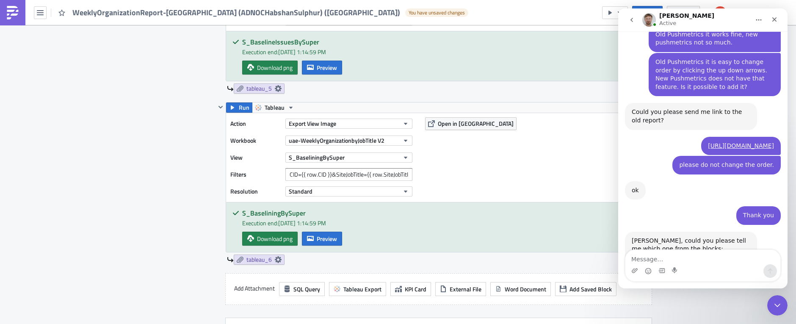
click at [696, 257] on textarea "Message…" at bounding box center [702, 257] width 155 height 14
click at [758, 259] on textarea "appears that it did not migrate over to the new p ush" at bounding box center [702, 252] width 155 height 23
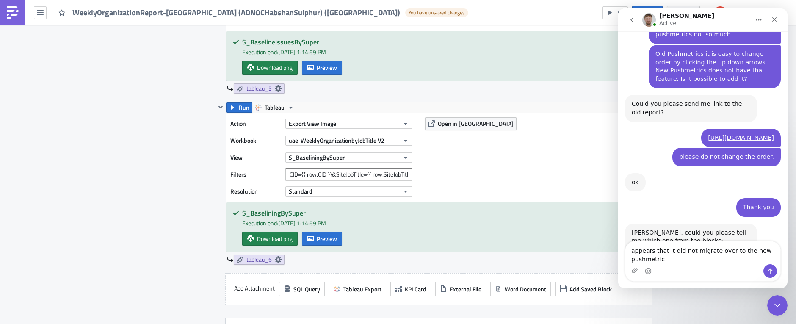
scroll to position [2752, 0]
type textarea "appears that it did not migrate over to the new pushmetrics. in the old pushmet…"
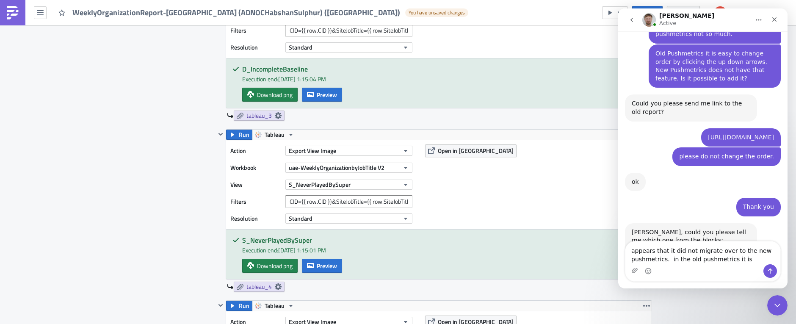
scroll to position [853, 0]
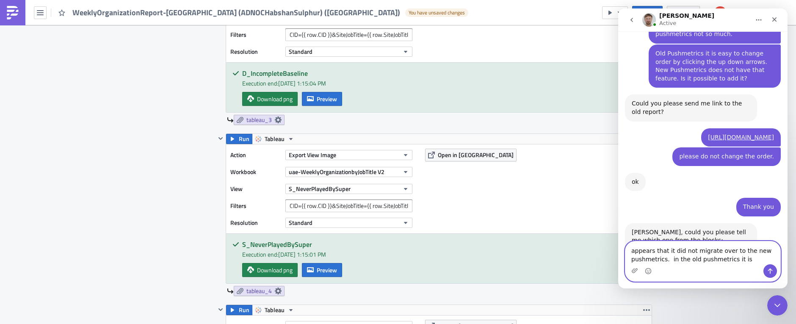
click at [745, 259] on textarea "appears that it did not migrate over to the new pushmetrics. in the old pushmet…" at bounding box center [702, 252] width 155 height 23
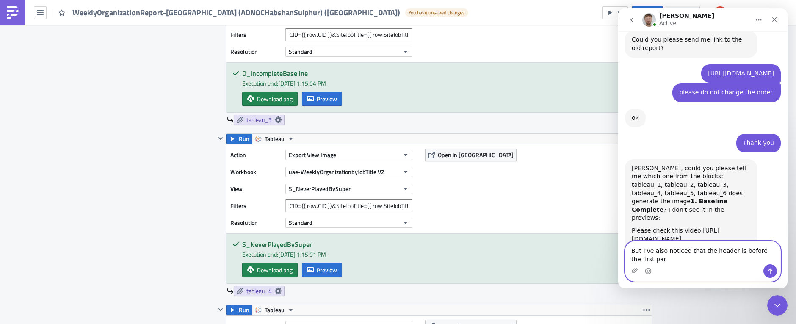
scroll to position [2816, 0]
type textarea "But I've also noticed that the header is before the first part of the report as…"
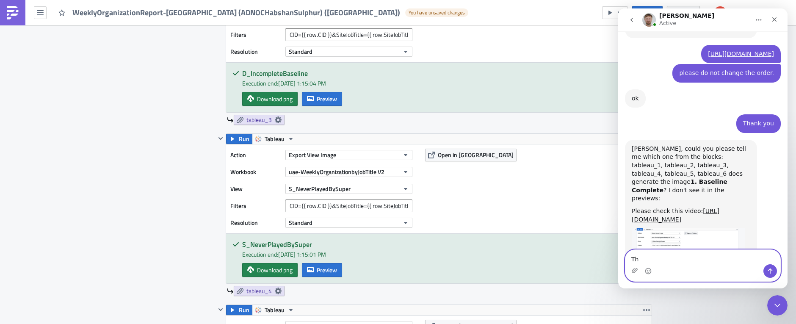
type textarea "T"
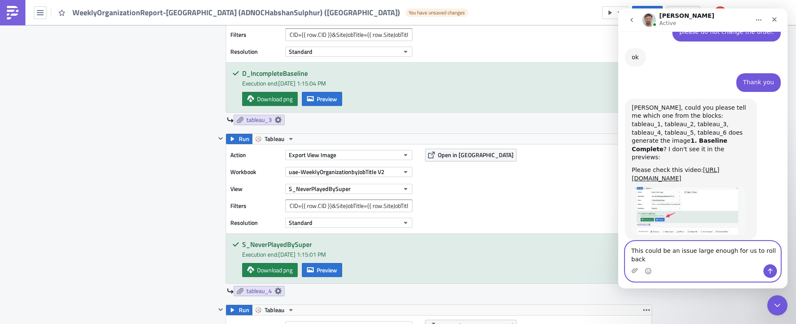
scroll to position [2868, 0]
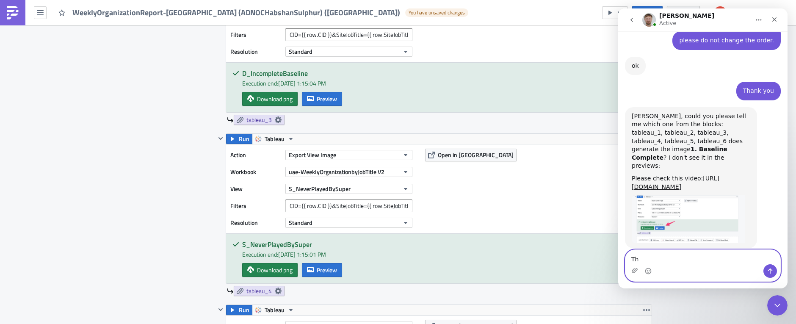
type textarea "T"
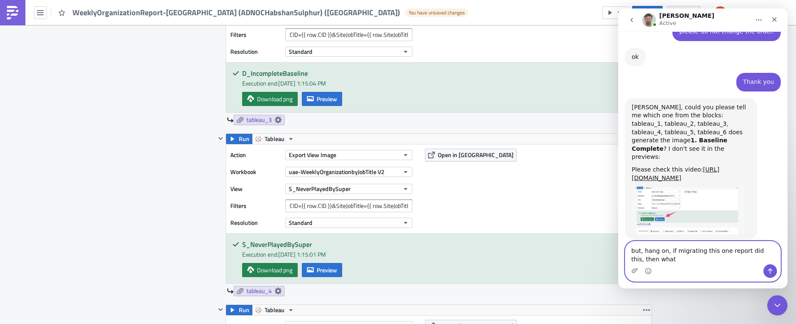
scroll to position [2877, 0]
click at [762, 257] on textarea "but, hang on, if migrating this one report did this, then what about the other …" at bounding box center [702, 248] width 155 height 31
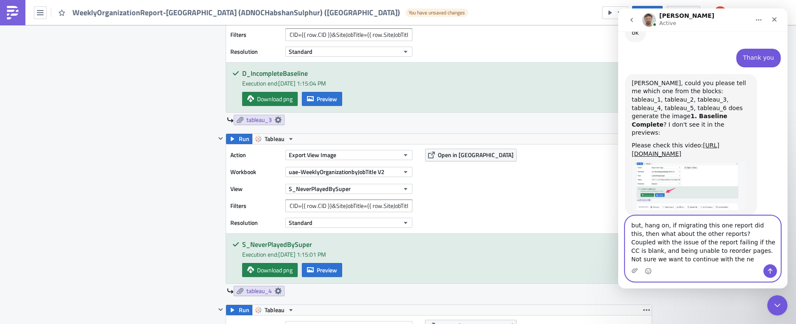
scroll to position [2903, 0]
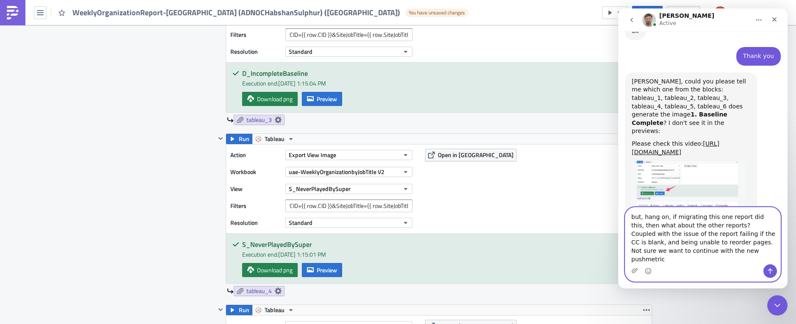
type textarea "but, hang on, if migrating this one report did this, then what about the other …"
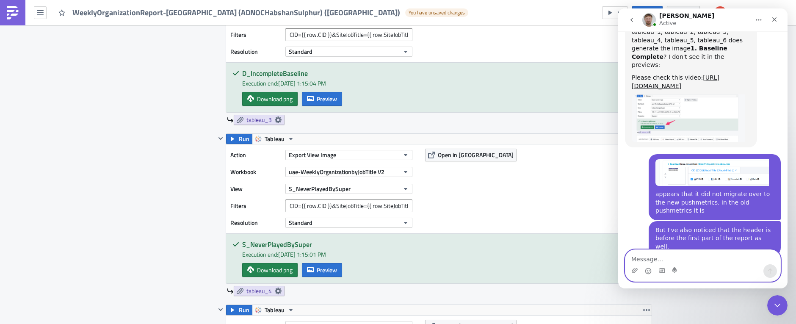
scroll to position [2969, 0]
click at [672, 260] on textarea "Message…" at bounding box center [702, 257] width 155 height 14
type textarea "nearly all reports will have the blank CC."
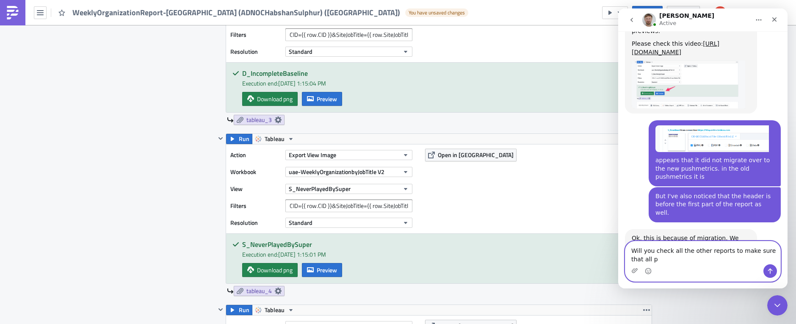
scroll to position [3003, 0]
type textarea "Will you check all the other reports to make sure that all pages are present as…"
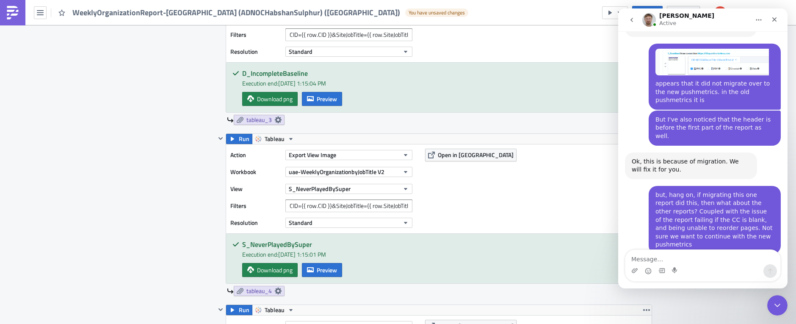
scroll to position [3080, 0]
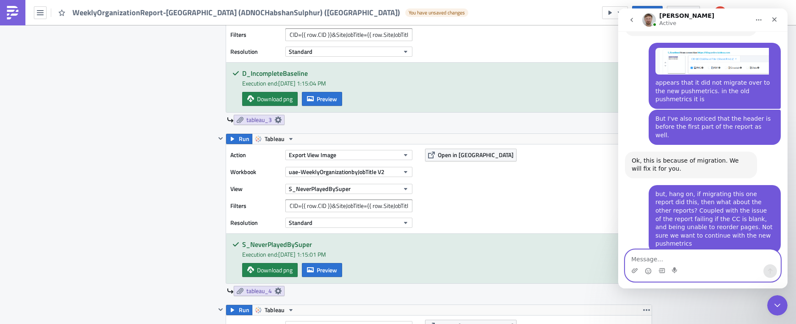
click at [641, 260] on textarea "Message…" at bounding box center [702, 257] width 155 height 14
type textarea "Thank yo u"
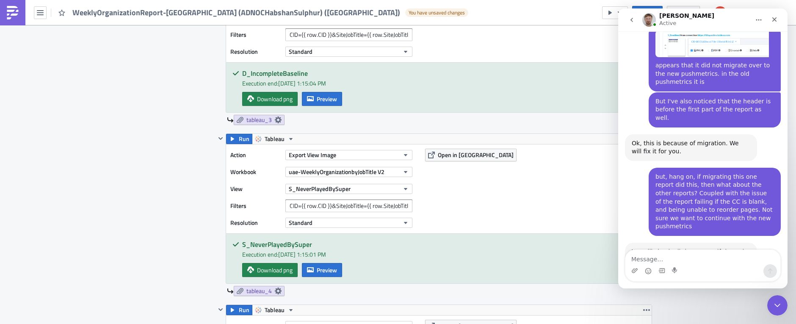
scroll to position [3098, 0]
click at [685, 259] on textarea "Message…" at bounding box center [702, 257] width 155 height 14
type textarea "Thank you"
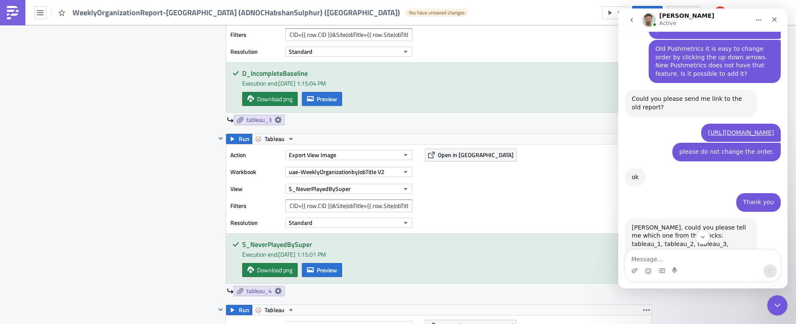
scroll to position [2749, 0]
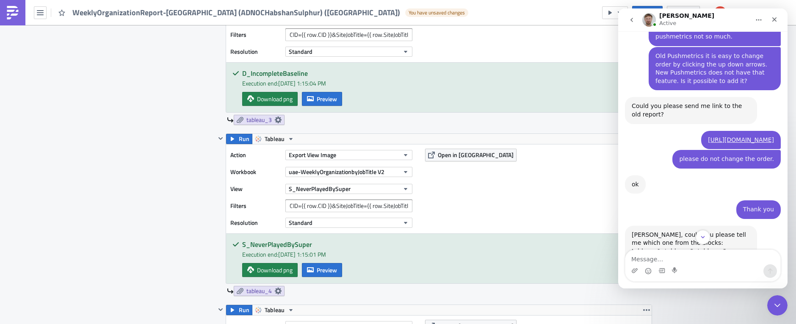
click at [670, 293] on link "[URL][DOMAIN_NAME]" at bounding box center [675, 300] width 88 height 15
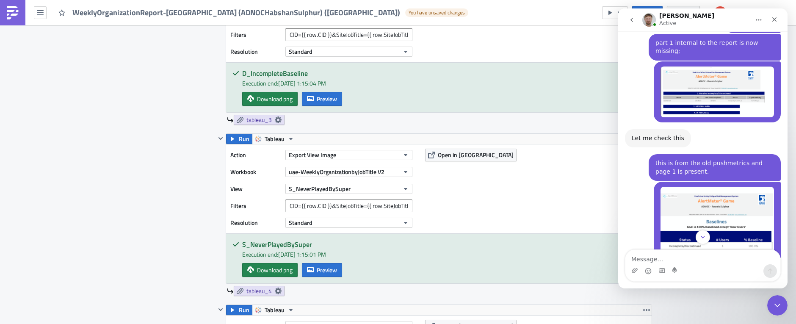
scroll to position [2225, 0]
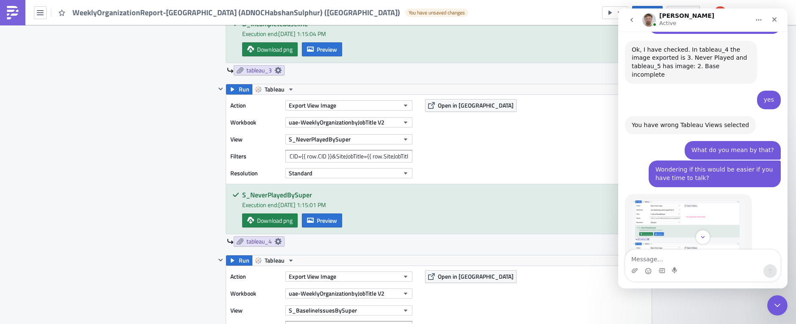
scroll to position [906, 0]
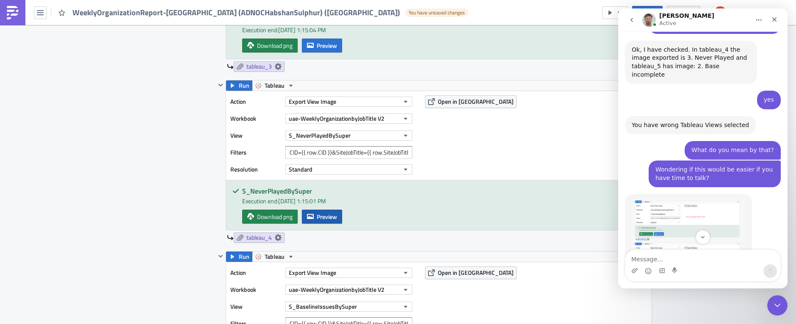
click at [324, 217] on span "Preview" at bounding box center [327, 216] width 20 height 9
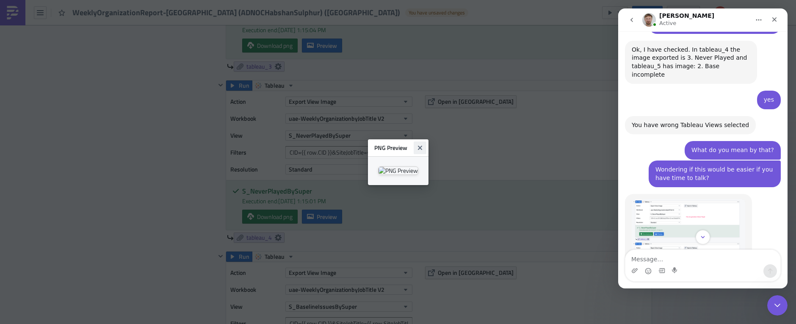
click at [423, 144] on icon "Close" at bounding box center [419, 147] width 7 height 7
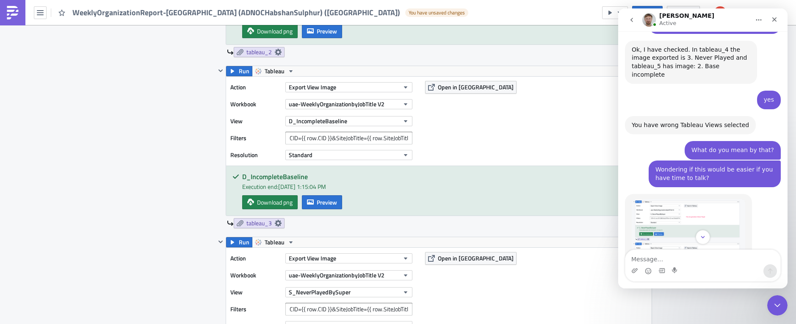
scroll to position [746, 0]
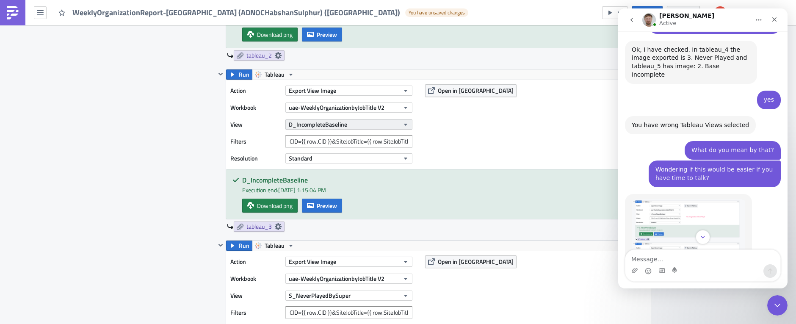
click at [407, 123] on icon "button" at bounding box center [405, 124] width 7 height 7
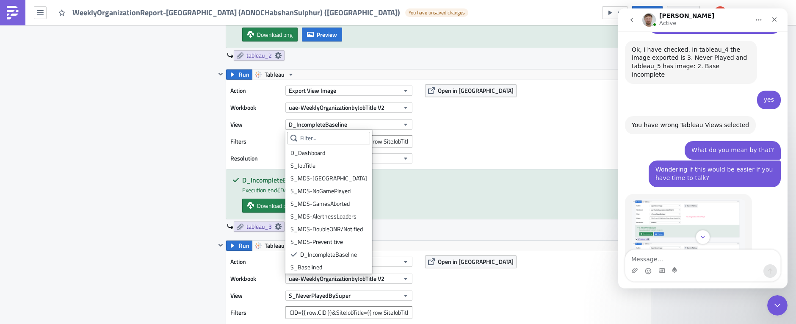
click at [514, 128] on div "Action Export View Image Workbook uae-WeeklyOrganizationbyJobTitle V2 View D_In…" at bounding box center [438, 124] width 425 height 89
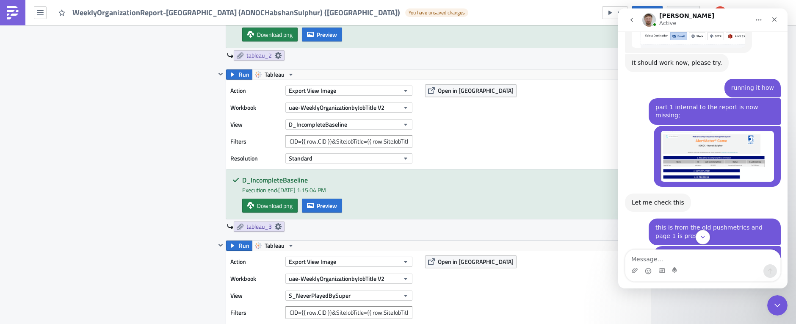
scroll to position [2225, 0]
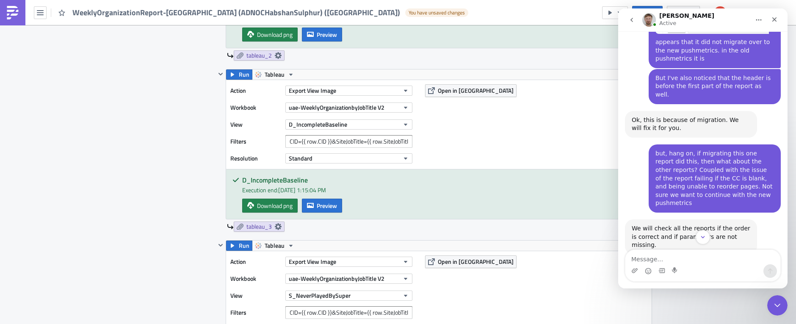
scroll to position [3131, 0]
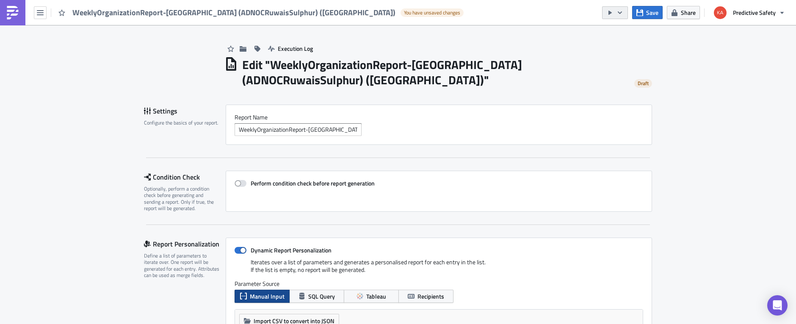
click at [621, 10] on icon "button" at bounding box center [619, 12] width 7 height 7
click at [620, 33] on div "Send Just to Me" at bounding box center [640, 34] width 66 height 8
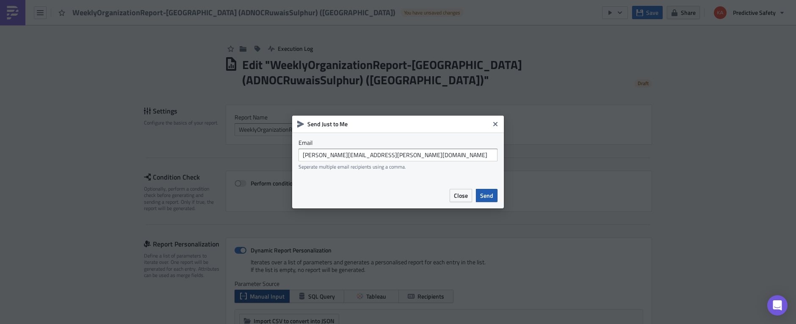
click at [490, 196] on span "Send" at bounding box center [486, 195] width 13 height 9
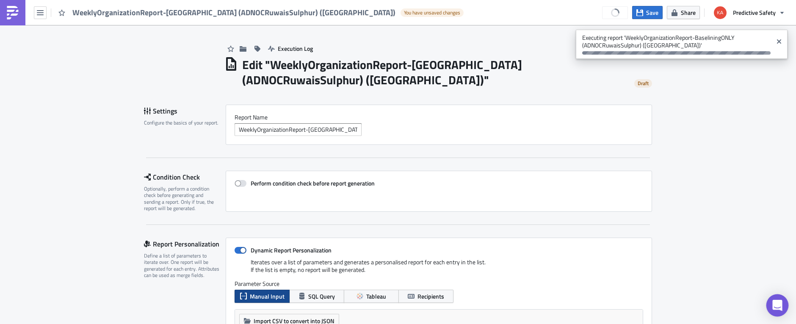
click at [779, 304] on icon "Open Intercom Messenger" at bounding box center [777, 305] width 10 height 11
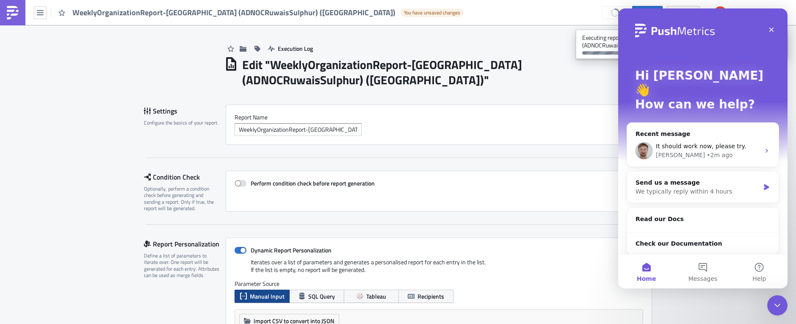
scroll to position [25, 0]
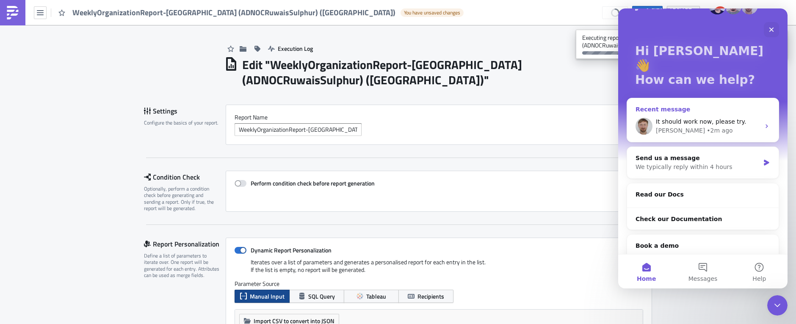
click at [677, 110] on div "It should work now, please try. Łukasz • 2m ago" at bounding box center [702, 125] width 151 height 31
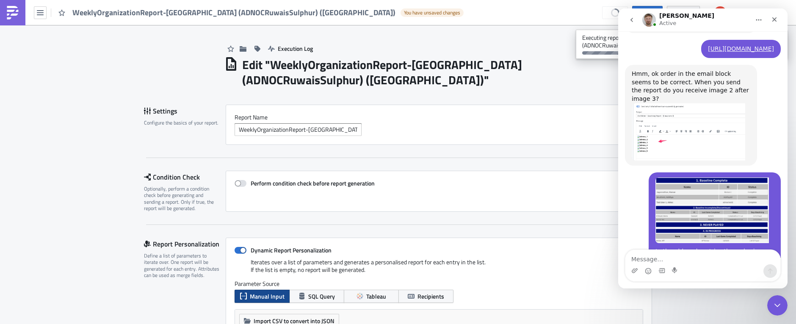
scroll to position [1876, 0]
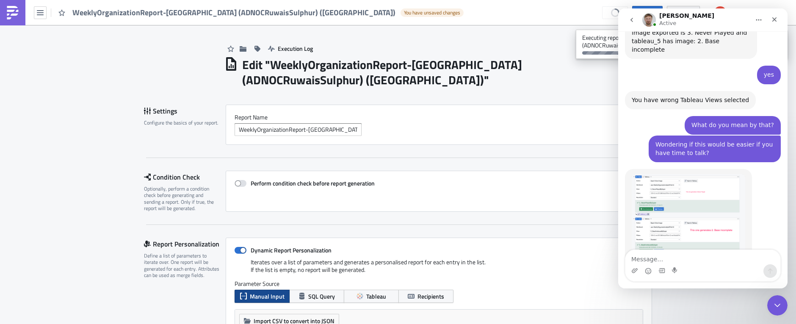
click at [656, 261] on textarea "Message…" at bounding box center [702, 257] width 155 height 14
type textarea "running it how"
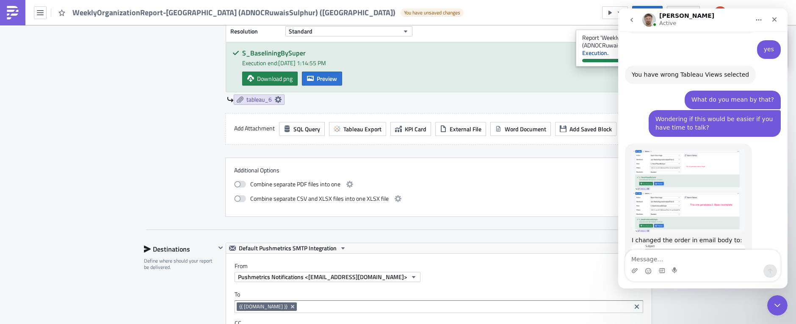
scroll to position [1833, 0]
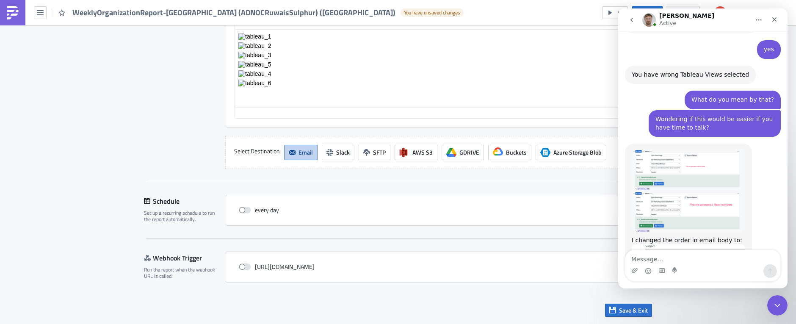
click at [662, 244] on img "Łukasz says…" at bounding box center [687, 300] width 113 height 112
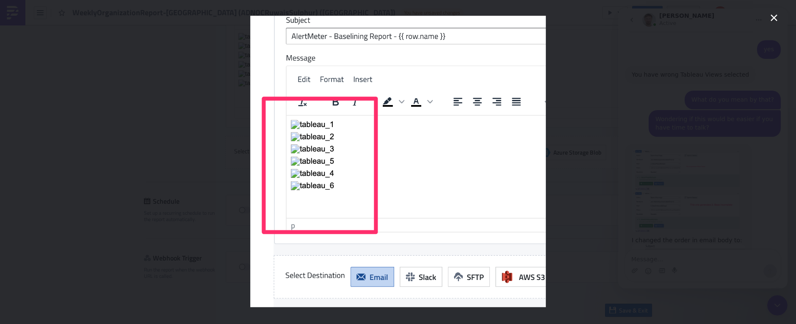
click at [738, 260] on div "Intercom messenger" at bounding box center [398, 162] width 796 height 324
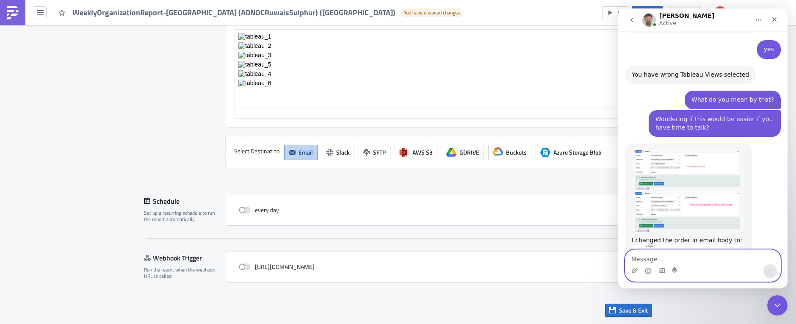
click at [642, 261] on textarea "Message…" at bounding box center [702, 257] width 155 height 14
type textarea "part 1 internal to the report is now missing;"
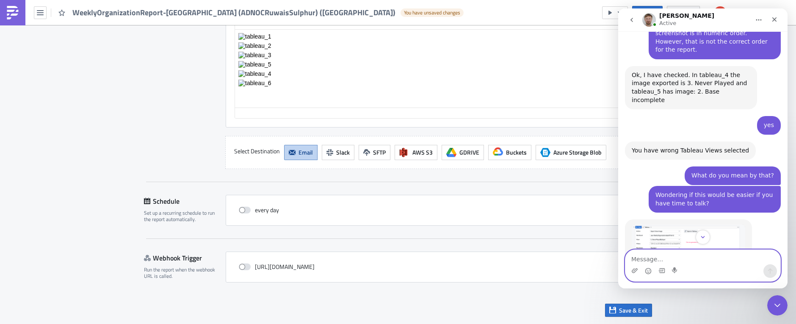
scroll to position [1823, 0]
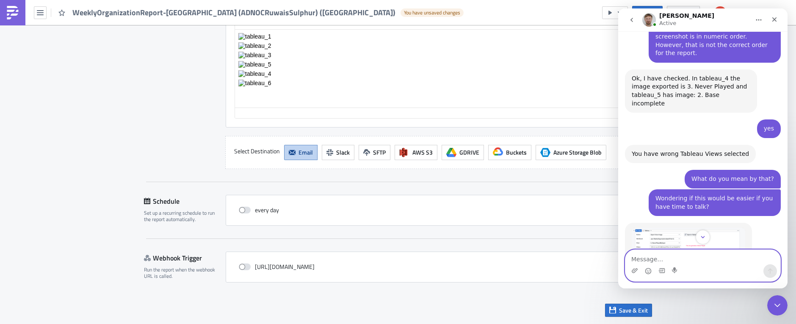
drag, startPoint x: 107, startPoint y: 109, endPoint x: 224, endPoint y: 107, distance: 116.8
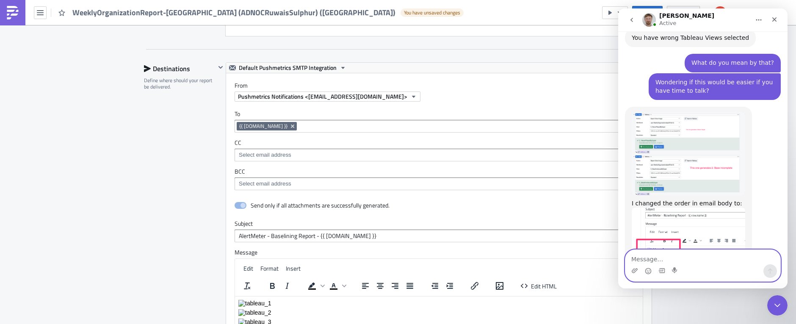
scroll to position [1983, 0]
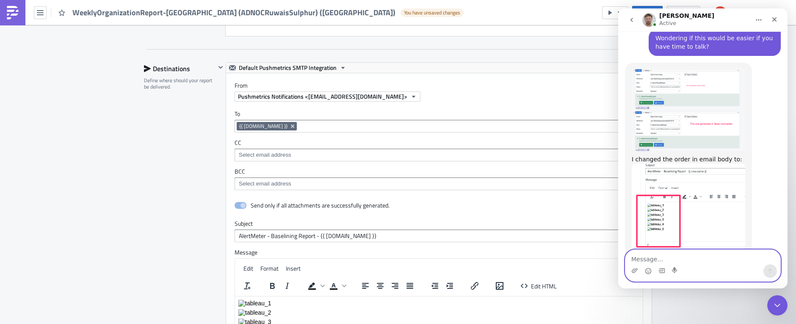
click at [648, 256] on textarea "Message…" at bounding box center [702, 257] width 155 height 14
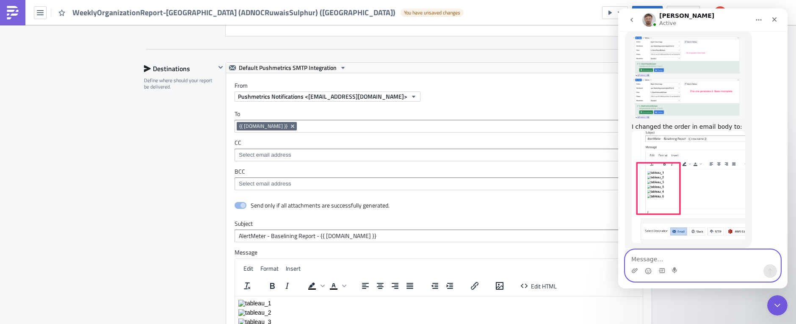
scroll to position [2008, 0]
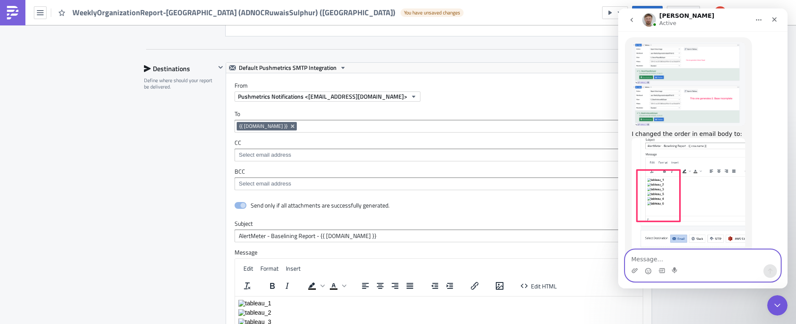
click at [664, 256] on textarea "Message…" at bounding box center [702, 257] width 155 height 14
type textarea "this is from the old pushmetrics and page 1 is present."
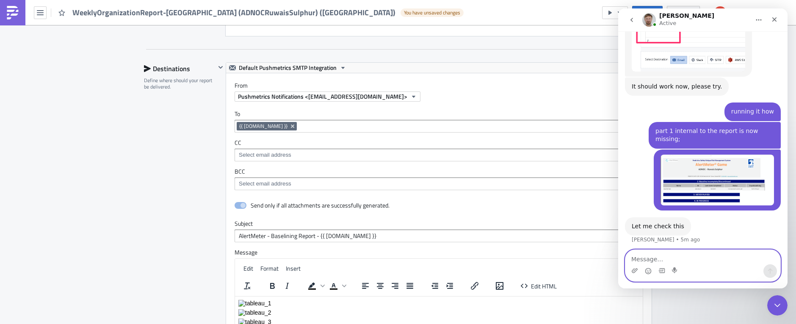
scroll to position [2187, 0]
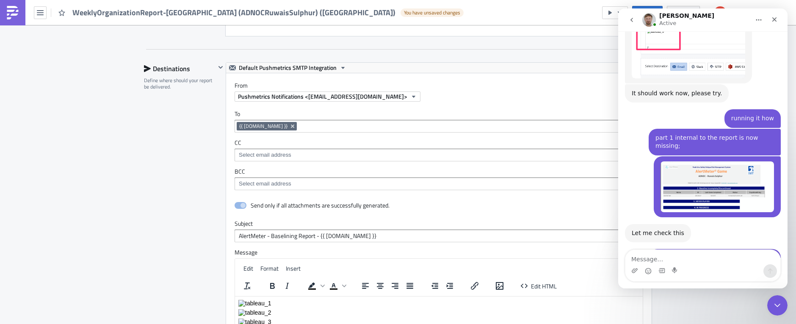
scroll to position [2180, 0]
drag, startPoint x: 151, startPoint y: 185, endPoint x: 165, endPoint y: 186, distance: 13.6
click at [153, 185] on div "Destinations Define where should your report be delivered." at bounding box center [180, 248] width 72 height 373
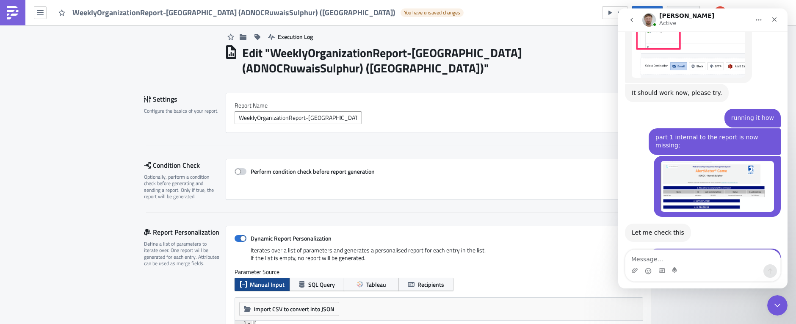
scroll to position [0, 0]
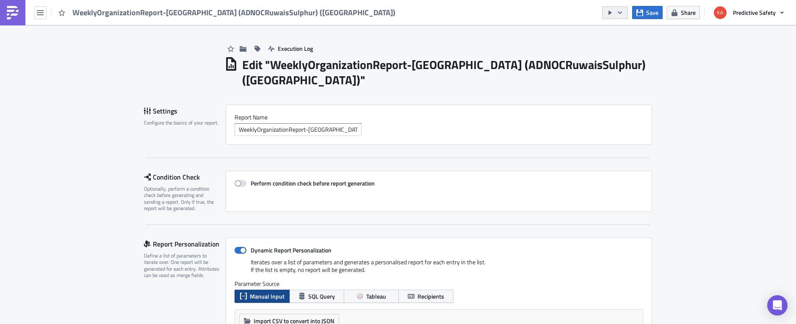
click at [620, 13] on icon "button" at bounding box center [619, 12] width 4 height 3
click at [623, 32] on div "Send Just to Me" at bounding box center [640, 34] width 66 height 8
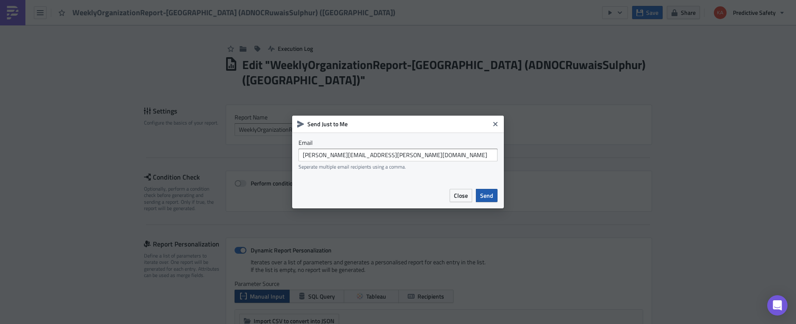
click at [490, 198] on span "Send" at bounding box center [486, 195] width 13 height 9
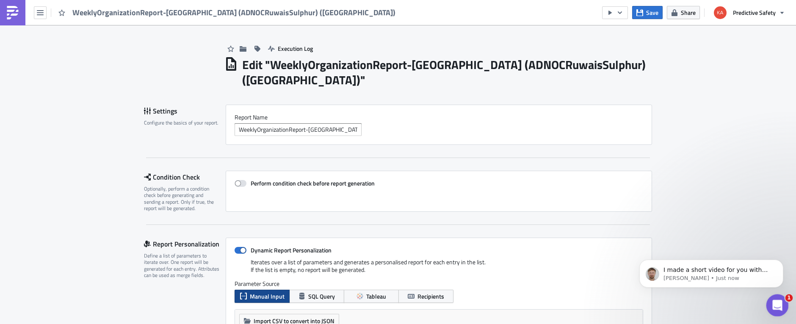
drag, startPoint x: 779, startPoint y: 302, endPoint x: 1545, endPoint y: 586, distance: 817.4
click at [779, 302] on icon "Open Intercom Messenger" at bounding box center [776, 304] width 14 height 14
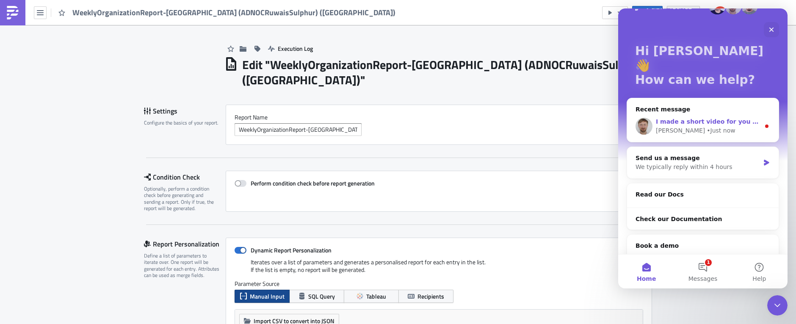
click at [666, 118] on span "I made a short video for you with steps how to change the order: [URL][DOMAIN_N…" at bounding box center [802, 121] width 294 height 7
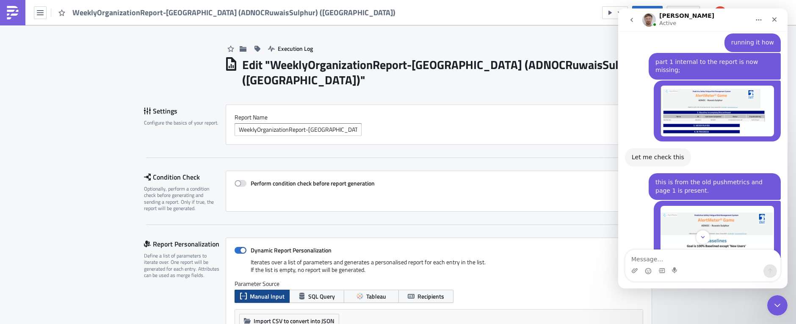
scroll to position [2255, 0]
click at [654, 256] on textarea "Message…" at bounding box center [702, 257] width 155 height 14
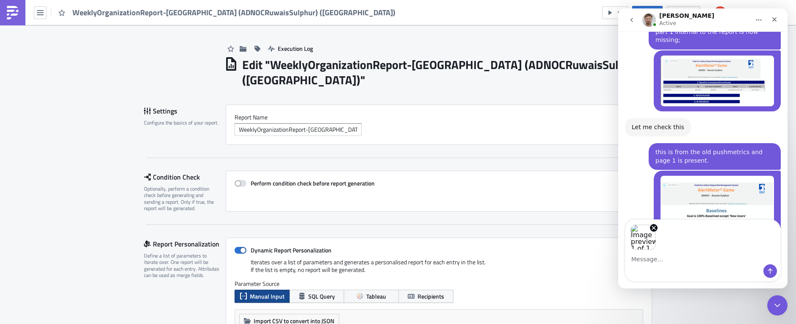
scroll to position [2285, 0]
type textarea "page 1 is still missing"
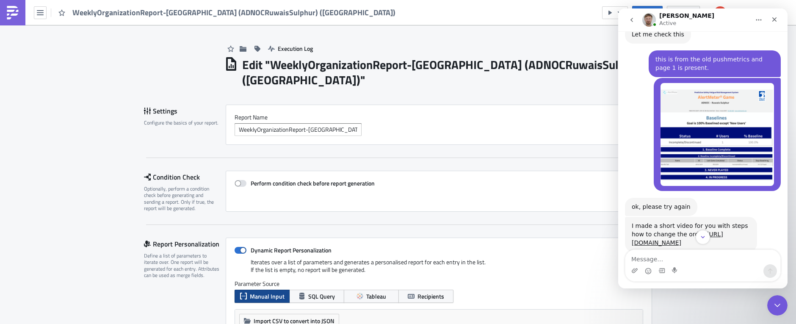
scroll to position [2379, 0]
click at [670, 262] on textarea "Message…" at bounding box center [702, 257] width 155 height 14
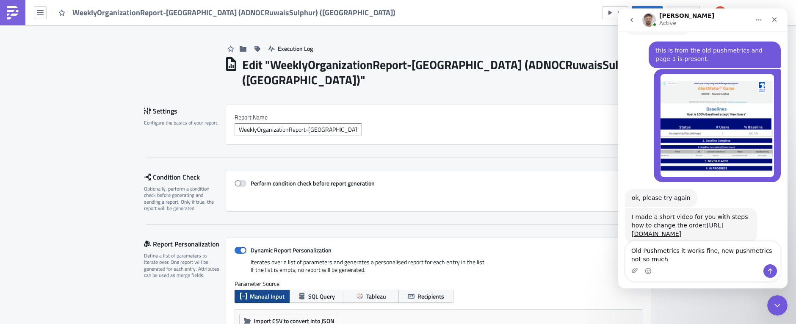
type textarea "Old Pushmetrics it works fine, new pushmetrics not so much."
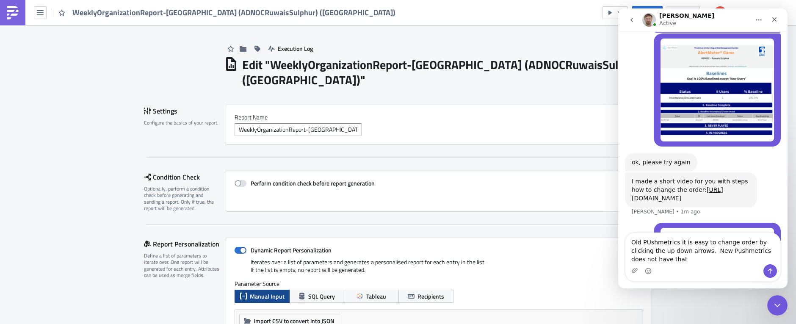
scroll to position [2423, 0]
click at [648, 244] on textarea "Old PUshmetrics it is easy to change order by clicking the up down arrows. New …" at bounding box center [702, 248] width 155 height 31
click at [675, 256] on textarea "Old Pushmetrics it is easy to change order by clicking the up down arrows. New …" at bounding box center [702, 248] width 155 height 31
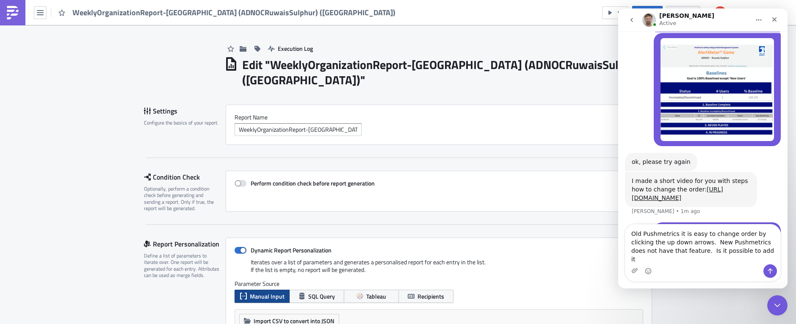
type textarea "Old Pushmetrics it is easy to change order by clicking the up down arrows. New …"
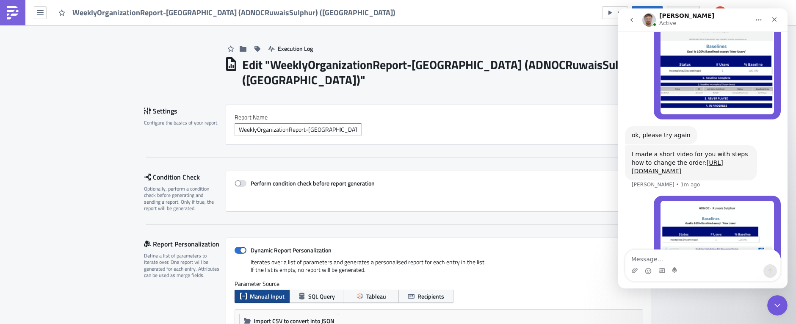
scroll to position [2451, 0]
